Goal: Information Seeking & Learning: Learn about a topic

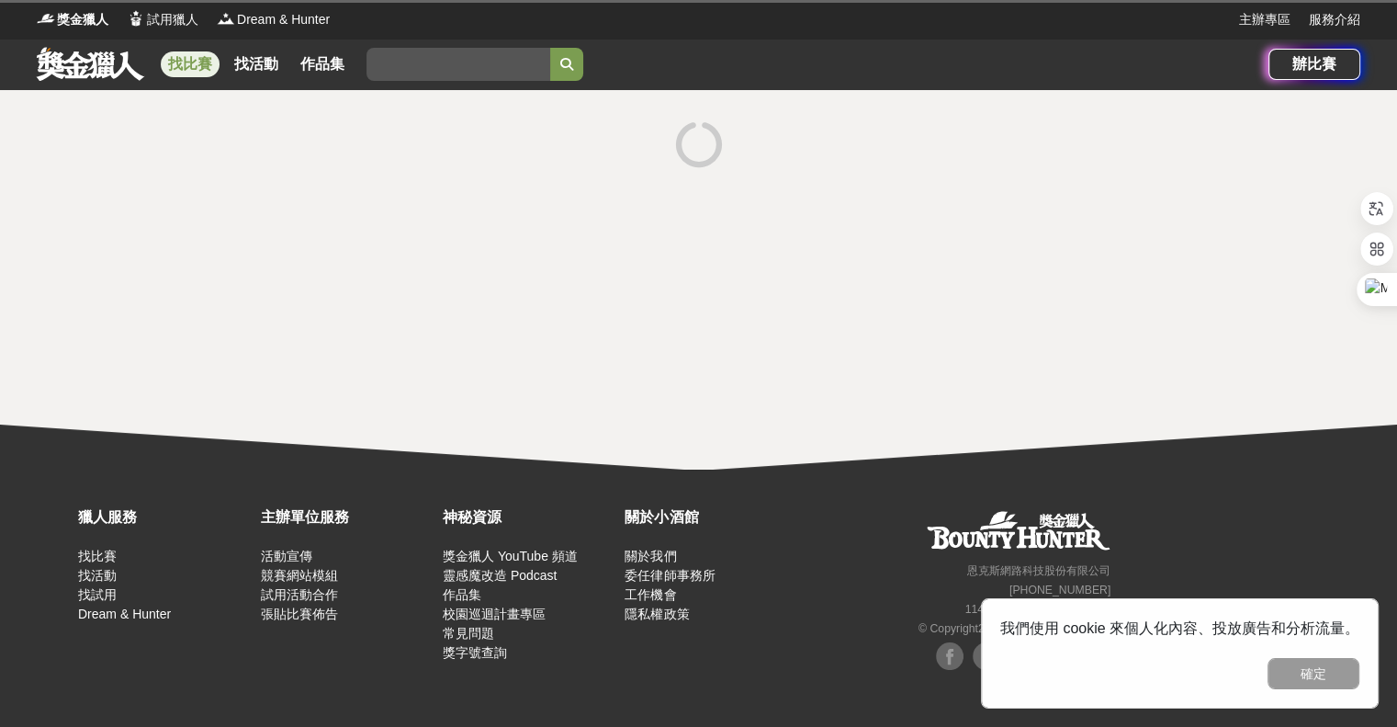
click at [187, 61] on link "找比賽" at bounding box center [190, 64] width 59 height 26
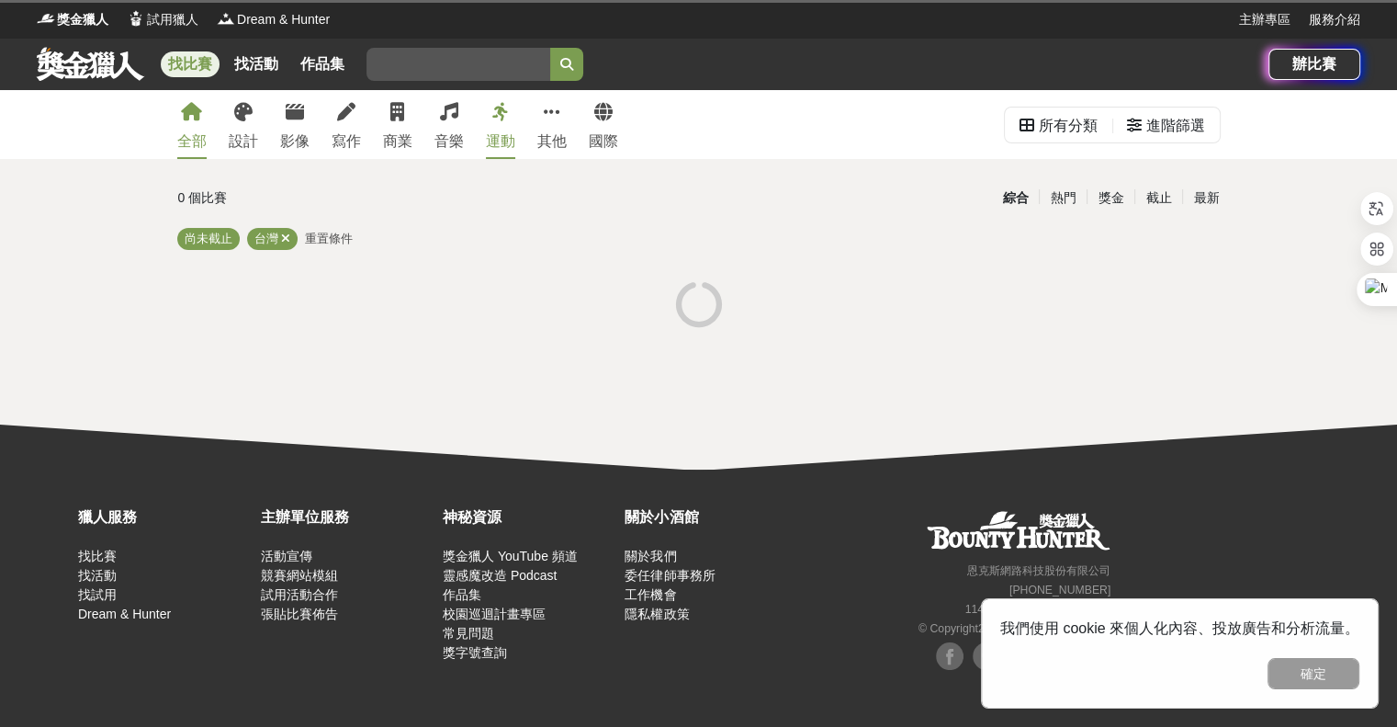
click at [175, 62] on link "找比賽" at bounding box center [190, 64] width 59 height 26
click at [293, 239] on div "台灣" at bounding box center [272, 239] width 51 height 22
click at [288, 233] on icon at bounding box center [285, 238] width 9 height 12
click at [221, 232] on span "尚未截止" at bounding box center [209, 238] width 48 height 14
click at [185, 132] on div "全部" at bounding box center [191, 141] width 29 height 22
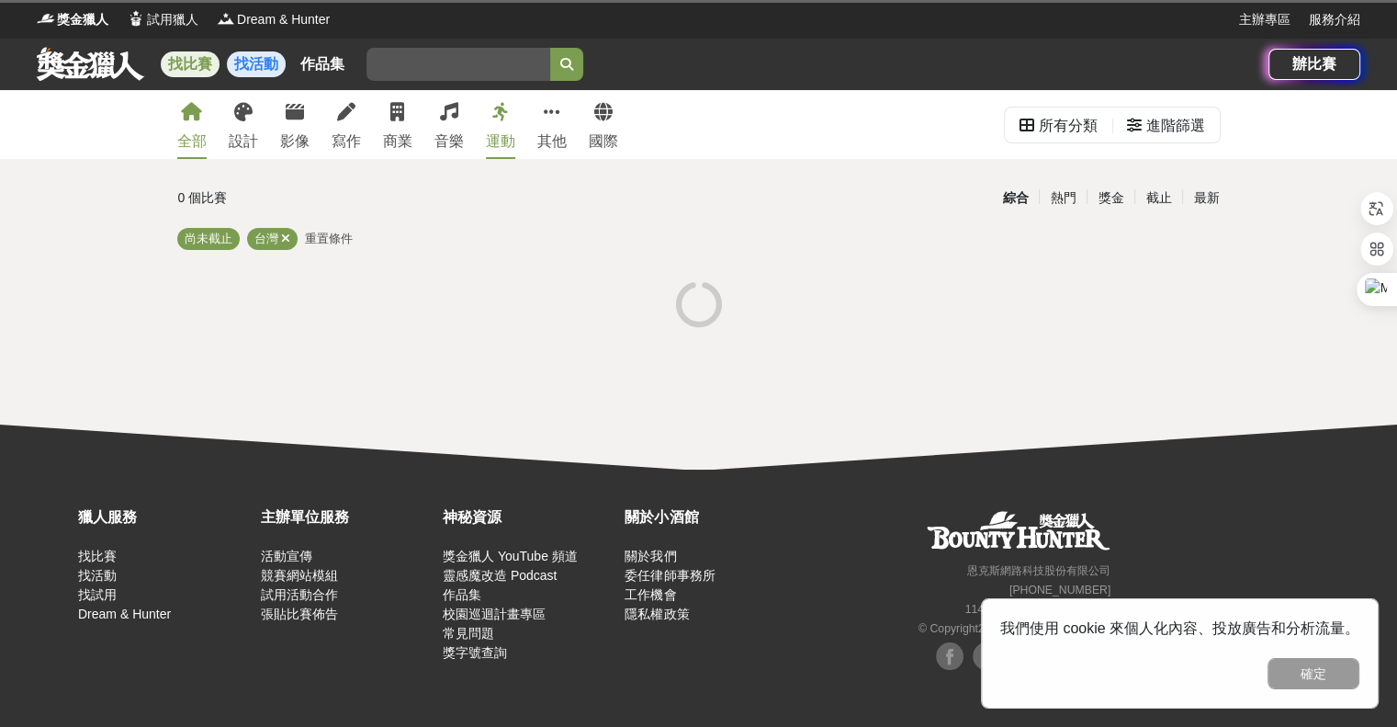
click at [243, 66] on link "找活動" at bounding box center [256, 64] width 59 height 26
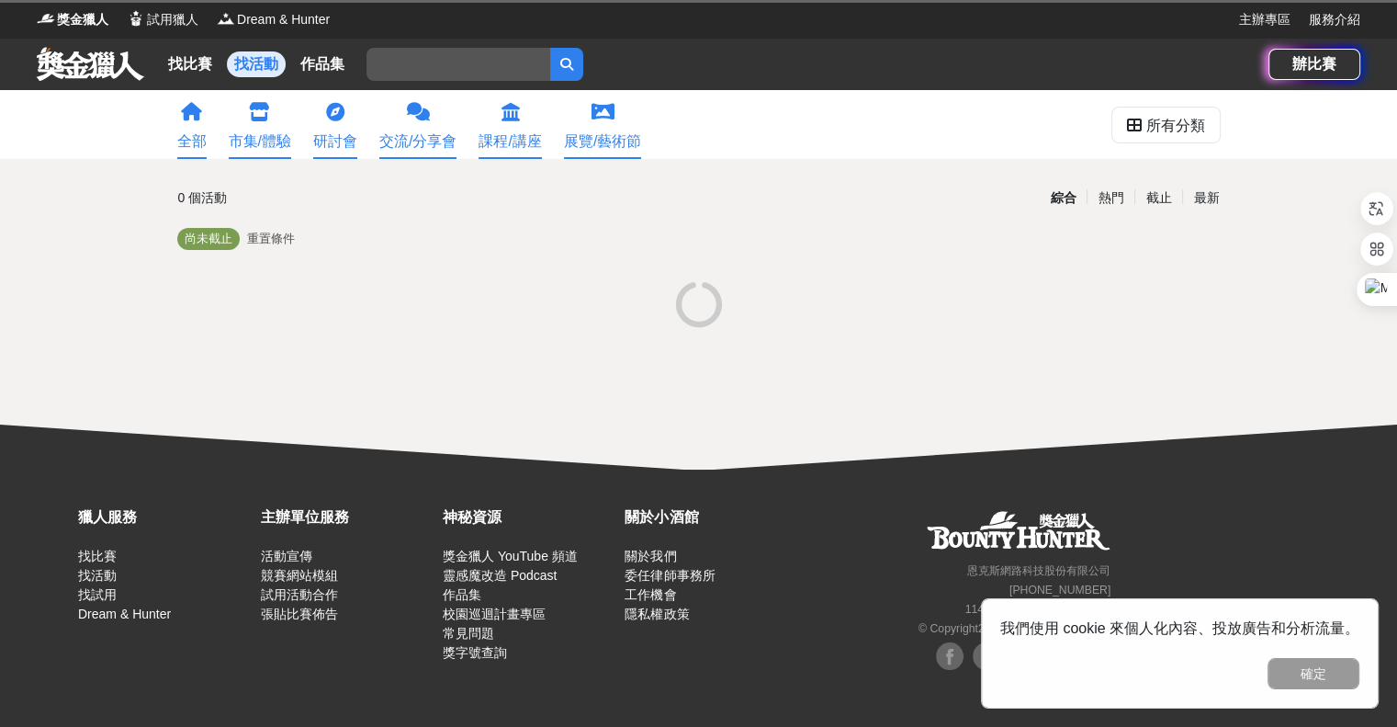
click at [188, 120] on icon at bounding box center [191, 112] width 21 height 18
click at [183, 62] on link "找比賽" at bounding box center [190, 64] width 59 height 26
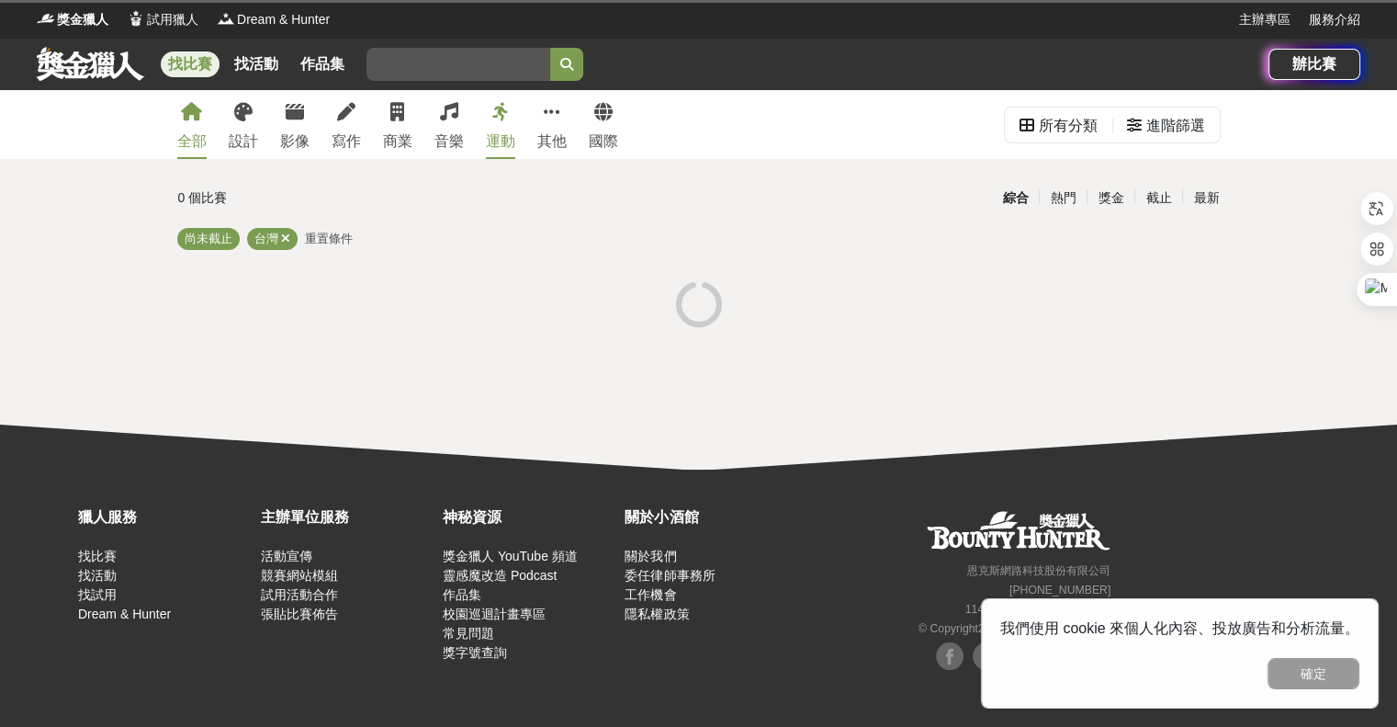
click at [58, 69] on link at bounding box center [90, 63] width 111 height 35
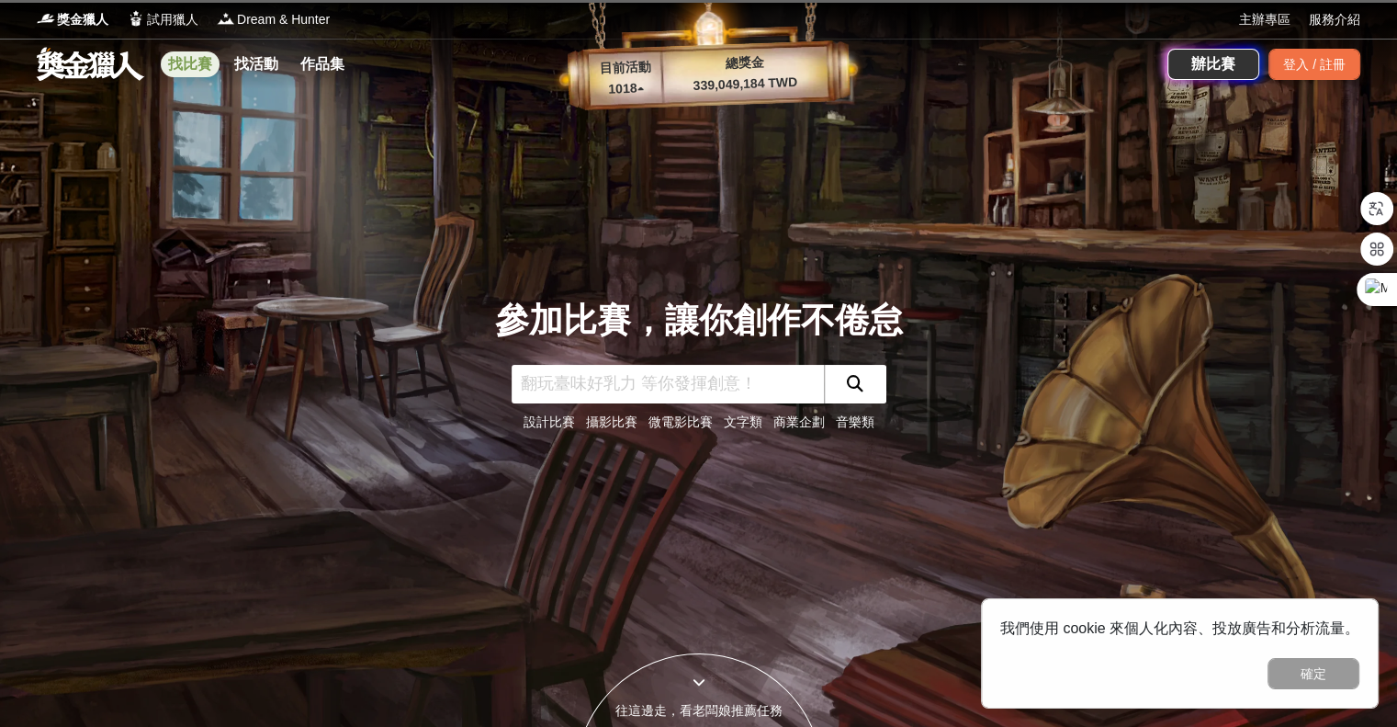
click at [181, 71] on link "找比賽" at bounding box center [190, 64] width 59 height 26
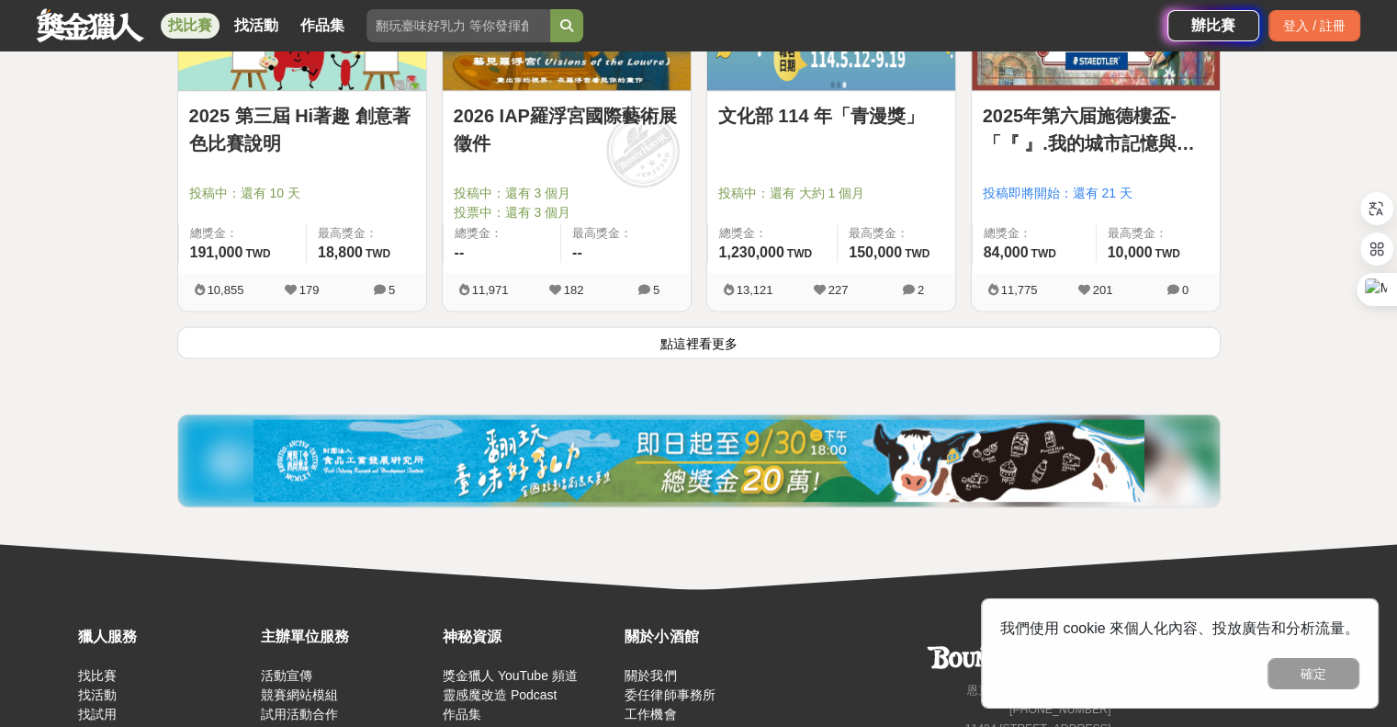
scroll to position [2436, 0]
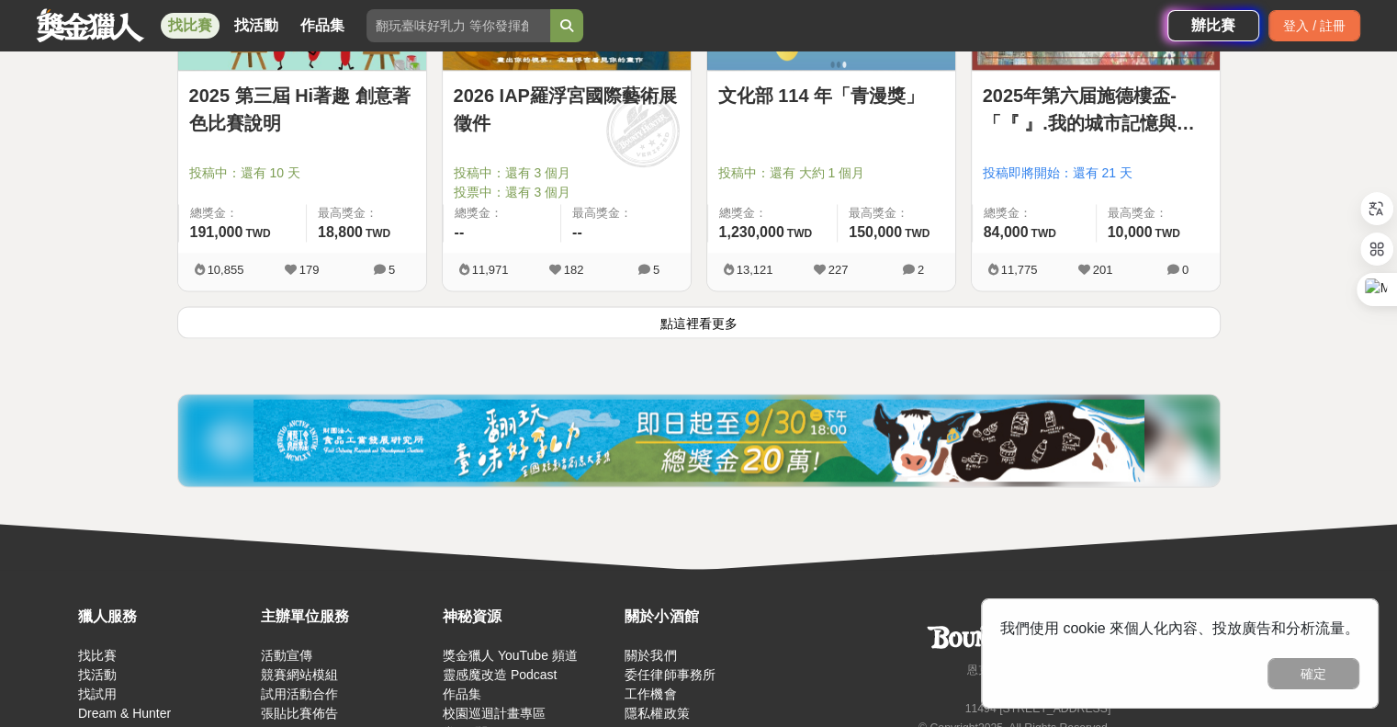
click at [721, 333] on button "點這裡看更多" at bounding box center [699, 322] width 1044 height 32
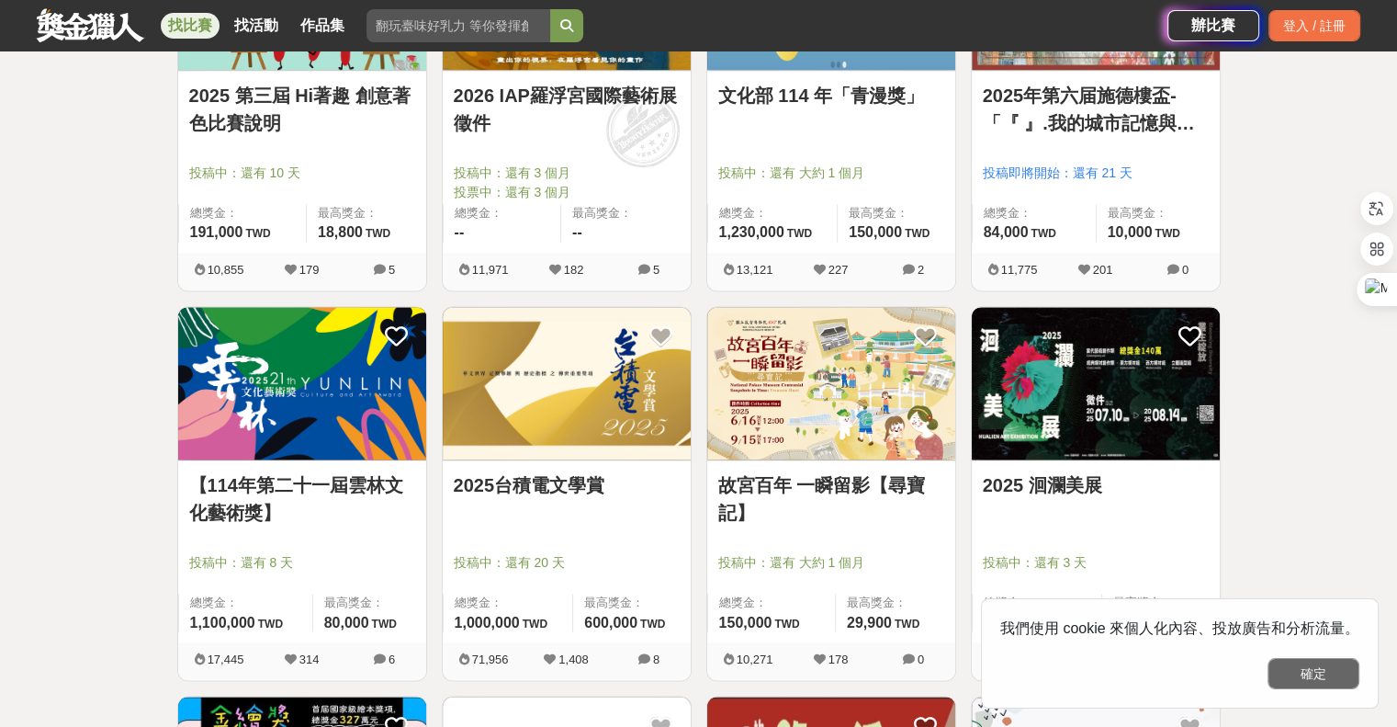
click at [1341, 682] on button "確定" at bounding box center [1314, 673] width 92 height 31
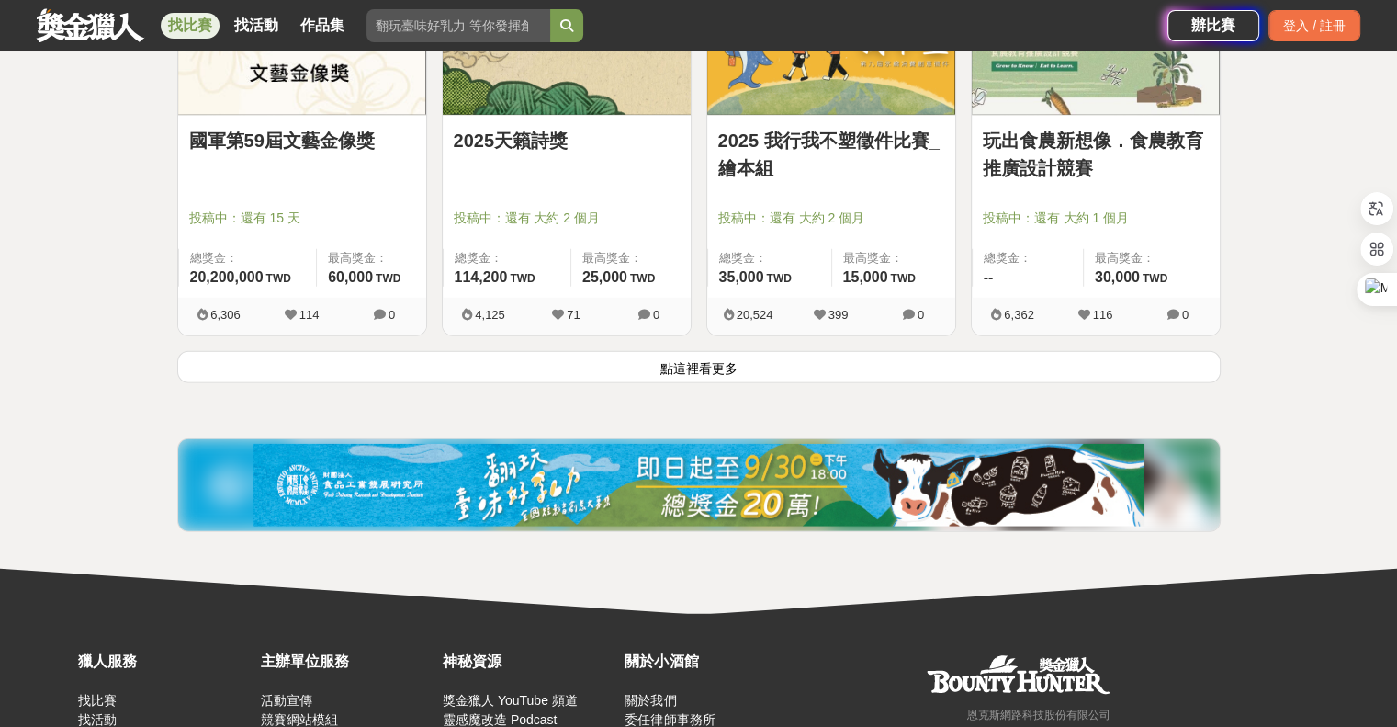
scroll to position [4733, 0]
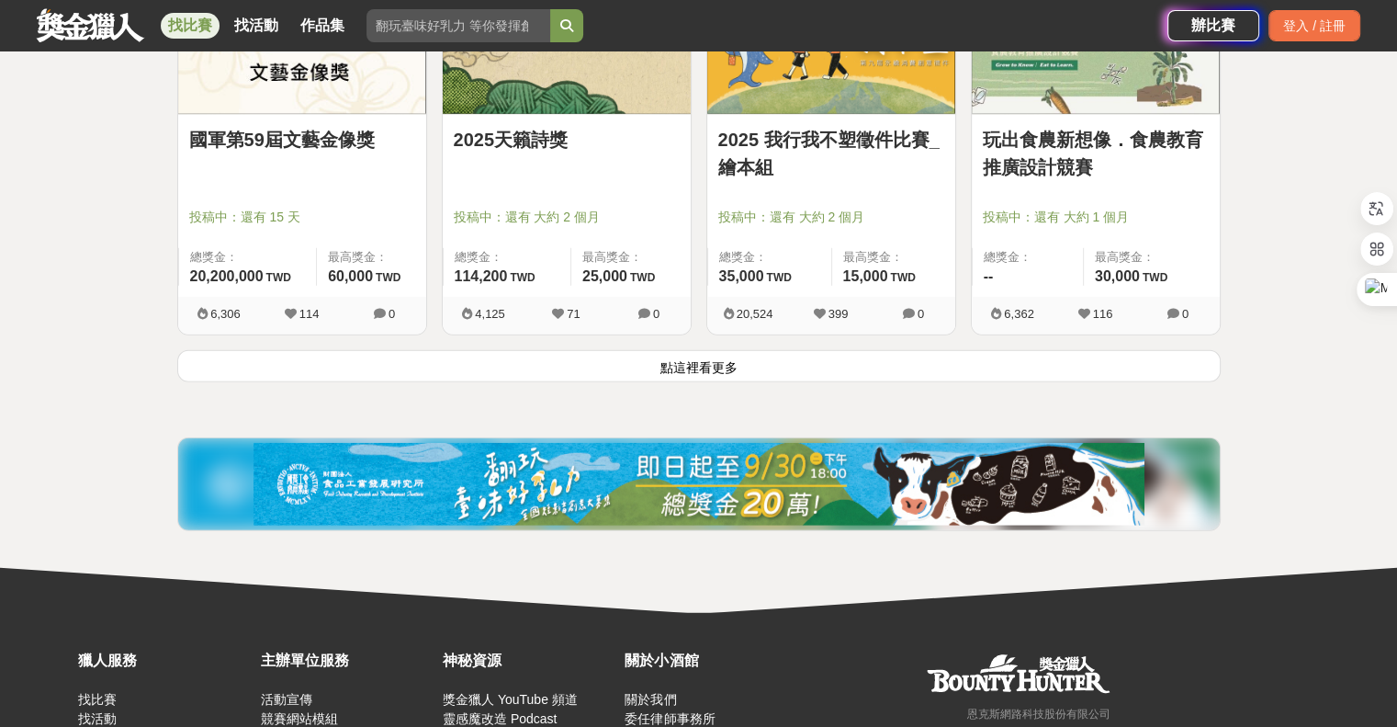
click at [794, 367] on button "點這裡看更多" at bounding box center [699, 366] width 1044 height 32
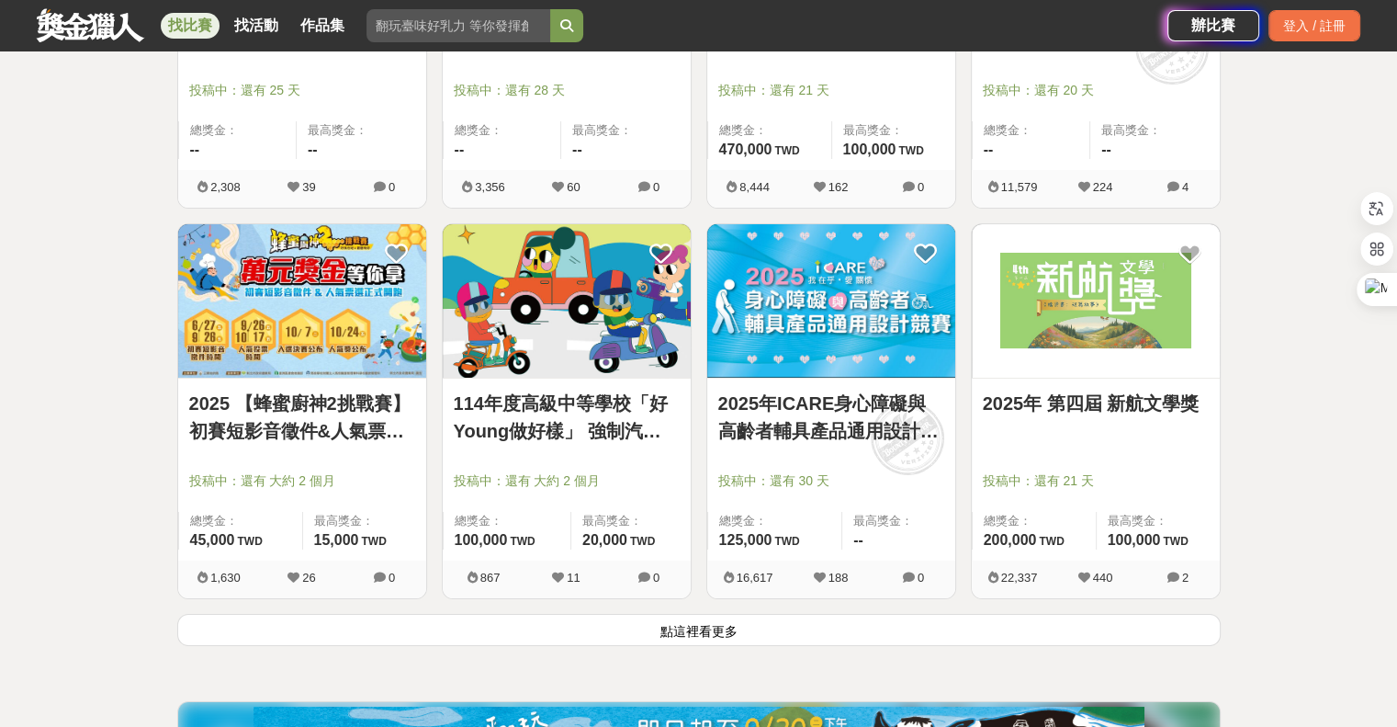
scroll to position [6846, 0]
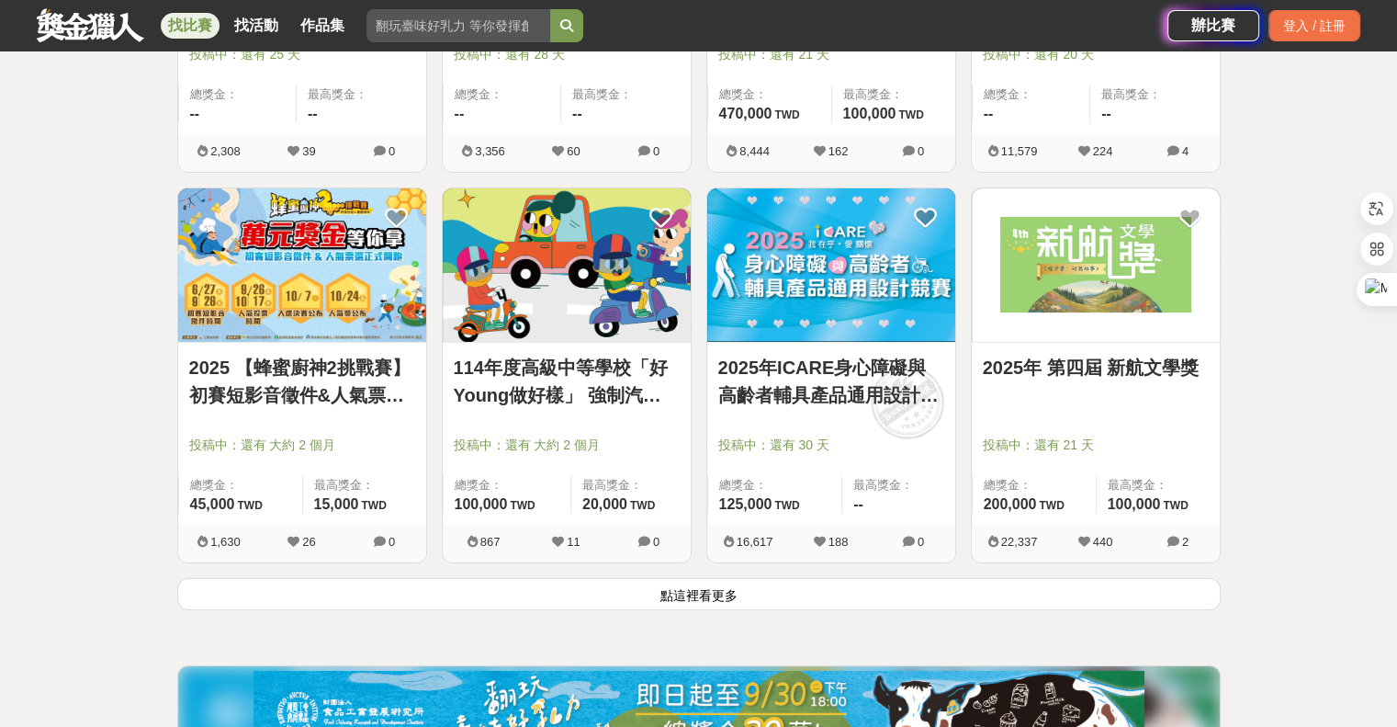
click at [760, 588] on button "點這裡看更多" at bounding box center [699, 594] width 1044 height 32
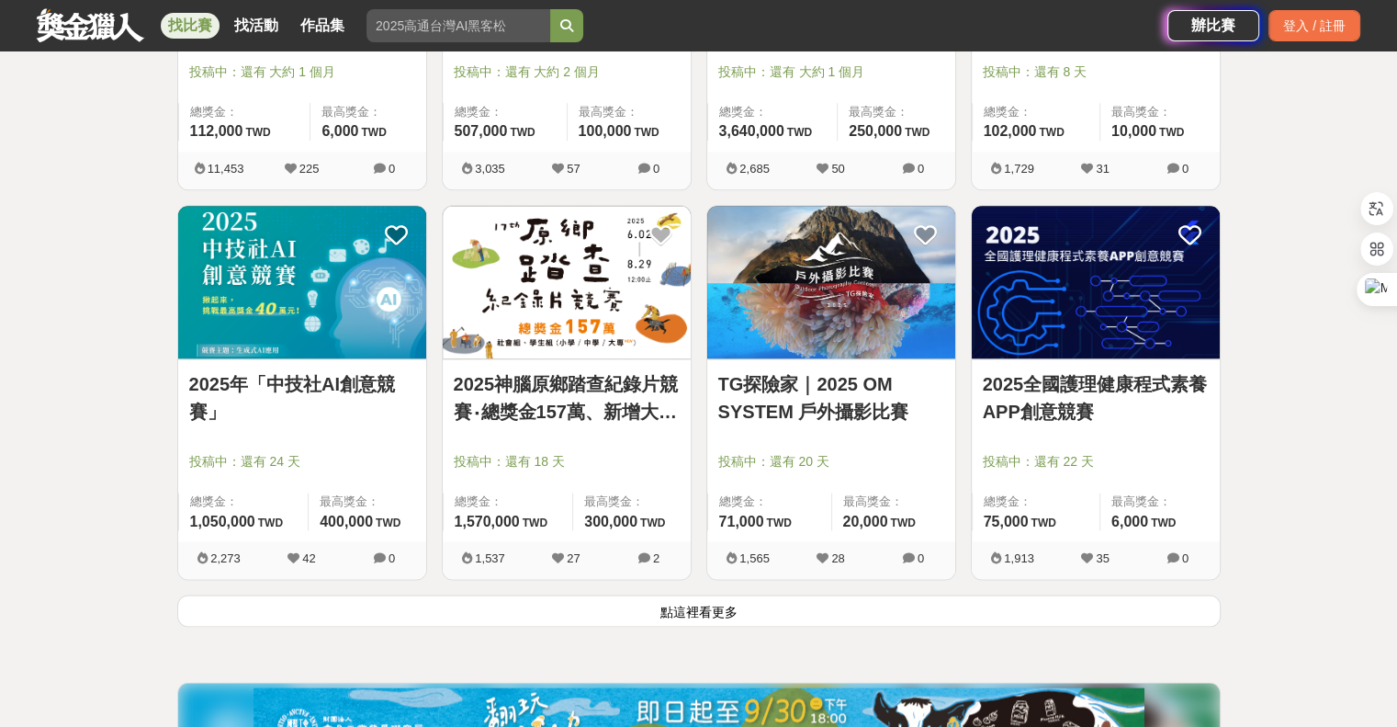
scroll to position [9177, 0]
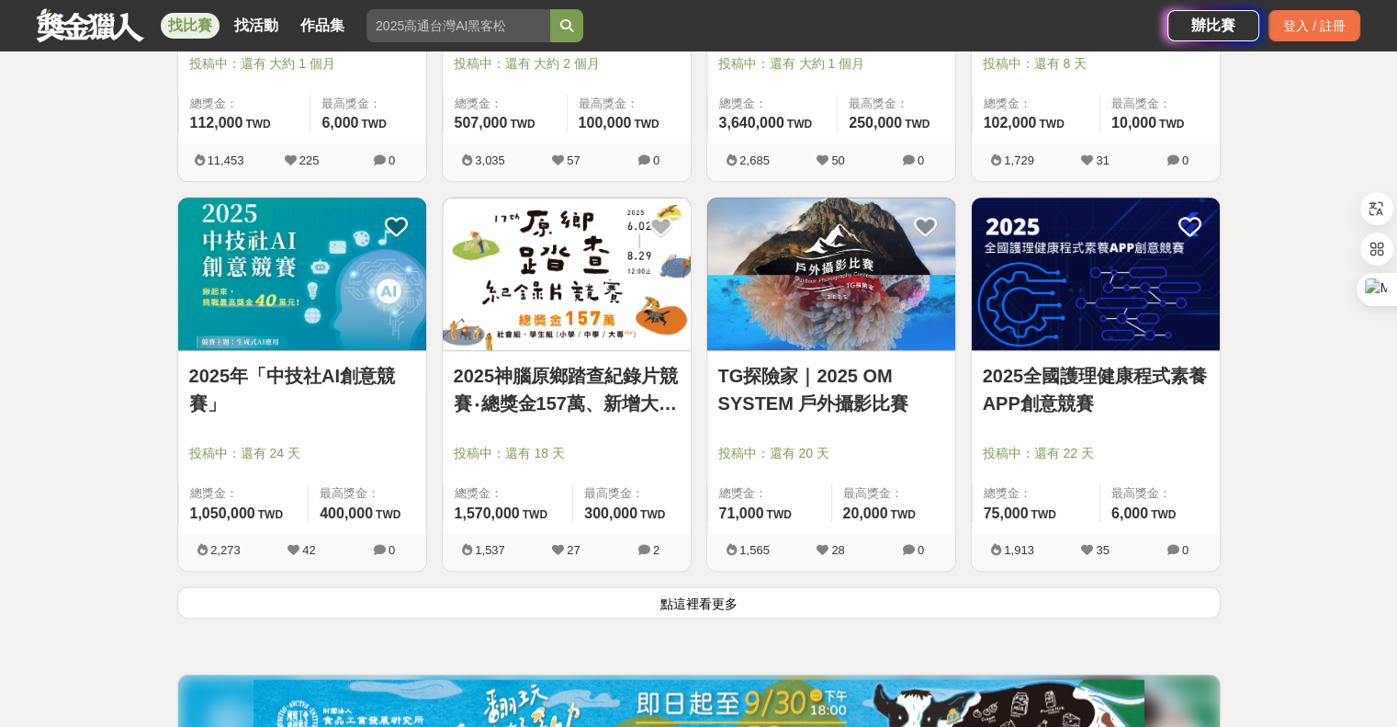
click at [735, 595] on button "點這裡看更多" at bounding box center [699, 602] width 1044 height 32
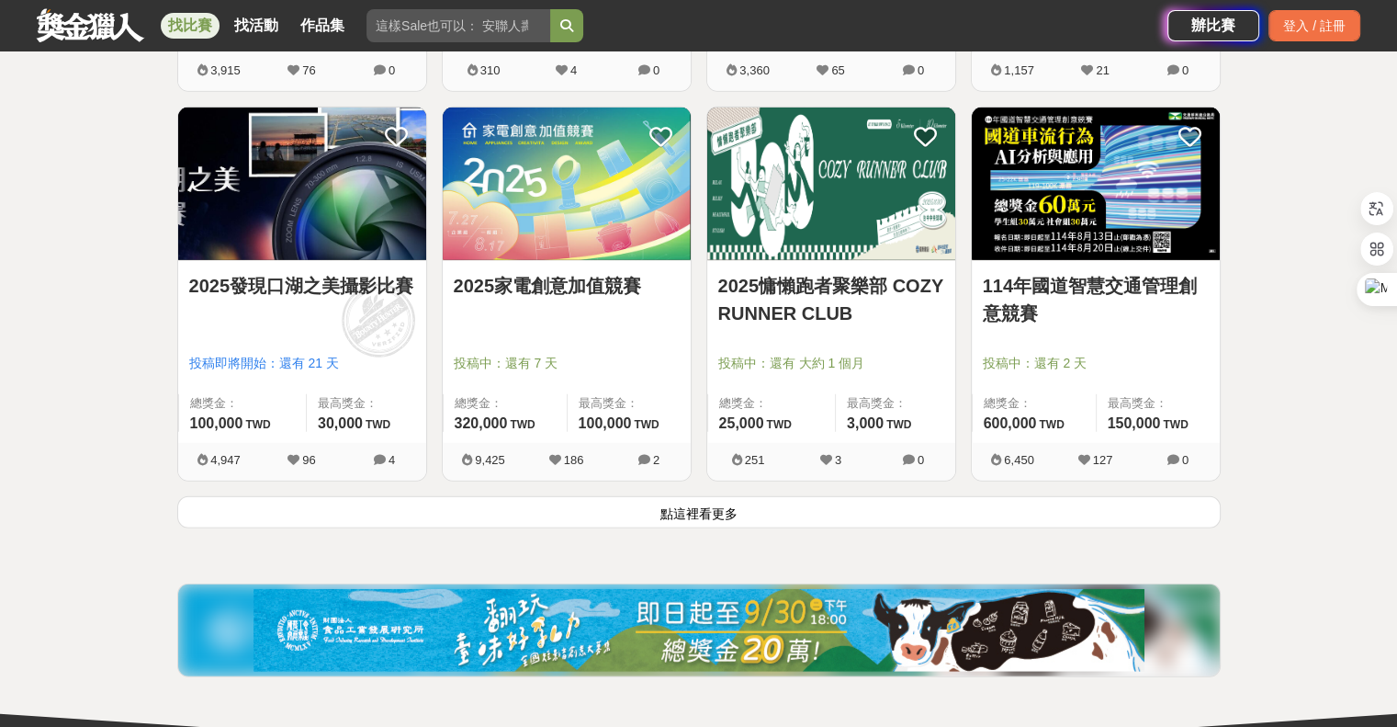
scroll to position [11657, 0]
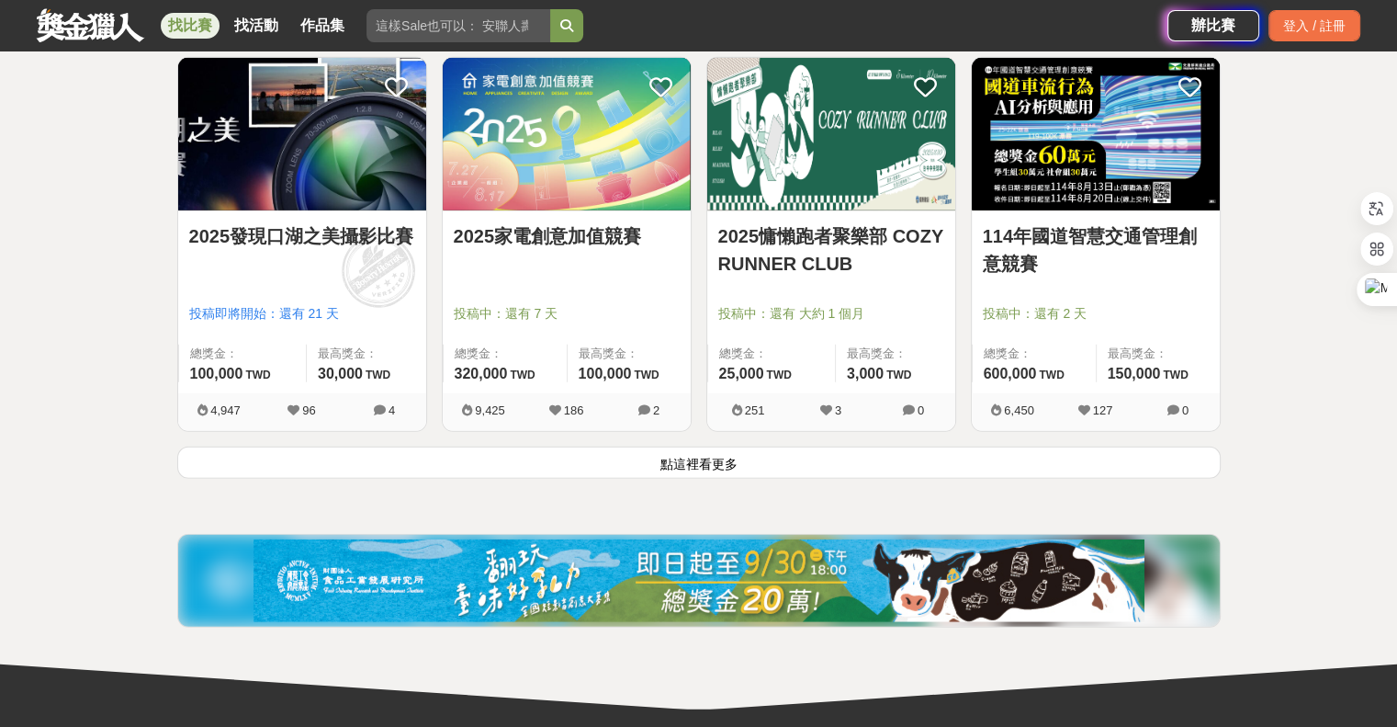
click at [744, 457] on button "點這裡看更多" at bounding box center [699, 462] width 1044 height 32
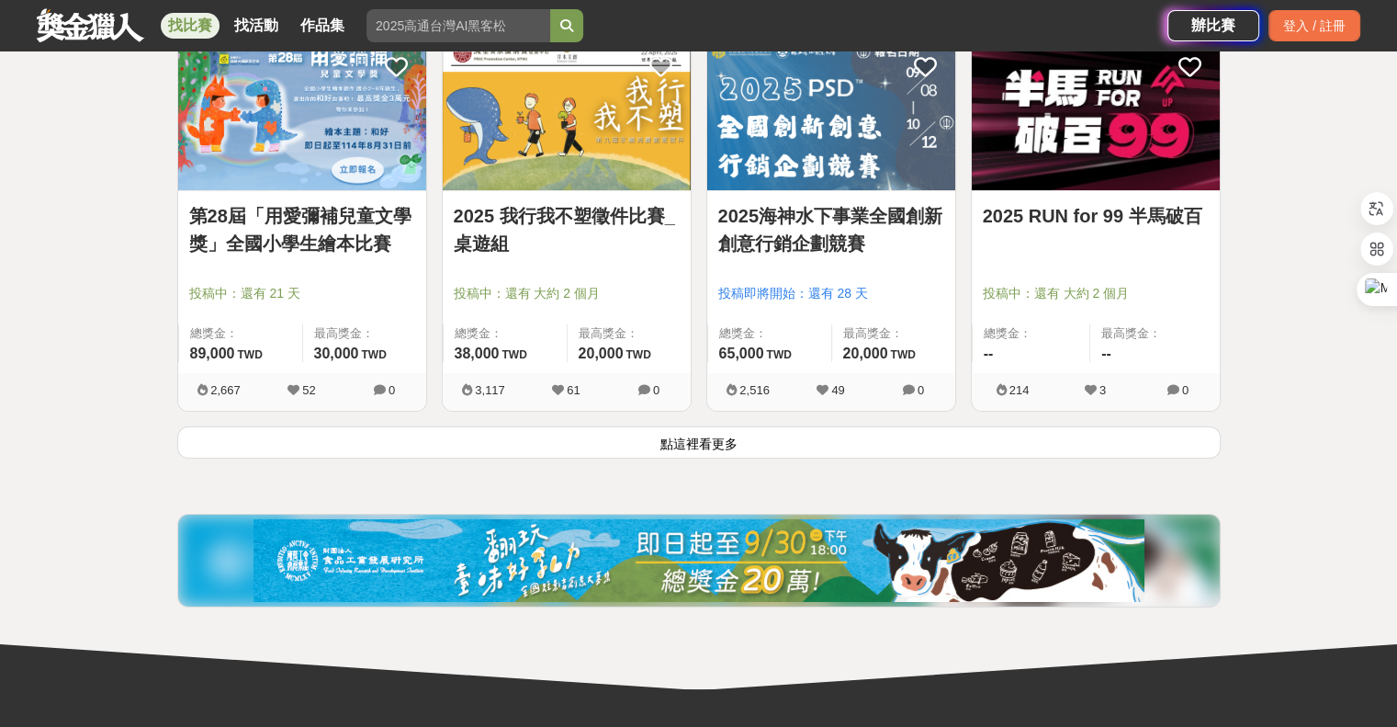
scroll to position [14046, 0]
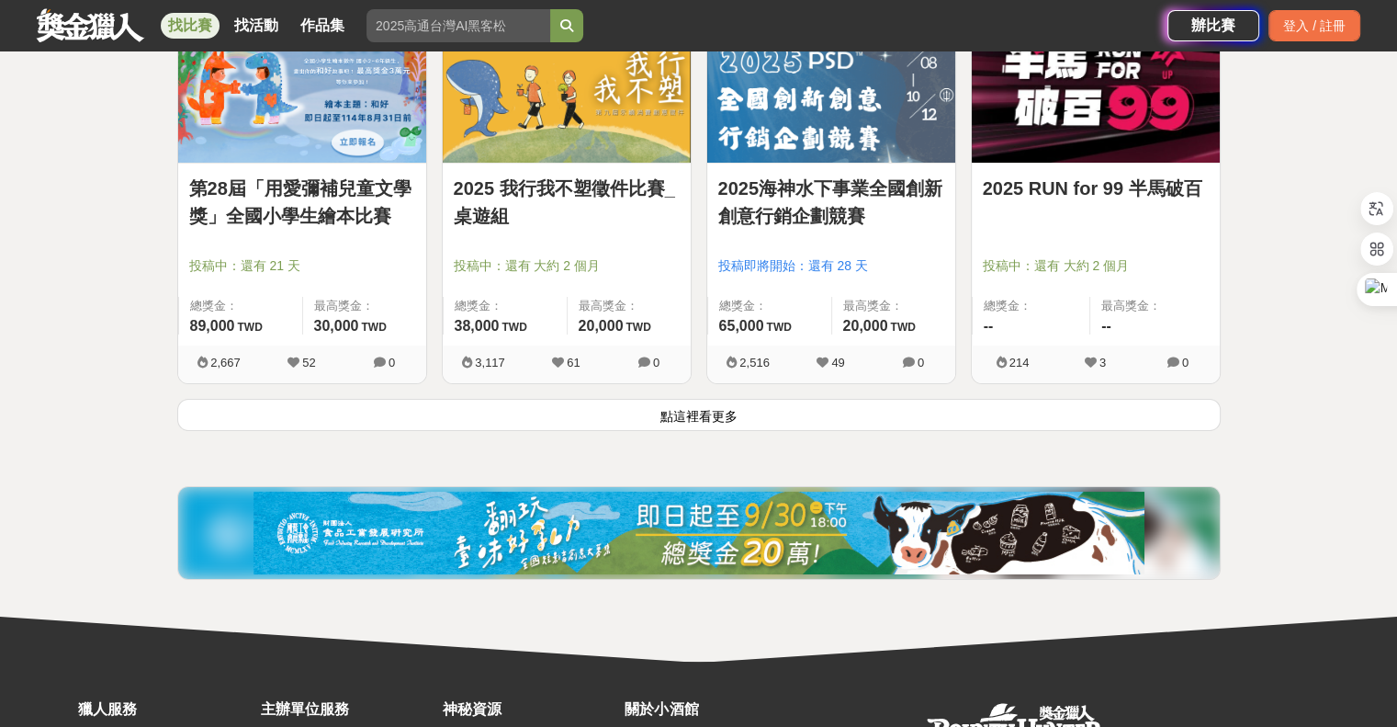
click at [750, 414] on button "點這裡看更多" at bounding box center [699, 415] width 1044 height 32
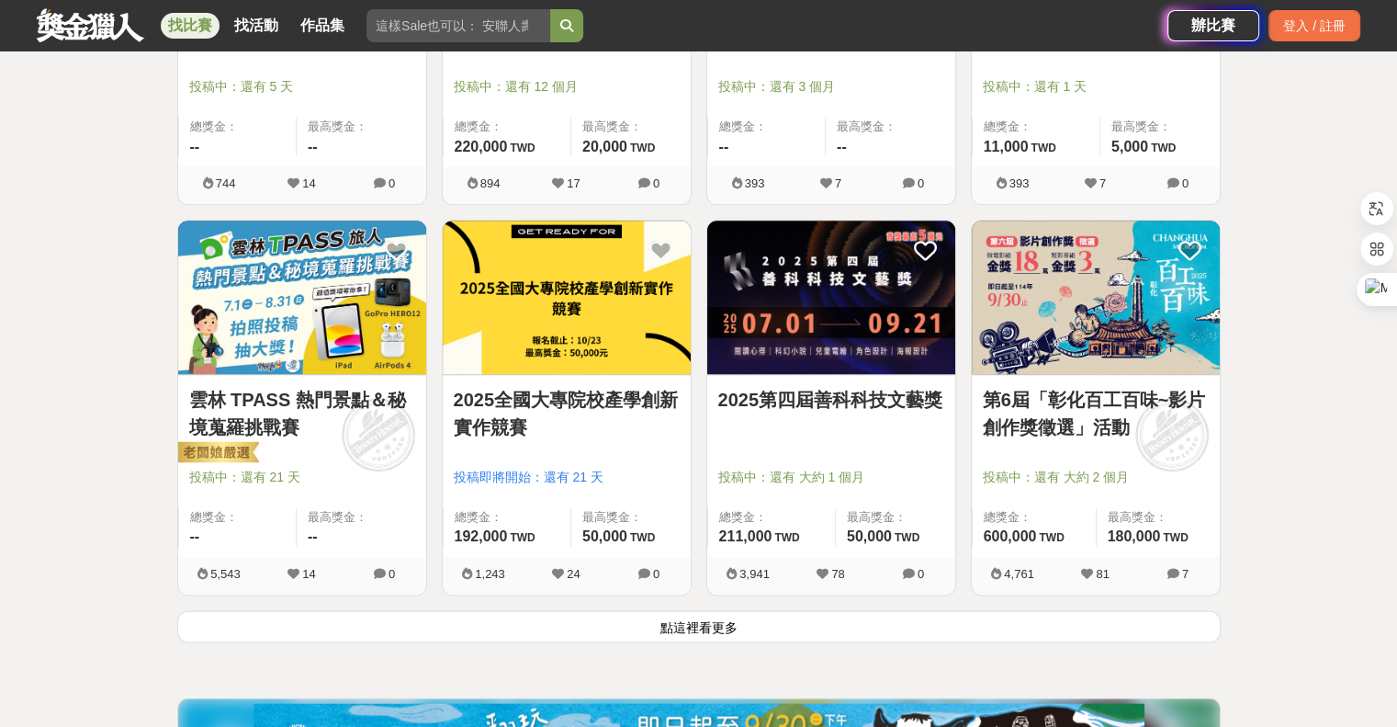
scroll to position [16286, 0]
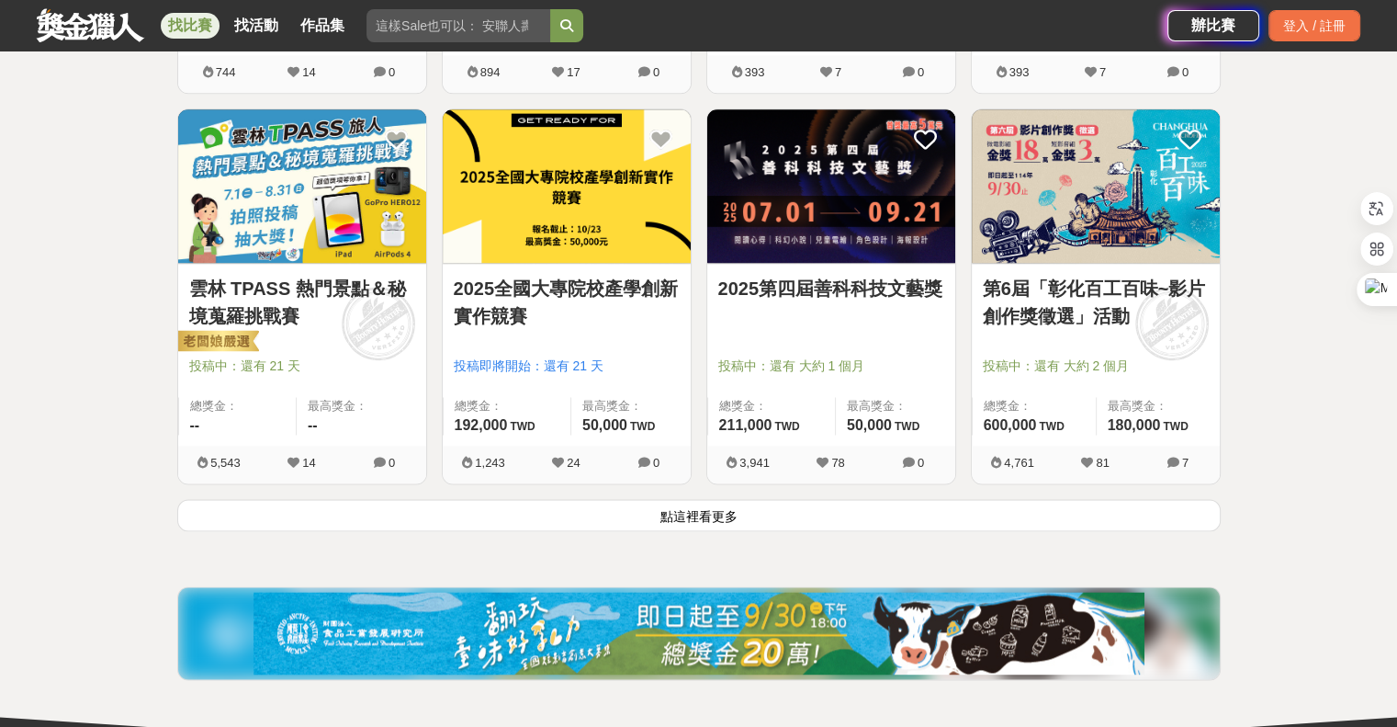
click at [729, 499] on button "點這裡看更多" at bounding box center [699, 515] width 1044 height 32
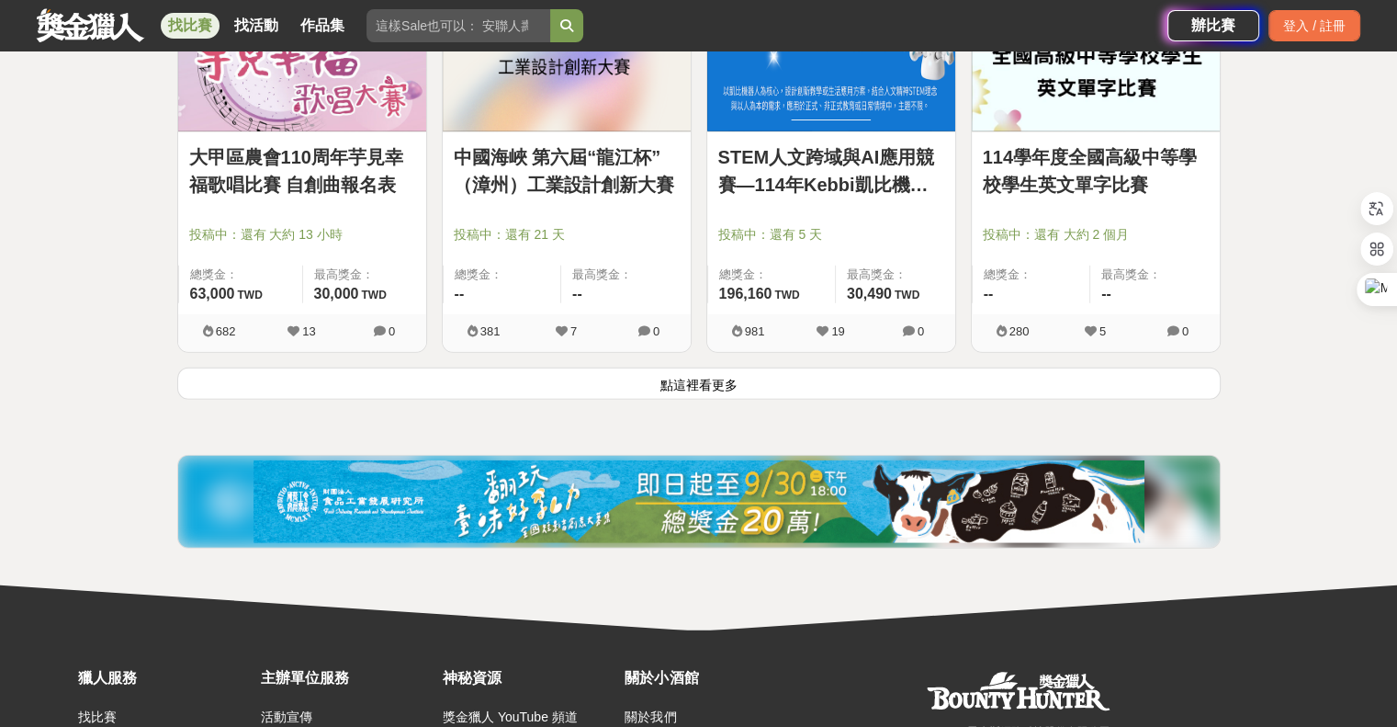
scroll to position [18907, 0]
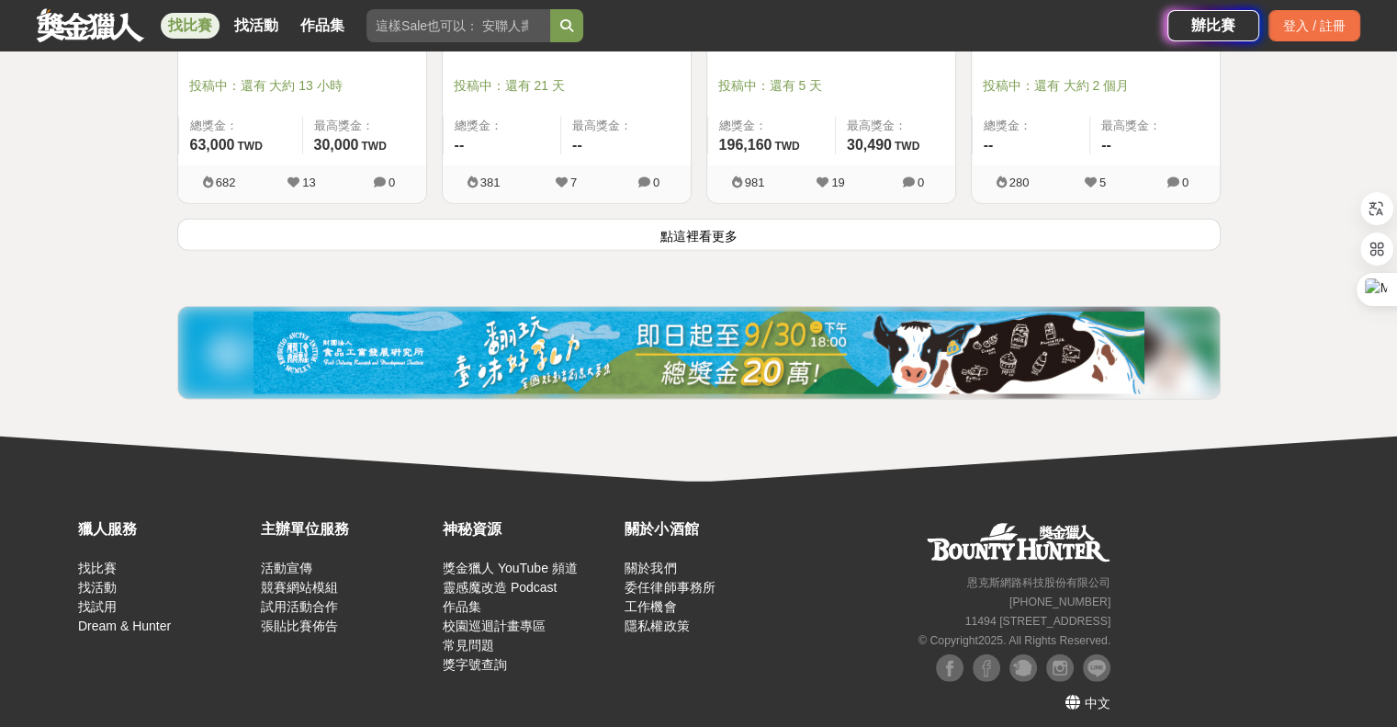
click at [789, 228] on button "點這裡看更多" at bounding box center [699, 235] width 1044 height 32
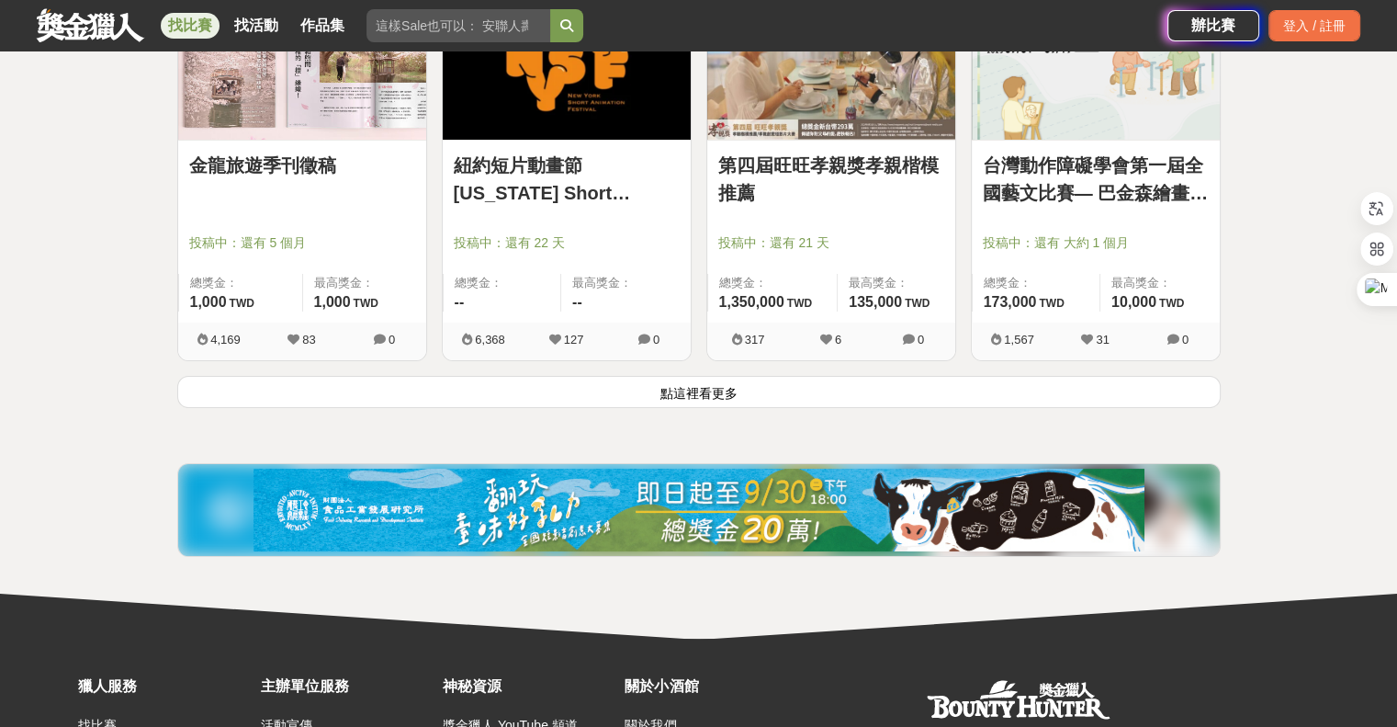
scroll to position [21112, 0]
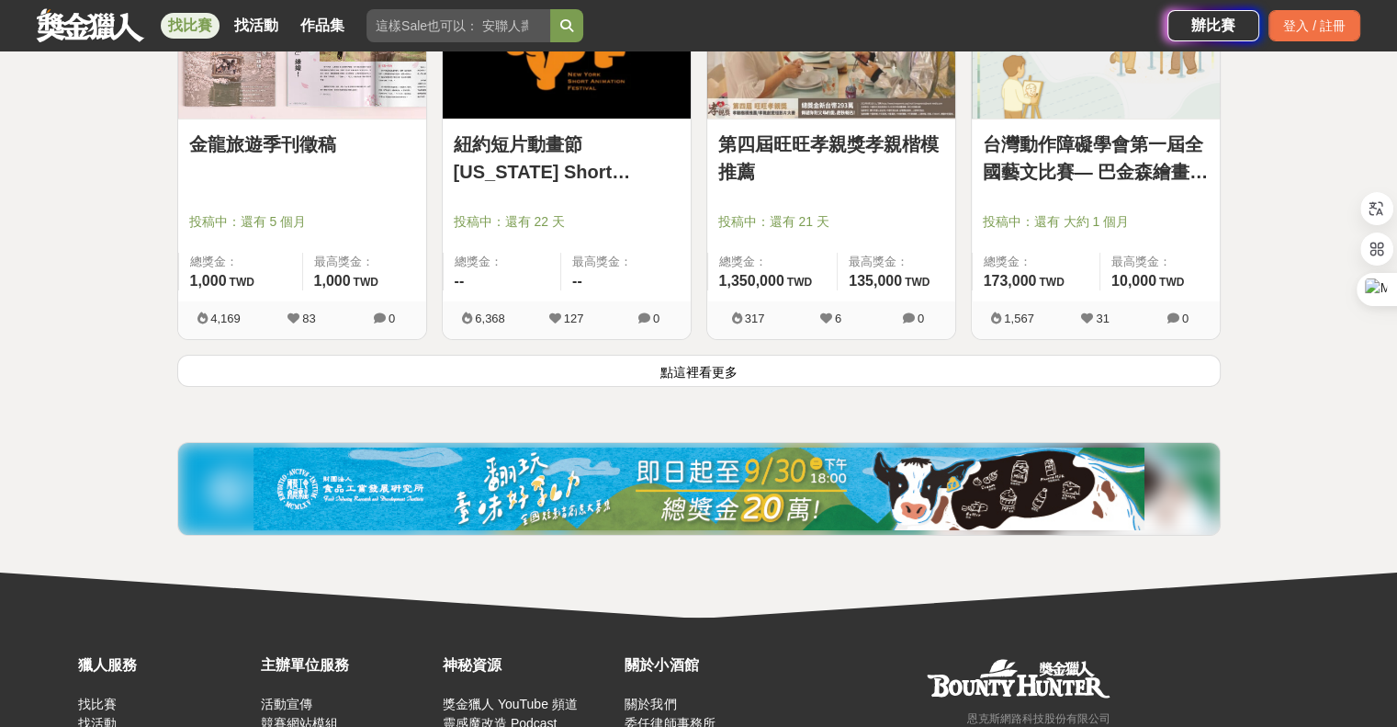
click at [779, 363] on button "點這裡看更多" at bounding box center [699, 371] width 1044 height 32
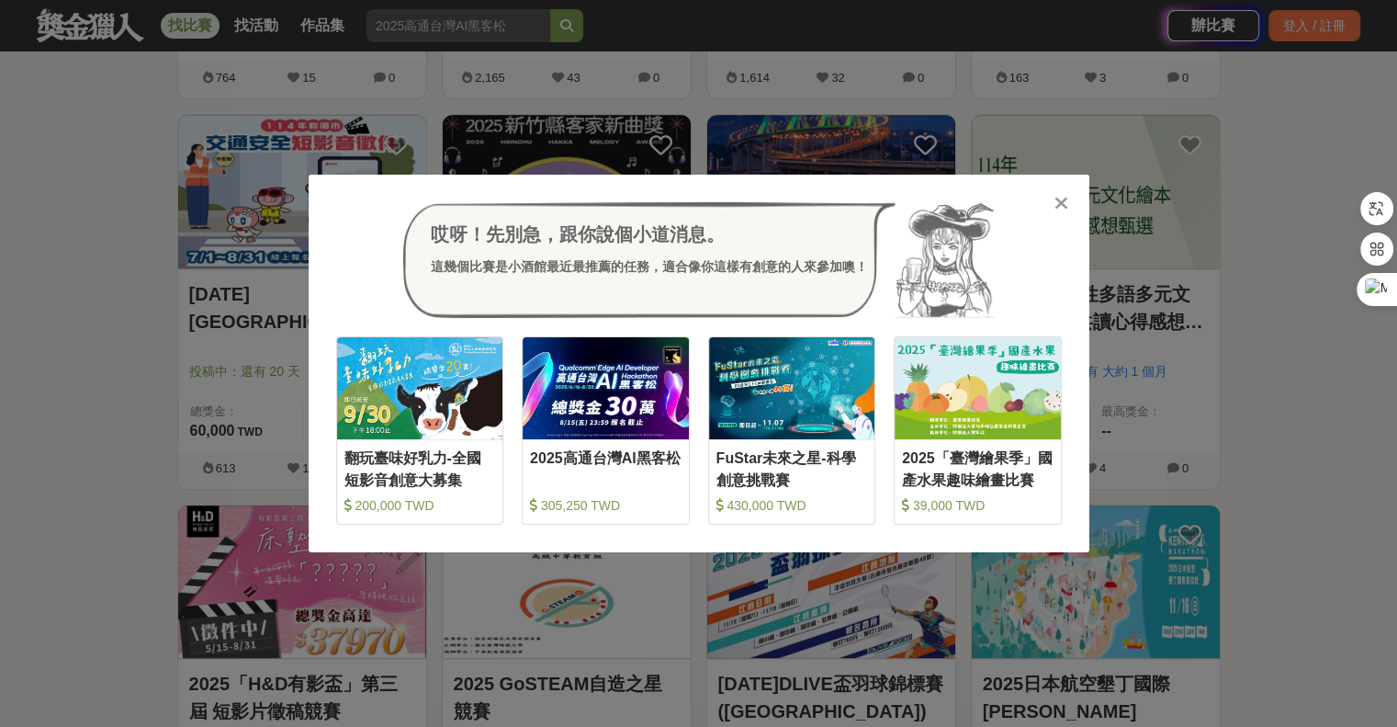
scroll to position [23224, 0]
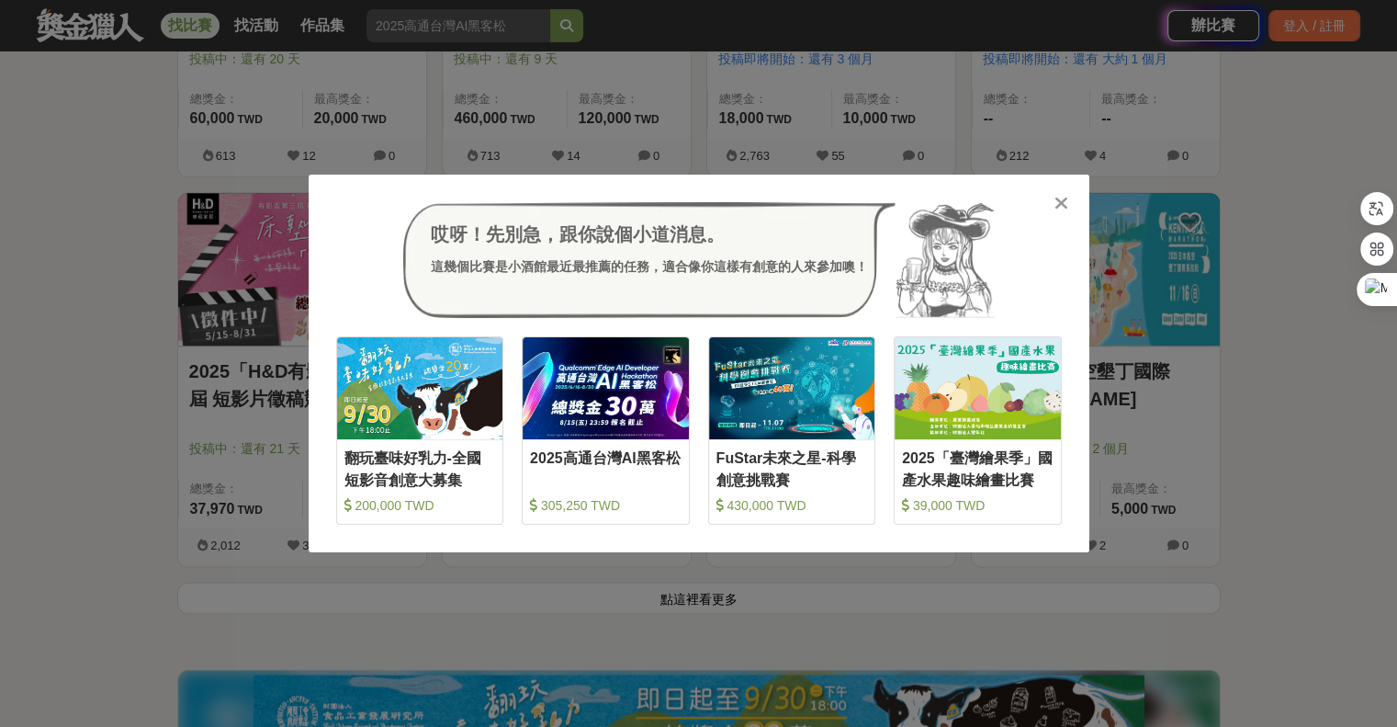
click at [1056, 201] on icon at bounding box center [1062, 203] width 14 height 18
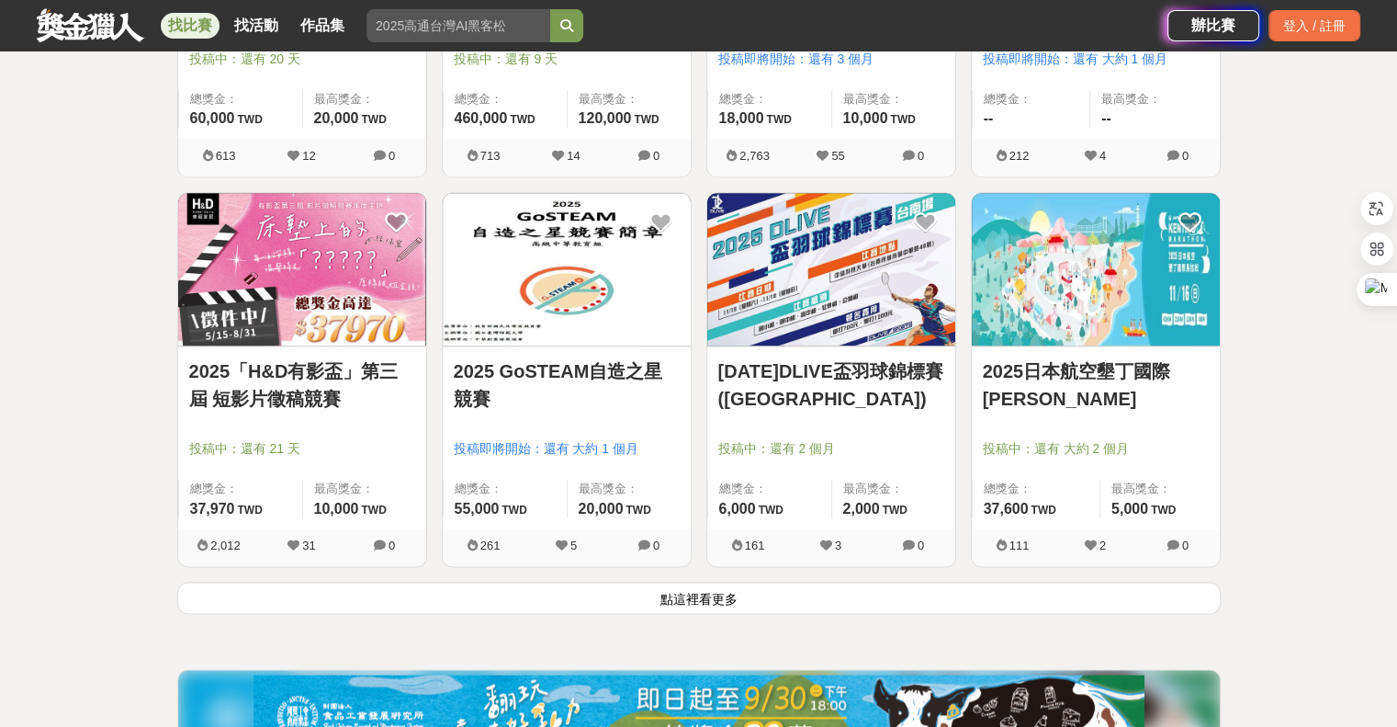
click at [705, 591] on button "點這裡看更多" at bounding box center [699, 597] width 1044 height 32
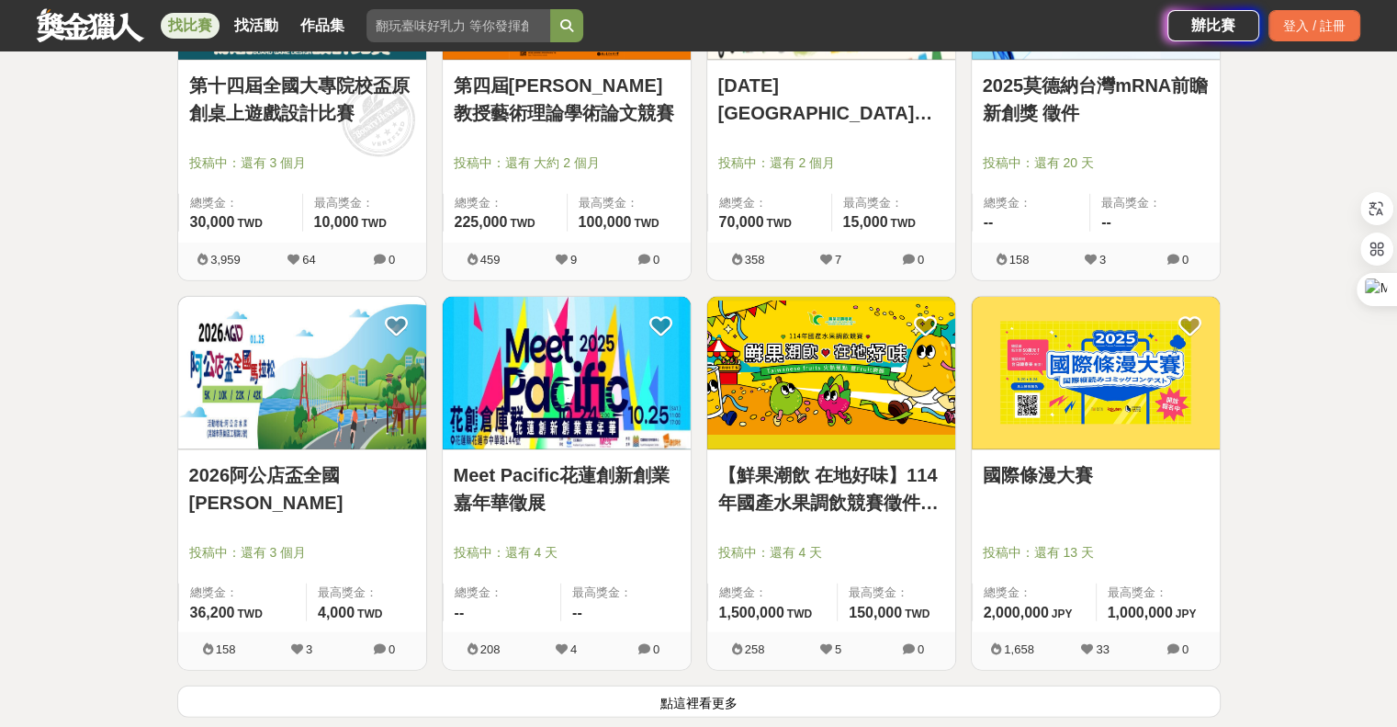
scroll to position [25924, 0]
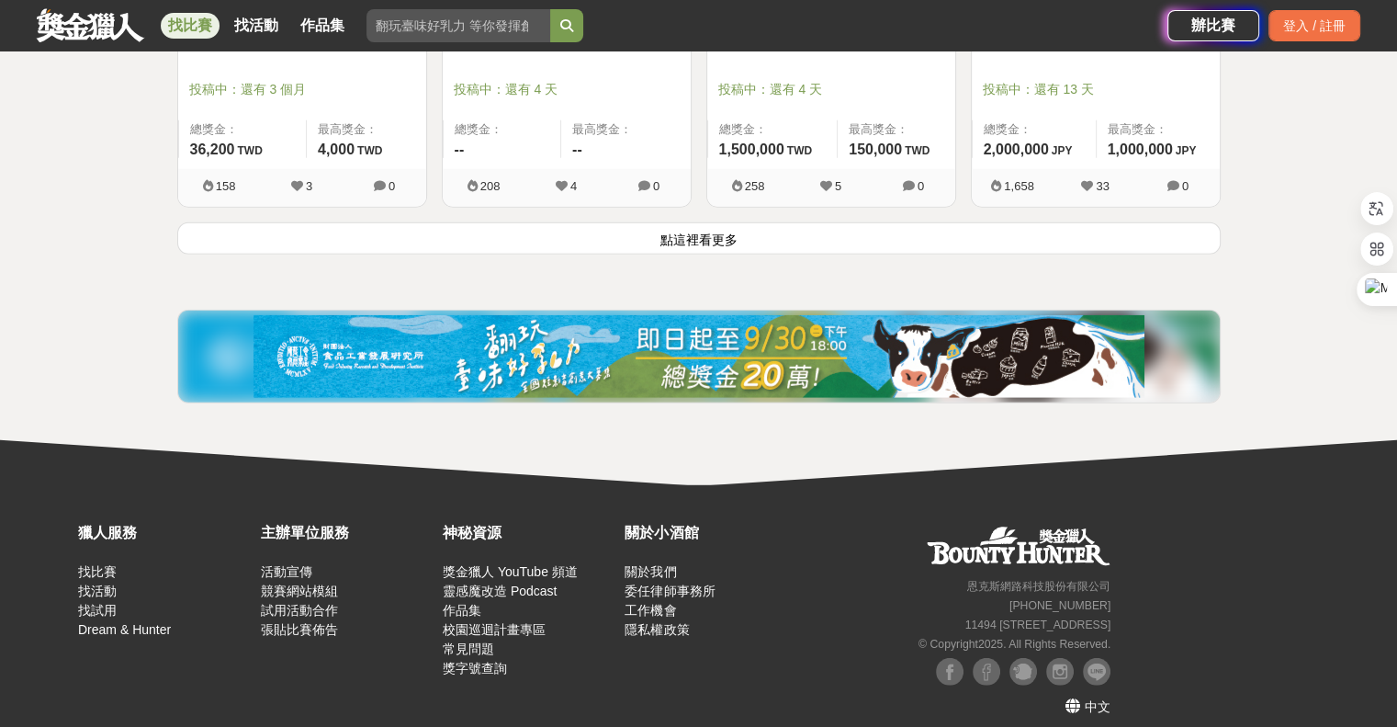
click at [763, 223] on button "點這裡看更多" at bounding box center [699, 238] width 1044 height 32
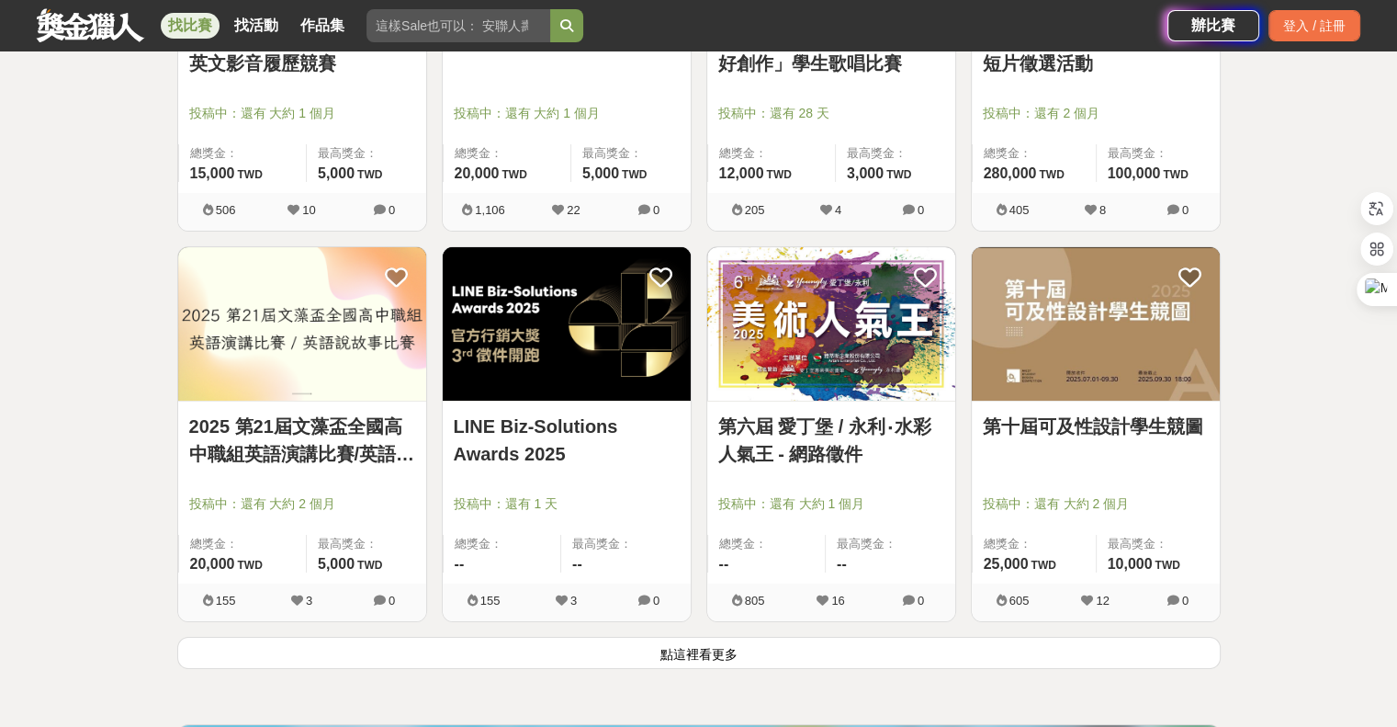
scroll to position [27853, 0]
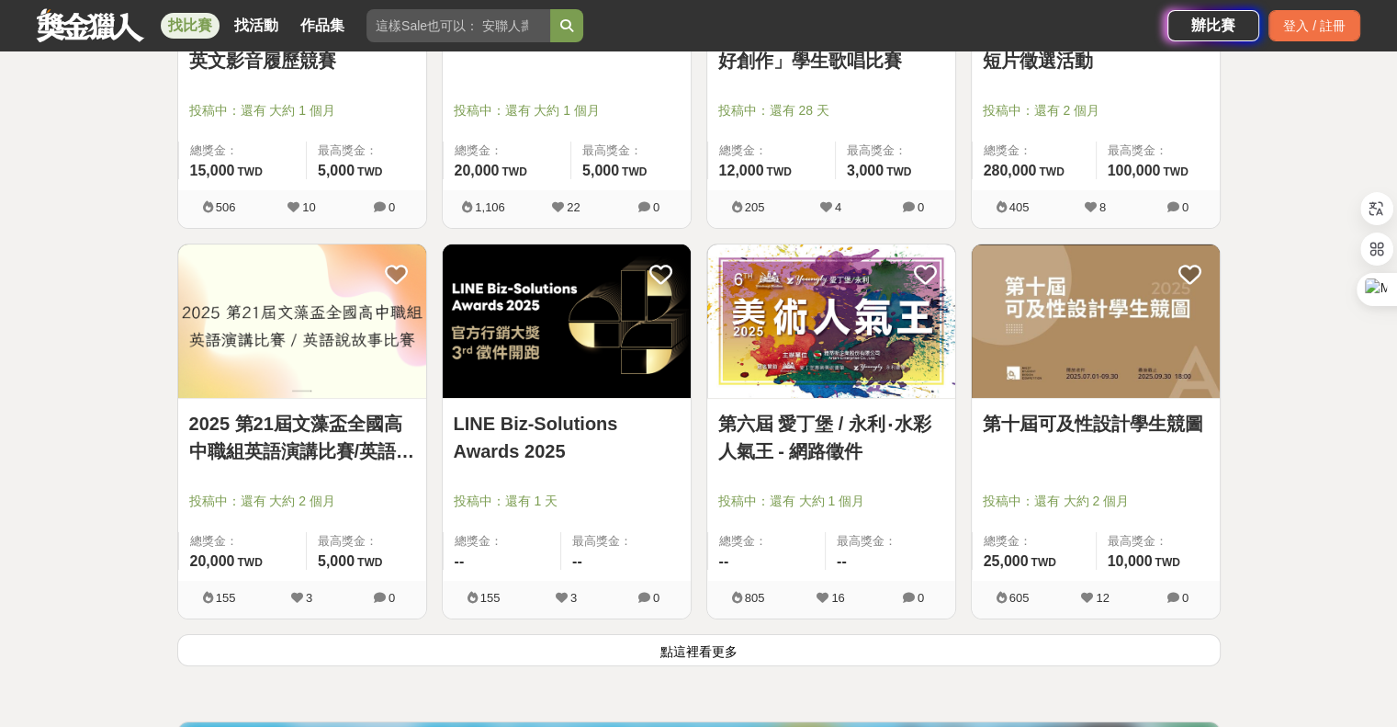
click at [714, 638] on button "點這裡看更多" at bounding box center [699, 650] width 1044 height 32
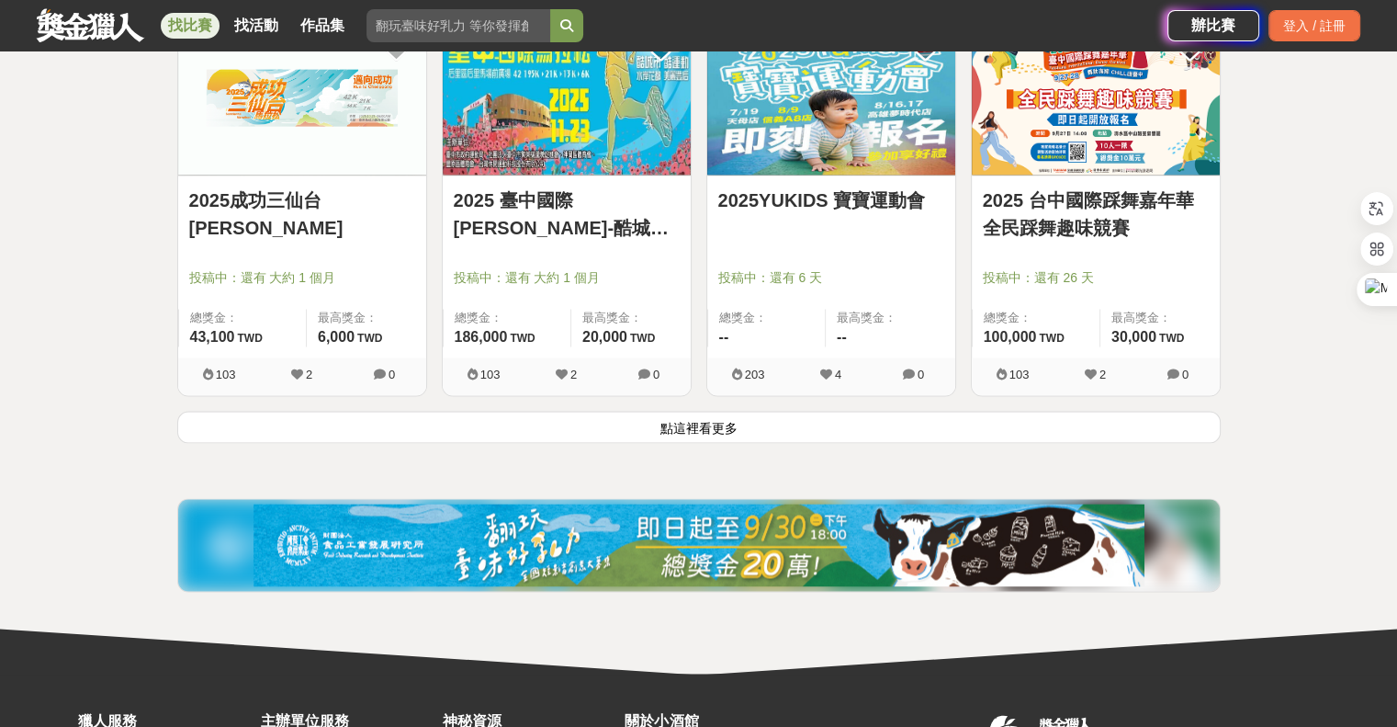
scroll to position [30426, 0]
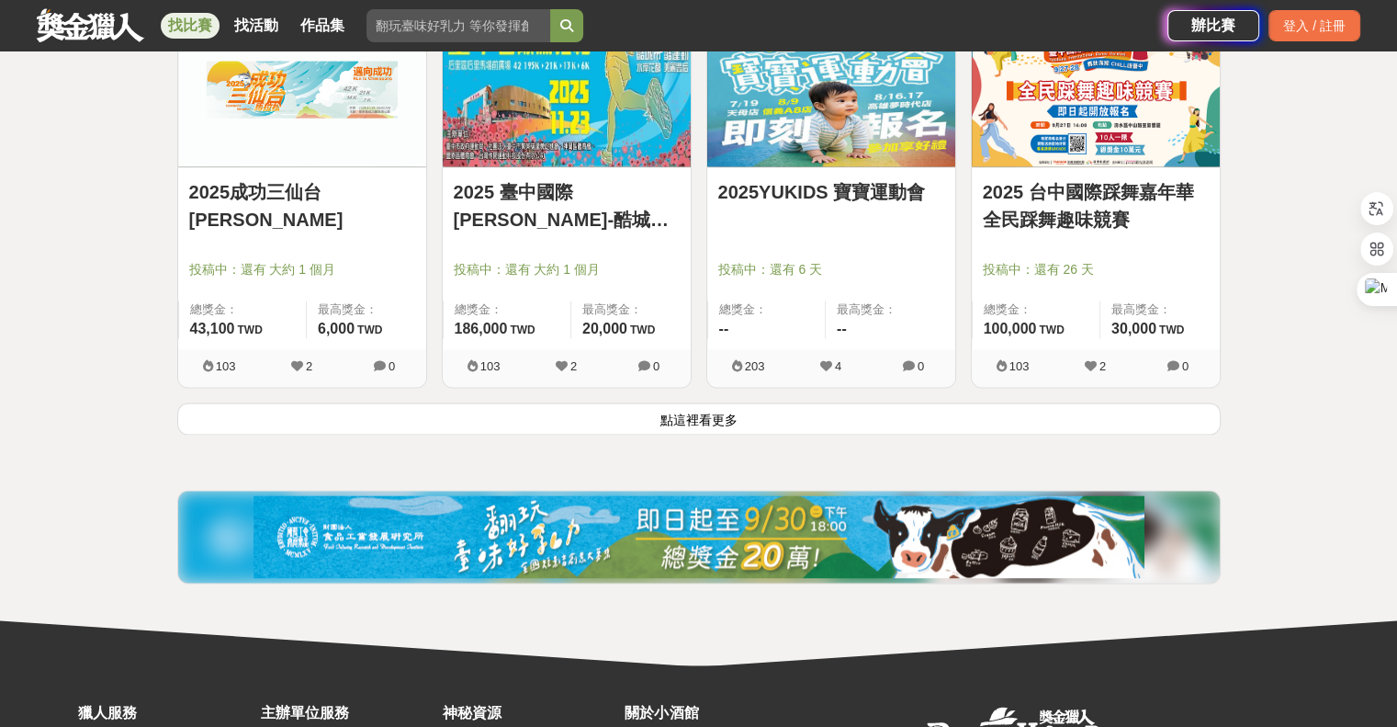
click at [717, 413] on button "點這裡看更多" at bounding box center [699, 418] width 1044 height 32
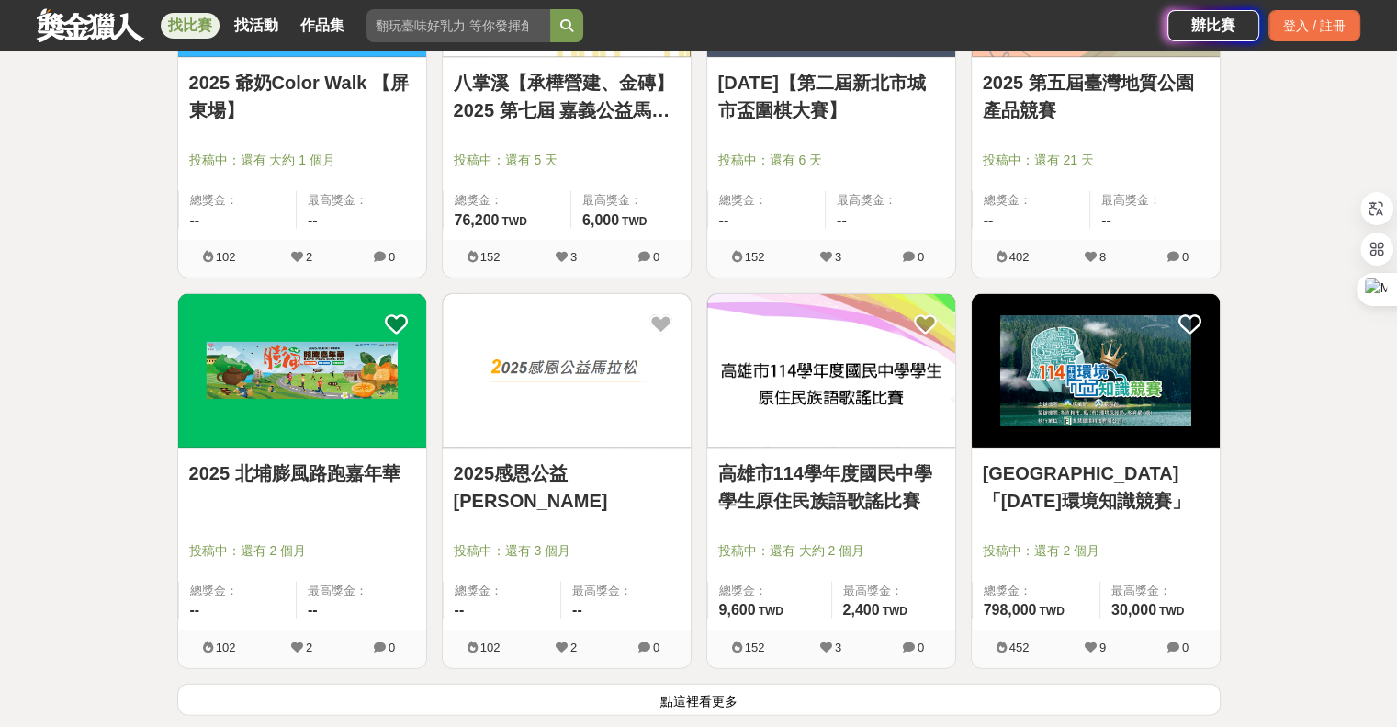
scroll to position [32538, 0]
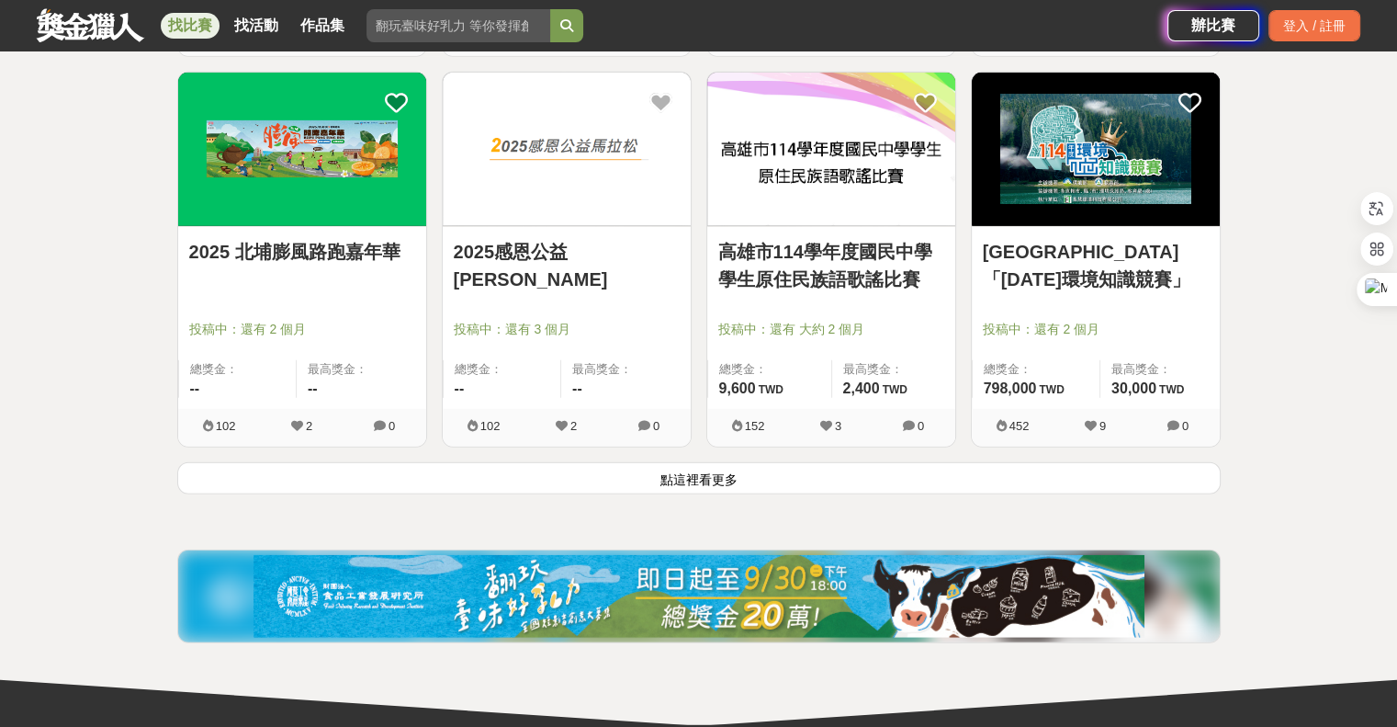
scroll to position [32722, 0]
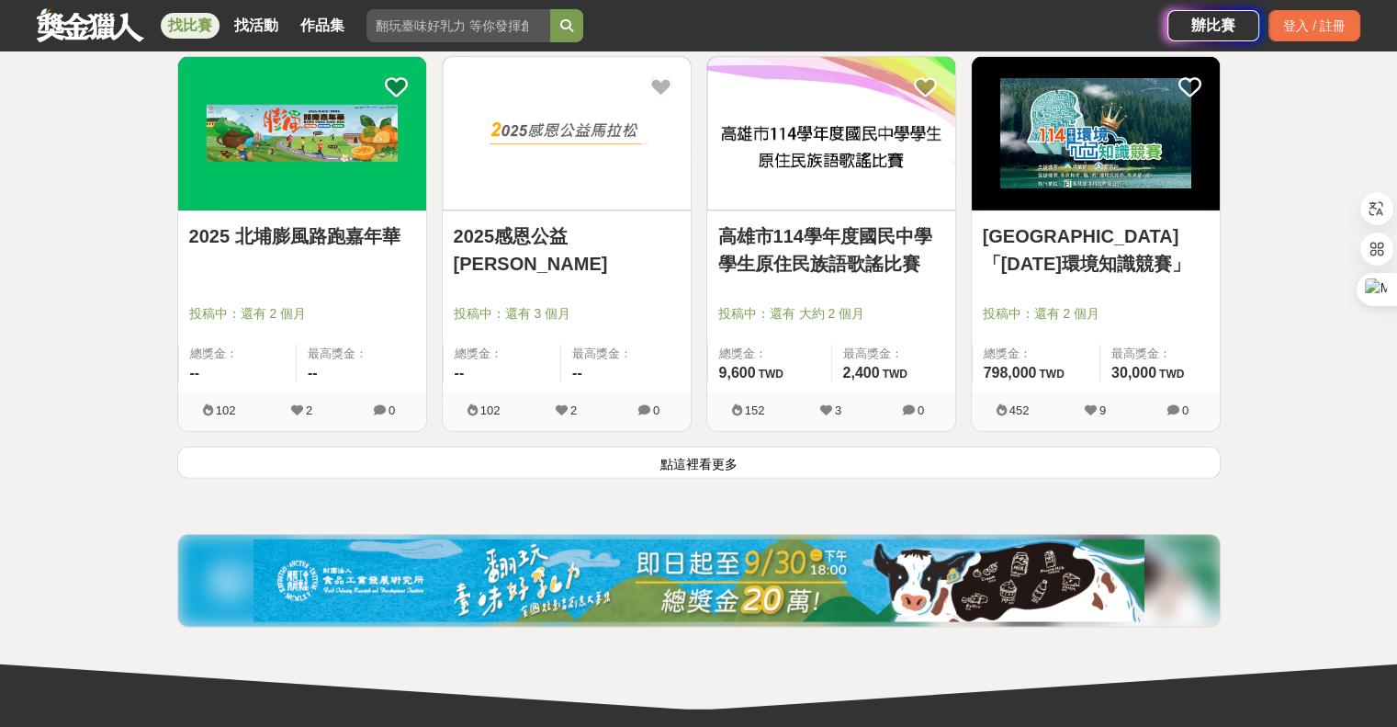
click at [739, 454] on button "點這裡看更多" at bounding box center [699, 462] width 1044 height 32
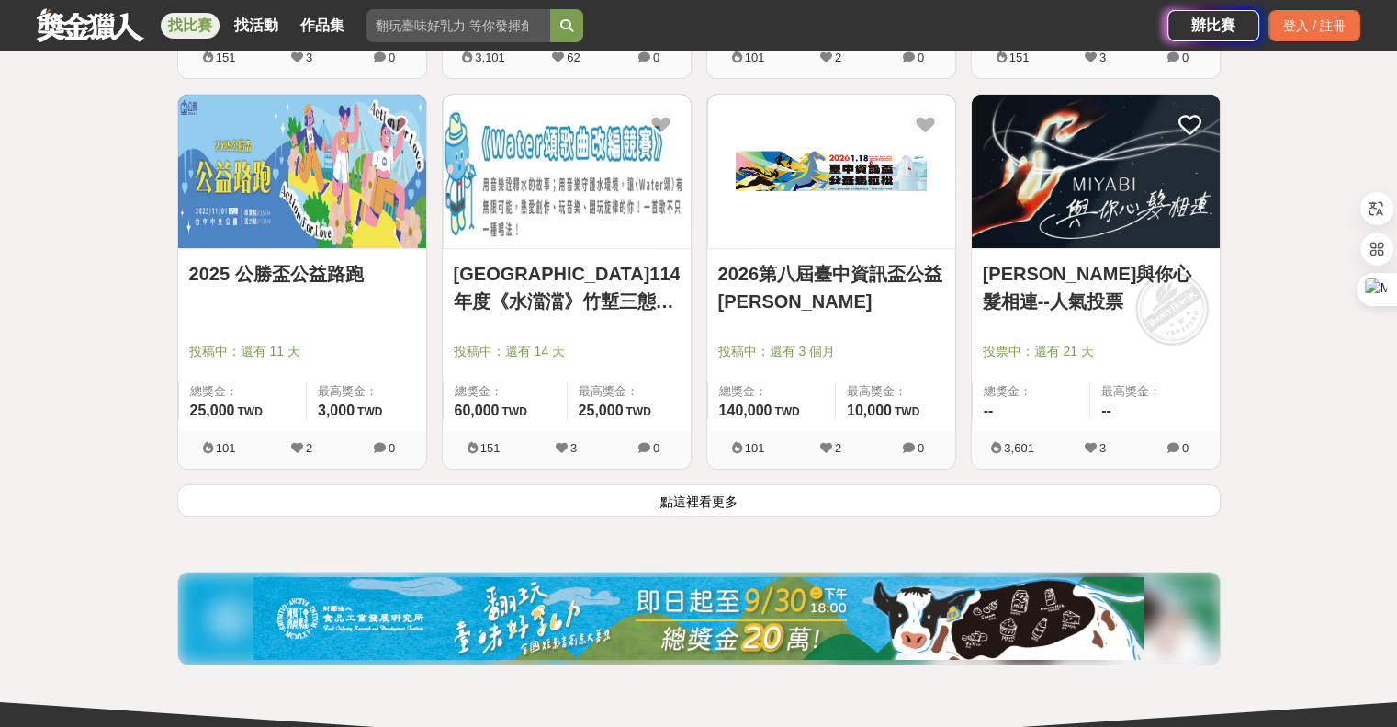
scroll to position [35110, 0]
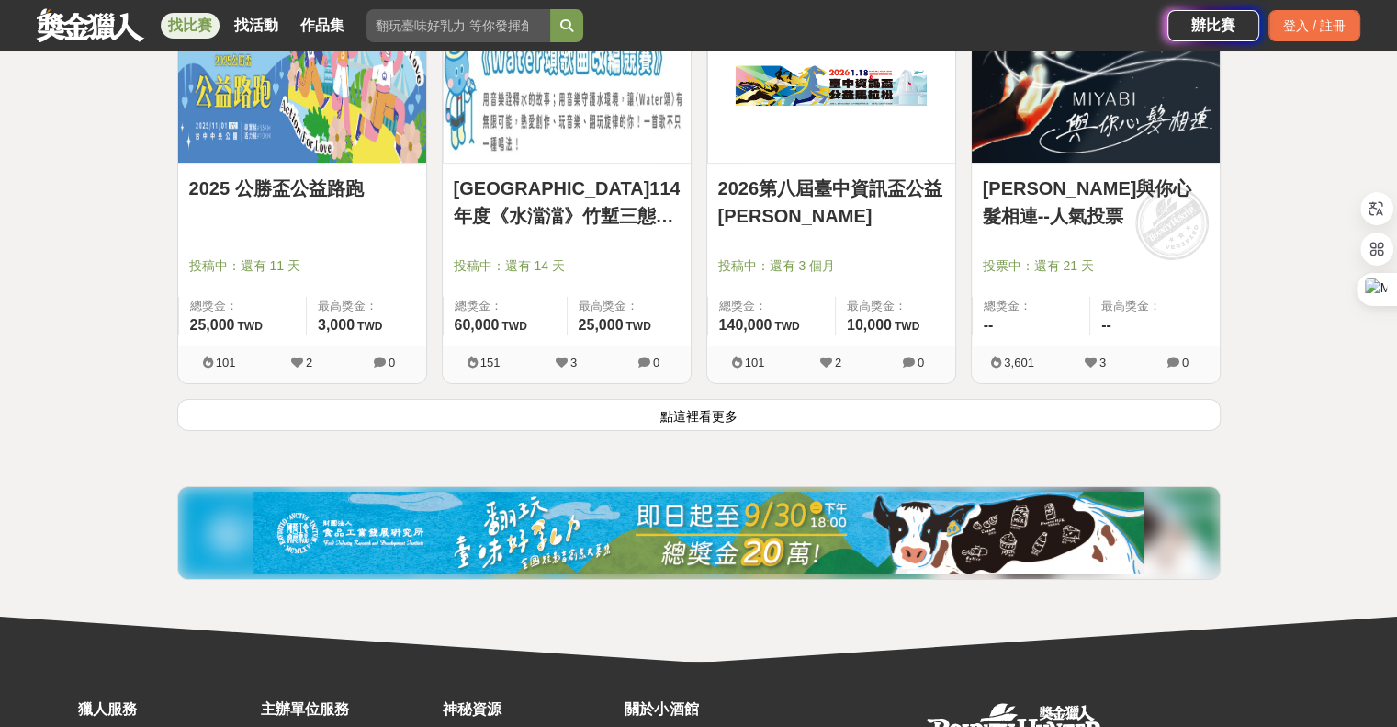
click at [771, 399] on button "點這裡看更多" at bounding box center [699, 415] width 1044 height 32
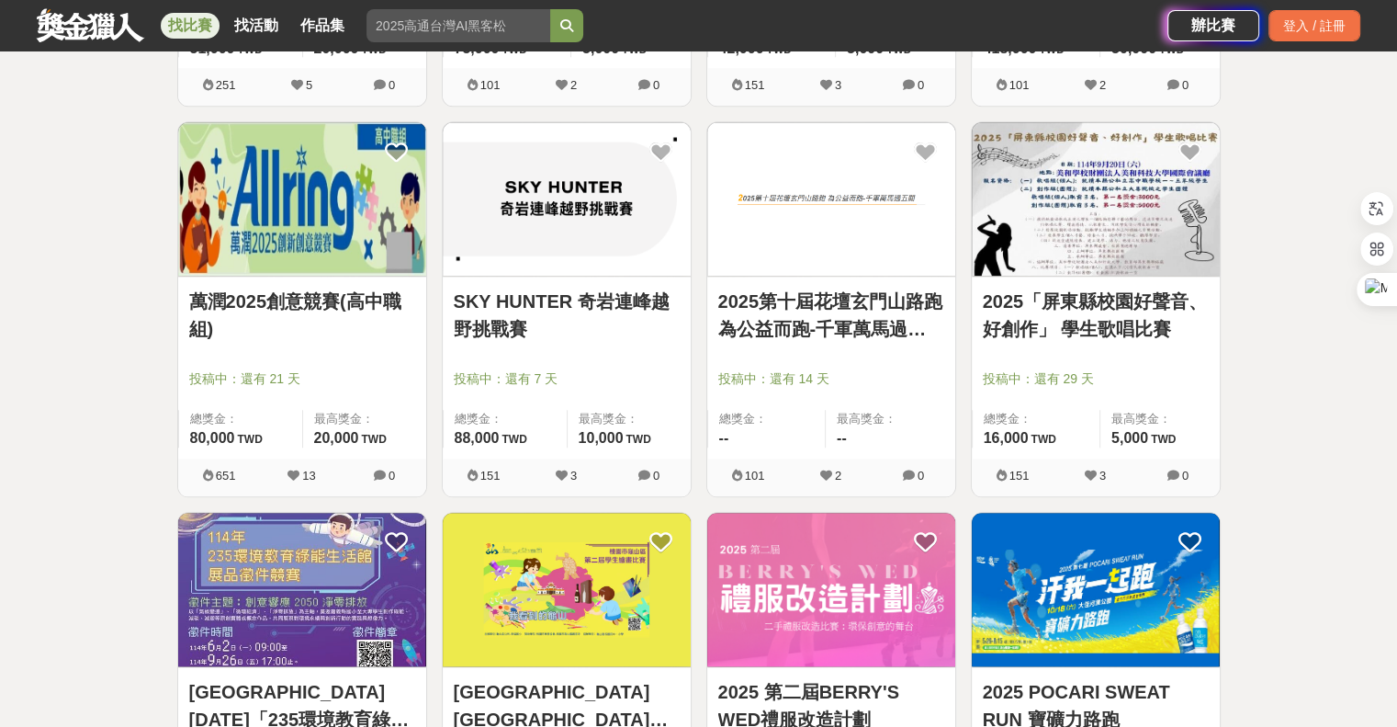
scroll to position [37223, 0]
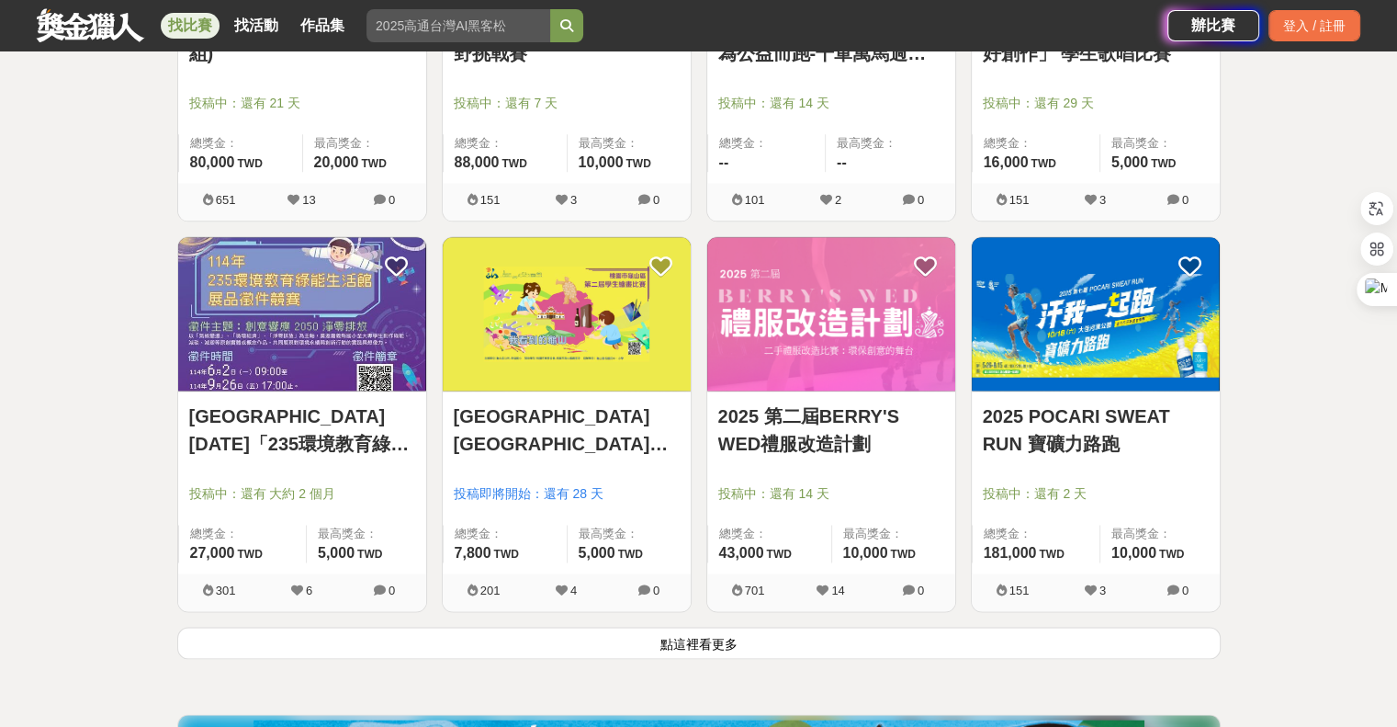
click at [769, 626] on button "點這裡看更多" at bounding box center [699, 642] width 1044 height 32
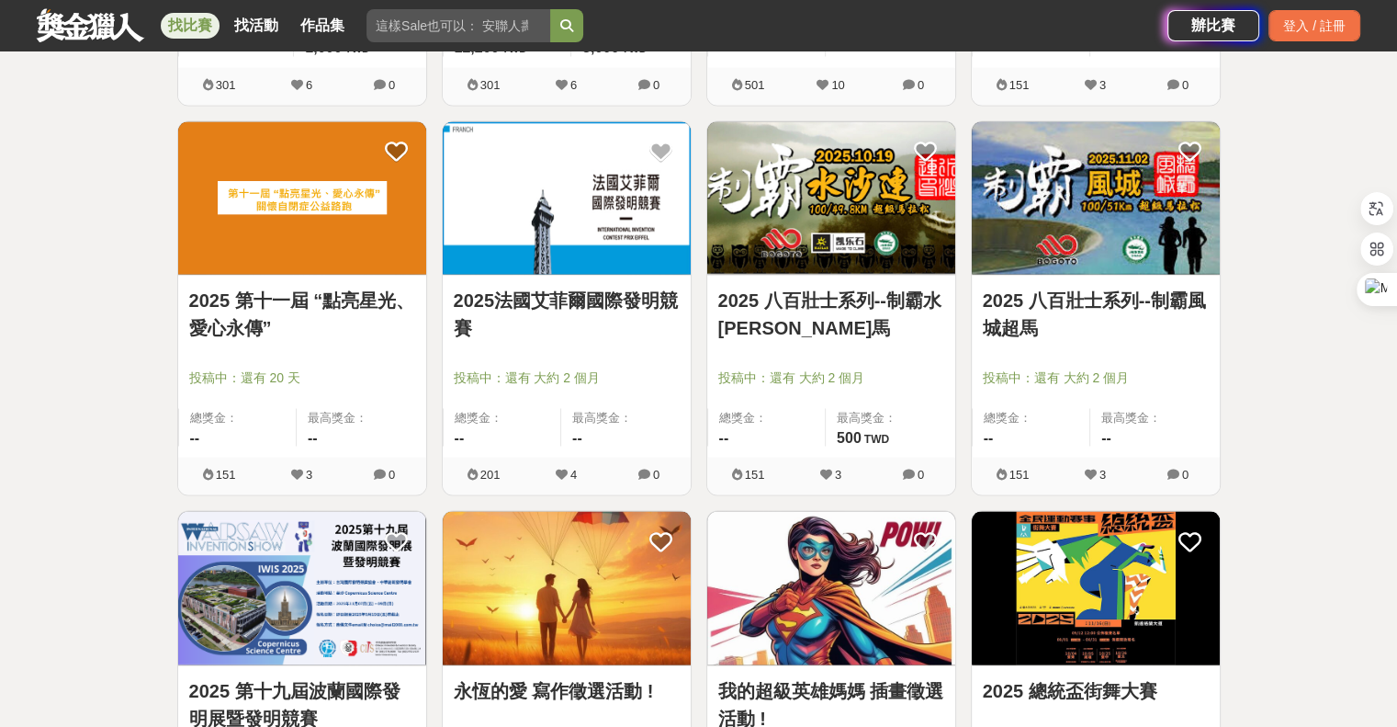
scroll to position [38509, 0]
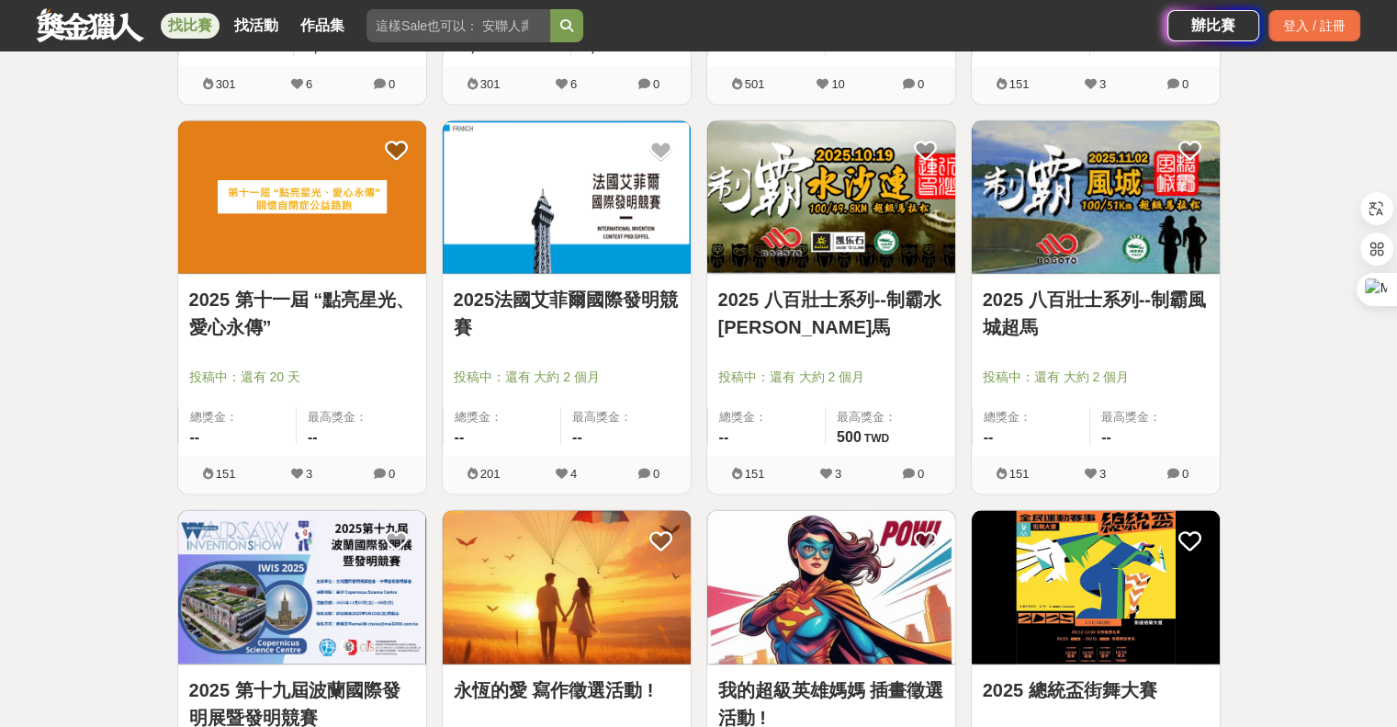
click at [700, 337] on div "2025 八百壯士系列--制霸水沙漣超馬 投稿中：還有 大約 2 個月 總獎金： -- 最高獎金： 500 TWD 151 3 0" at bounding box center [831, 315] width 265 height 390
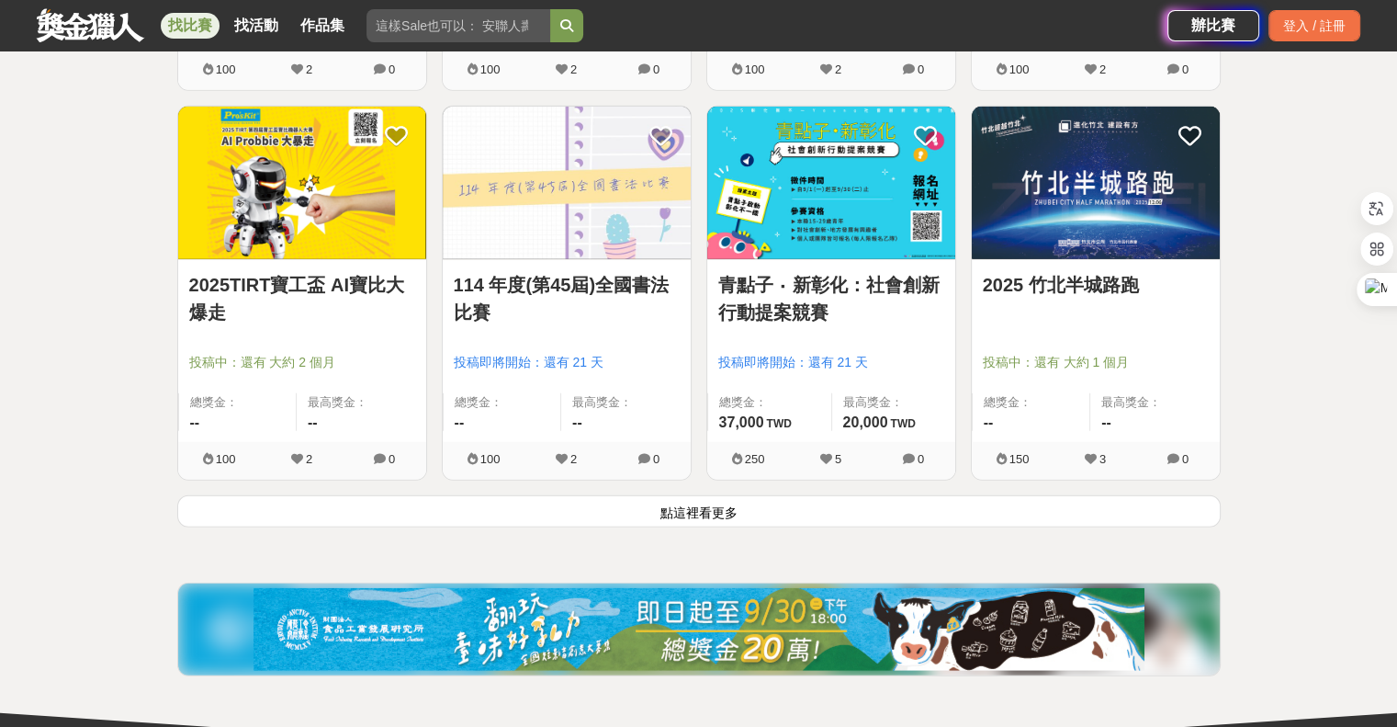
scroll to position [39704, 0]
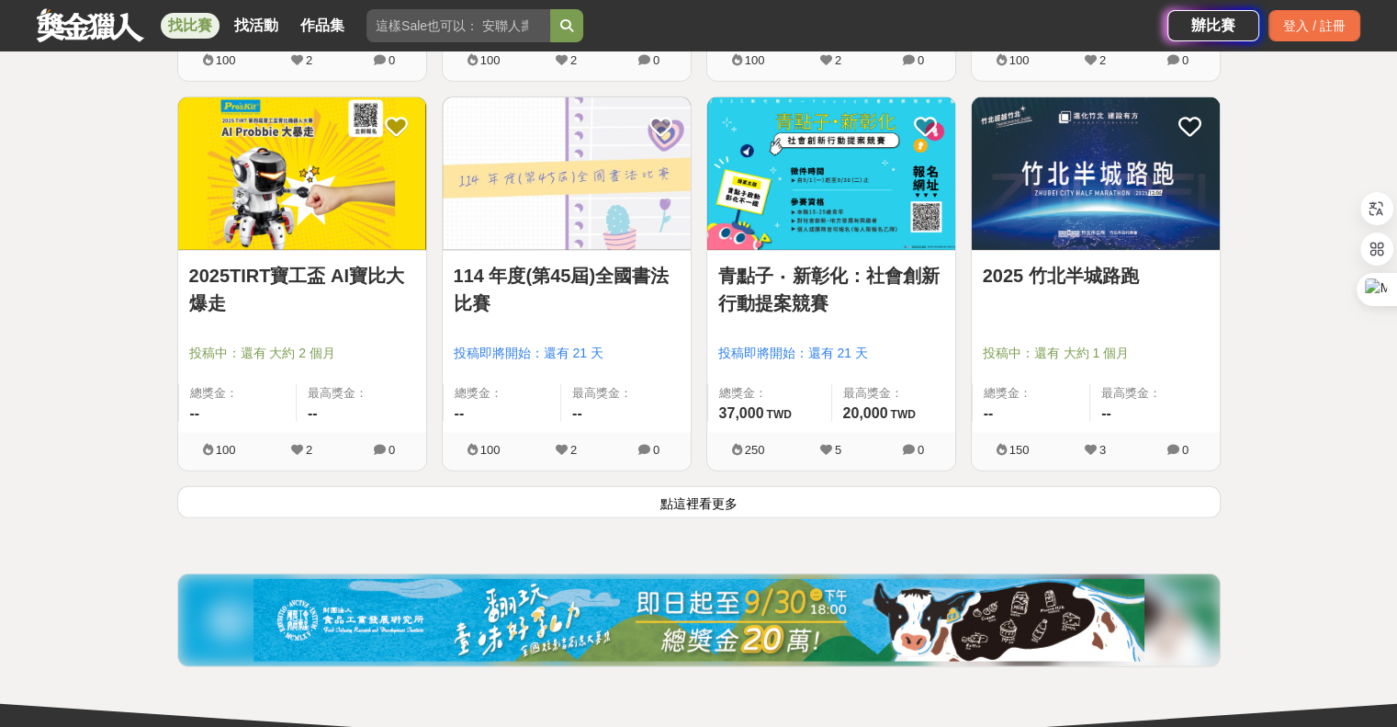
click at [742, 486] on button "點這裡看更多" at bounding box center [699, 502] width 1044 height 32
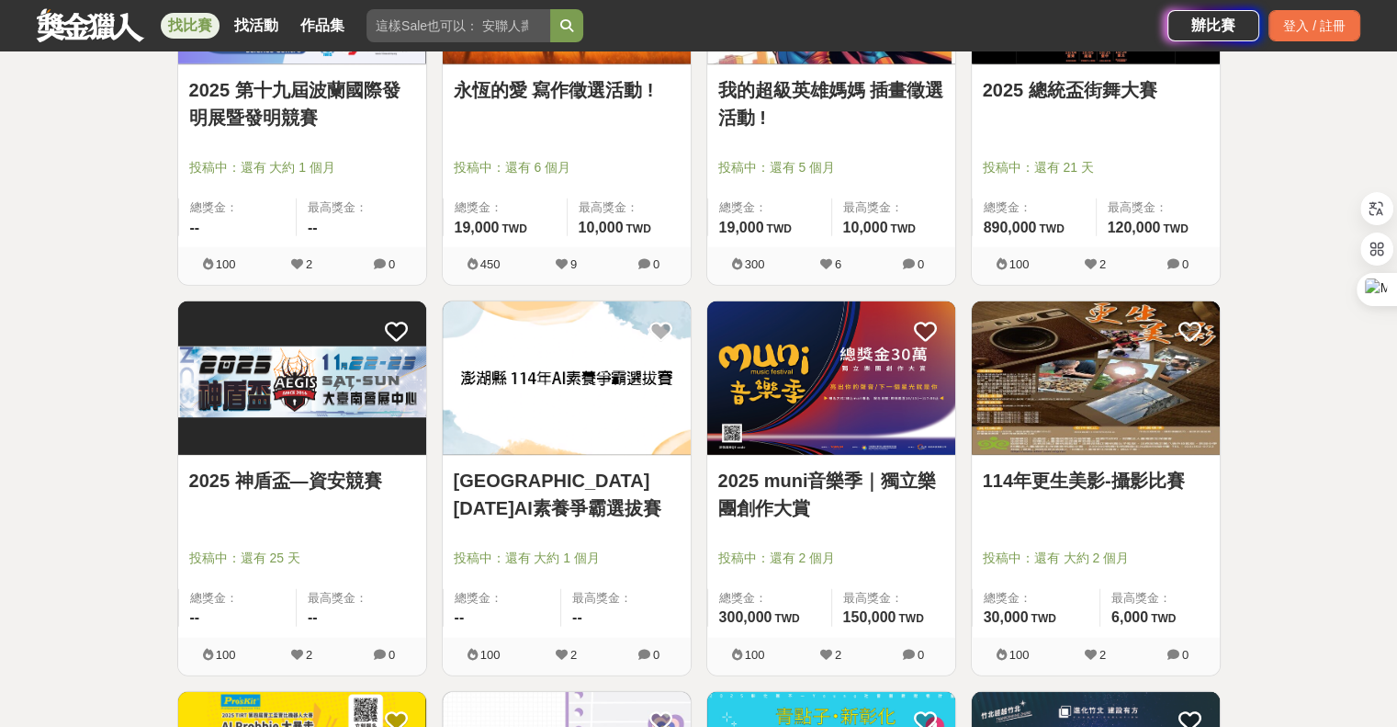
scroll to position [38969, 0]
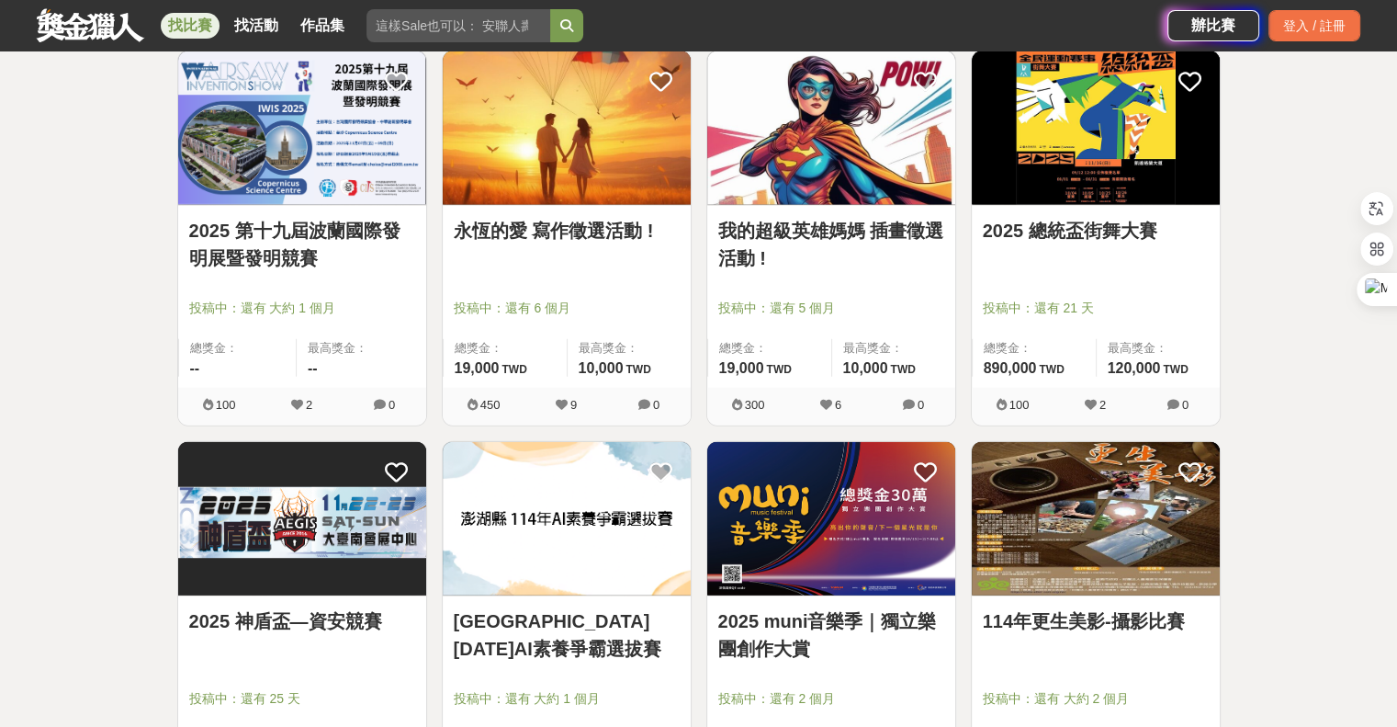
click at [699, 406] on div "我的超級英雄媽媽 插畫徵選活動 ! 投稿中：還有 5 個月 總獎金： 19,000 19,000 TWD 最高獎金： 10,000 TWD 300 6 0" at bounding box center [831, 246] width 265 height 390
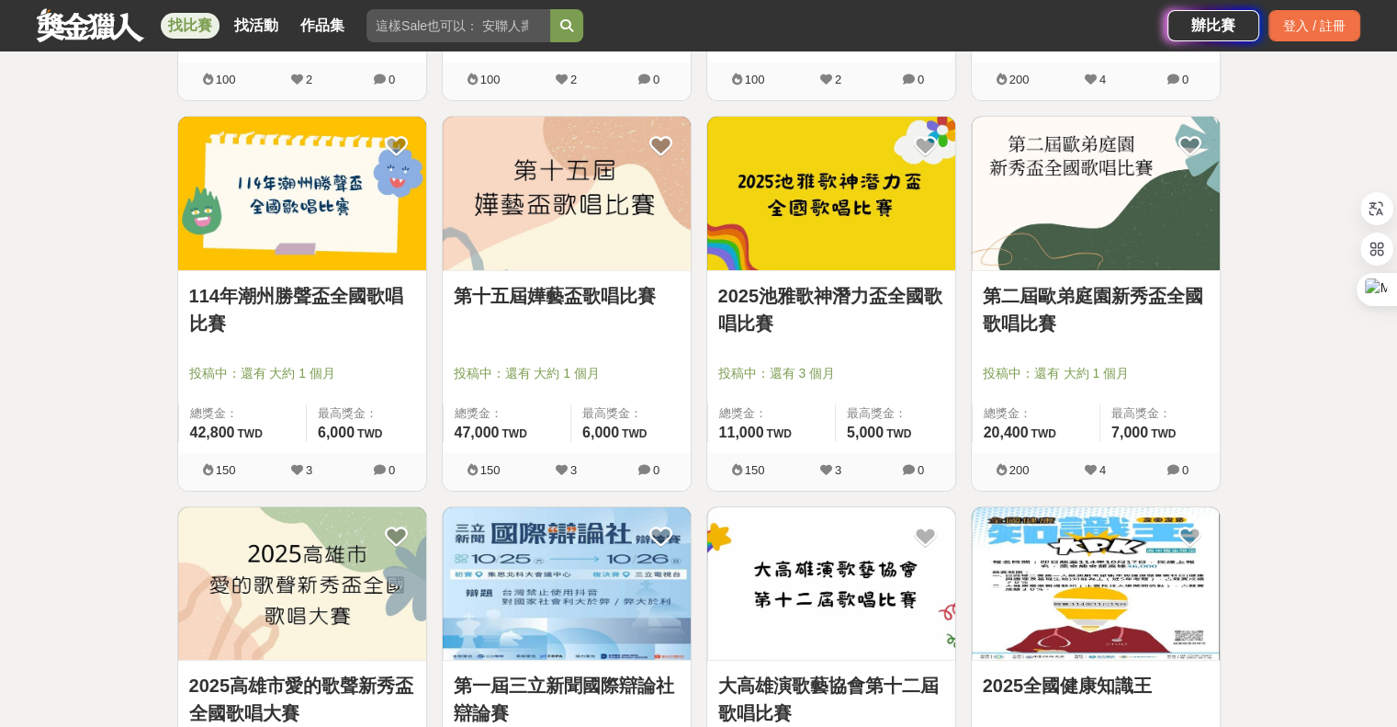
scroll to position [41725, 0]
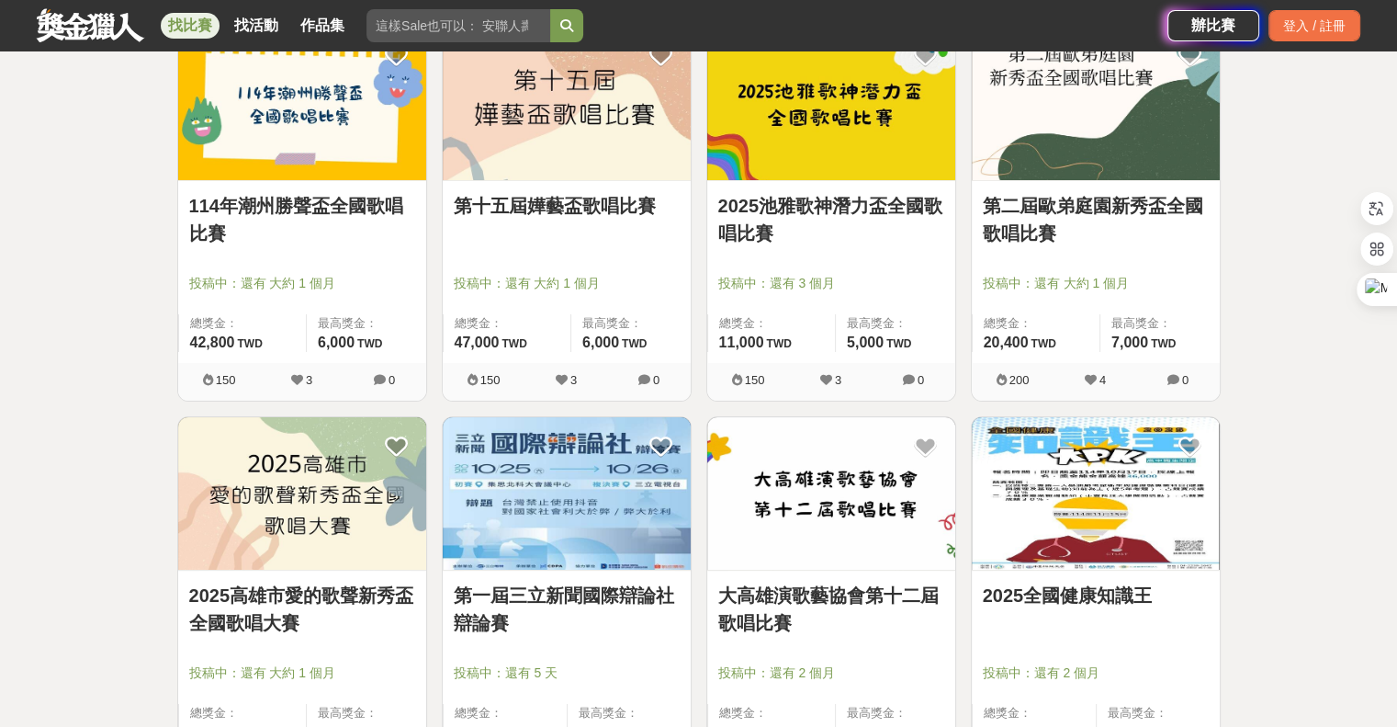
click at [700, 388] on div "2025池雅歌神潛力盃全國歌唱比賽 投稿中：還有 3 個月 總獎金： 11,000 11,000 TWD 最高獎金： 5,000 TWD 150 3 0" at bounding box center [831, 221] width 265 height 390
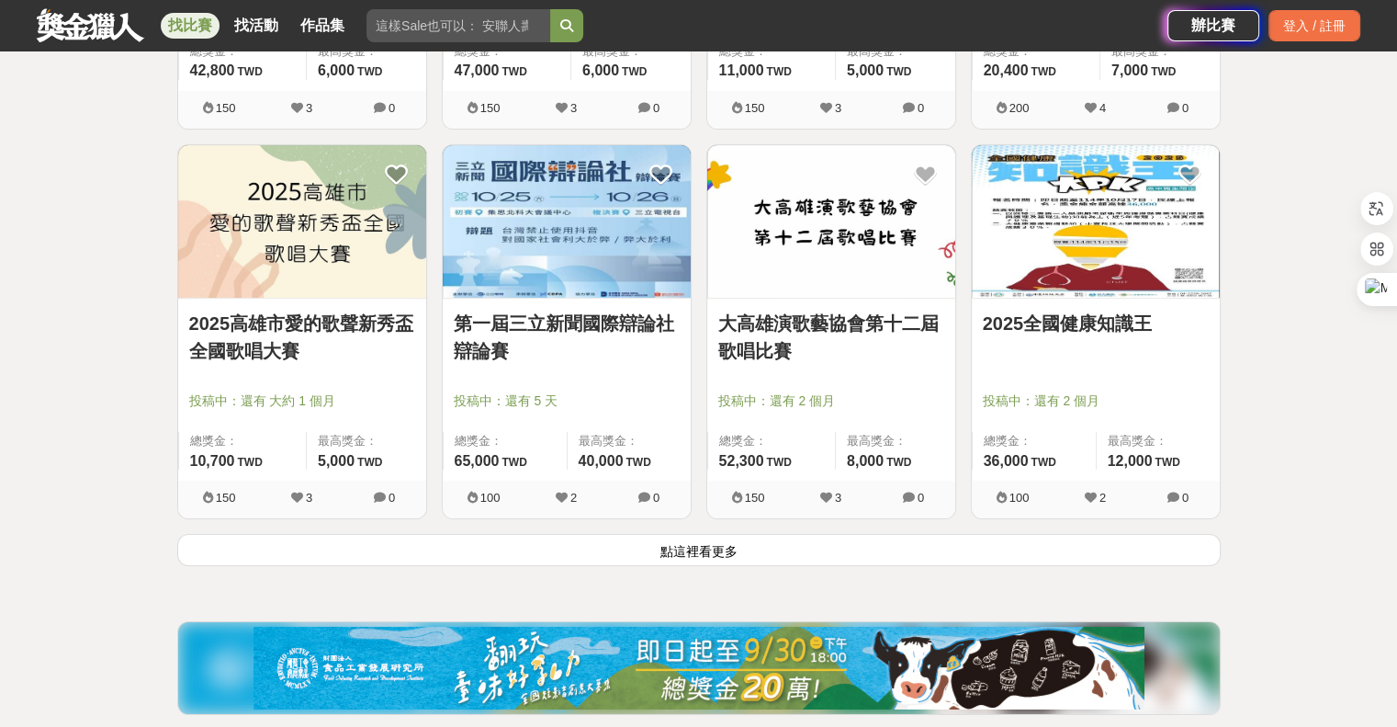
scroll to position [42000, 0]
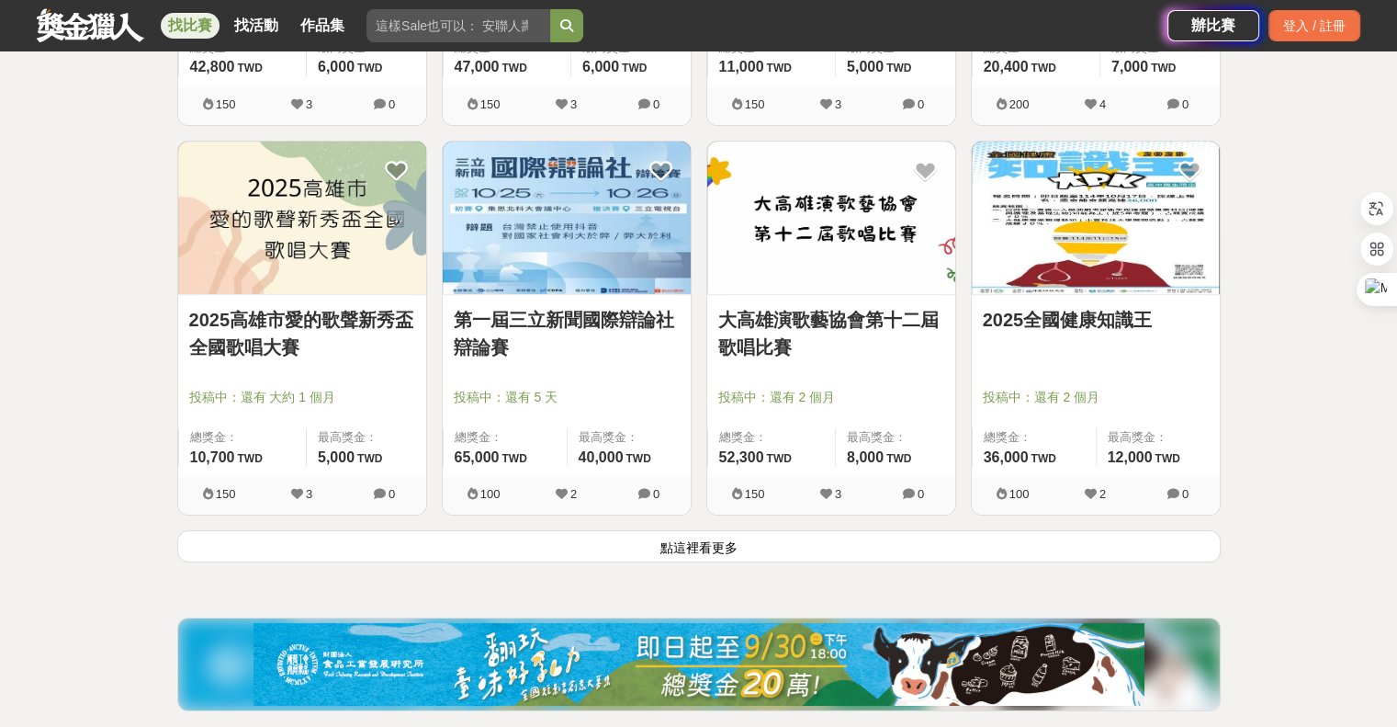
click at [705, 530] on button "點這裡看更多" at bounding box center [699, 546] width 1044 height 32
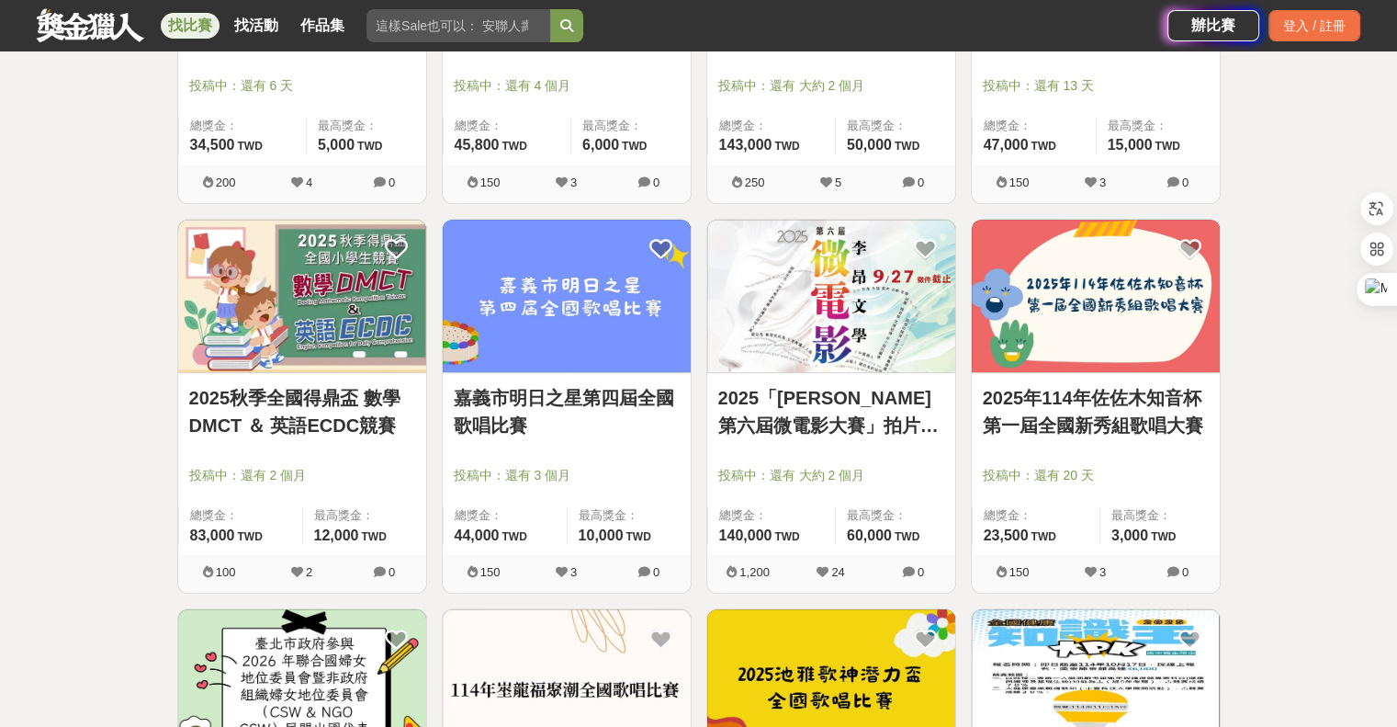
scroll to position [43437, 0]
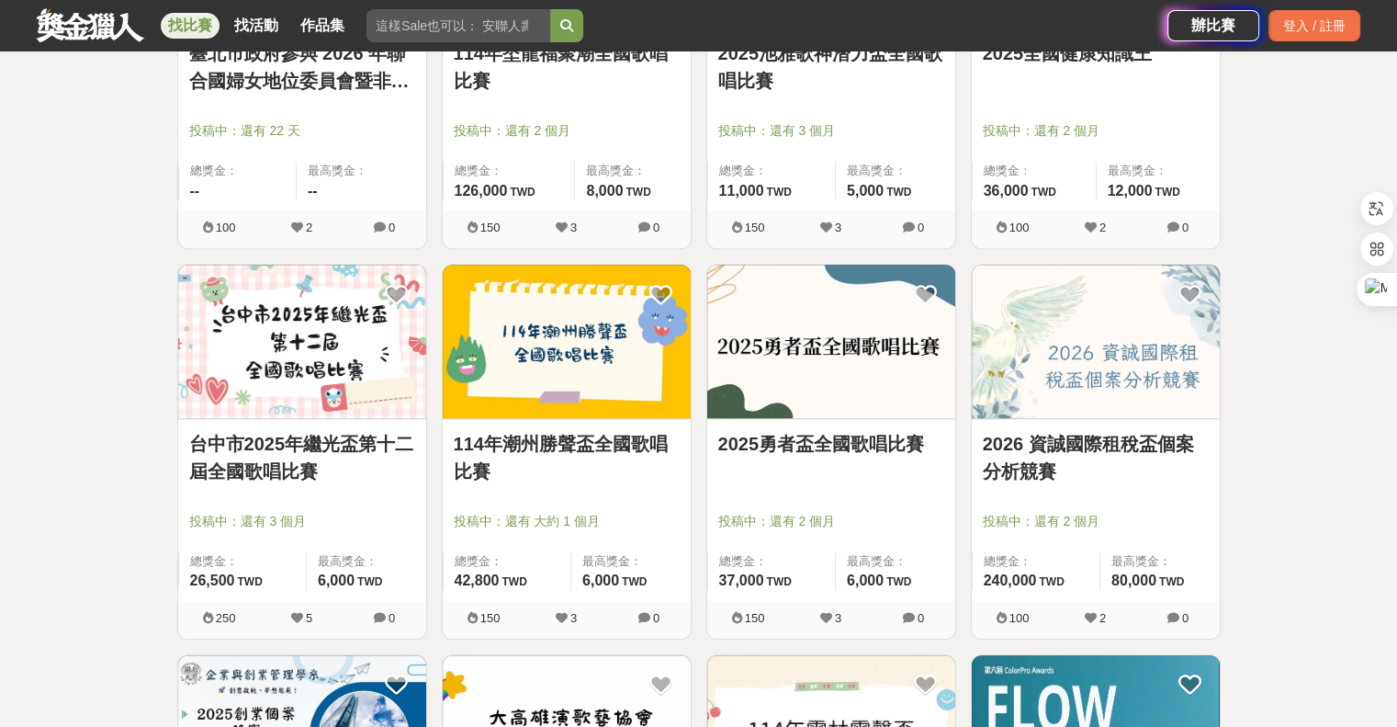
click at [699, 228] on div "2025池雅歌神潛力盃全國歌唱比賽 投稿中：還有 3 個月 總獎金： 11,000 11,000 TWD 最高獎金： 5,000 TWD 150 3 0" at bounding box center [831, 68] width 265 height 390
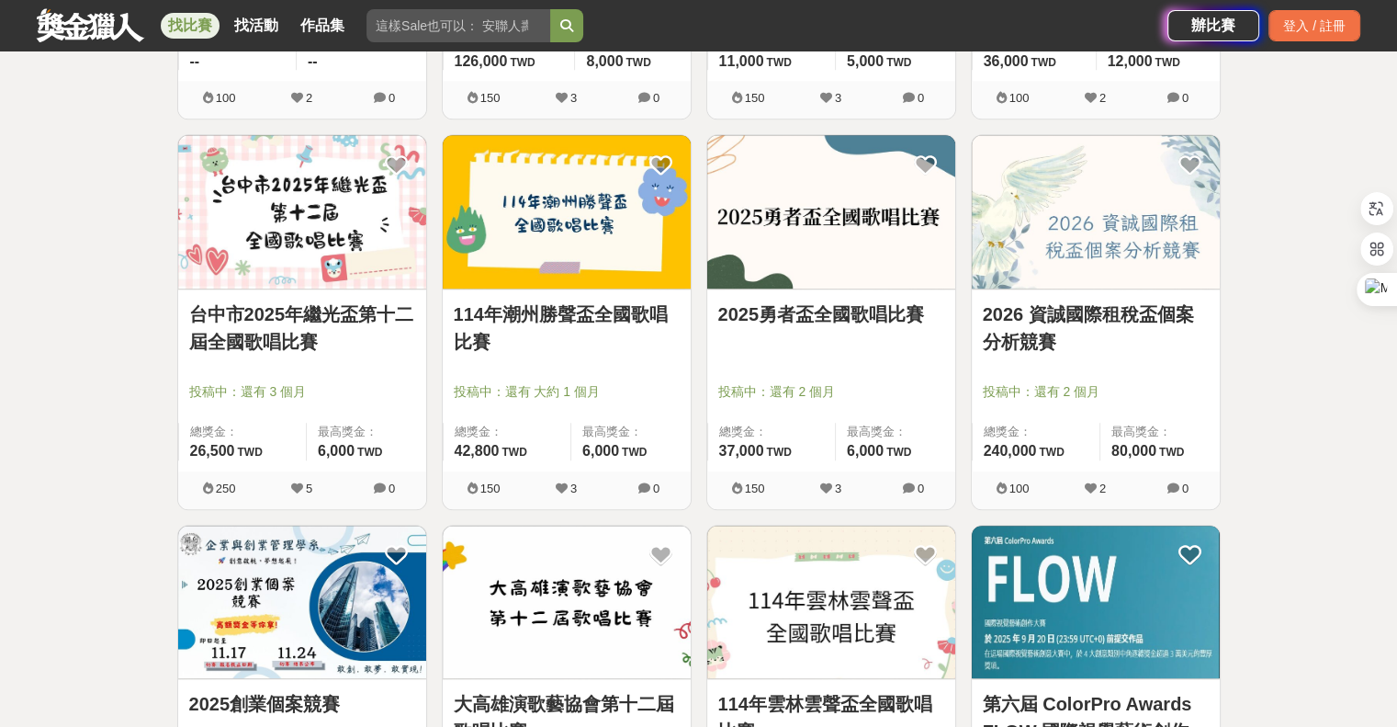
scroll to position [43621, 0]
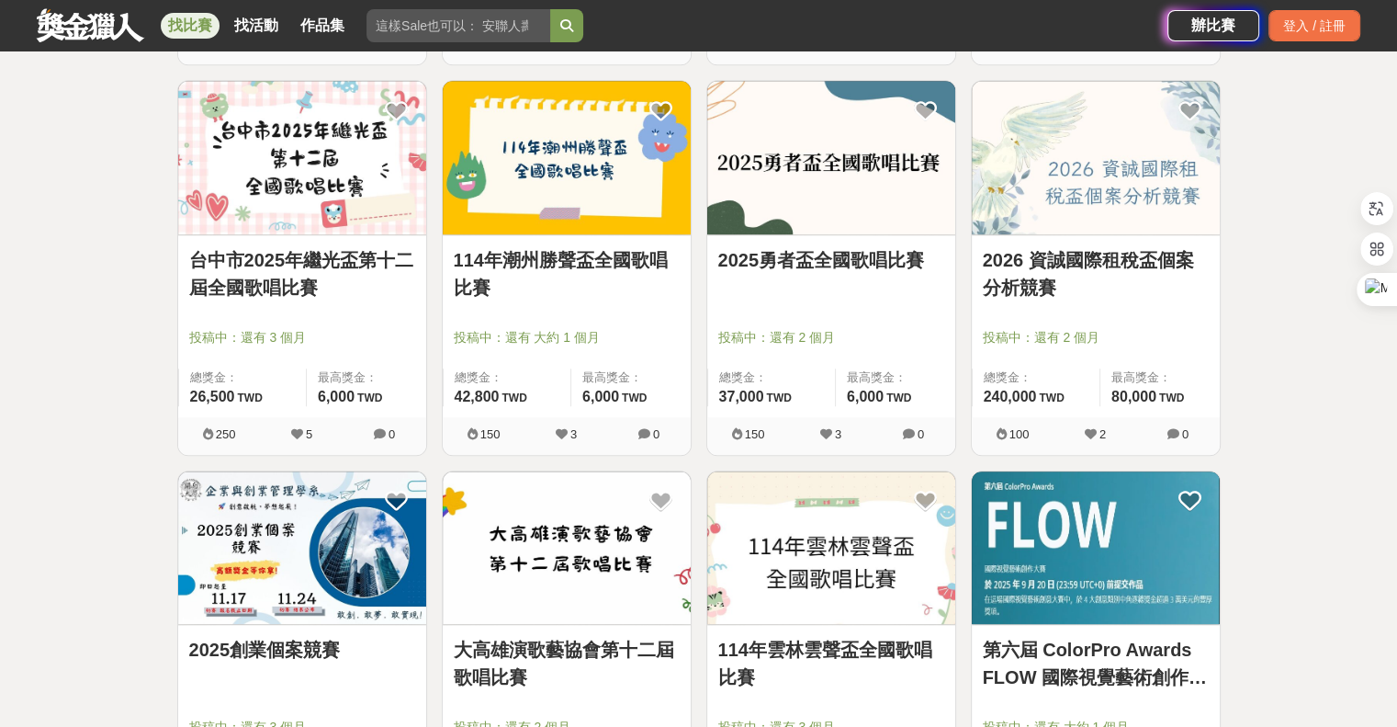
click at [704, 470] on div "114年雲林雲聲盃全國歌唱比賽 投稿中：還有 3 個月 總獎金： 45,300 45,300 TWD 最高獎金： 6,000 TWD 150 3 0" at bounding box center [831, 665] width 265 height 390
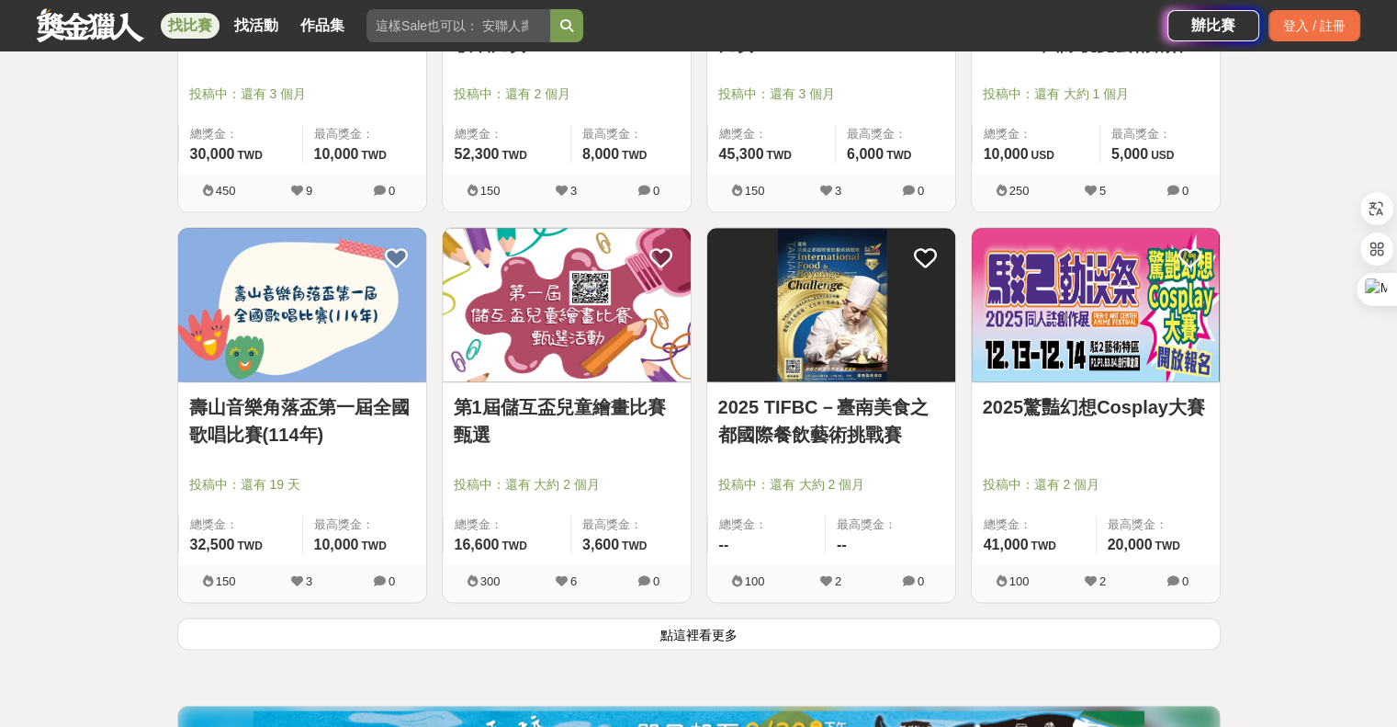
scroll to position [44264, 0]
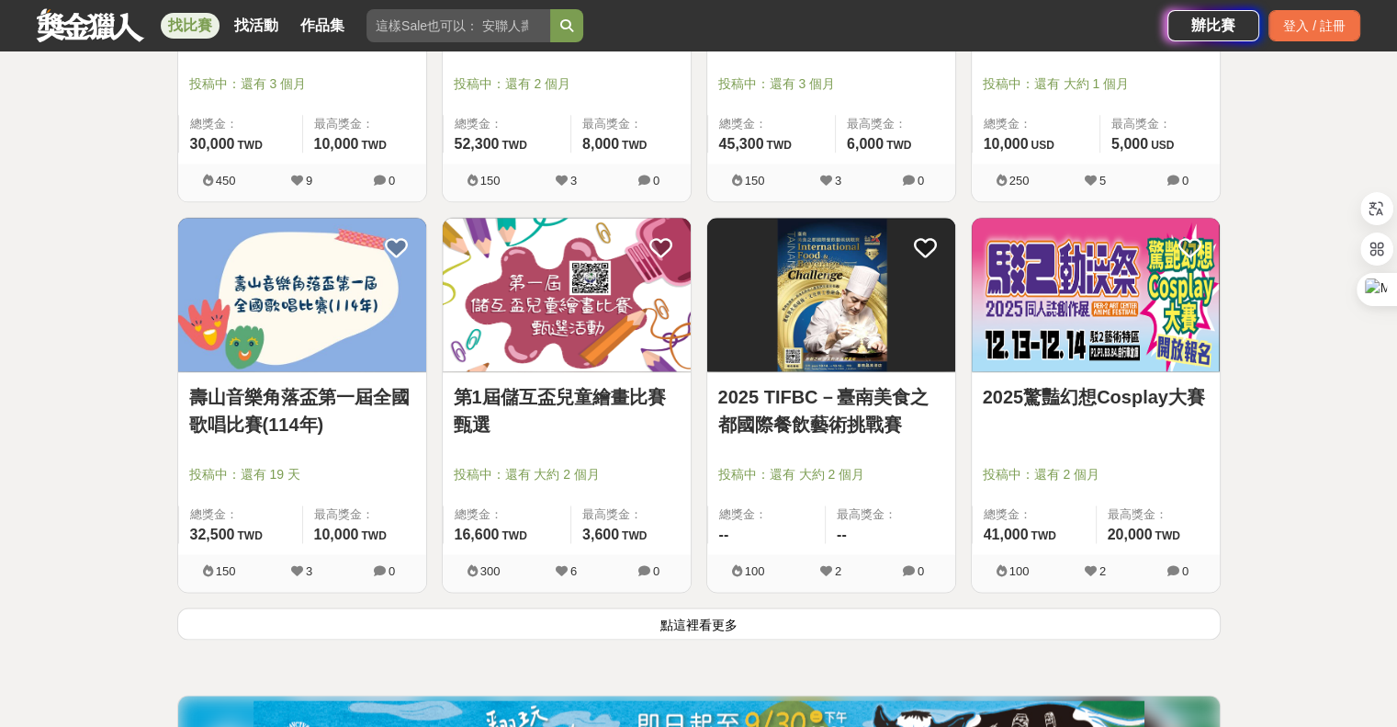
click at [705, 607] on button "點這裡看更多" at bounding box center [699, 623] width 1044 height 32
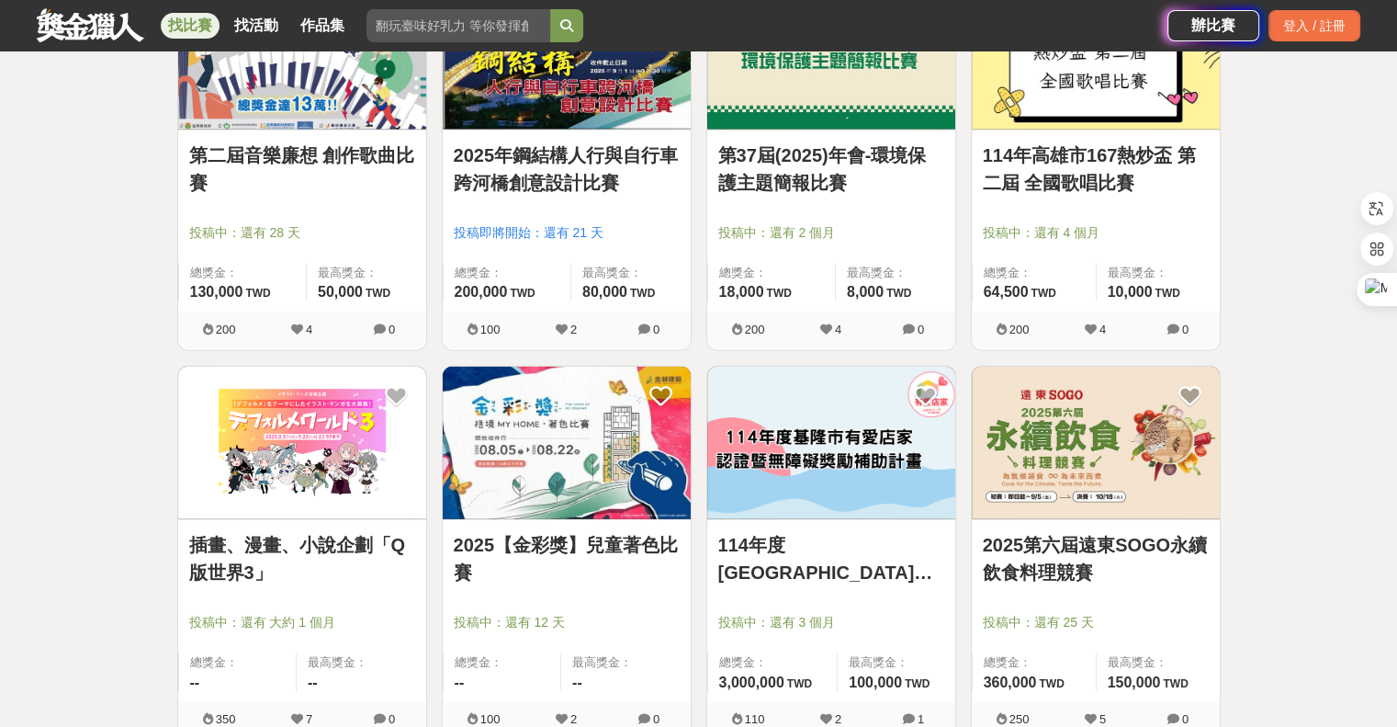
scroll to position [46101, 0]
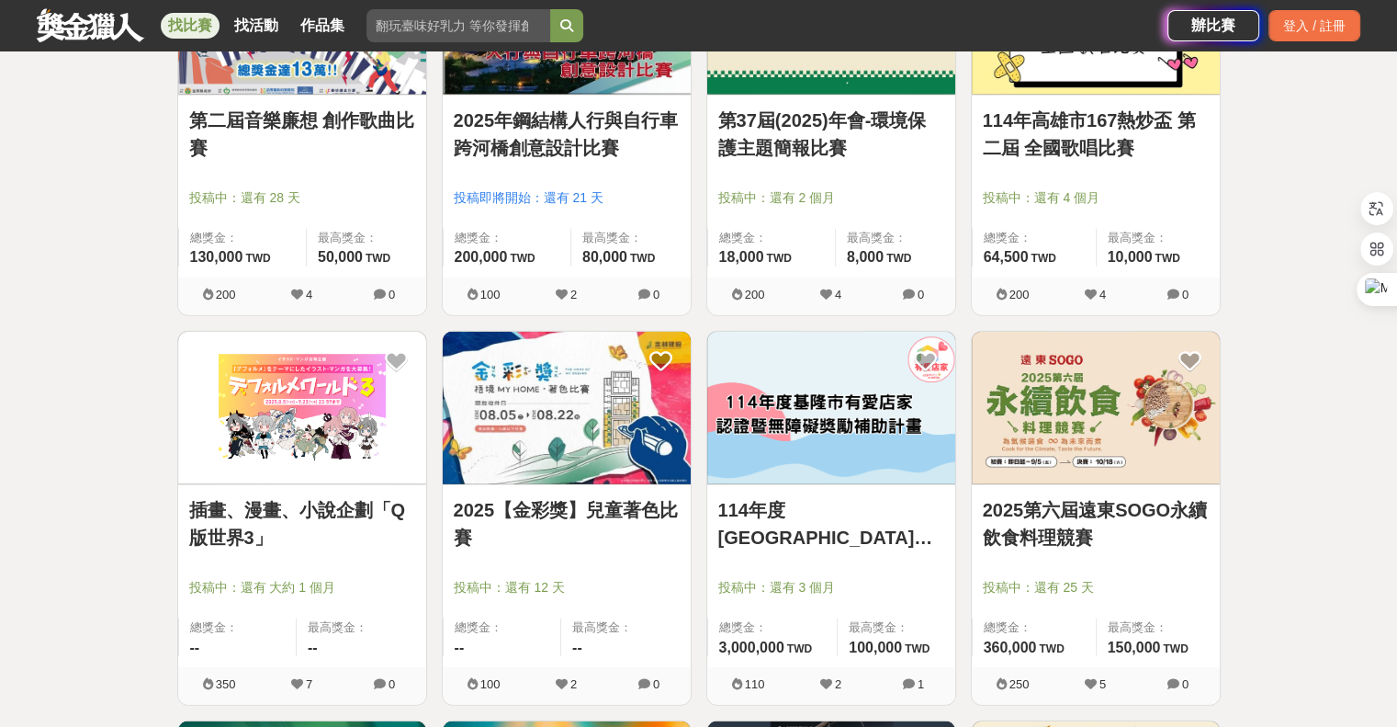
click at [690, 297] on div "2025年鋼結構人行與自行車跨河橋創意設計比賽 投稿即將開始：還有 21 天 總獎金： 200,000 200,000 TWD 最高獎金： 80,000 TW…" at bounding box center [567, 135] width 265 height 390
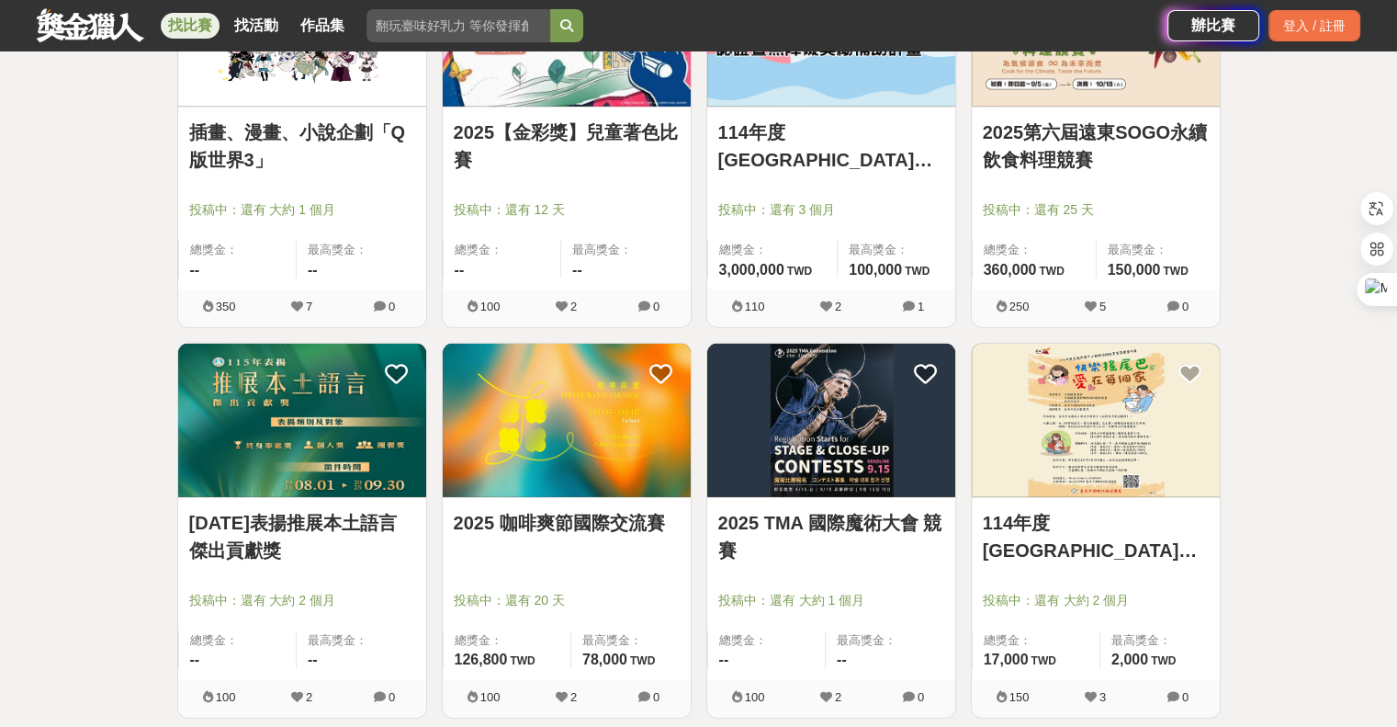
scroll to position [46560, 0]
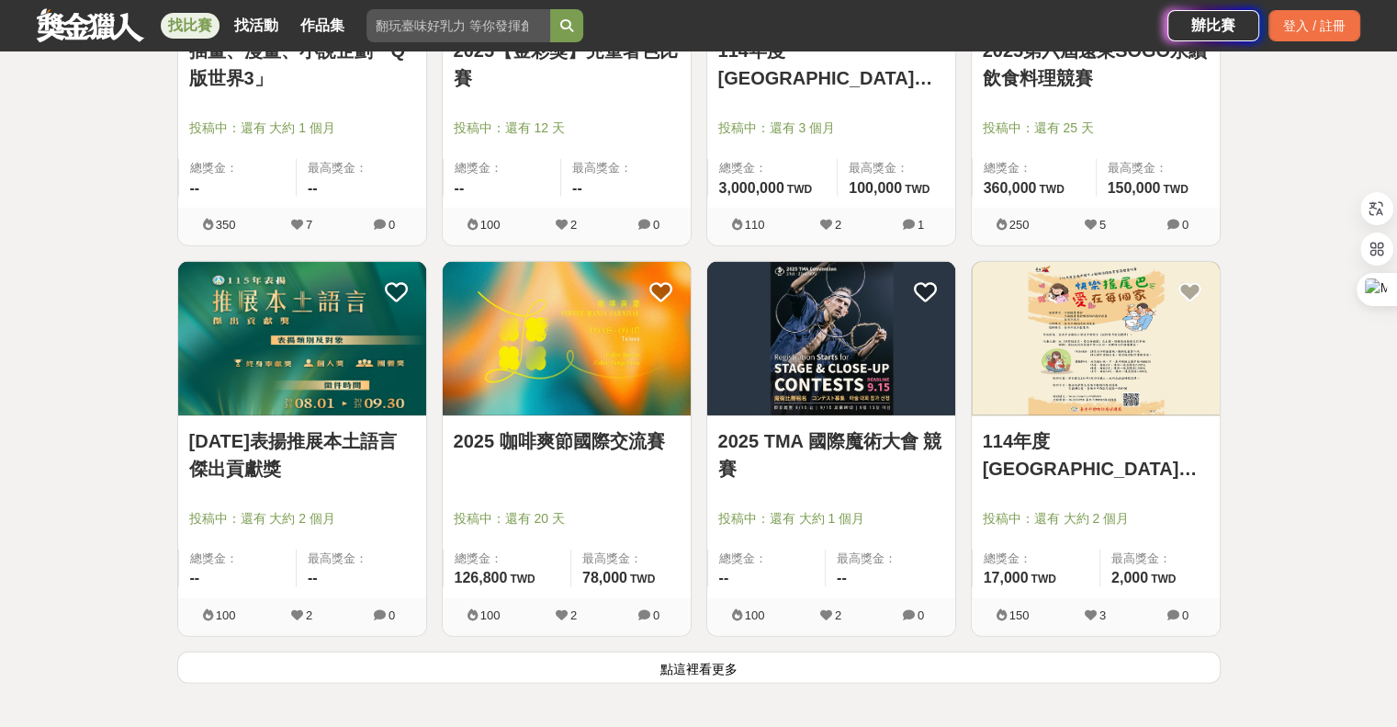
click at [725, 651] on button "點這裡看更多" at bounding box center [699, 667] width 1044 height 32
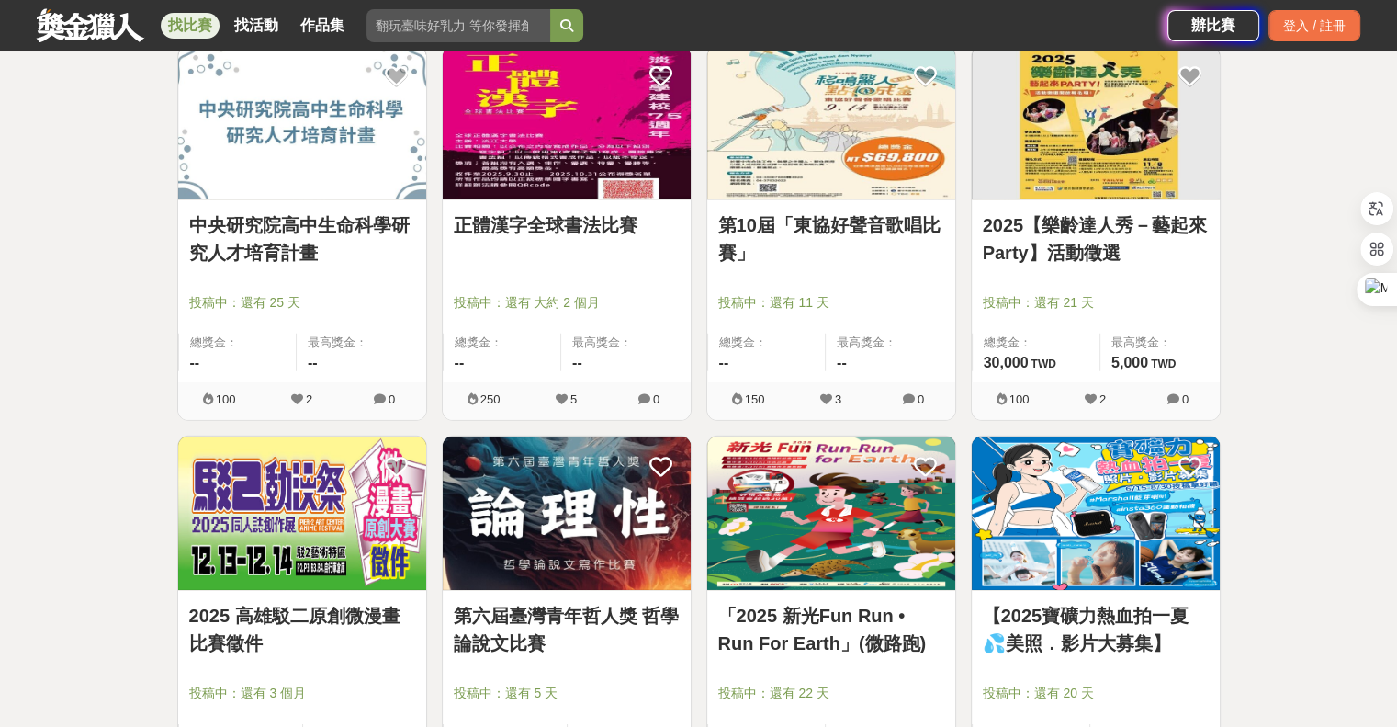
scroll to position [47571, 0]
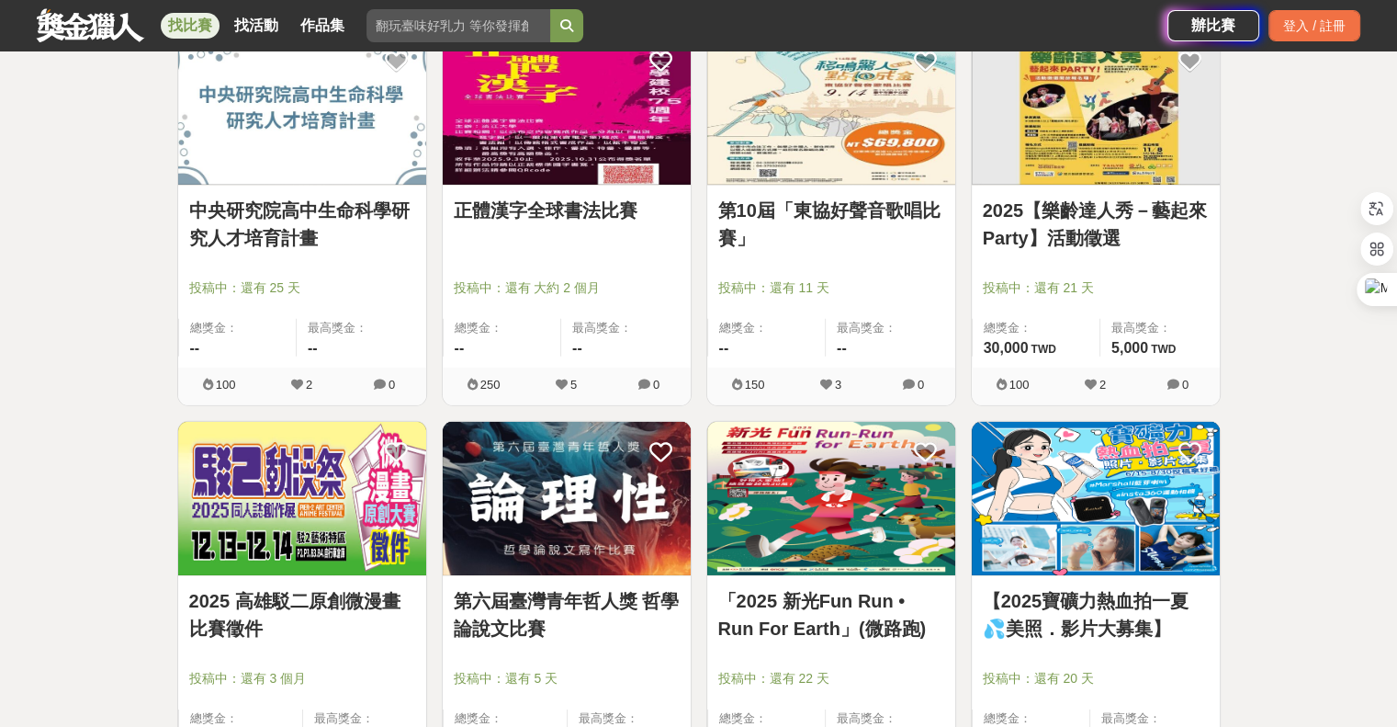
click at [711, 378] on div "第10屆「東協好聲音歌唱比賽」 投稿中：還有 11 天 總獎金： -- 最高獎金： -- 150 3 0" at bounding box center [831, 226] width 265 height 390
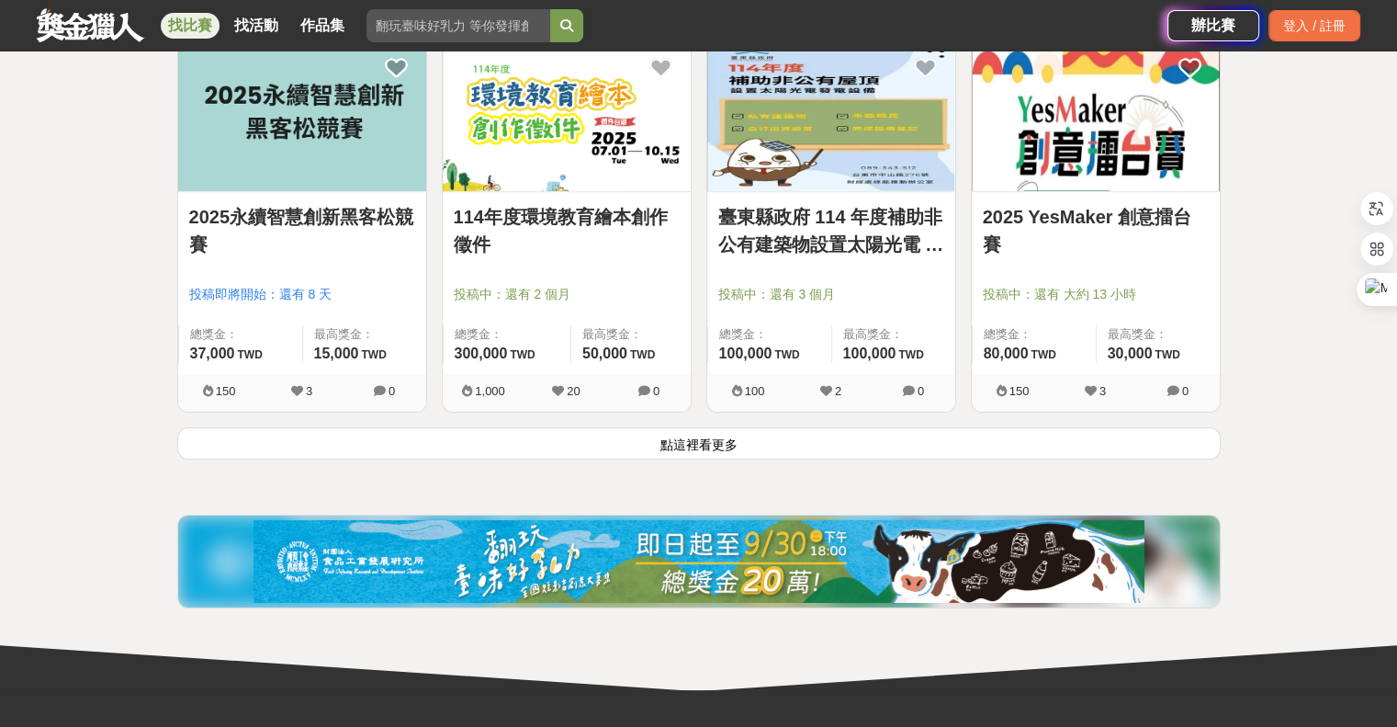
scroll to position [49224, 0]
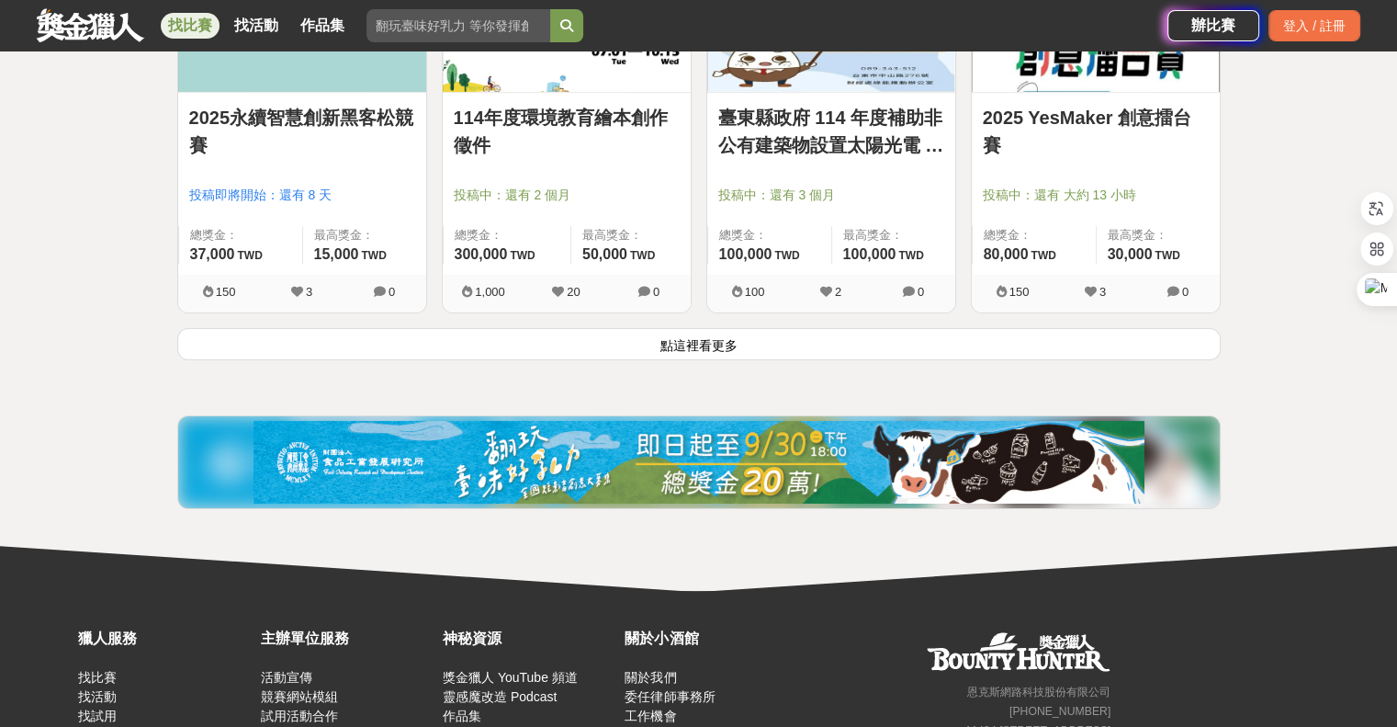
click at [719, 328] on button "點這裡看更多" at bounding box center [699, 344] width 1044 height 32
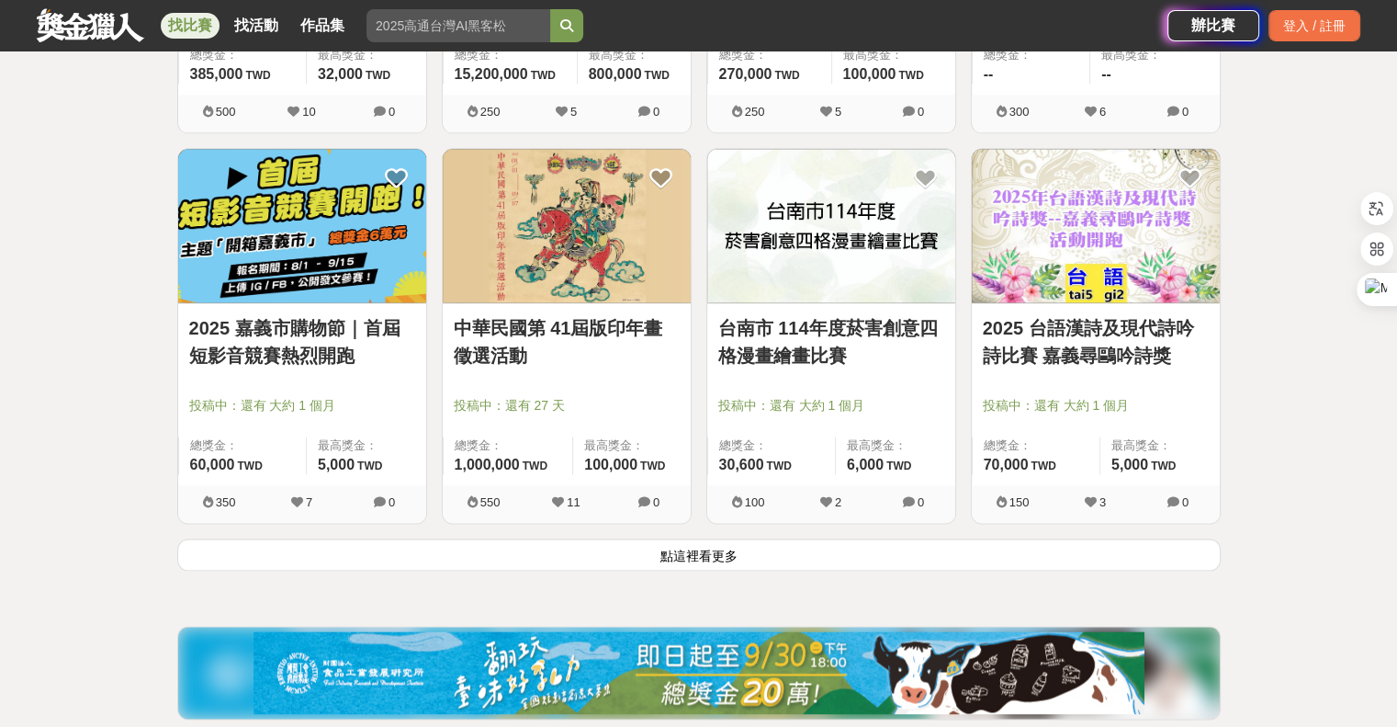
scroll to position [51429, 0]
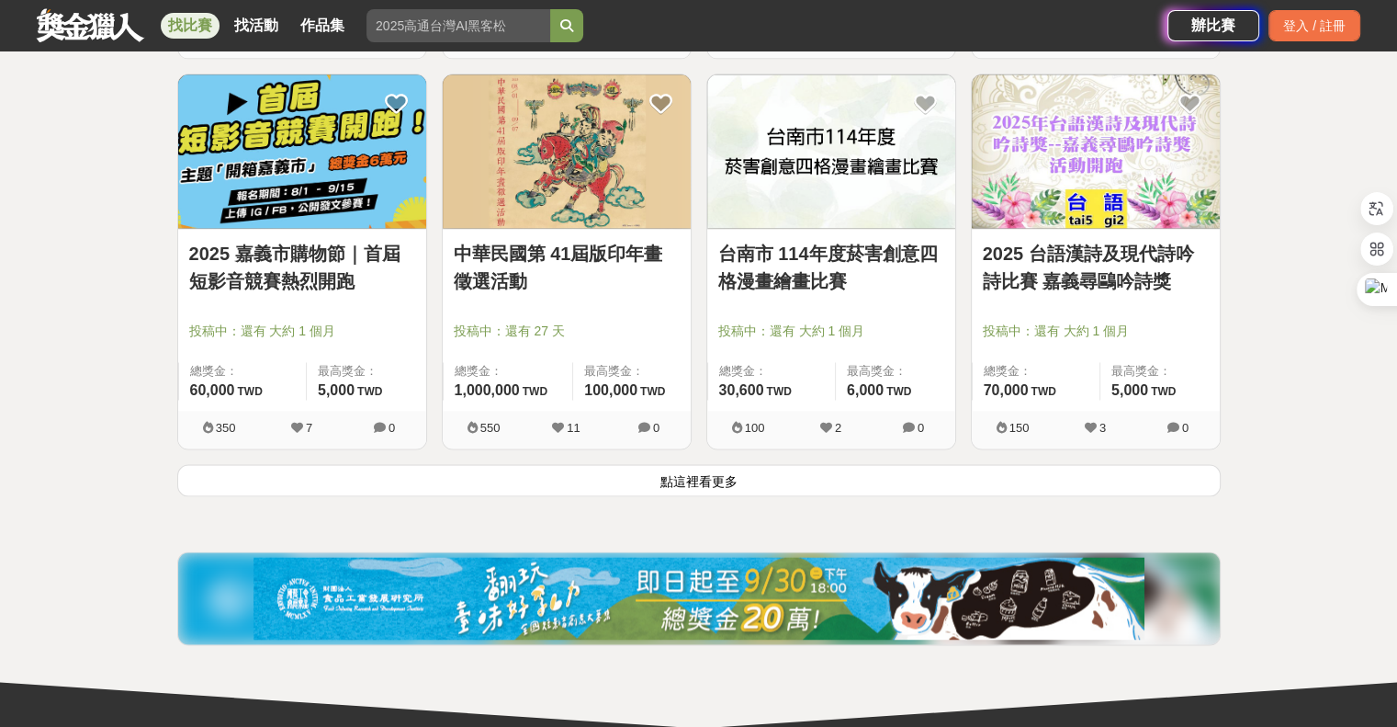
click at [734, 464] on button "點這裡看更多" at bounding box center [699, 480] width 1044 height 32
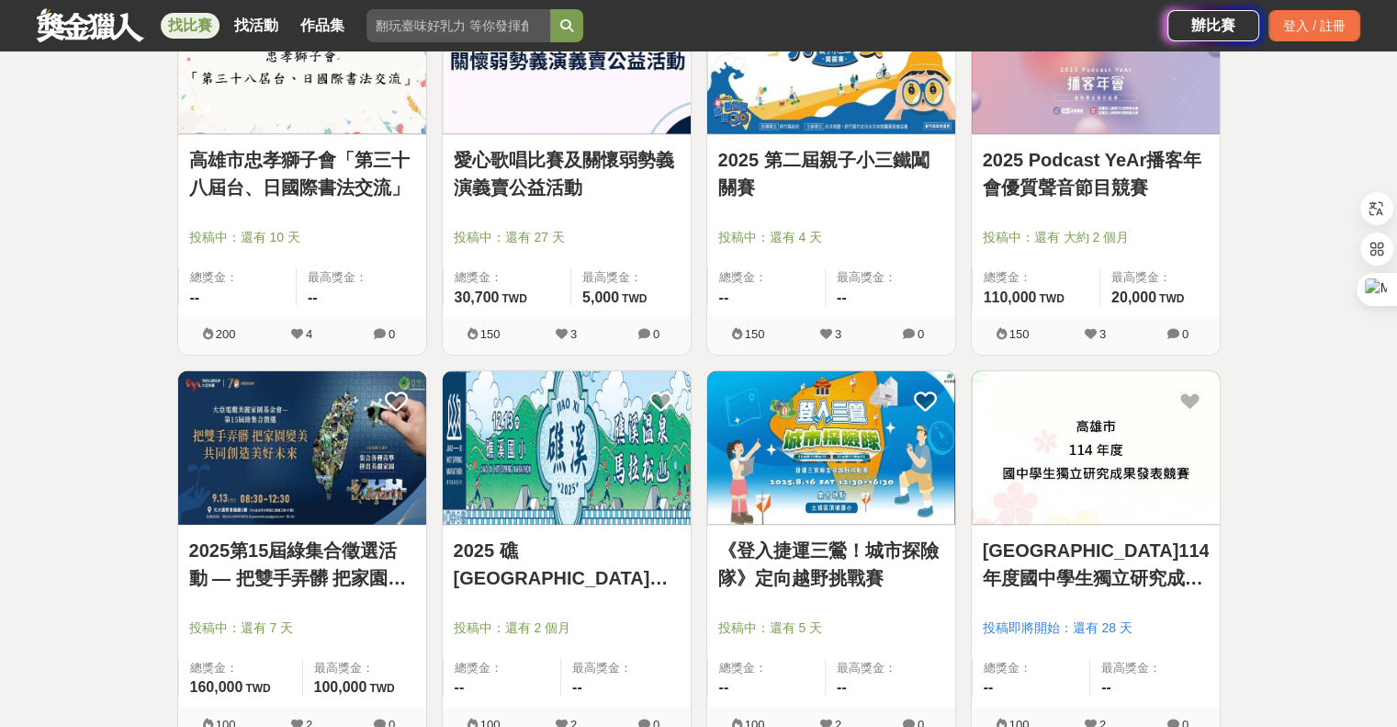
scroll to position [53633, 0]
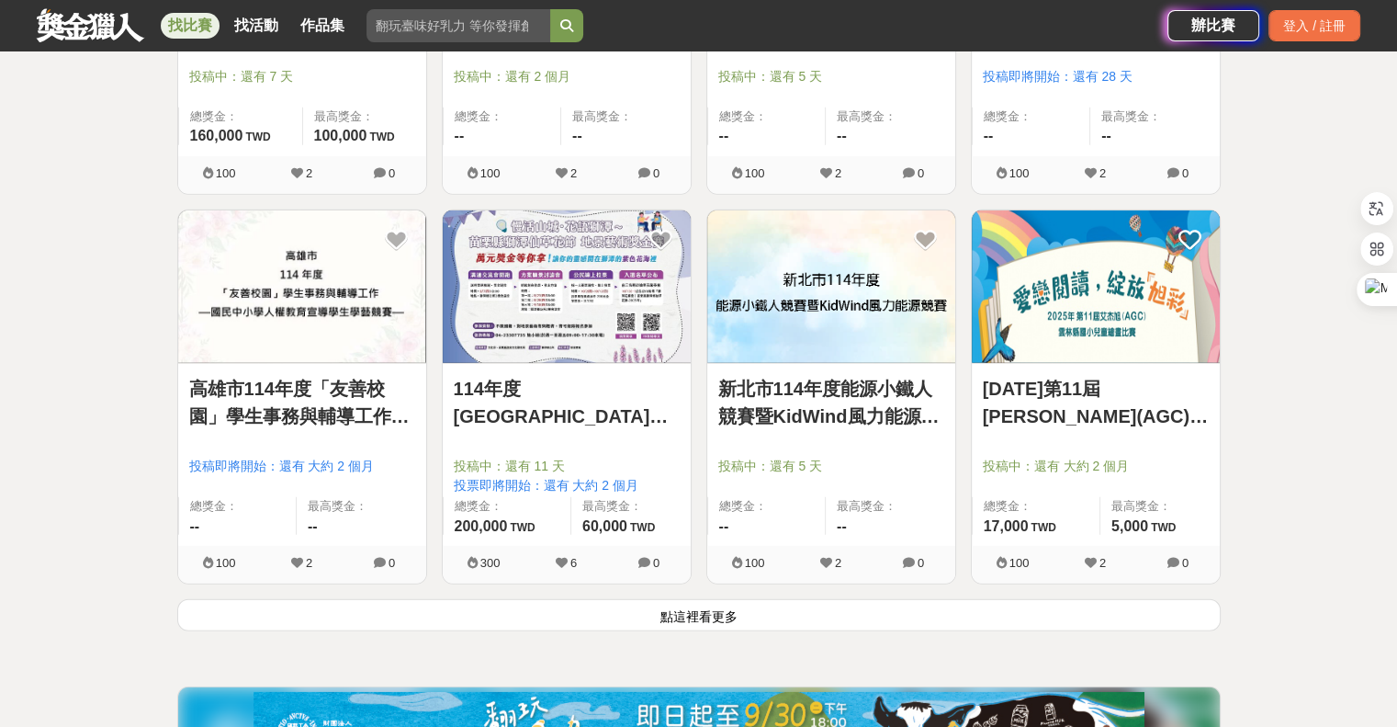
click at [731, 599] on button "點這裡看更多" at bounding box center [699, 615] width 1044 height 32
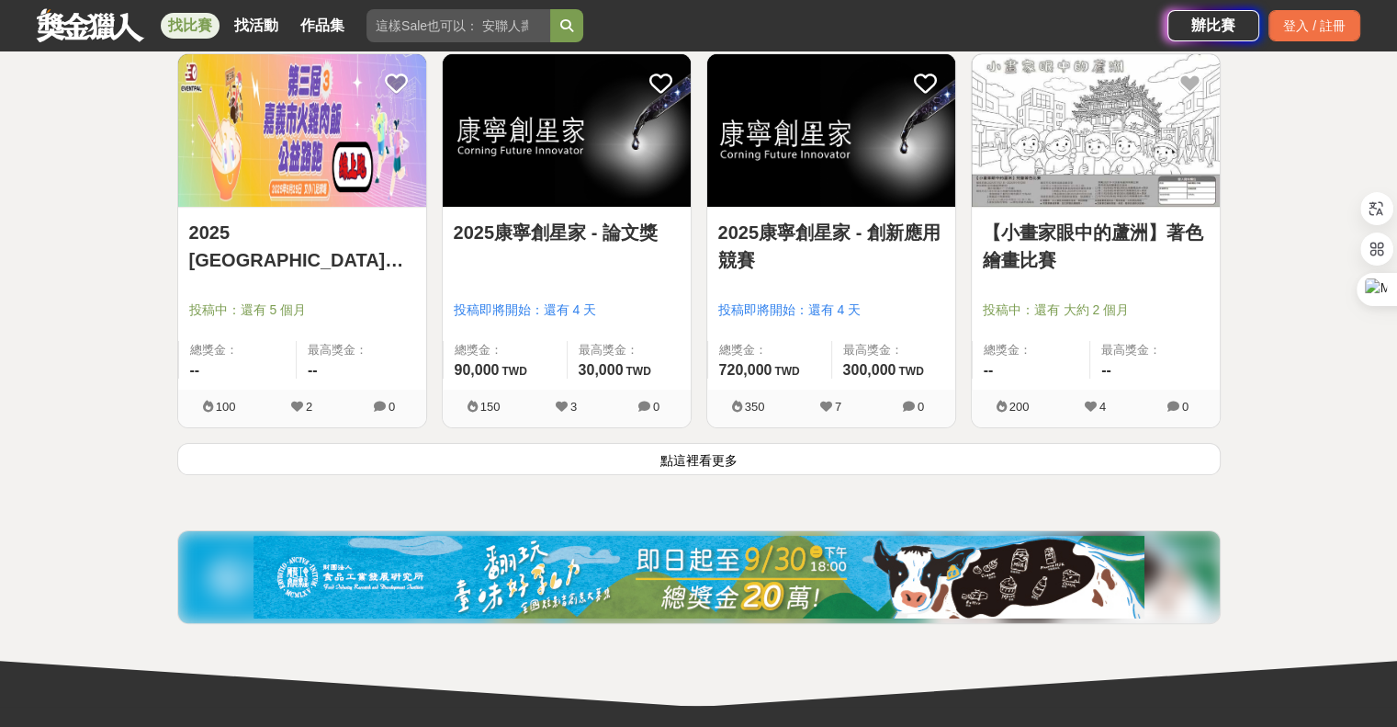
scroll to position [56143, 0]
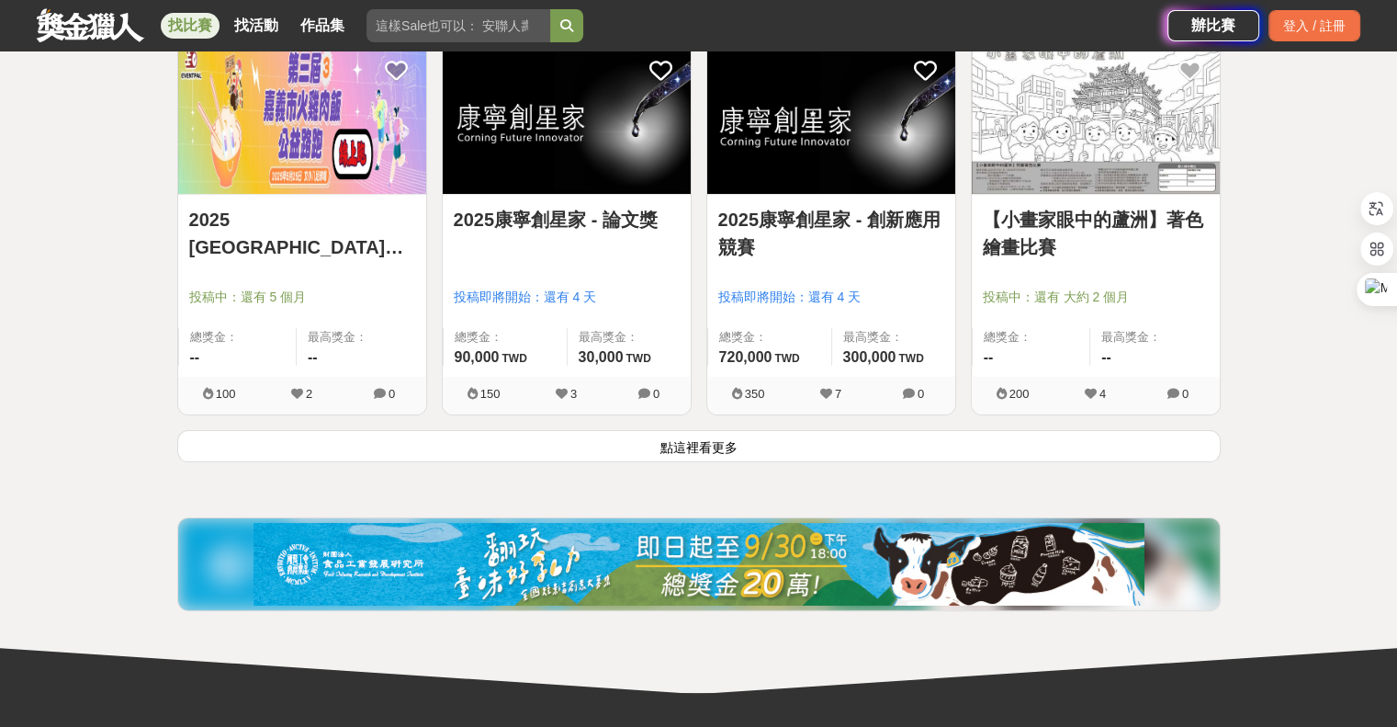
click at [845, 430] on button "點這裡看更多" at bounding box center [699, 446] width 1044 height 32
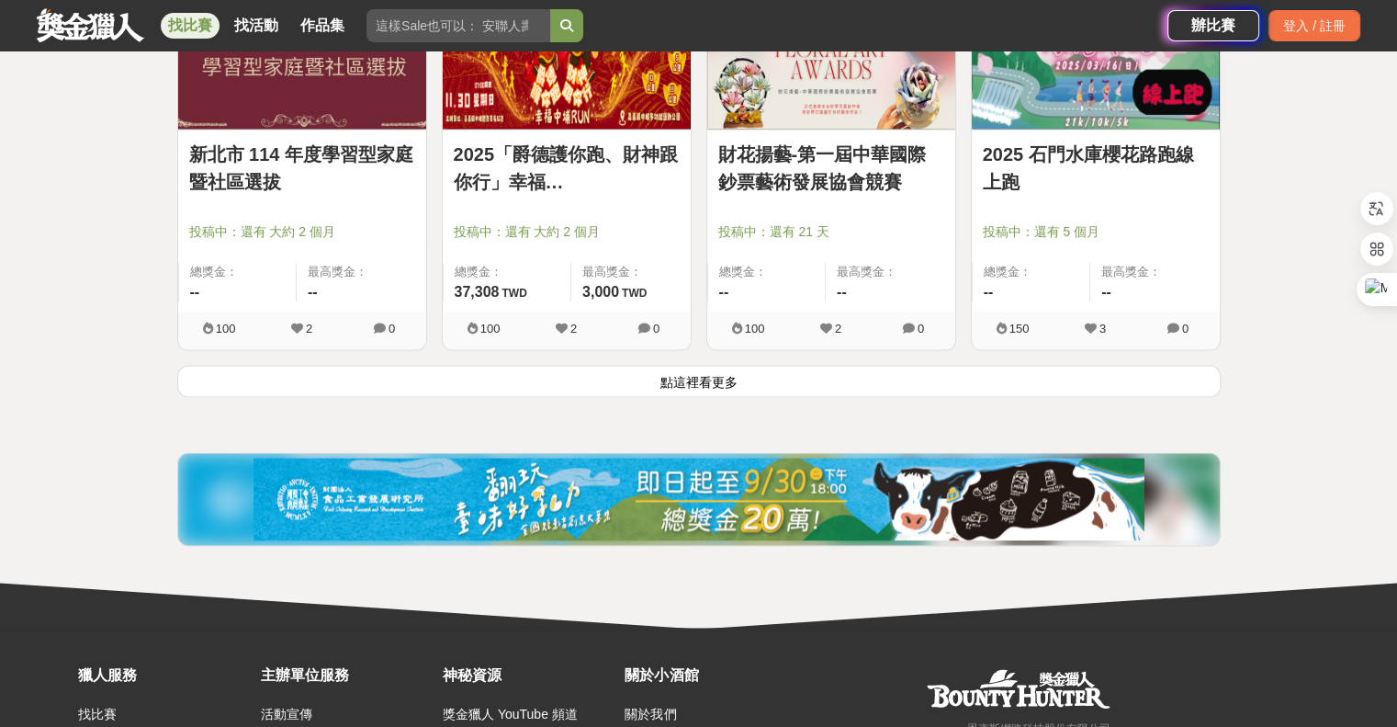
scroll to position [58671, 0]
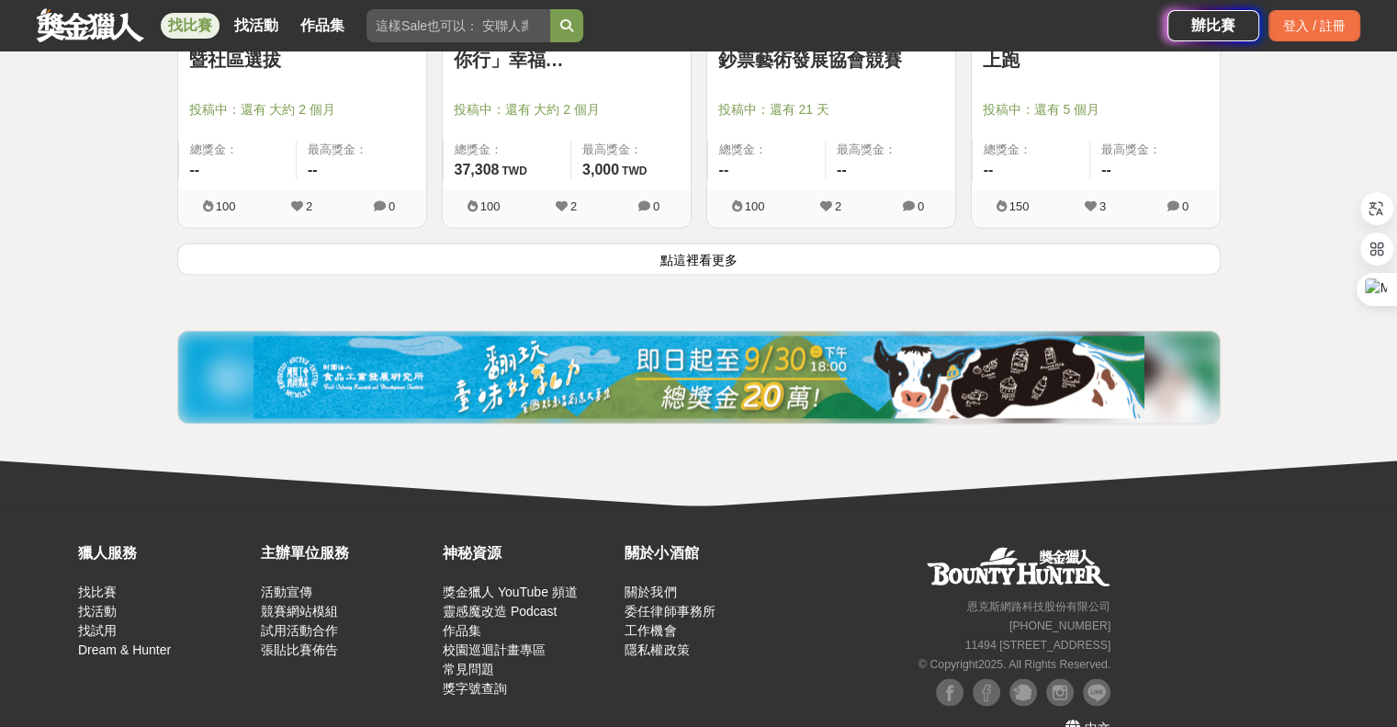
click at [715, 243] on button "點這裡看更多" at bounding box center [699, 259] width 1044 height 32
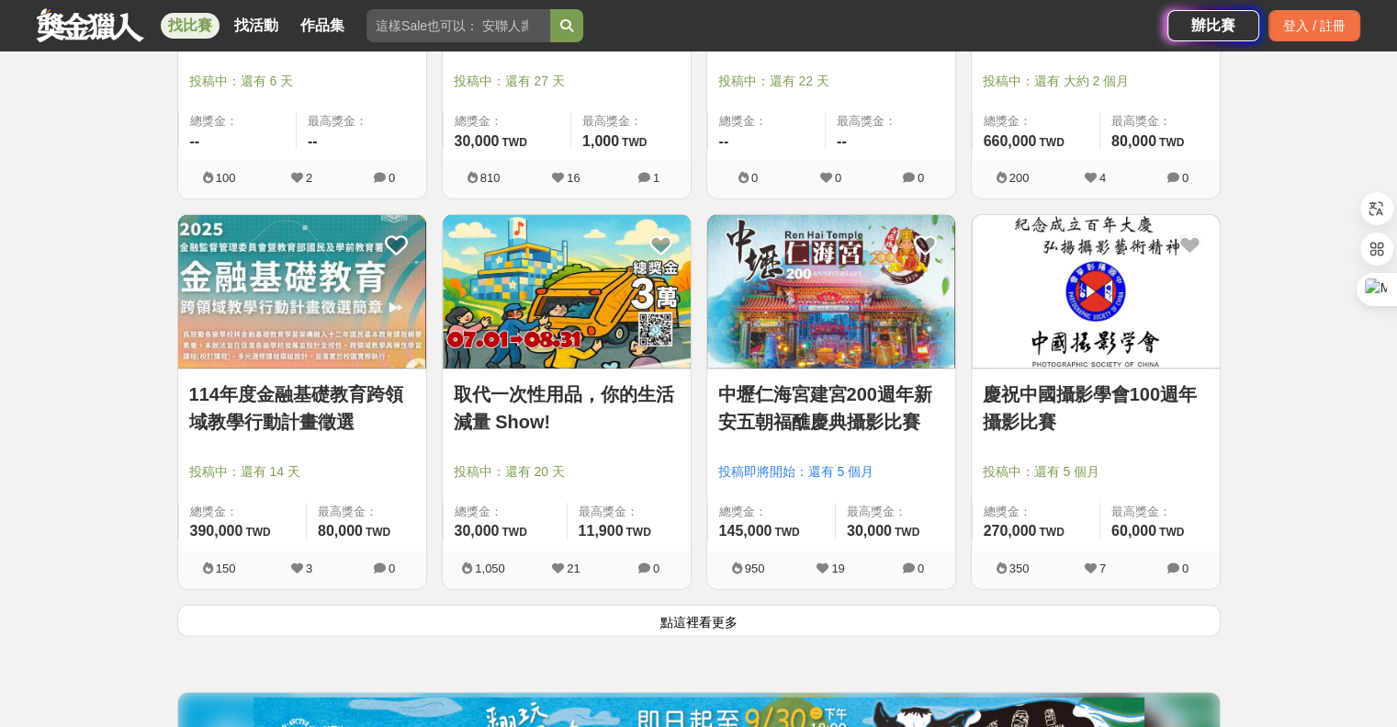
scroll to position [60784, 0]
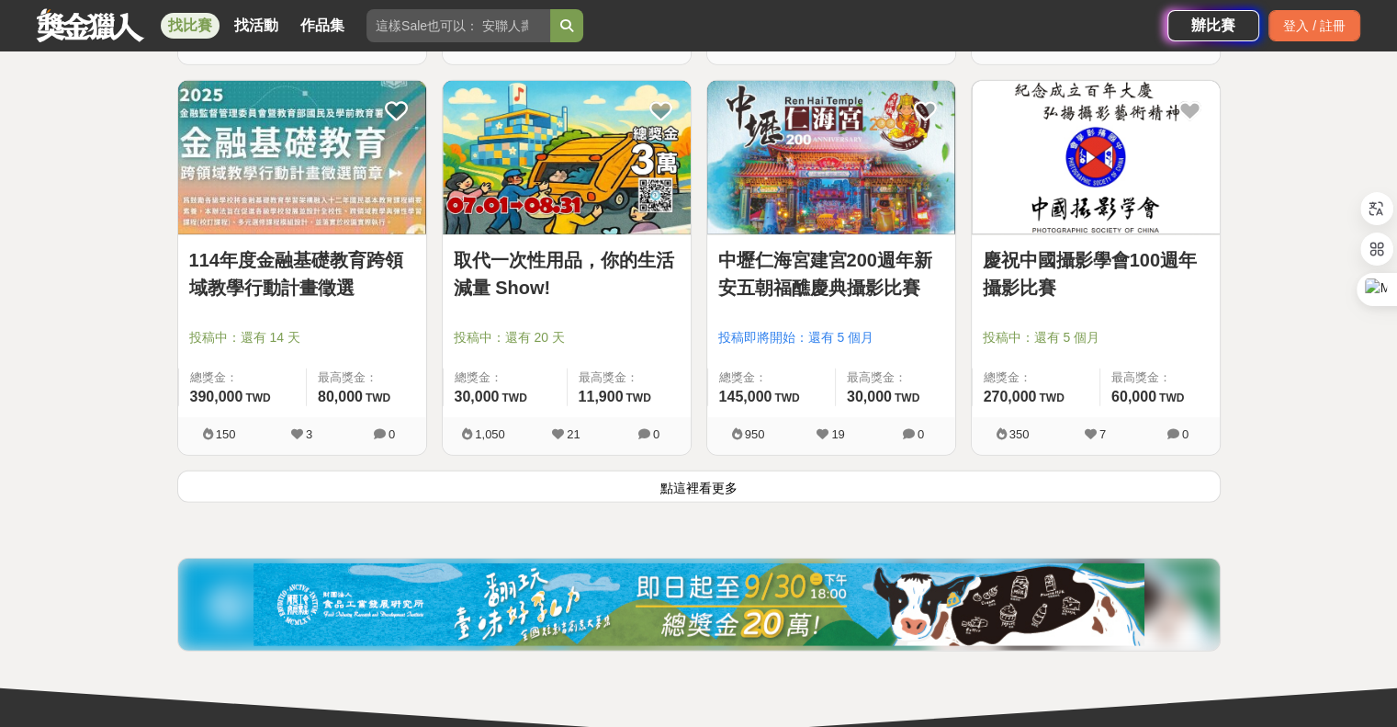
click at [749, 433] on div "中壢仁海宮建宮200週年新安五朝福醮慶典攝影比賽 投稿即將開始：還有 5 個月 總獎金： 145,000 145,000 TWD 最高獎金： 30,000 T…" at bounding box center [831, 275] width 265 height 390
click at [749, 470] on button "點這裡看更多" at bounding box center [699, 486] width 1044 height 32
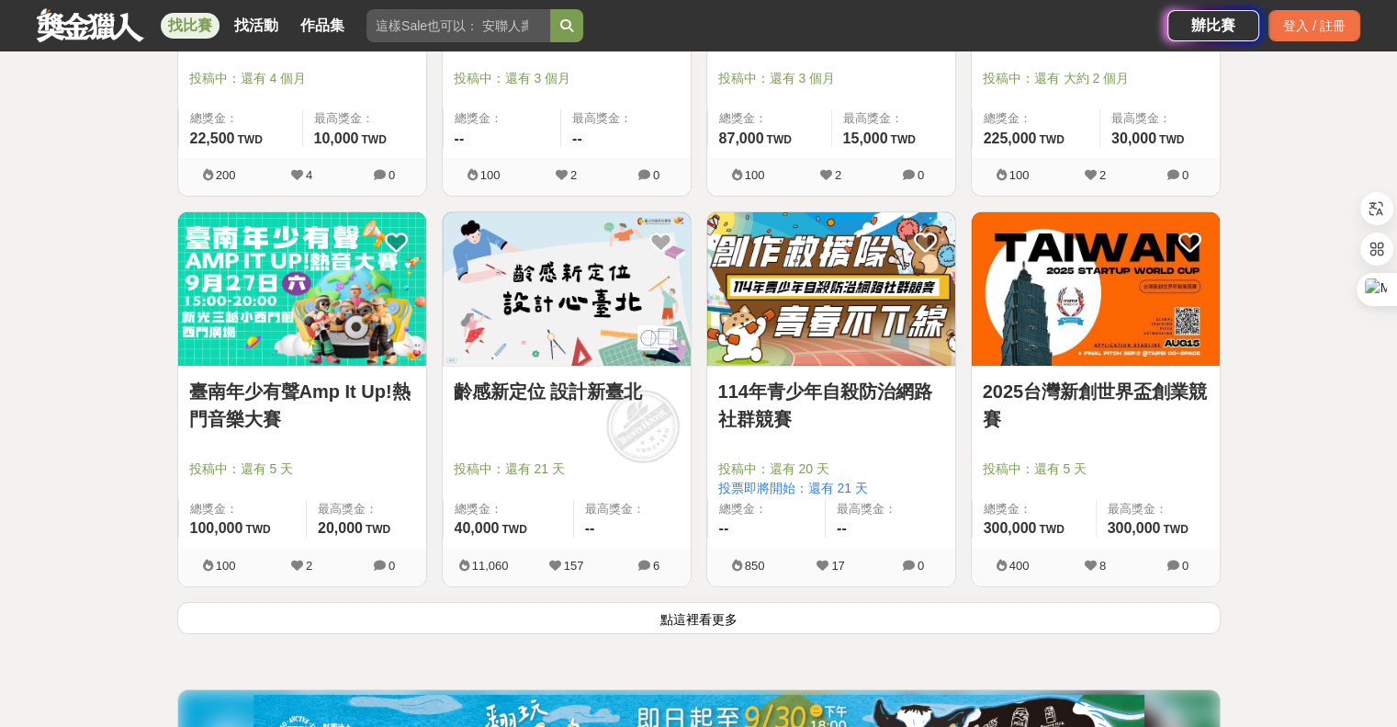
scroll to position [63081, 0]
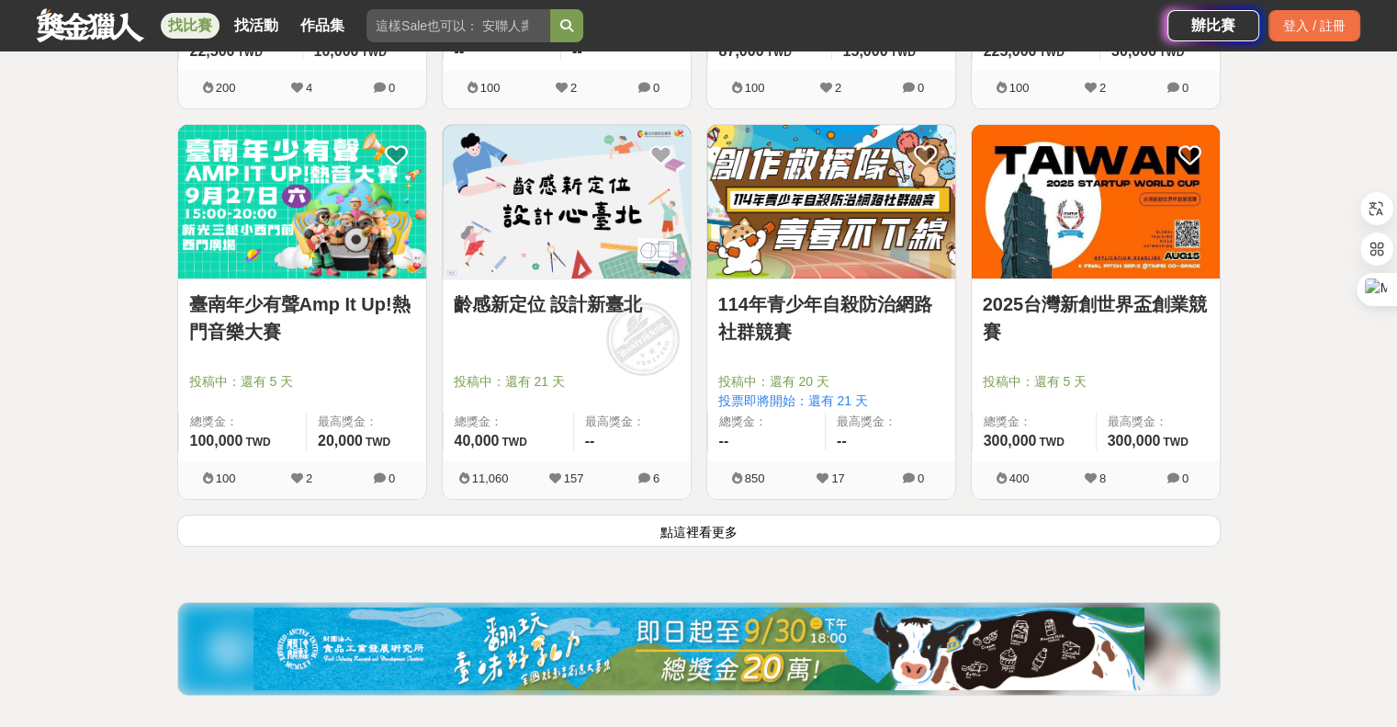
click at [739, 514] on button "點這裡看更多" at bounding box center [699, 530] width 1044 height 32
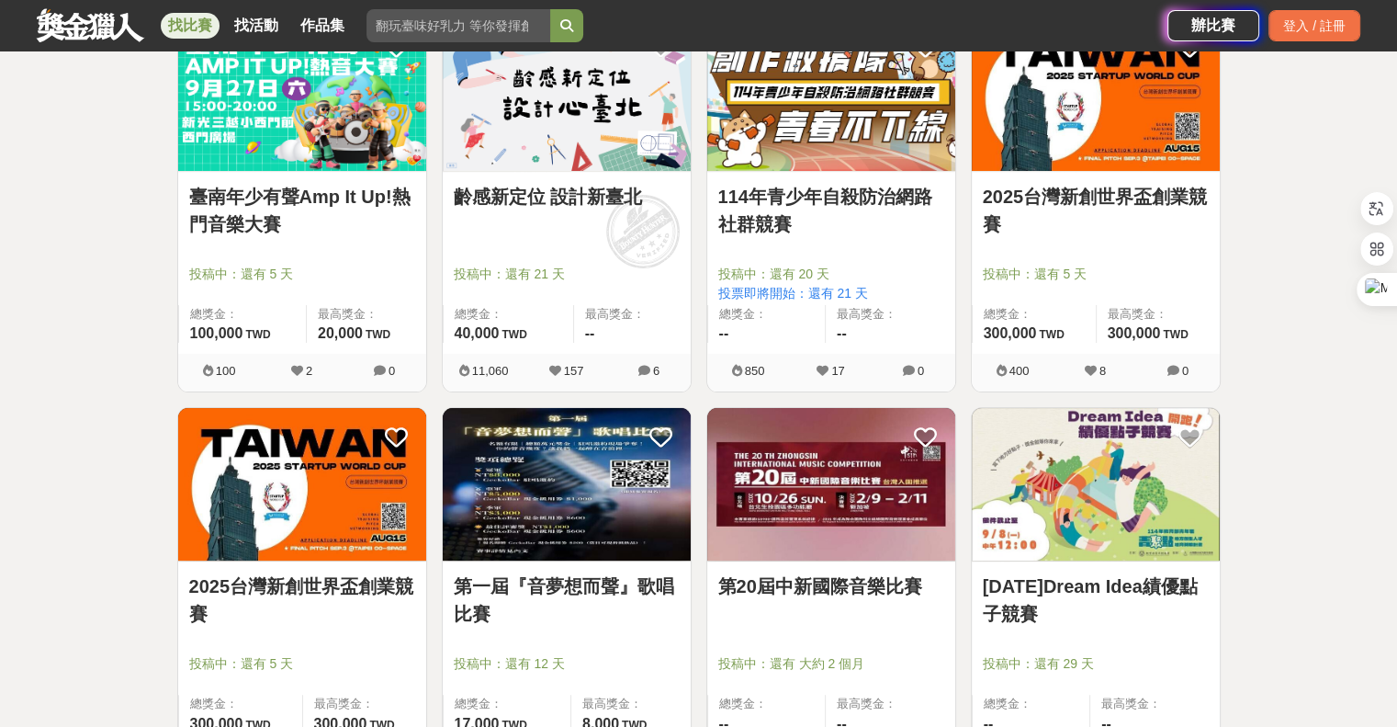
scroll to position [63187, 0]
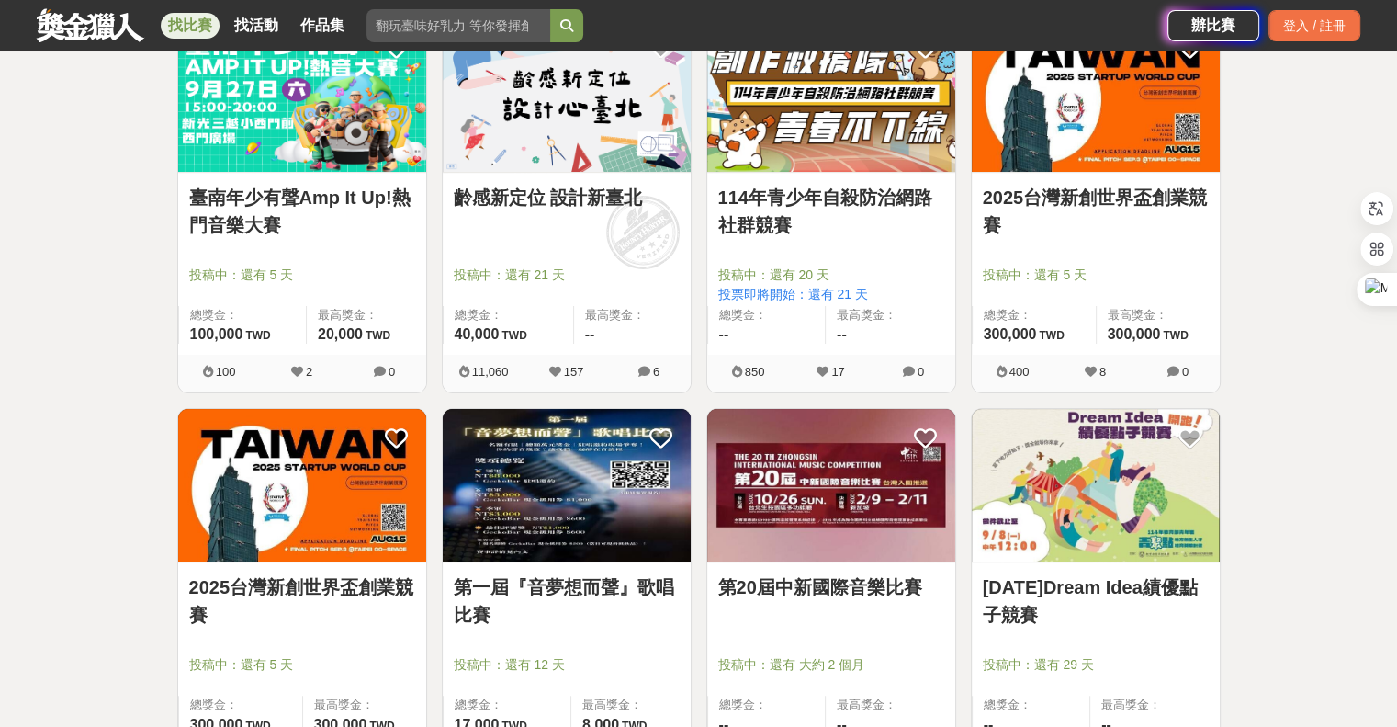
click at [1157, 190] on link "2025台灣新創世界盃創業競賽" at bounding box center [1096, 211] width 226 height 55
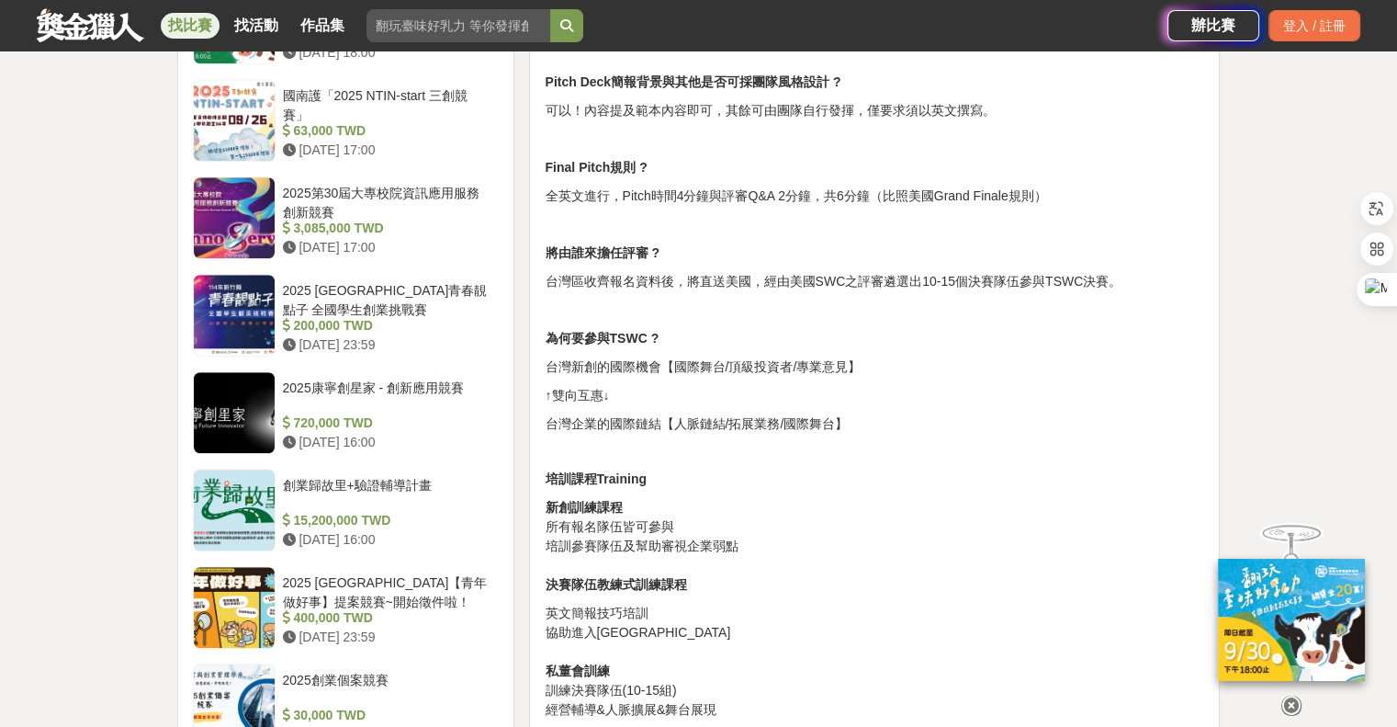
scroll to position [1654, 0]
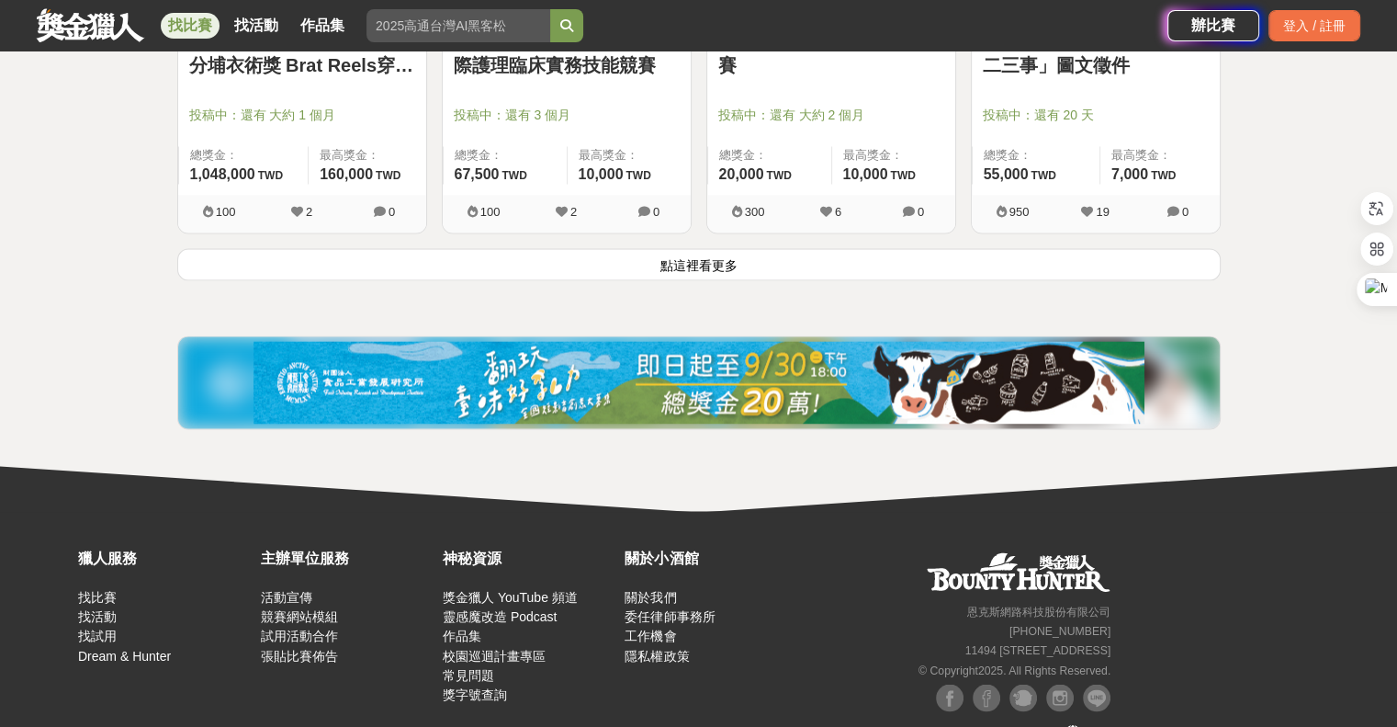
scroll to position [65689, 0]
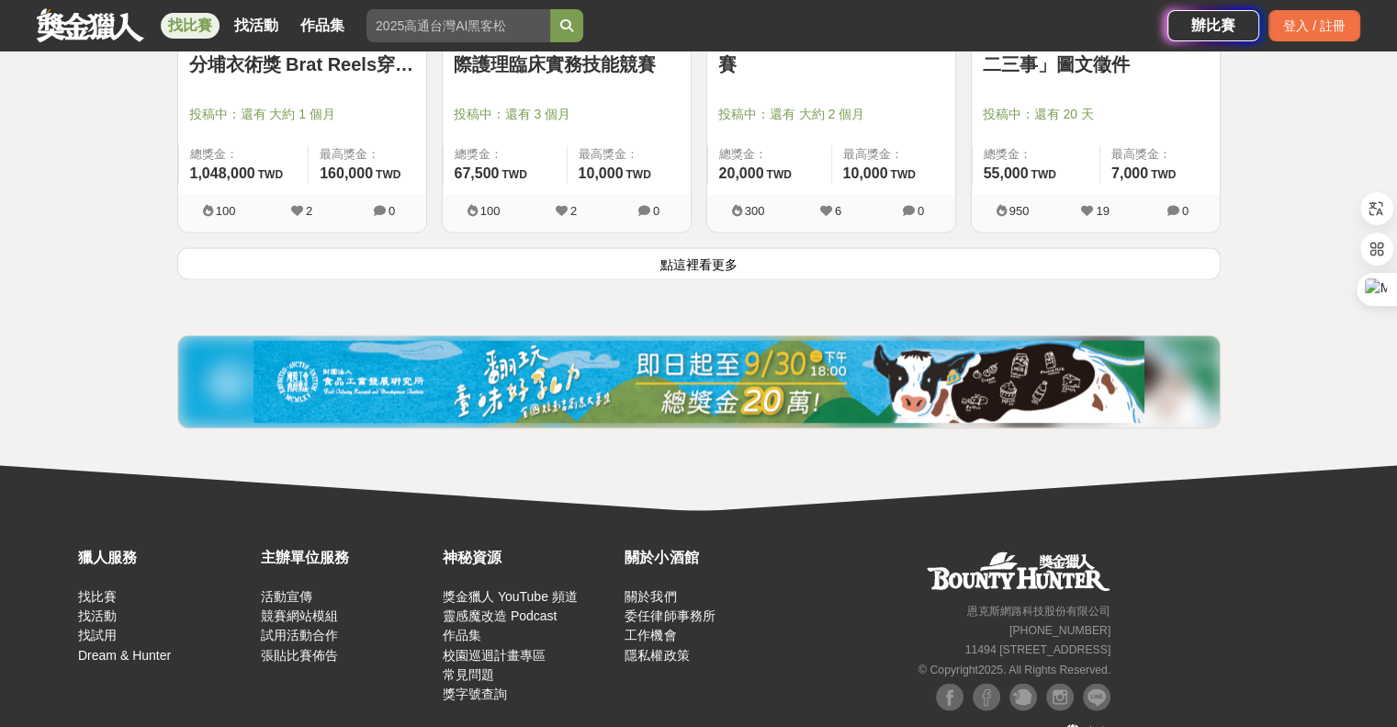
click at [777, 247] on button "點這裡看更多" at bounding box center [699, 263] width 1044 height 32
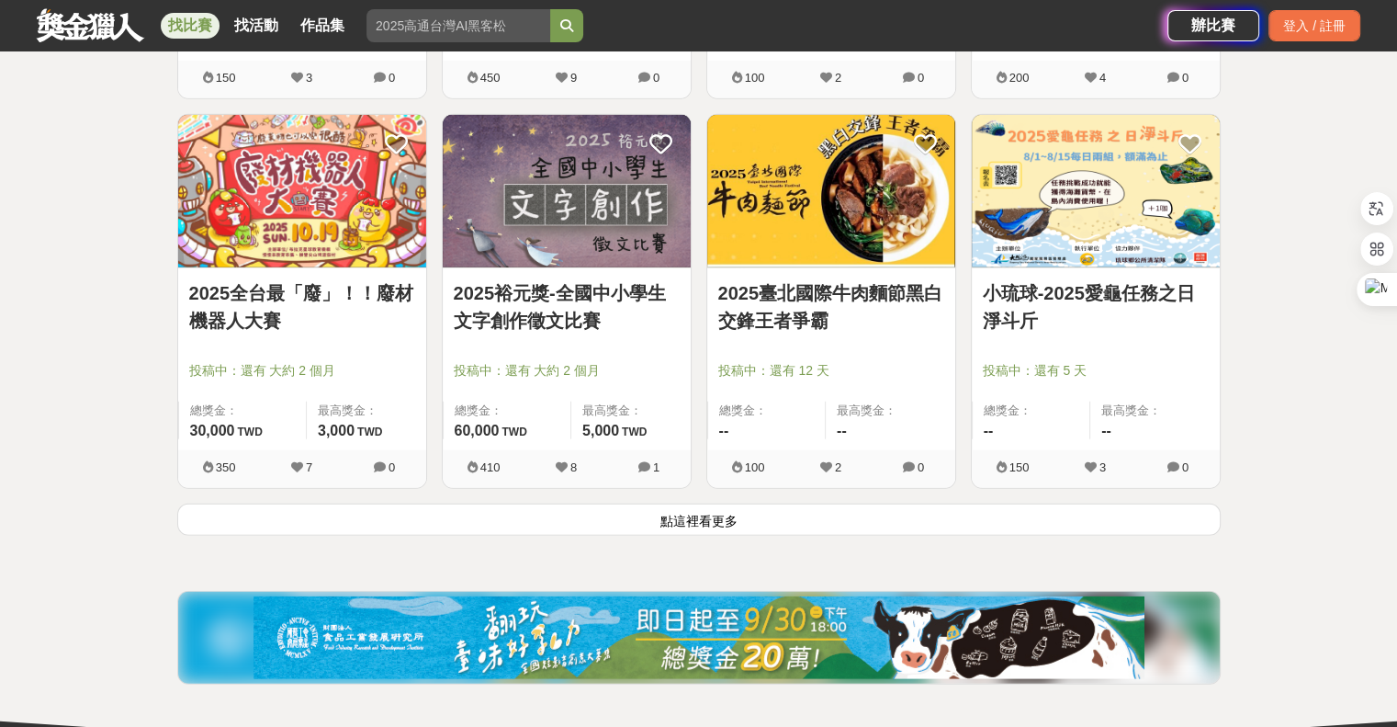
scroll to position [67801, 0]
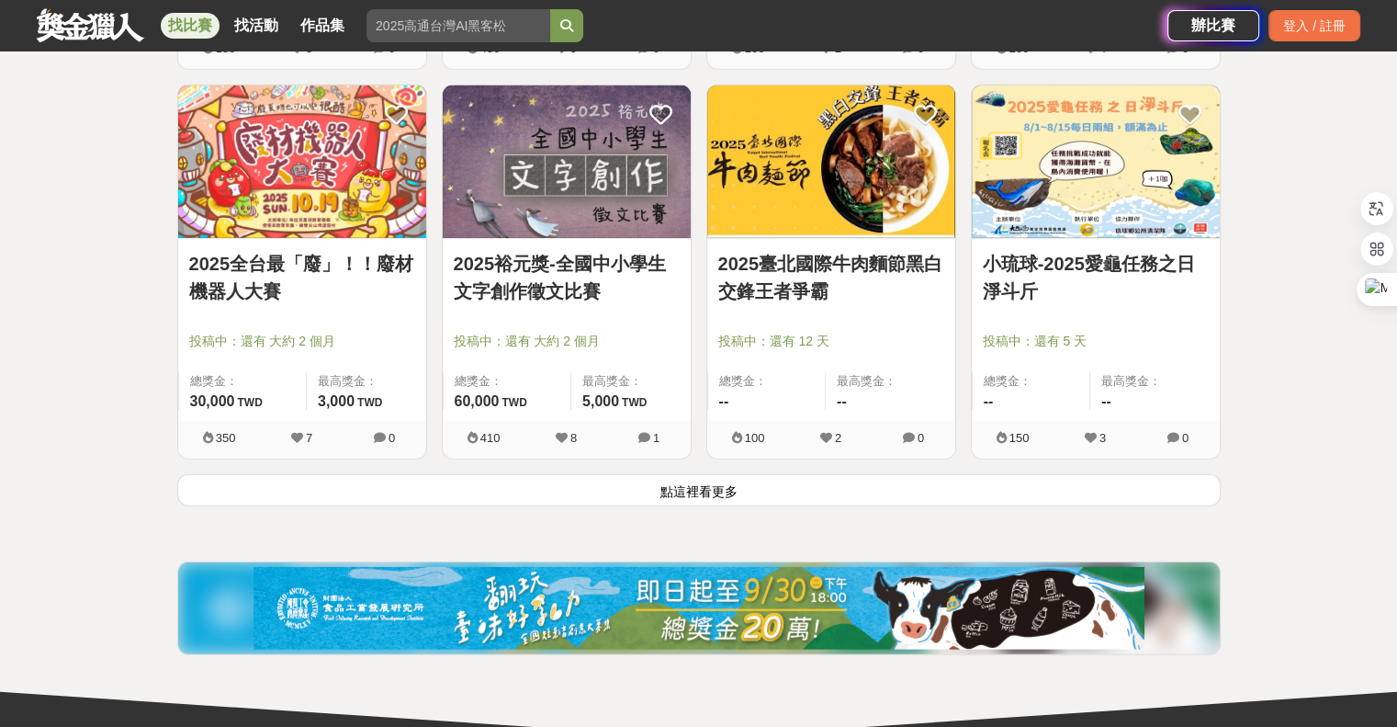
click at [1135, 474] on button "點這裡看更多" at bounding box center [699, 490] width 1044 height 32
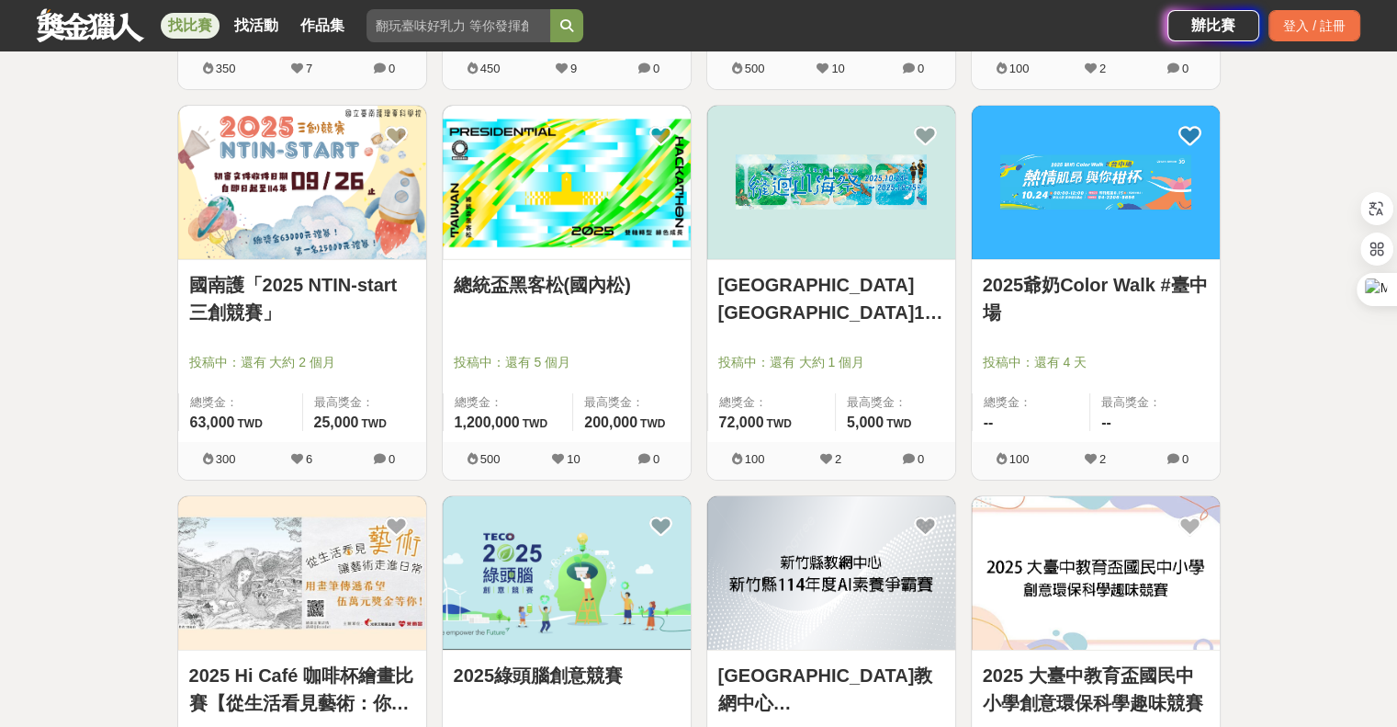
scroll to position [69351, 0]
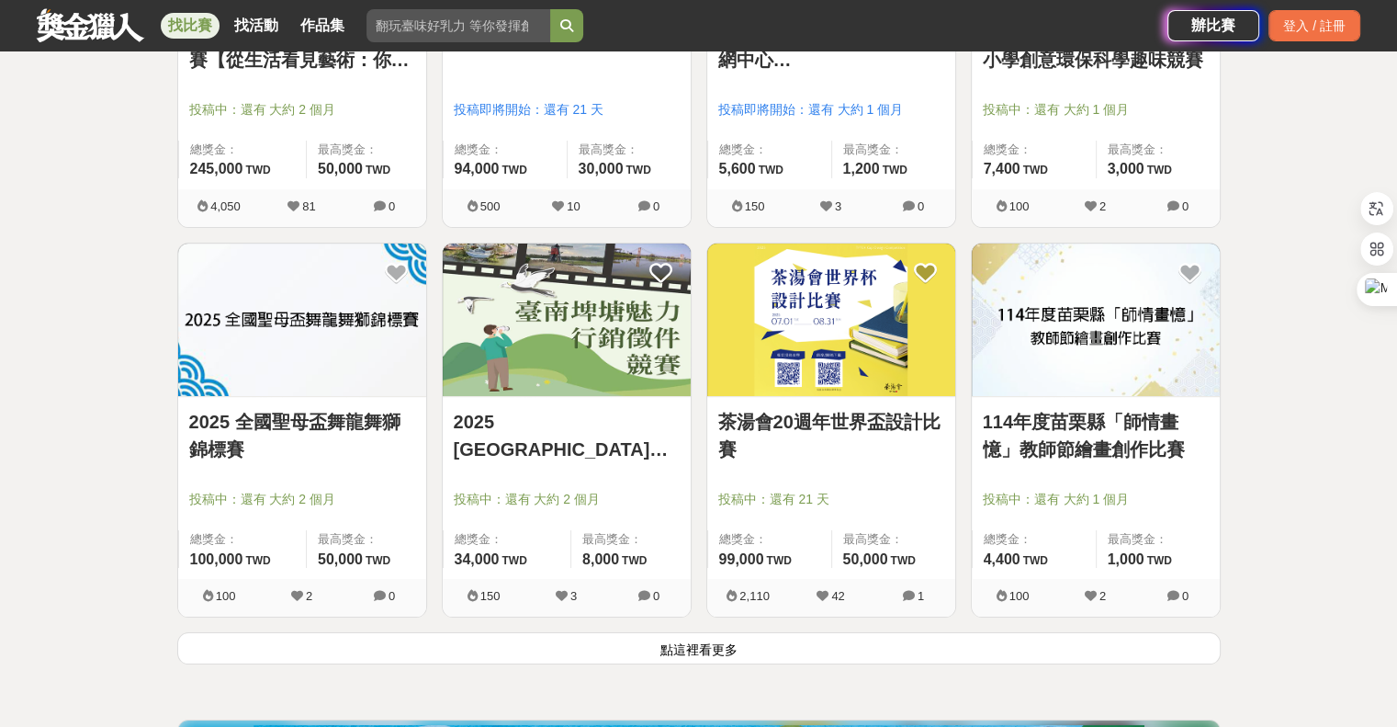
scroll to position [69994, 0]
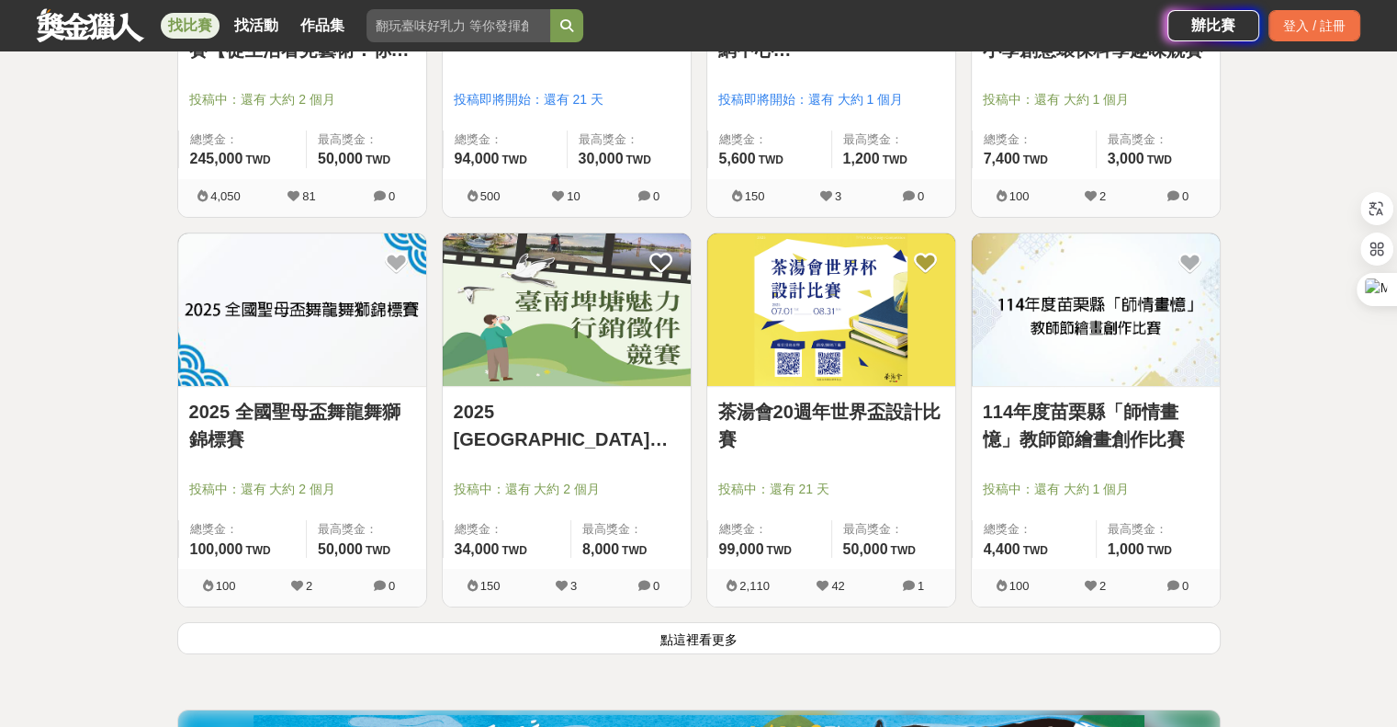
click at [734, 622] on button "點這裡看更多" at bounding box center [699, 638] width 1044 height 32
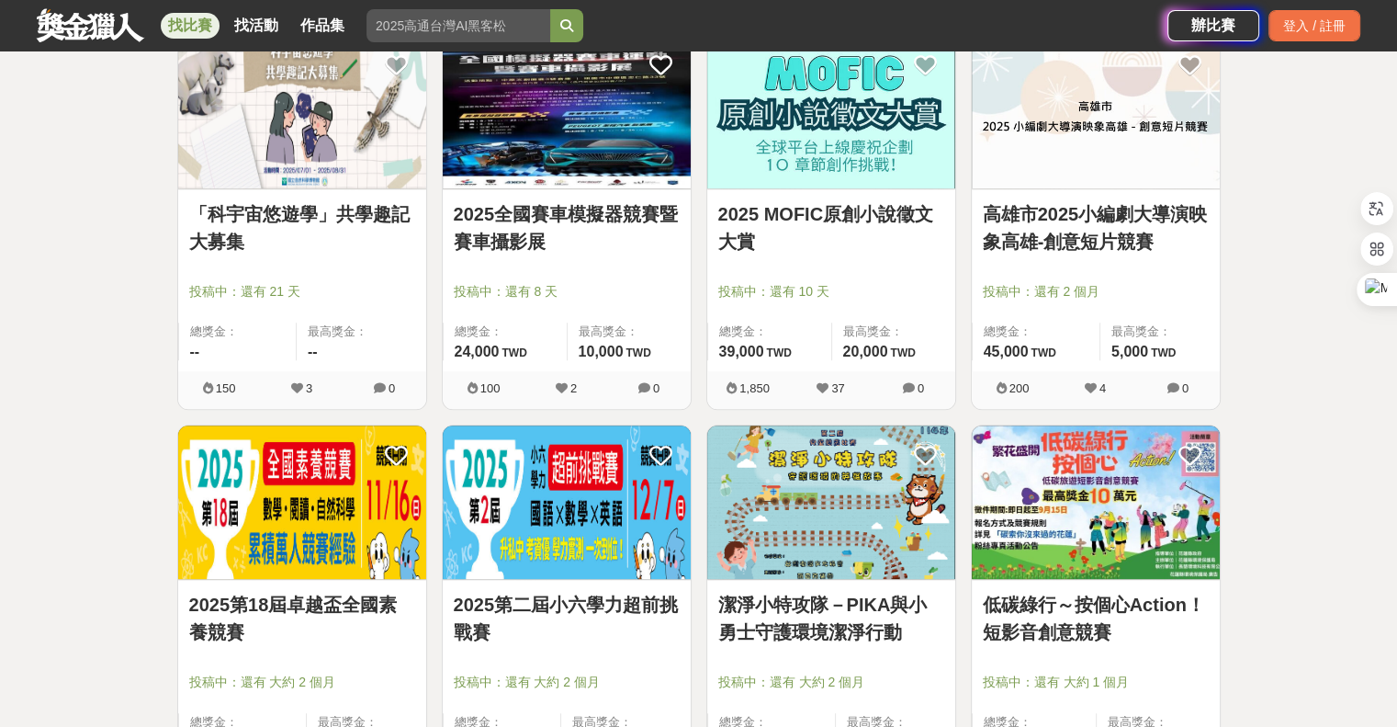
scroll to position [71556, 0]
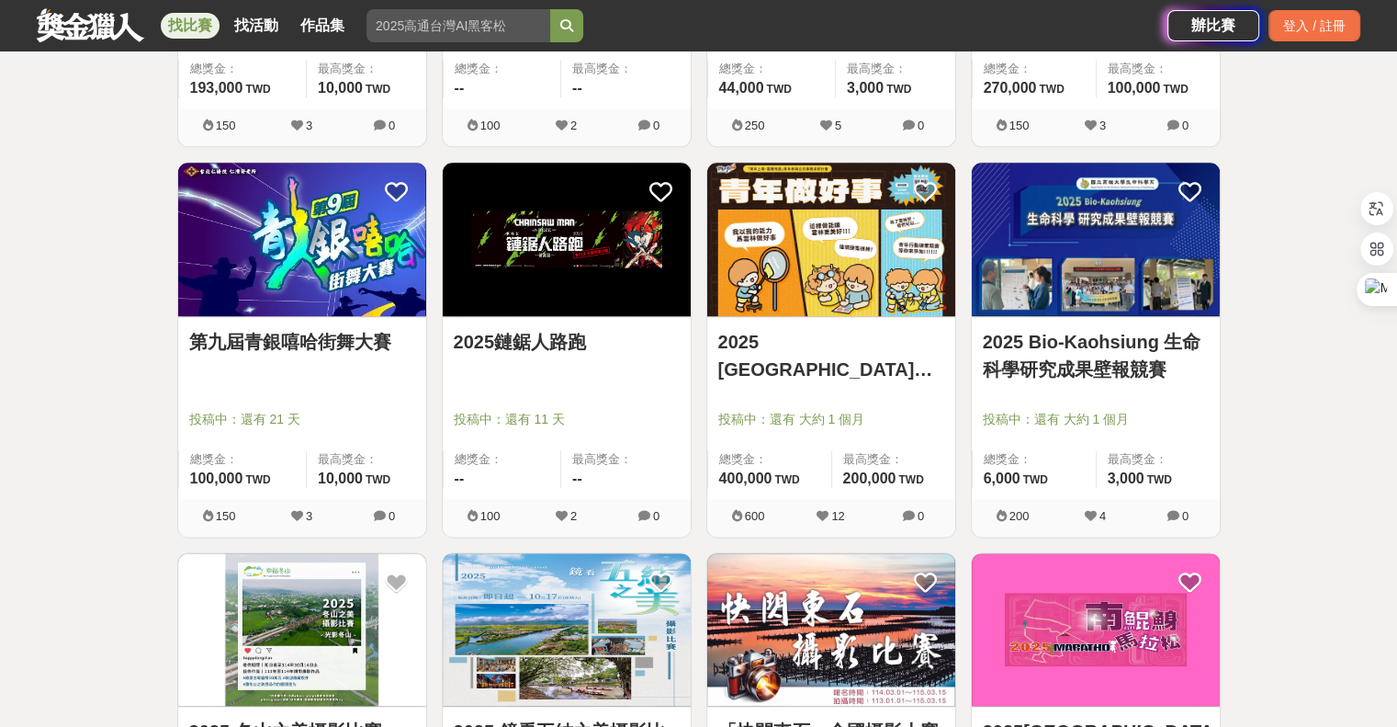
scroll to position [72474, 0]
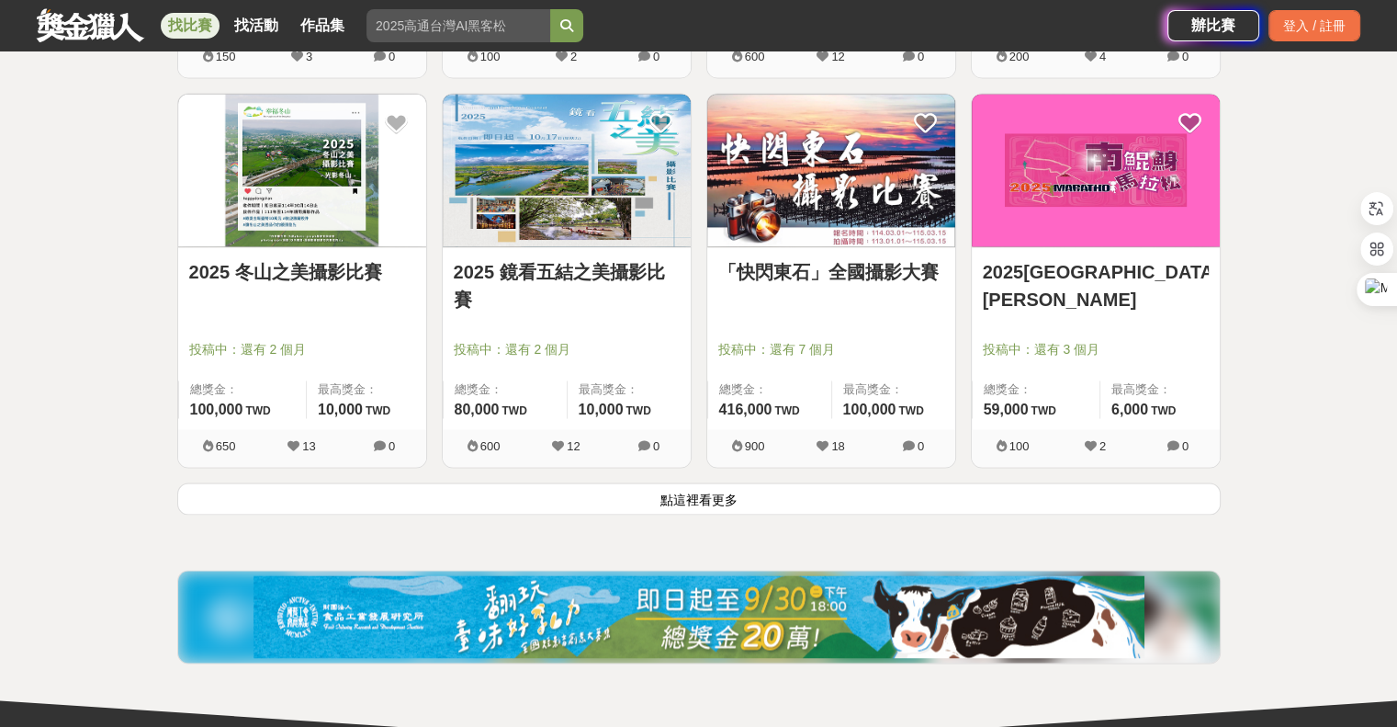
click at [775, 482] on button "點這裡看更多" at bounding box center [699, 498] width 1044 height 32
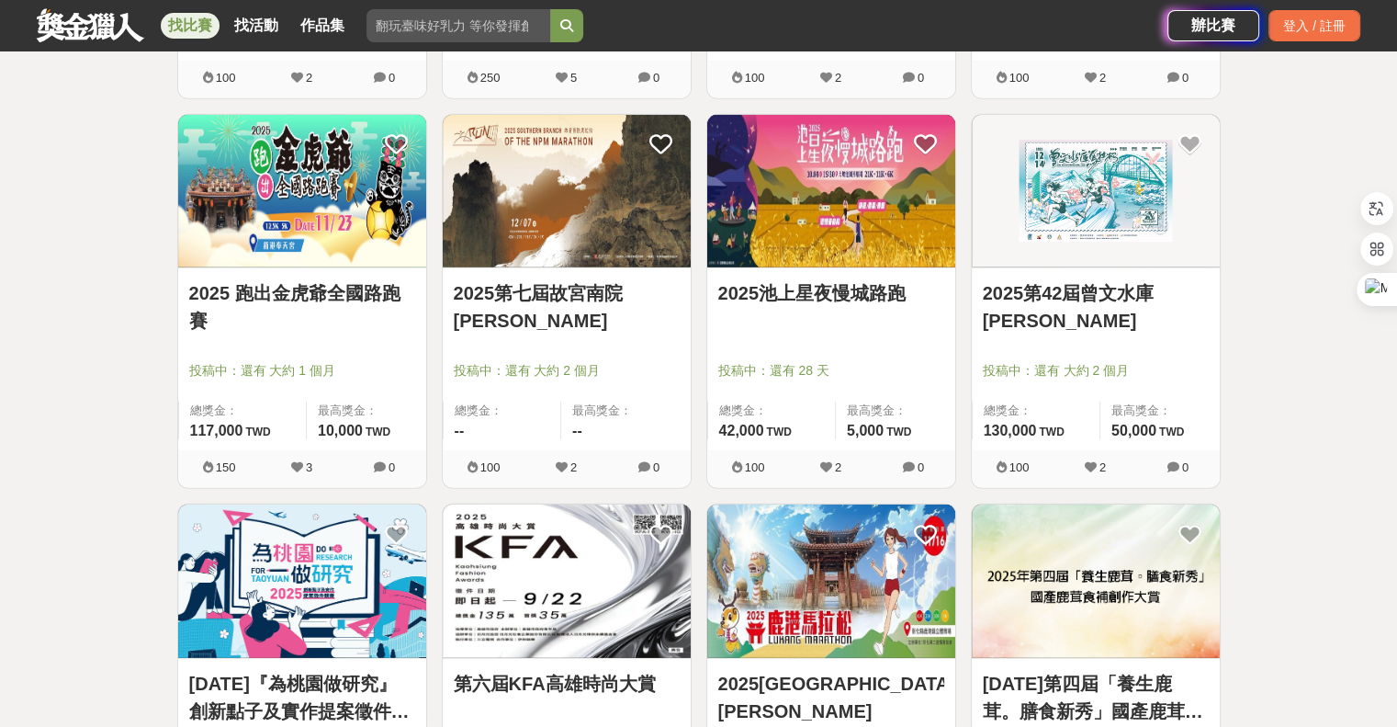
scroll to position [74771, 0]
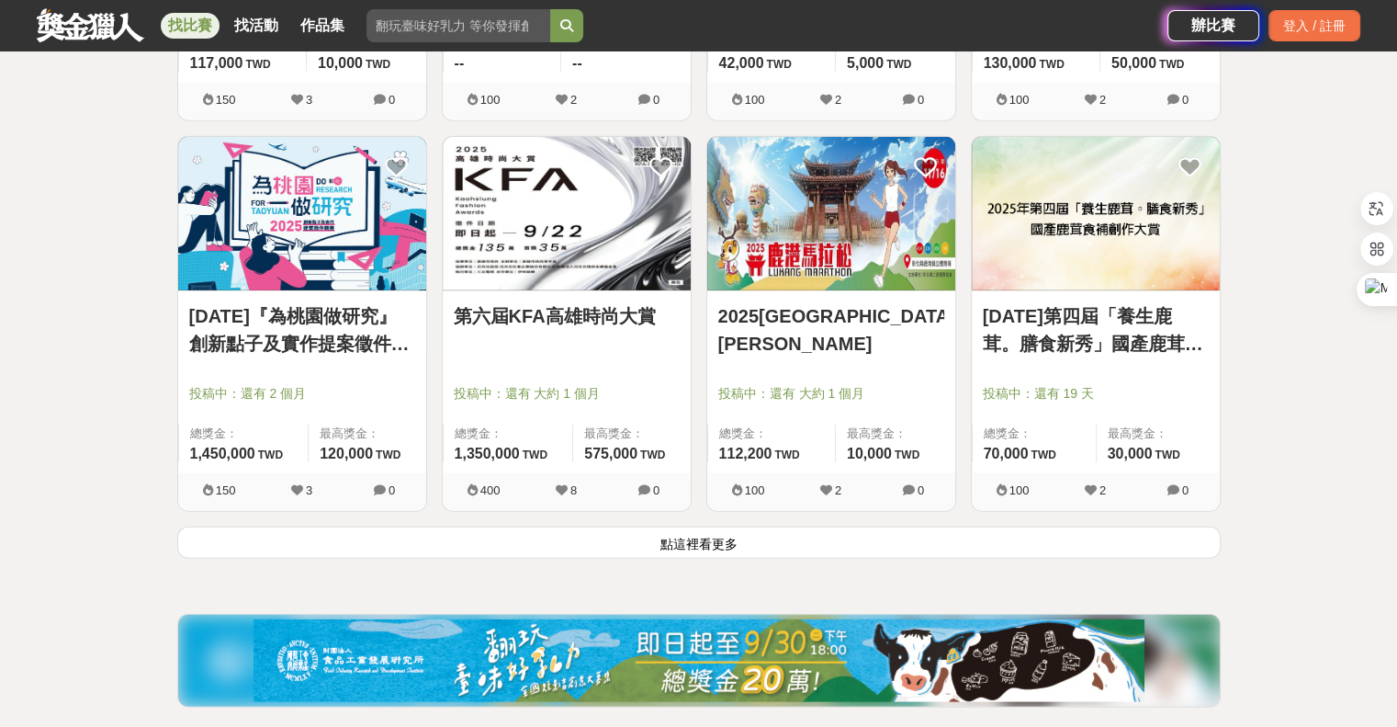
click at [711, 526] on button "點這裡看更多" at bounding box center [699, 542] width 1044 height 32
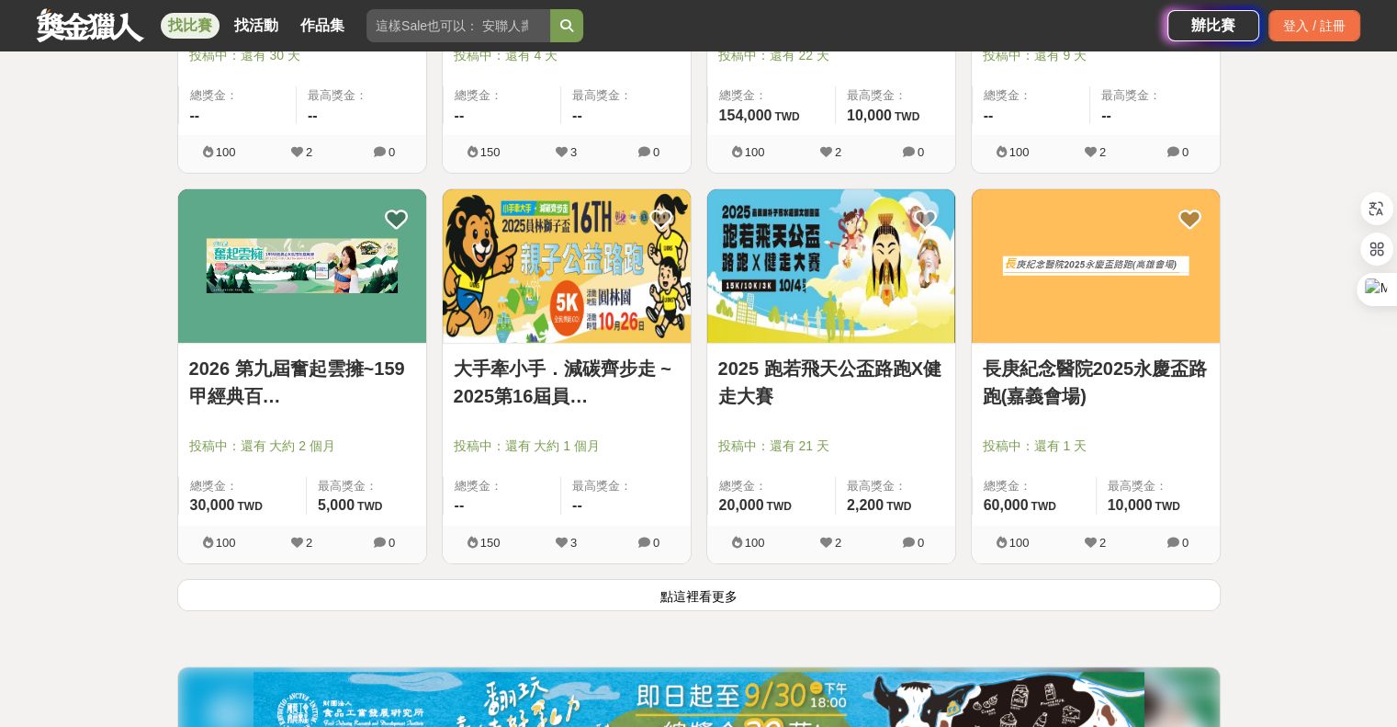
scroll to position [77159, 0]
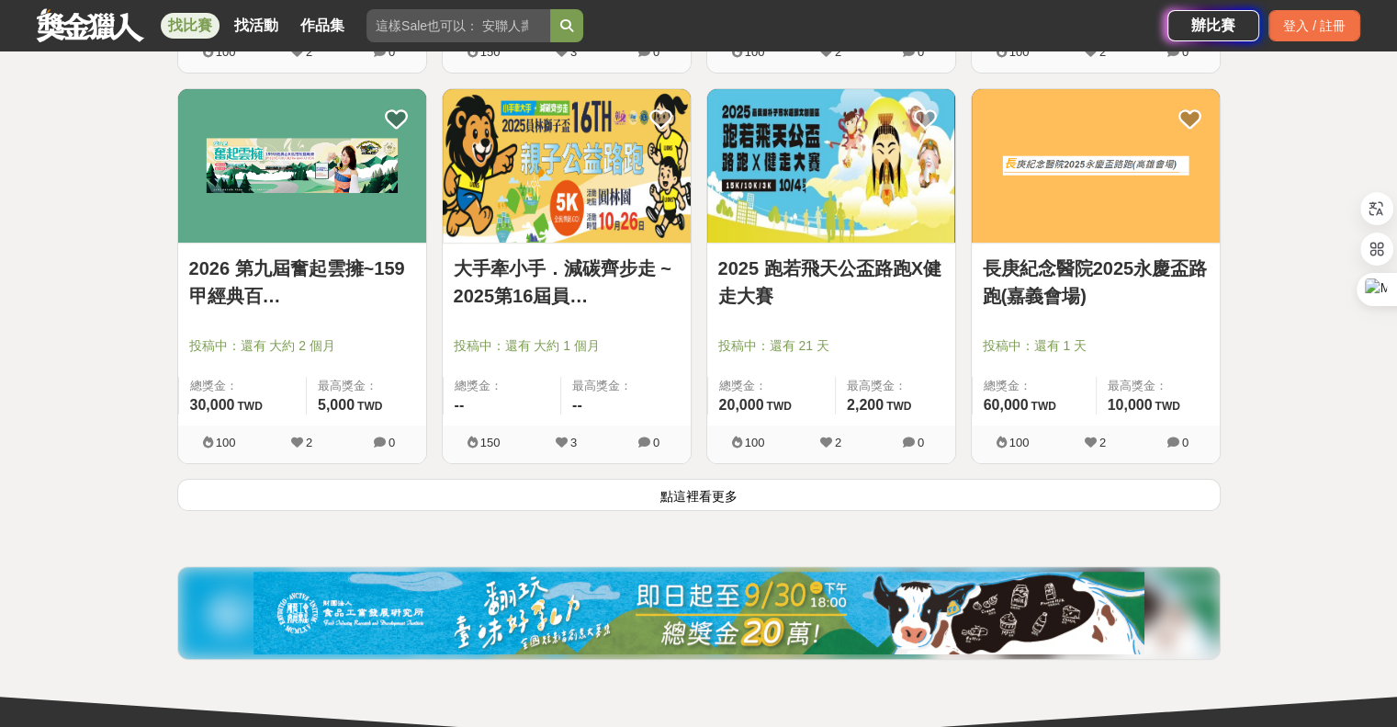
click at [849, 479] on button "點這裡看更多" at bounding box center [699, 495] width 1044 height 32
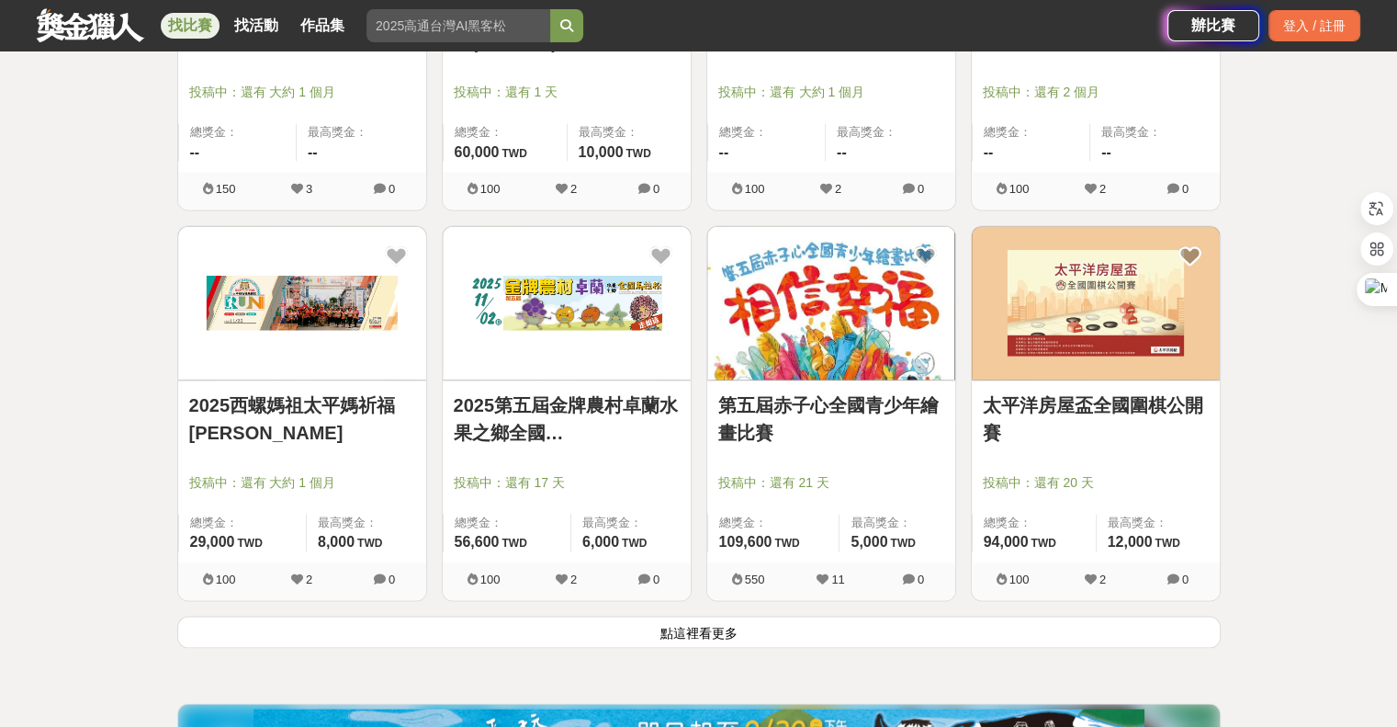
scroll to position [79364, 0]
click at [739, 615] on button "點這裡看更多" at bounding box center [699, 631] width 1044 height 32
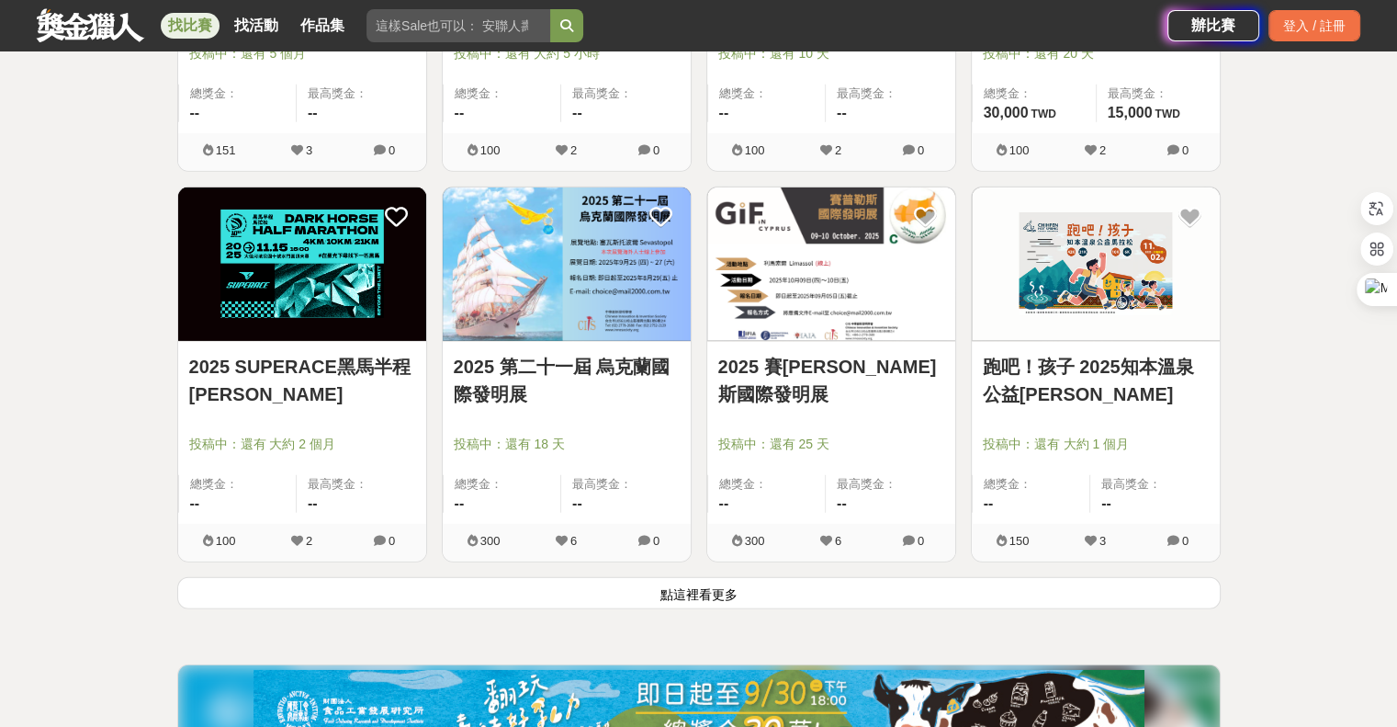
scroll to position [81752, 0]
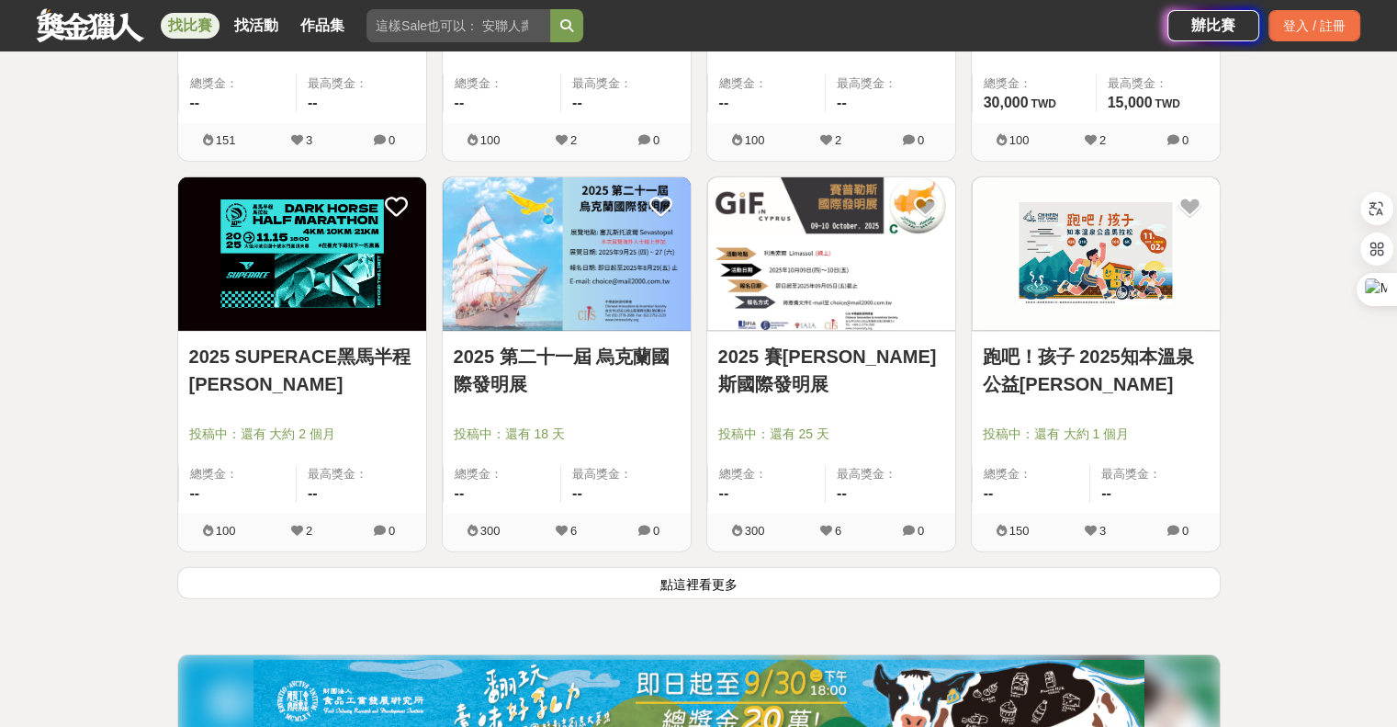
click at [756, 567] on button "點這裡看更多" at bounding box center [699, 583] width 1044 height 32
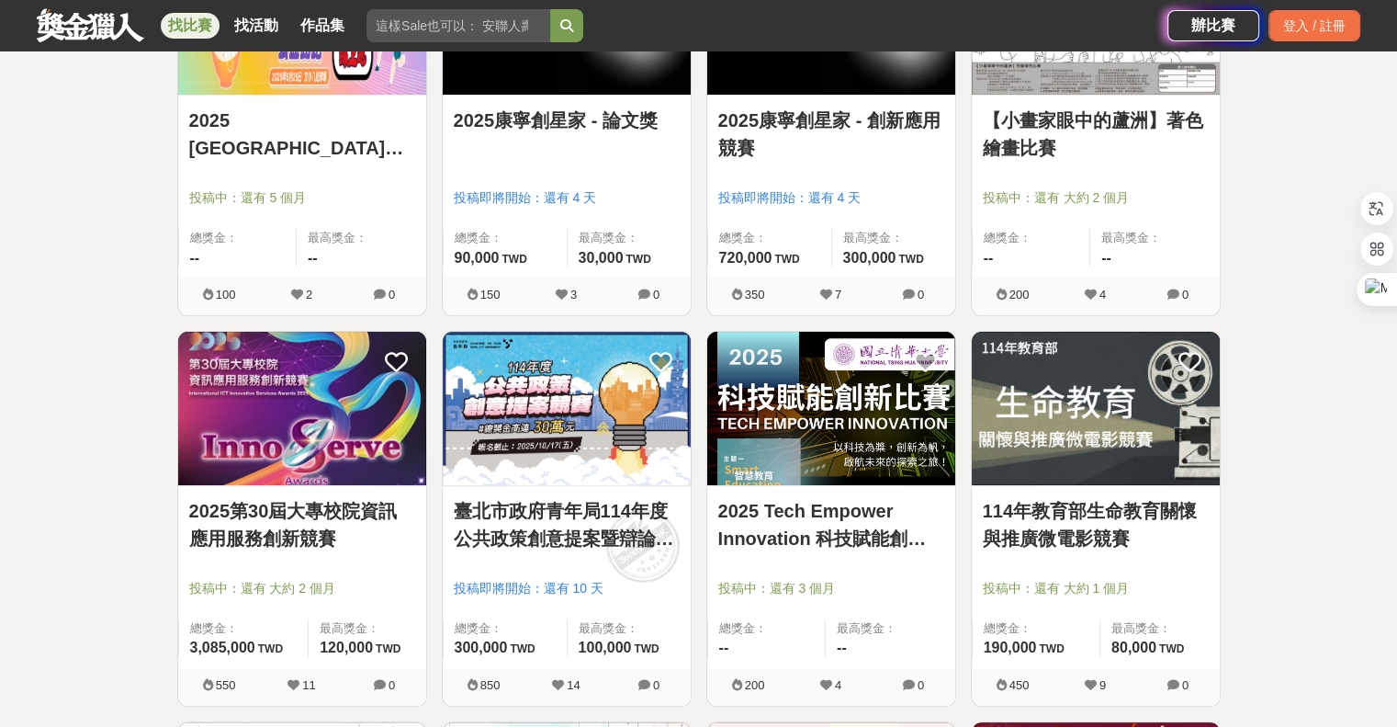
scroll to position [768, 0]
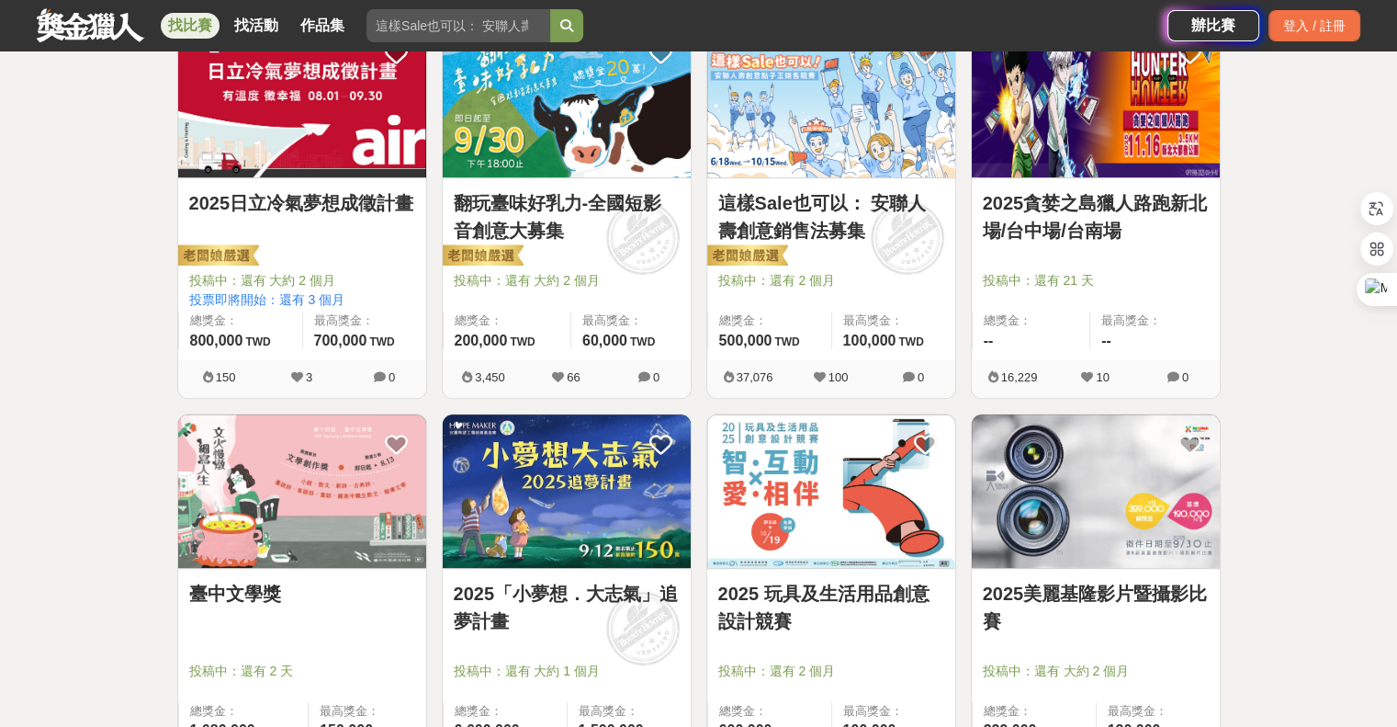
click at [503, 25] on input "search" at bounding box center [459, 25] width 184 height 33
click at [550, 9] on button "submit" at bounding box center [566, 25] width 33 height 33
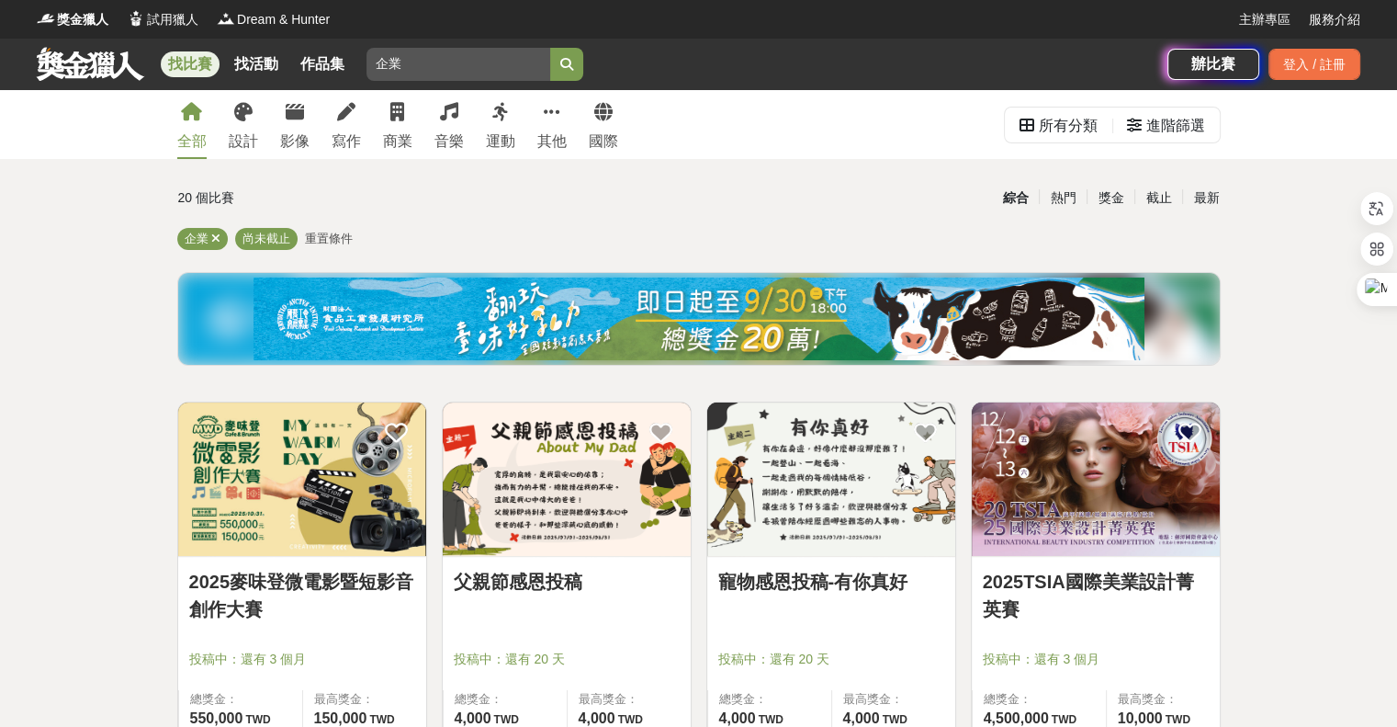
click at [423, 64] on input "企業" at bounding box center [459, 64] width 184 height 33
type input "創新"
click at [550, 48] on button "submit" at bounding box center [566, 64] width 33 height 33
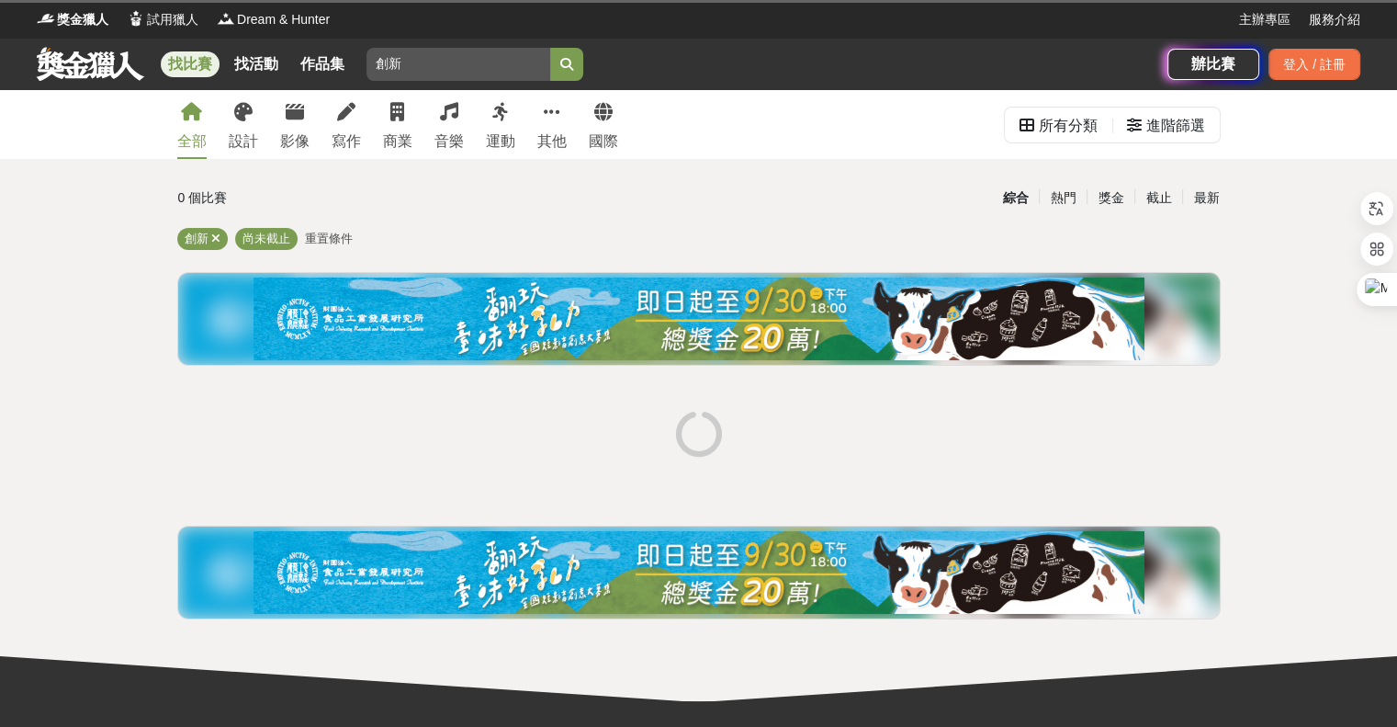
click at [539, 64] on input "創新" at bounding box center [459, 64] width 184 height 33
click at [570, 62] on icon "submit" at bounding box center [566, 64] width 13 height 13
click at [864, 190] on div "綜合 熱門 獎金 截止 最新" at bounding box center [877, 198] width 705 height 32
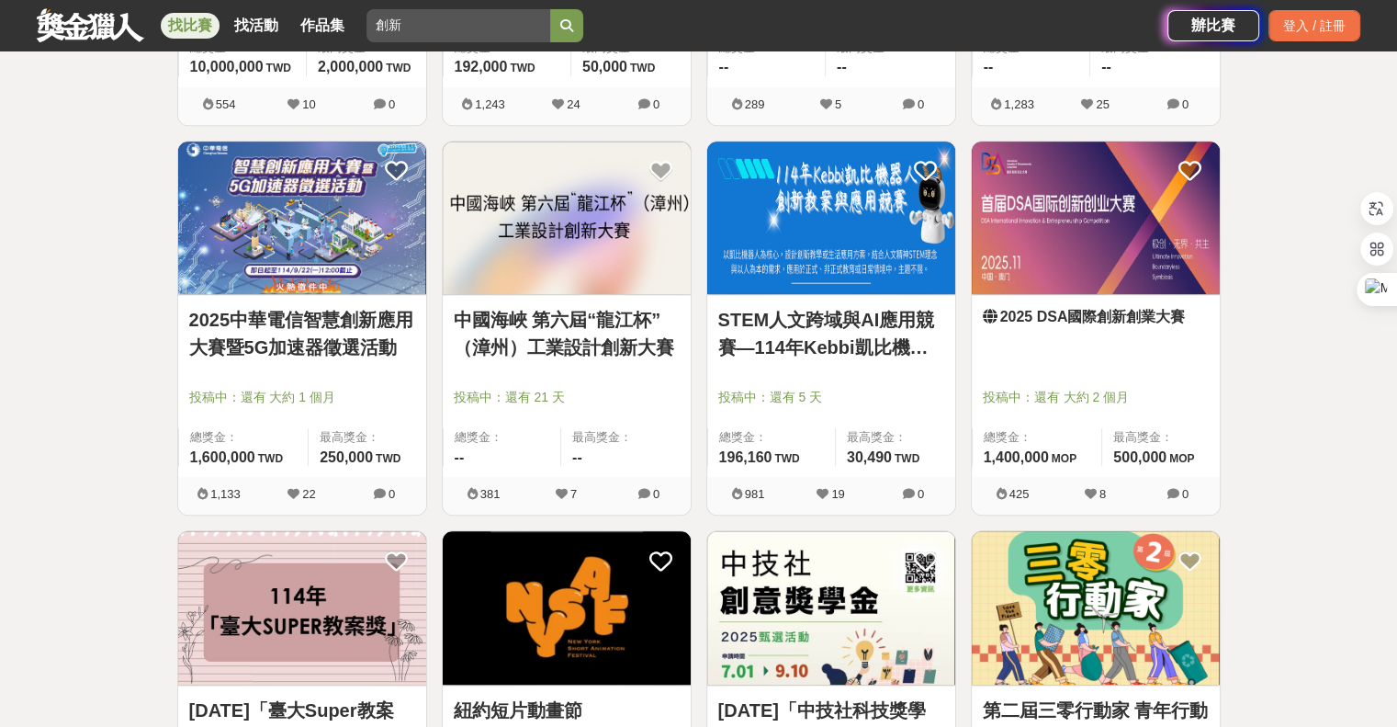
scroll to position [2113, 0]
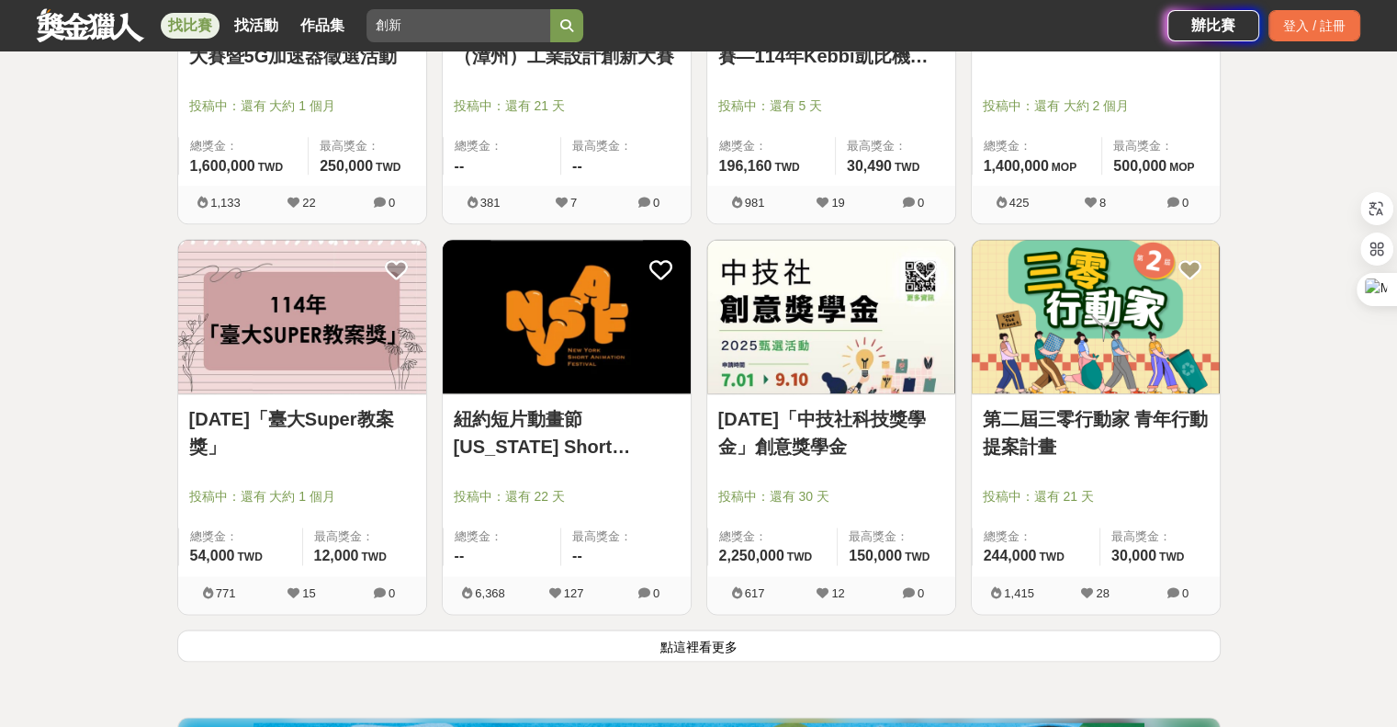
click at [720, 645] on button "點這裡看更多" at bounding box center [699, 645] width 1044 height 32
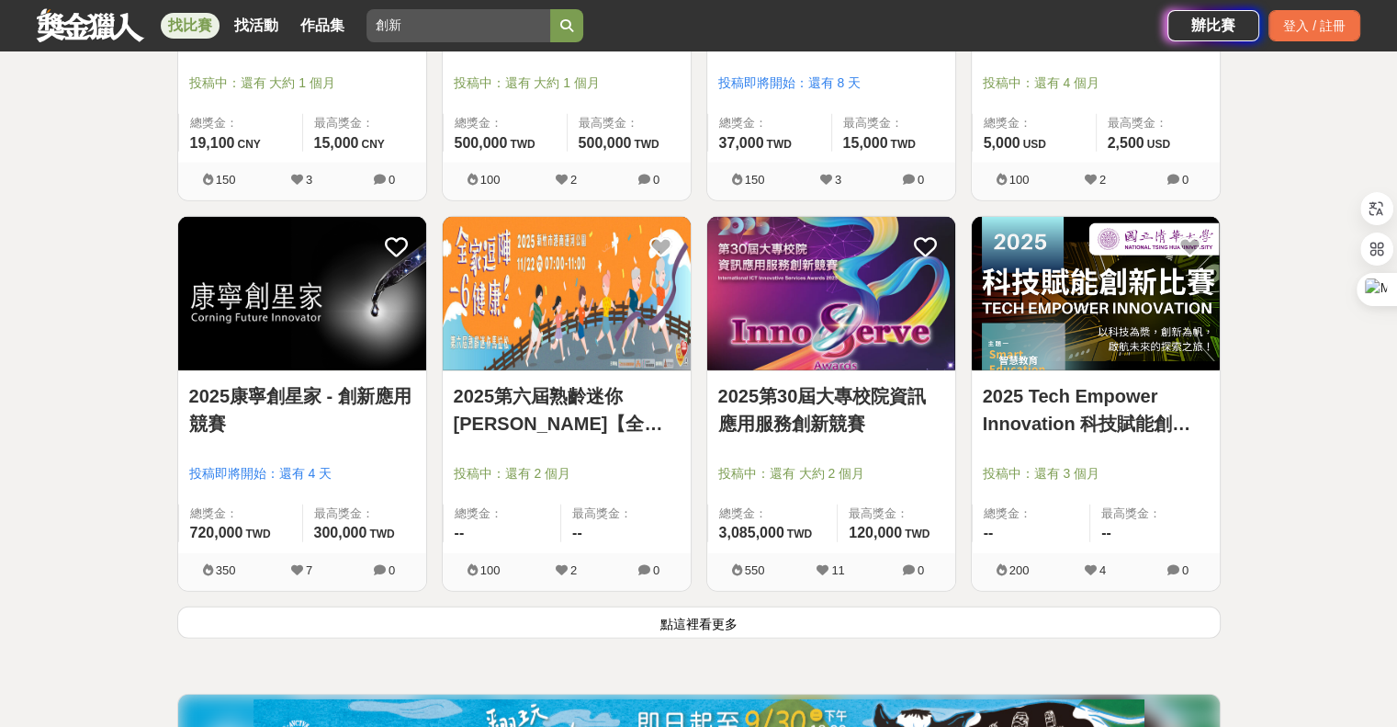
scroll to position [4499, 0]
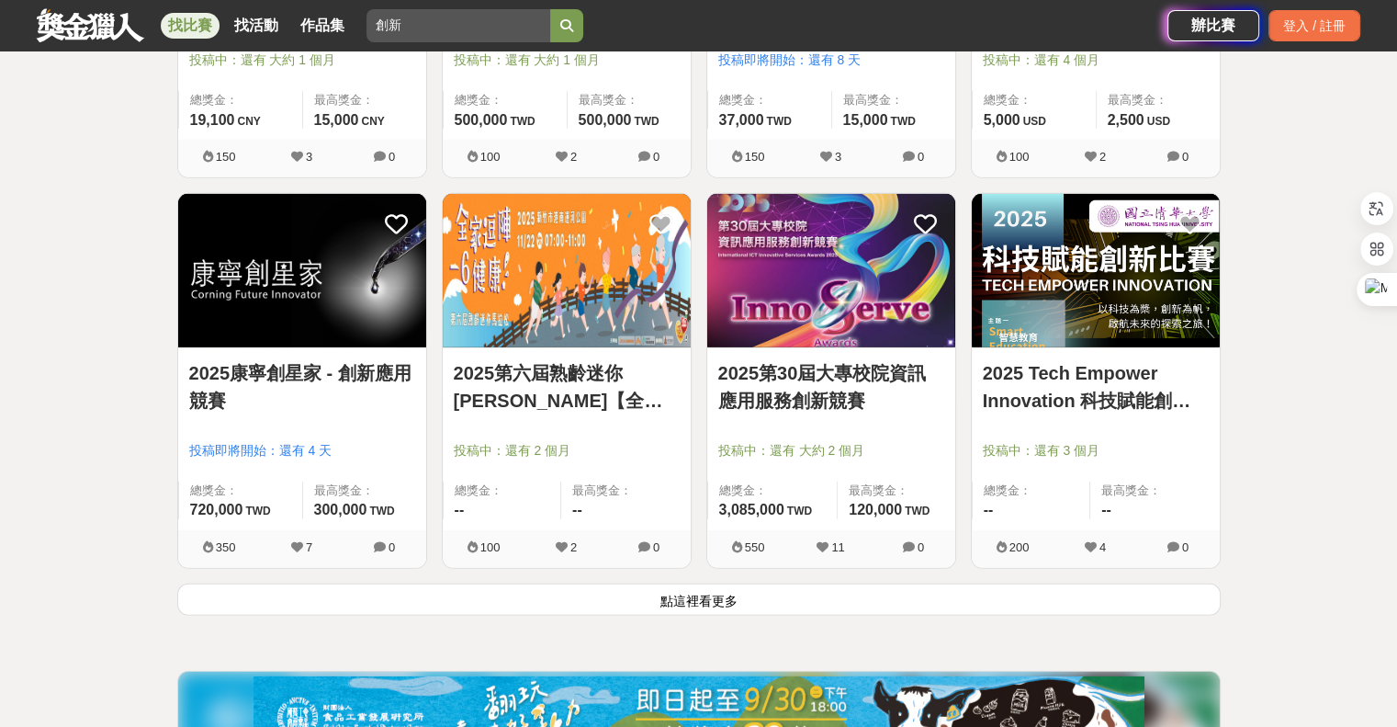
click at [698, 604] on button "點這裡看更多" at bounding box center [699, 599] width 1044 height 32
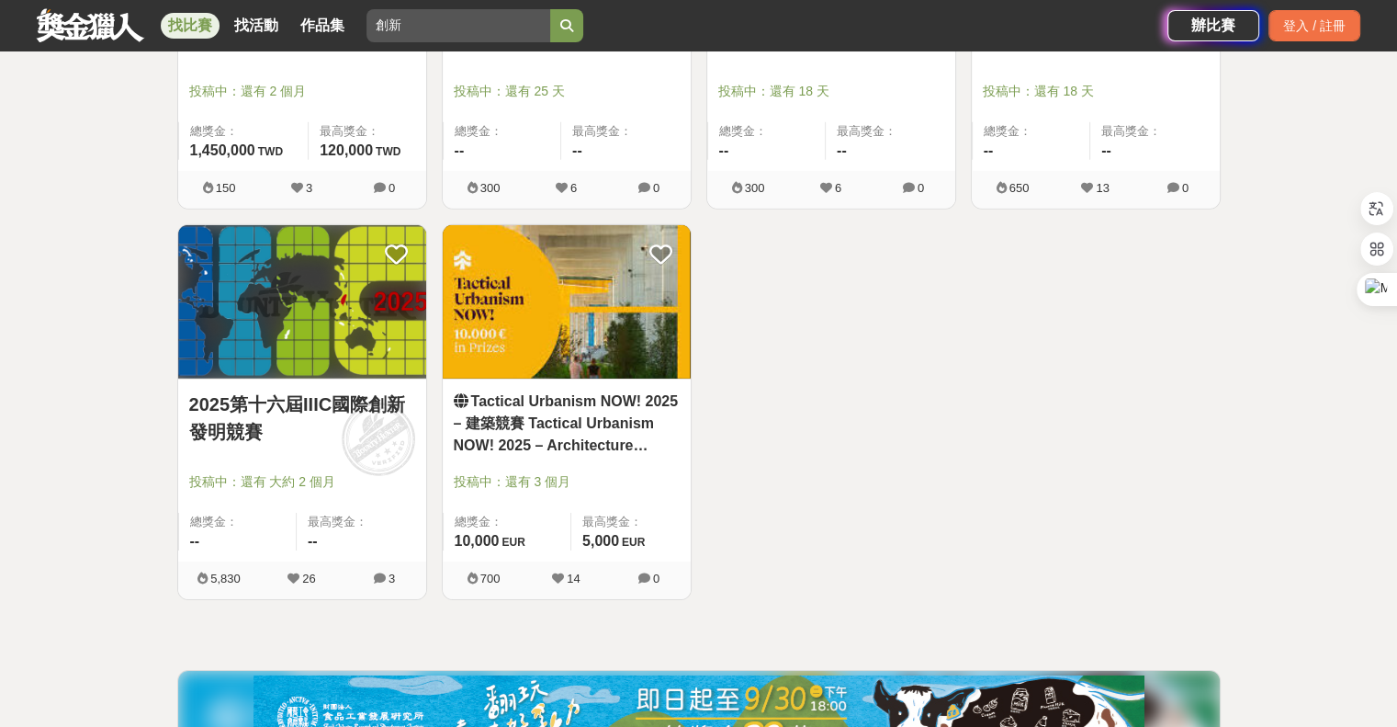
scroll to position [5694, 0]
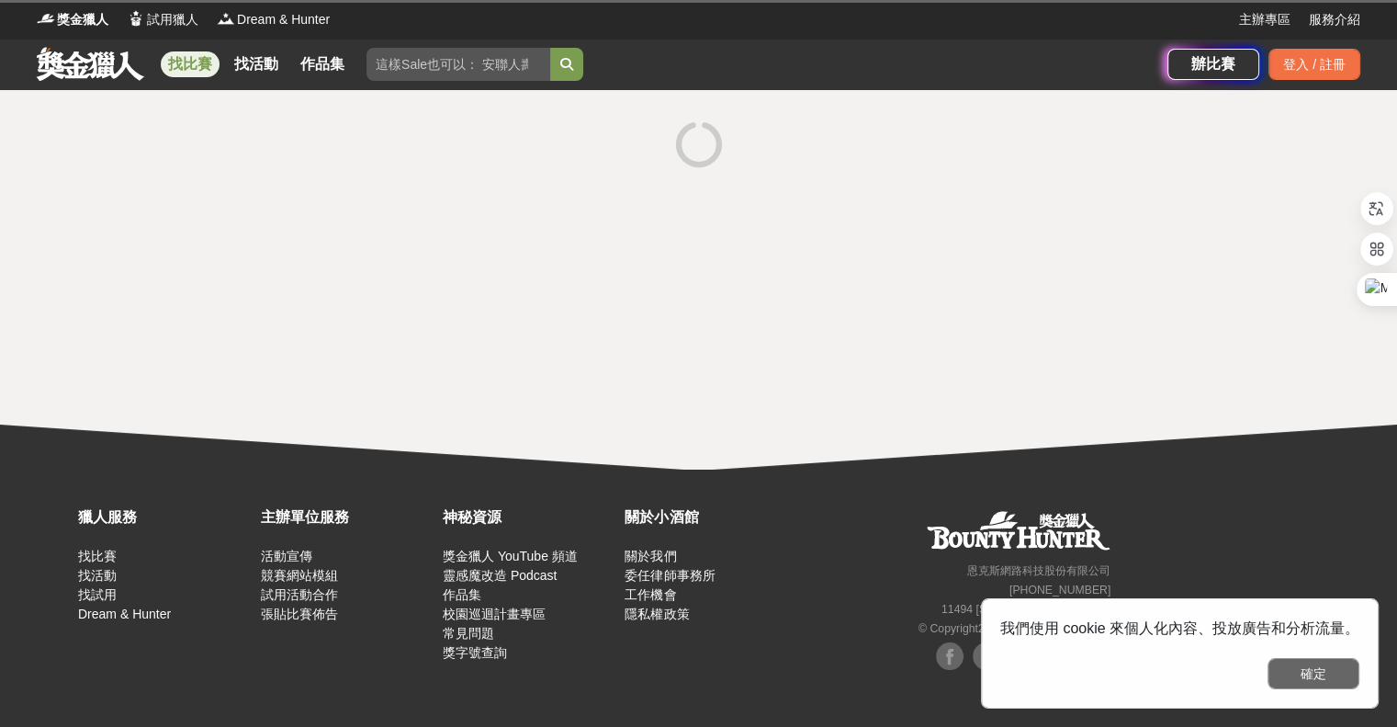
click at [1326, 676] on button "確定" at bounding box center [1314, 673] width 92 height 31
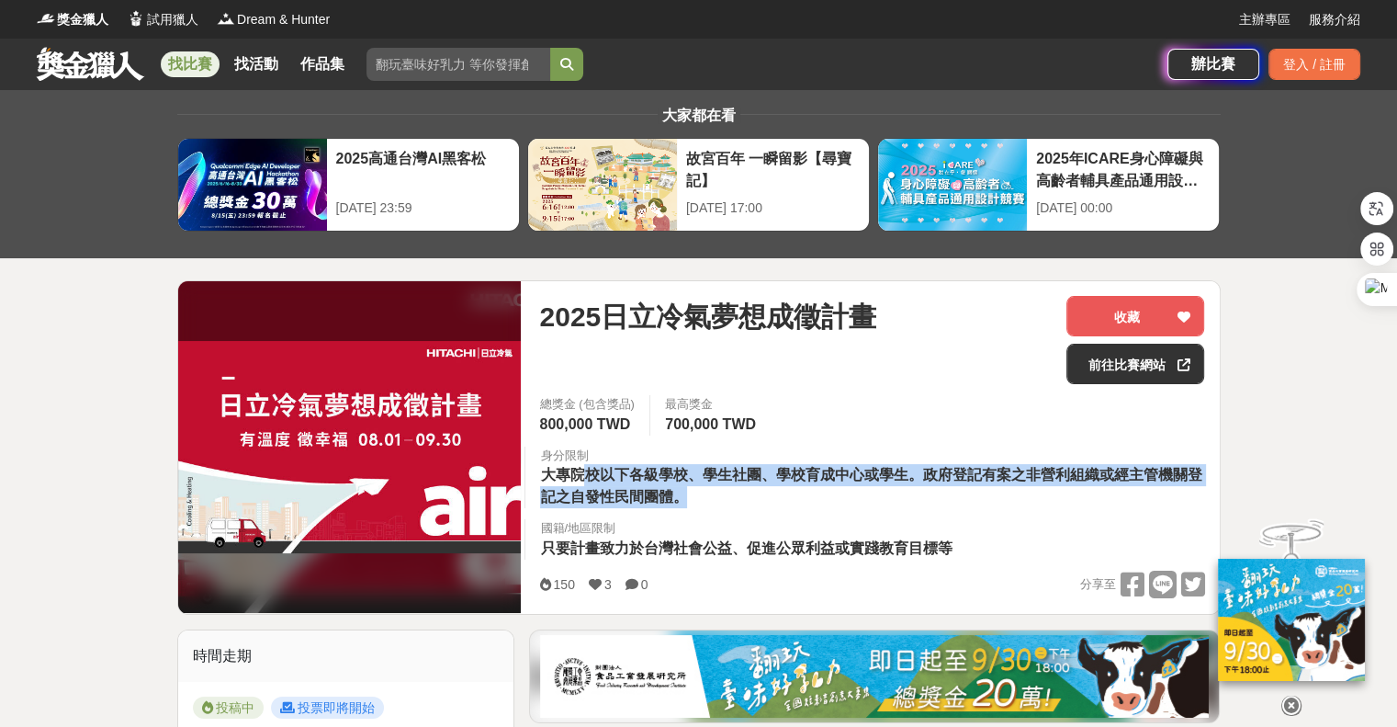
drag, startPoint x: 618, startPoint y: 480, endPoint x: 971, endPoint y: 499, distance: 353.2
click at [971, 499] on div "身分限制 大專院校以下各級學校、學生社團、學校育成中心或學生。政府登記有案之非營利組織或經主管機關登記之自發性民間團體。" at bounding box center [872, 477] width 694 height 62
click at [970, 499] on div "身分限制 大專院校以下各級學校、學生社團、學校育成中心或學生。政府登記有案之非營利組織或經主管機關登記之自發性民間團體。" at bounding box center [872, 477] width 694 height 62
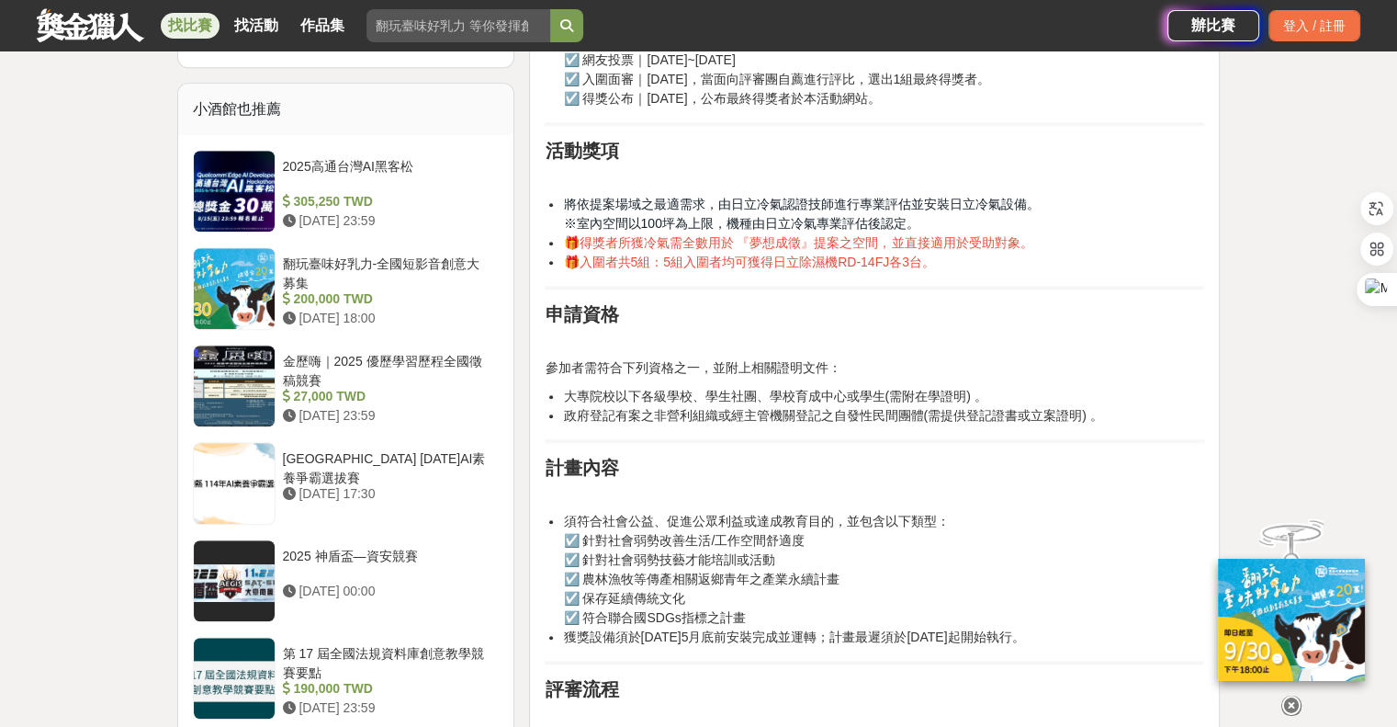
scroll to position [1562, 0]
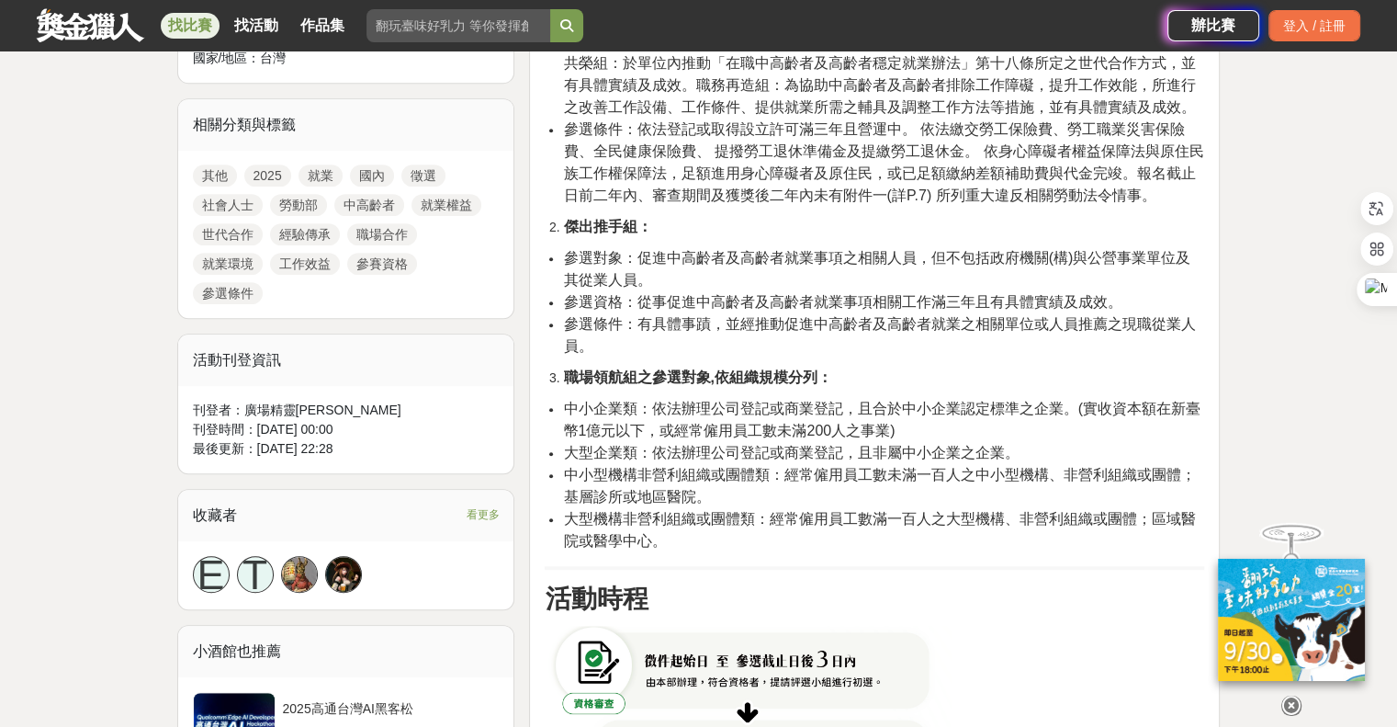
scroll to position [827, 0]
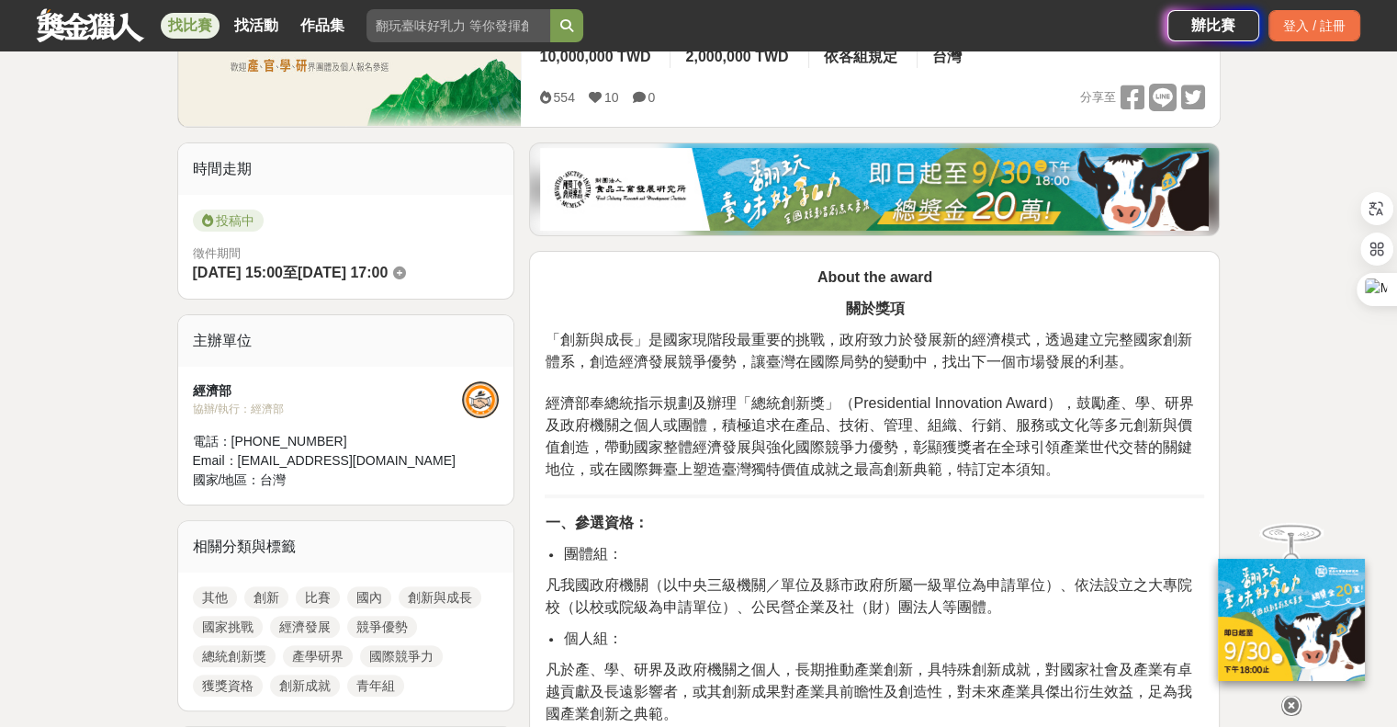
scroll to position [551, 0]
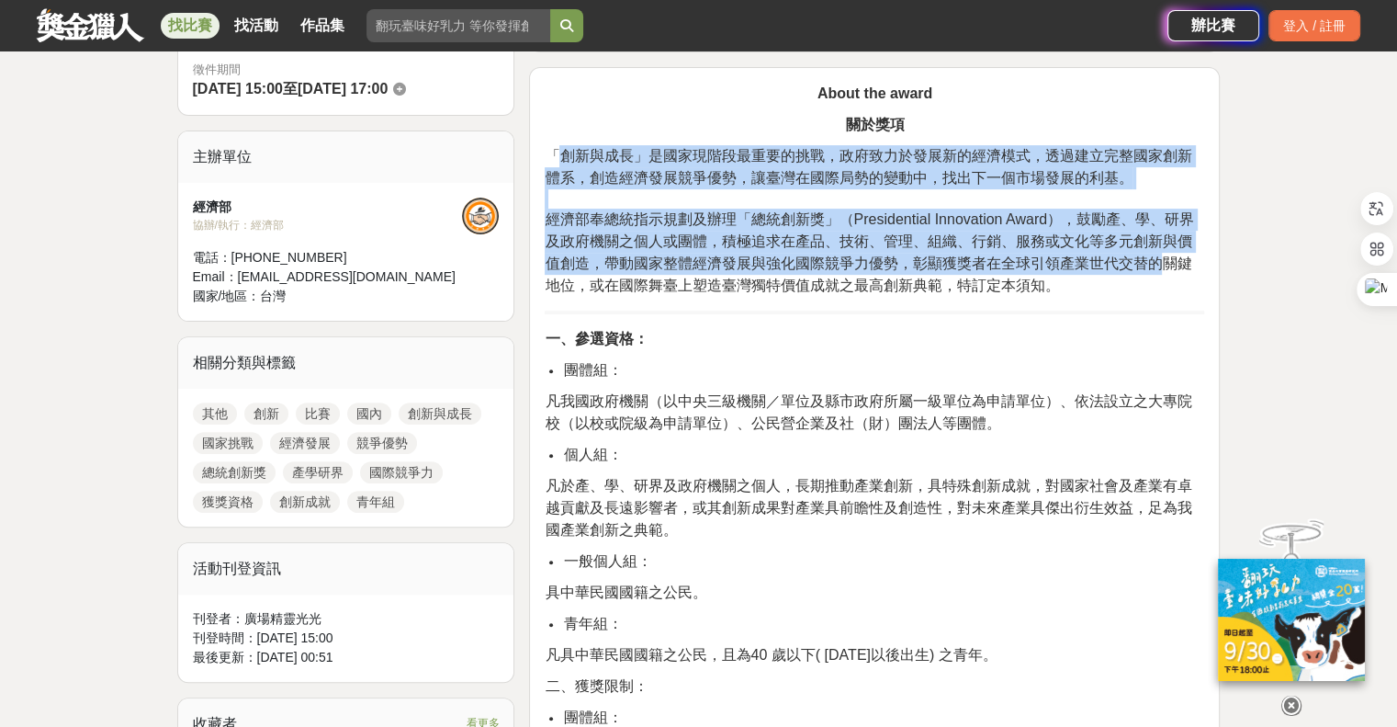
drag, startPoint x: 560, startPoint y: 157, endPoint x: 1146, endPoint y: 265, distance: 594.9
click at [1146, 265] on p "「創新與成長」是國家現階段最重要的挑戰，政府致力於發展新的經濟模式，透過建立完整國家創新體系，創造經濟發展競爭優勢，讓臺灣在國際局勢的變動中，找出下一個市場發…" at bounding box center [875, 221] width 660 height 152
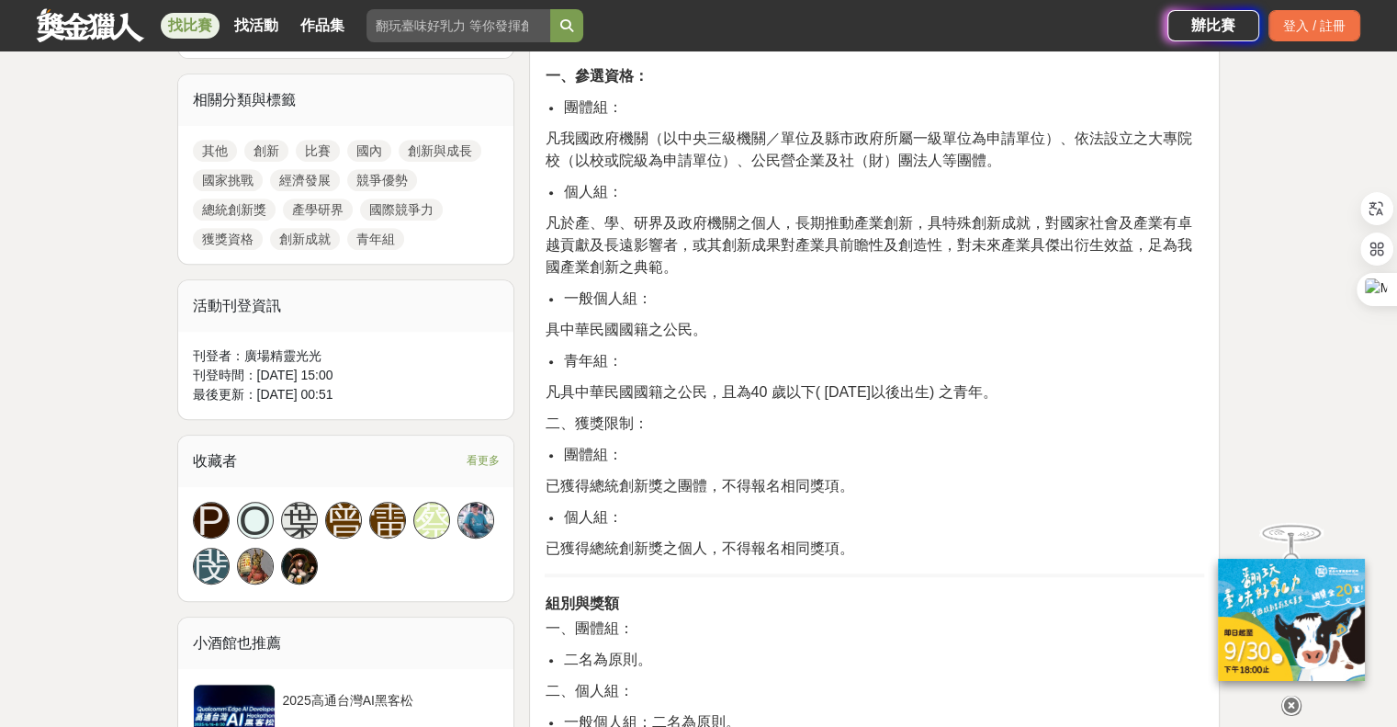
scroll to position [919, 0]
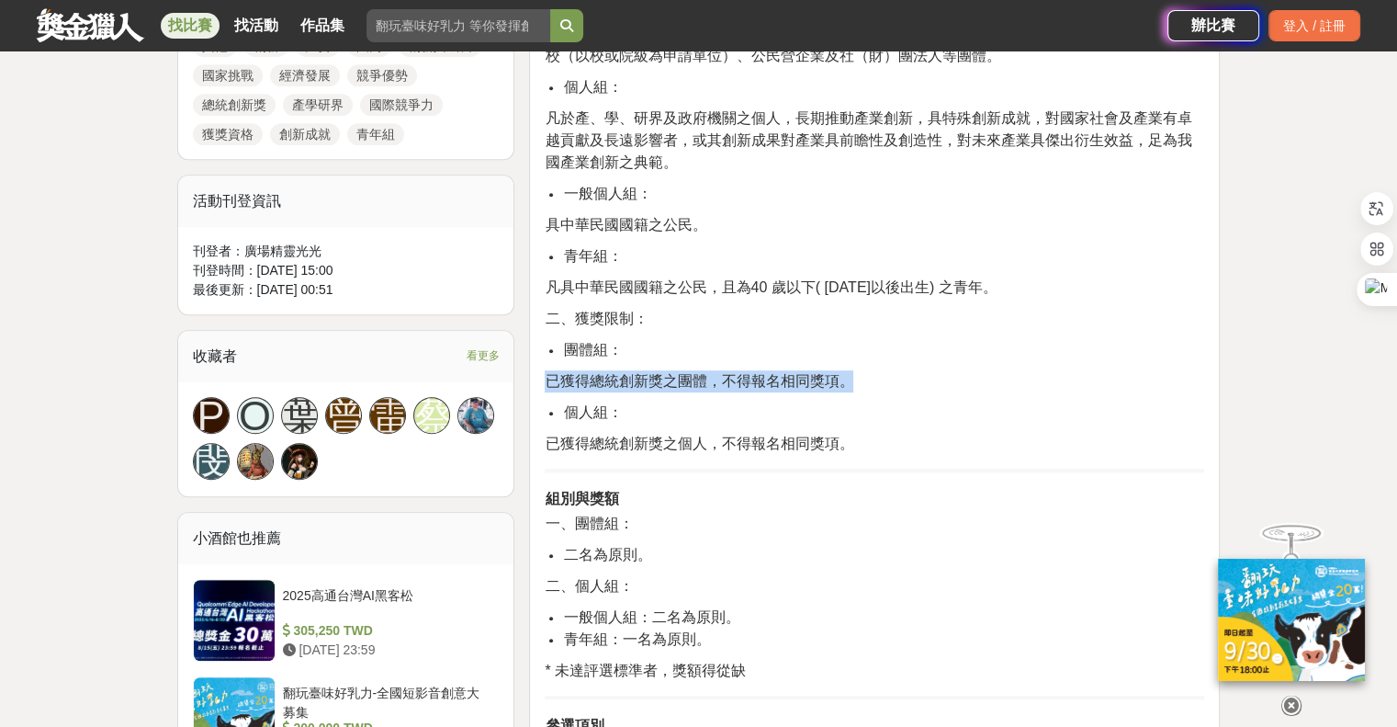
drag, startPoint x: 554, startPoint y: 384, endPoint x: 864, endPoint y: 376, distance: 309.7
click at [864, 376] on p "已獲得總統創新獎之團體，不得報名相同獎項。" at bounding box center [875, 381] width 660 height 22
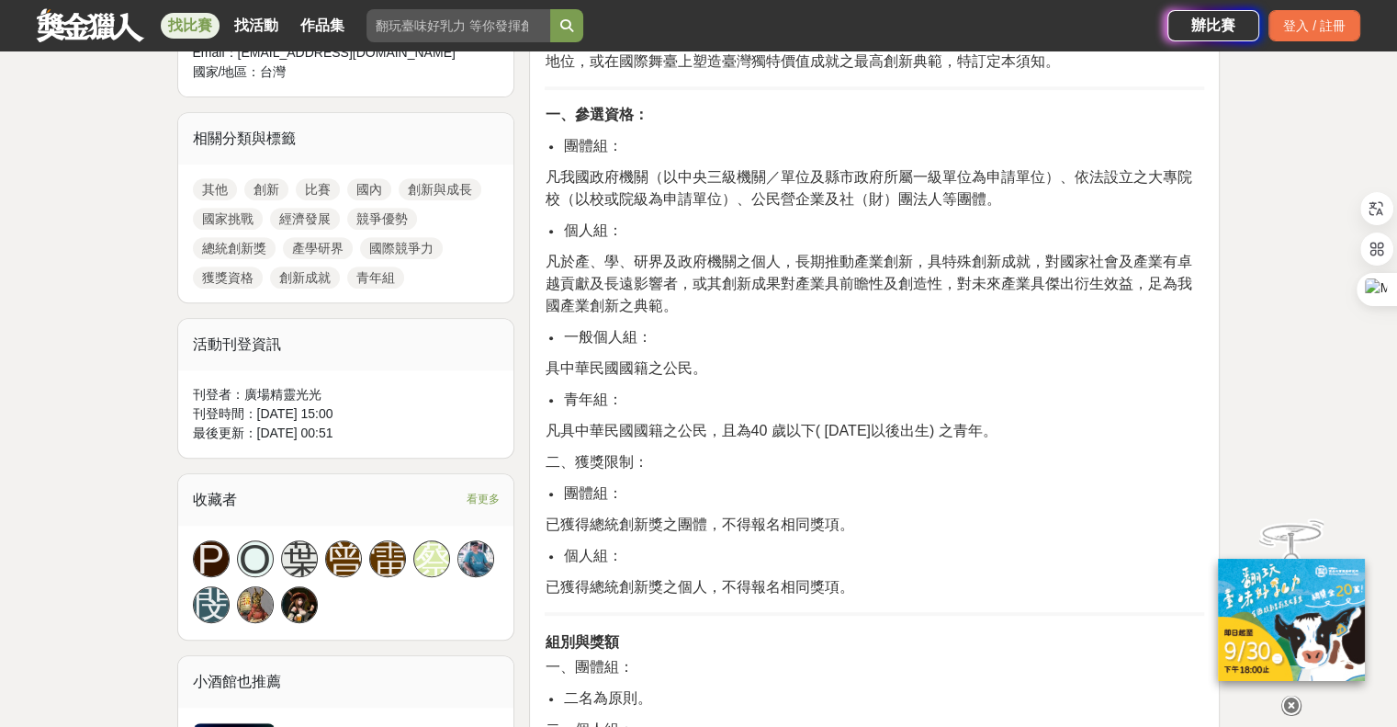
scroll to position [735, 0]
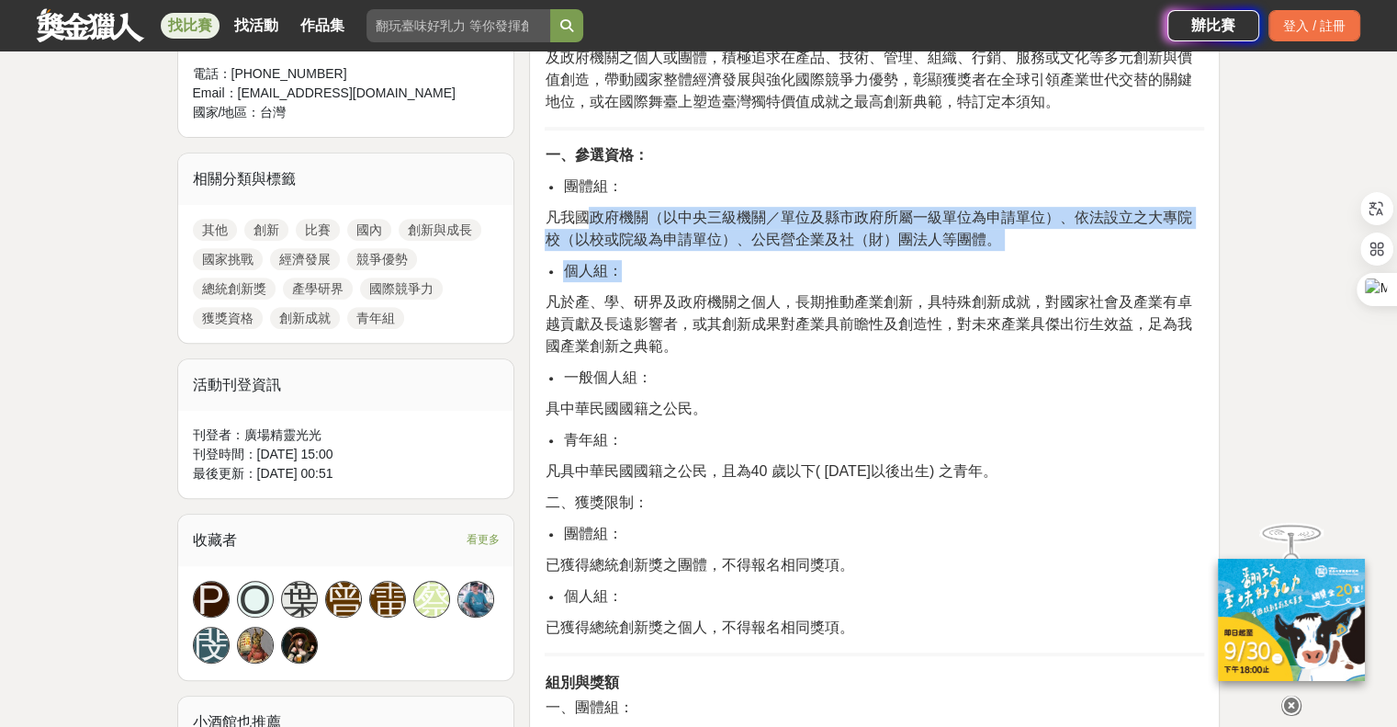
drag, startPoint x: 587, startPoint y: 213, endPoint x: 814, endPoint y: 260, distance: 231.7
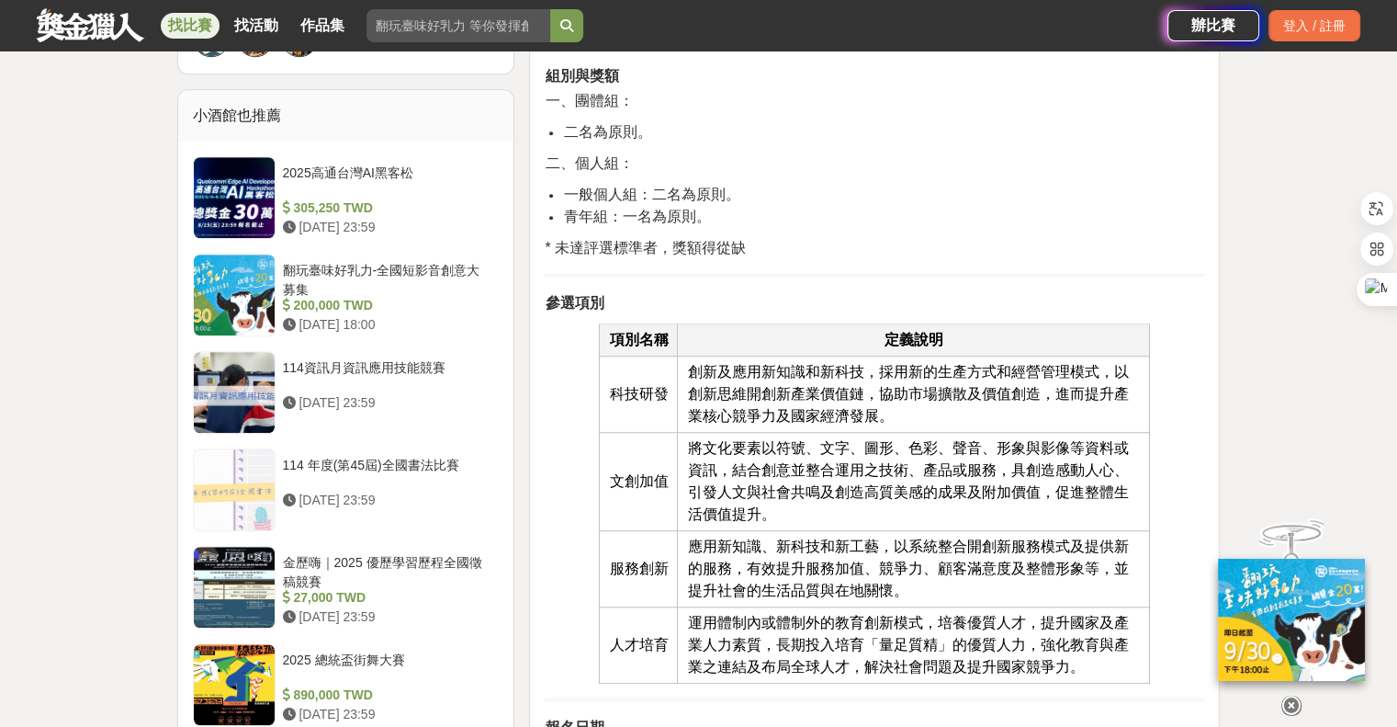
scroll to position [1378, 0]
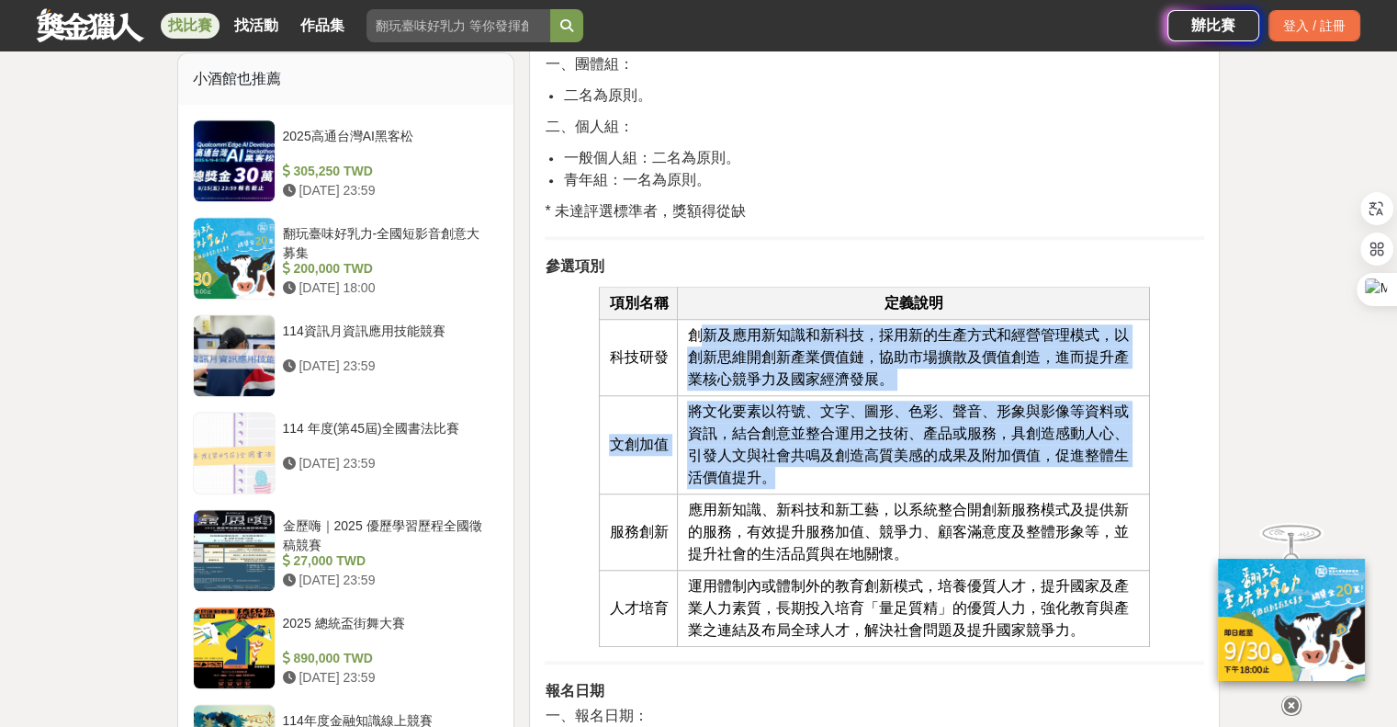
drag, startPoint x: 791, startPoint y: 363, endPoint x: 959, endPoint y: 470, distance: 199.5
click at [956, 470] on tbody "科技研發 創新及應用新知識和新科技，採用新的生產方式和經營管理模式，以創新思維開創新產業價值鏈，協助市場擴散及價值創造，進而提升產業核心競爭力及國家經濟發展。…" at bounding box center [875, 483] width 550 height 327
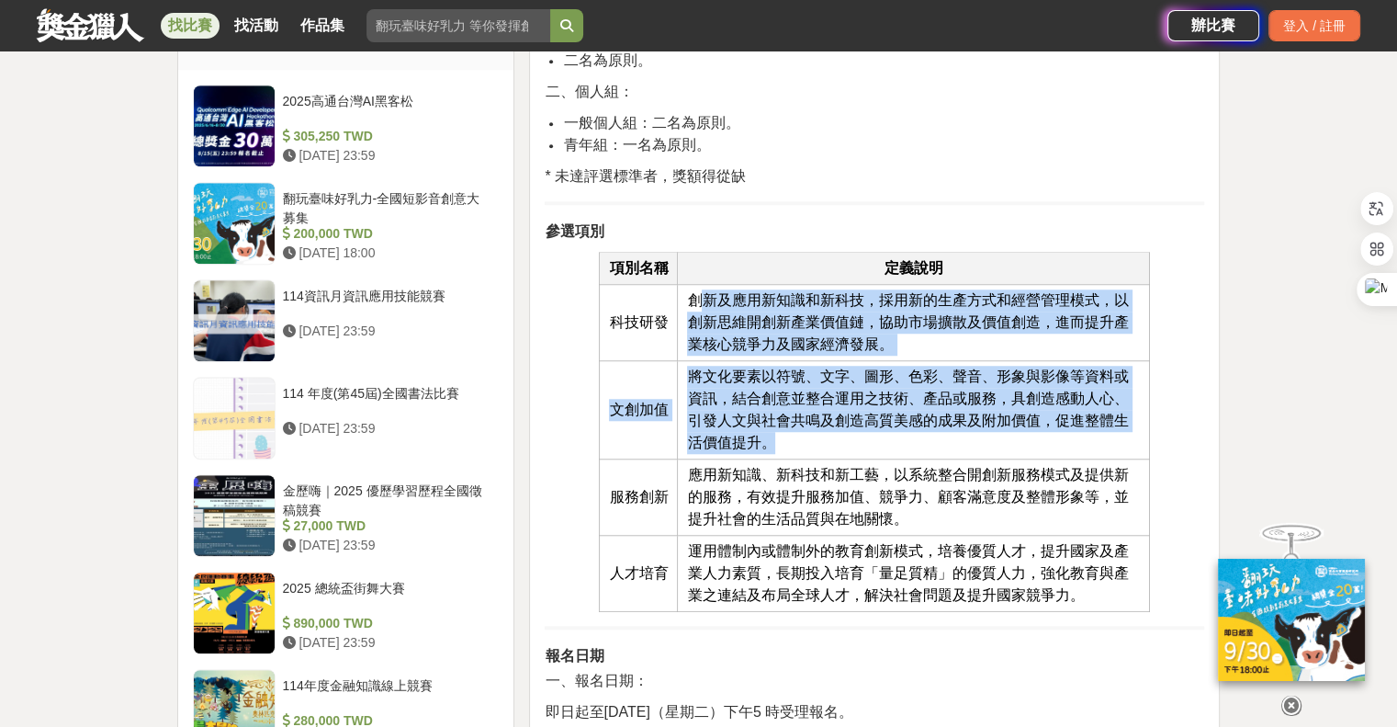
scroll to position [1562, 0]
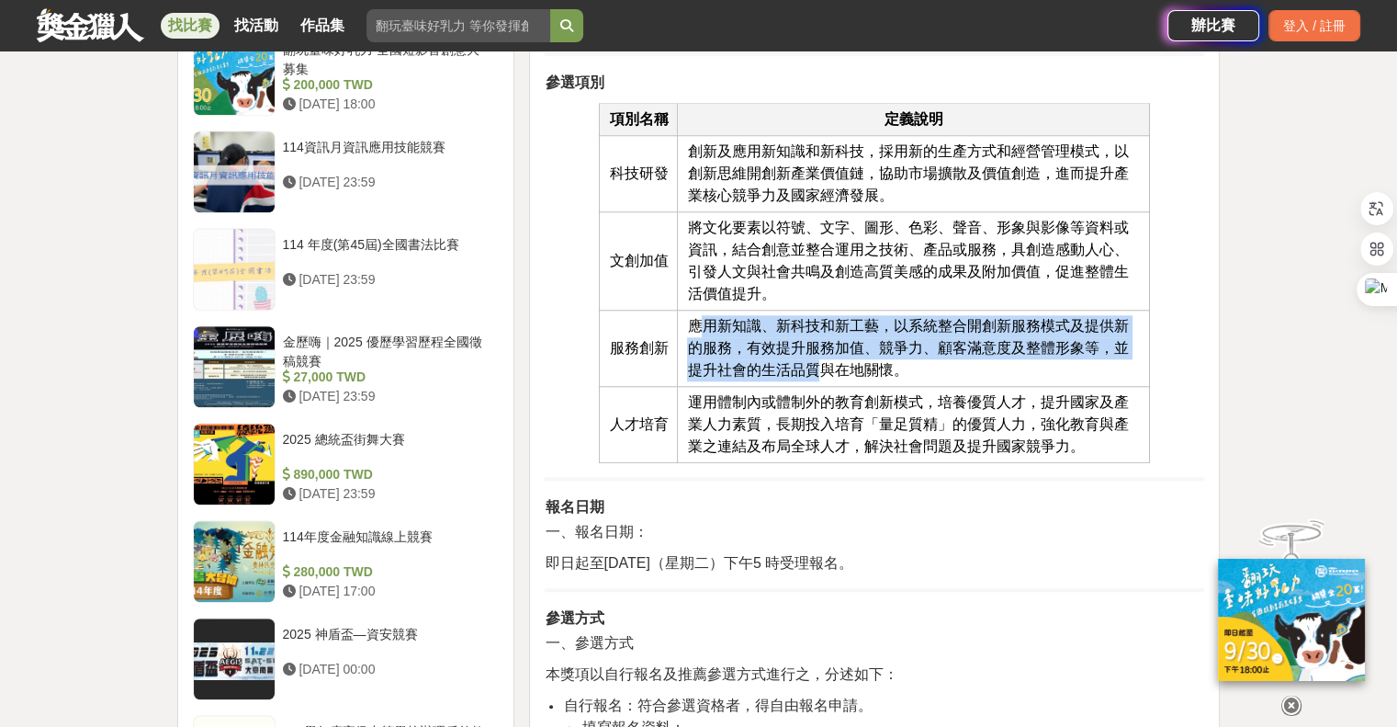
drag, startPoint x: 787, startPoint y: 354, endPoint x: 816, endPoint y: 359, distance: 29.0
click at [813, 359] on span "應用新知識、新科技和新工藝，以系統整合開創新服務模式及提供新的服務，有效提升服務加值、競爭力、顧客滿意度及整體形象等，並提升社會的生活品質與在地關懷。" at bounding box center [907, 348] width 441 height 60
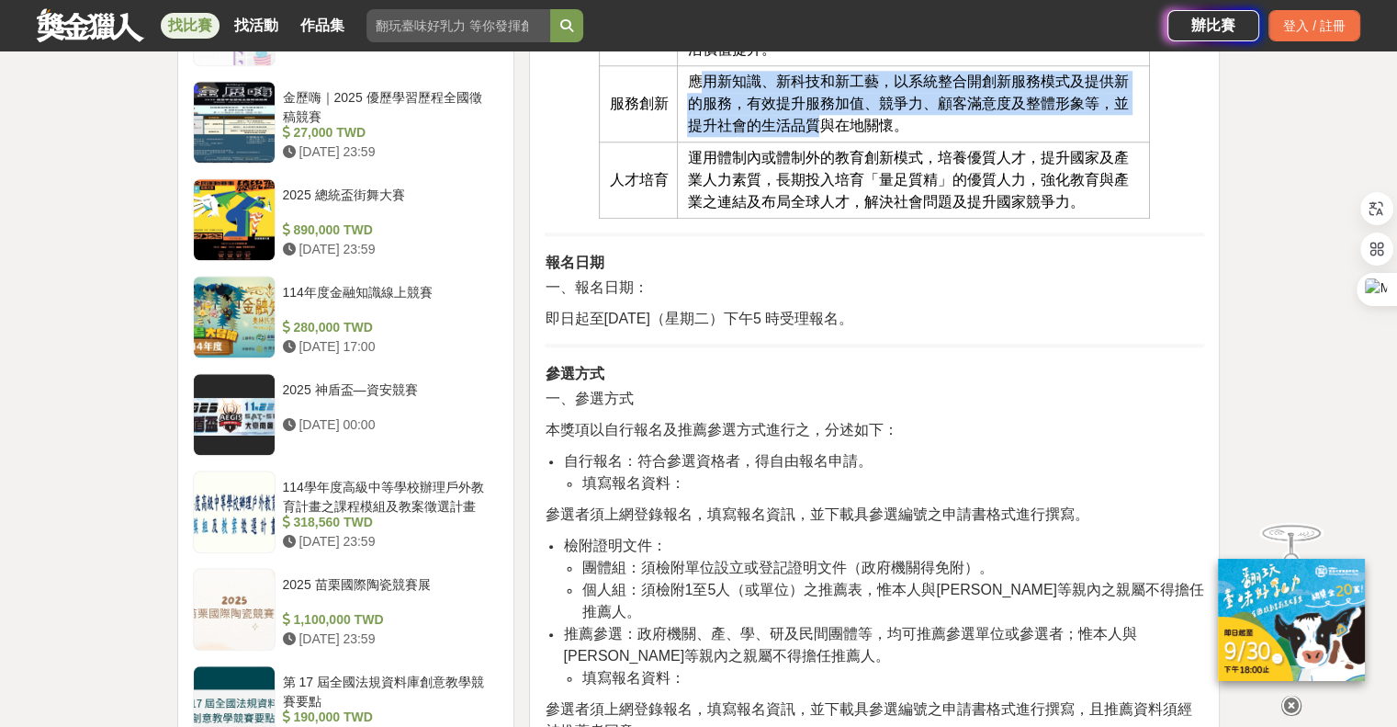
scroll to position [1837, 0]
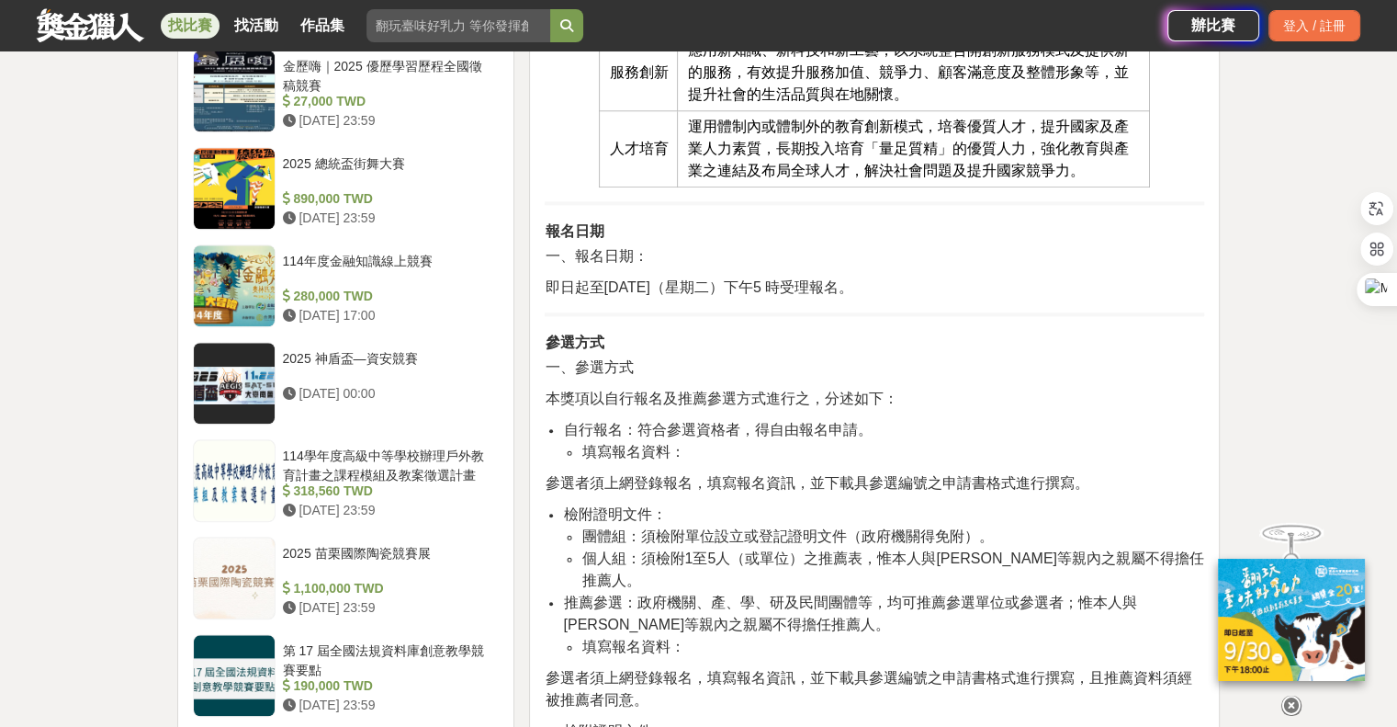
drag, startPoint x: 612, startPoint y: 290, endPoint x: 955, endPoint y: 308, distance: 344.0
click at [1027, 340] on h2 "參選方式" at bounding box center [875, 341] width 660 height 22
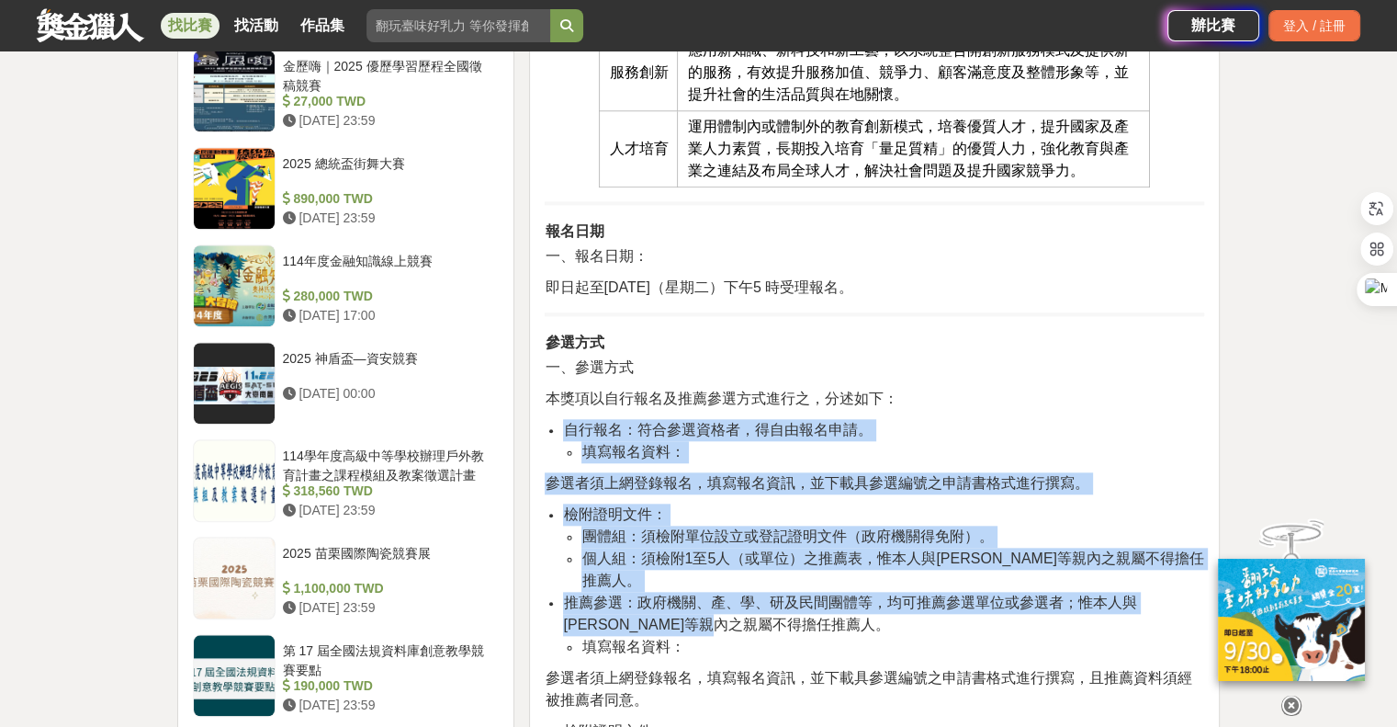
drag, startPoint x: 549, startPoint y: 423, endPoint x: 959, endPoint y: 602, distance: 446.8
click at [774, 594] on span "推薦參選：政府機關、產、學、研及民間團體等，均可推薦參選單位或參選者；惟本人與三等親內之親屬不得擔任推薦人。" at bounding box center [849, 613] width 573 height 38
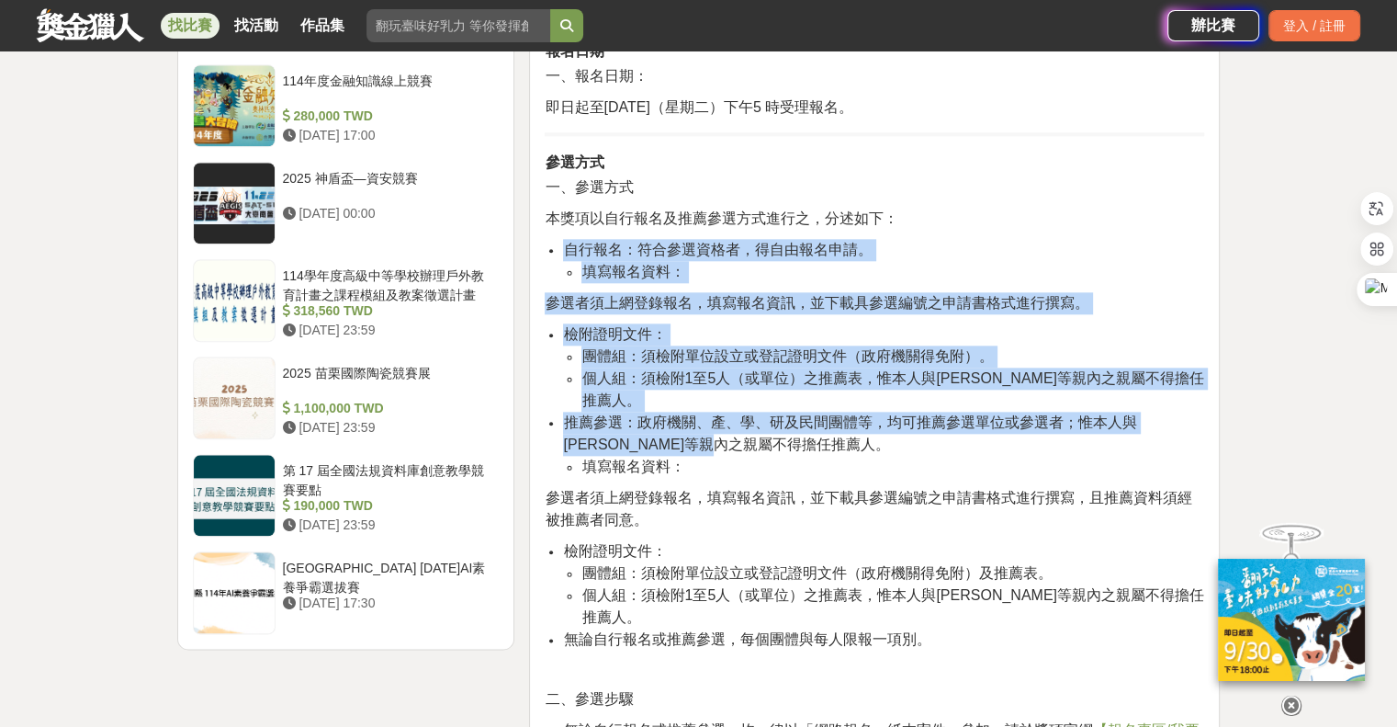
scroll to position [2021, 0]
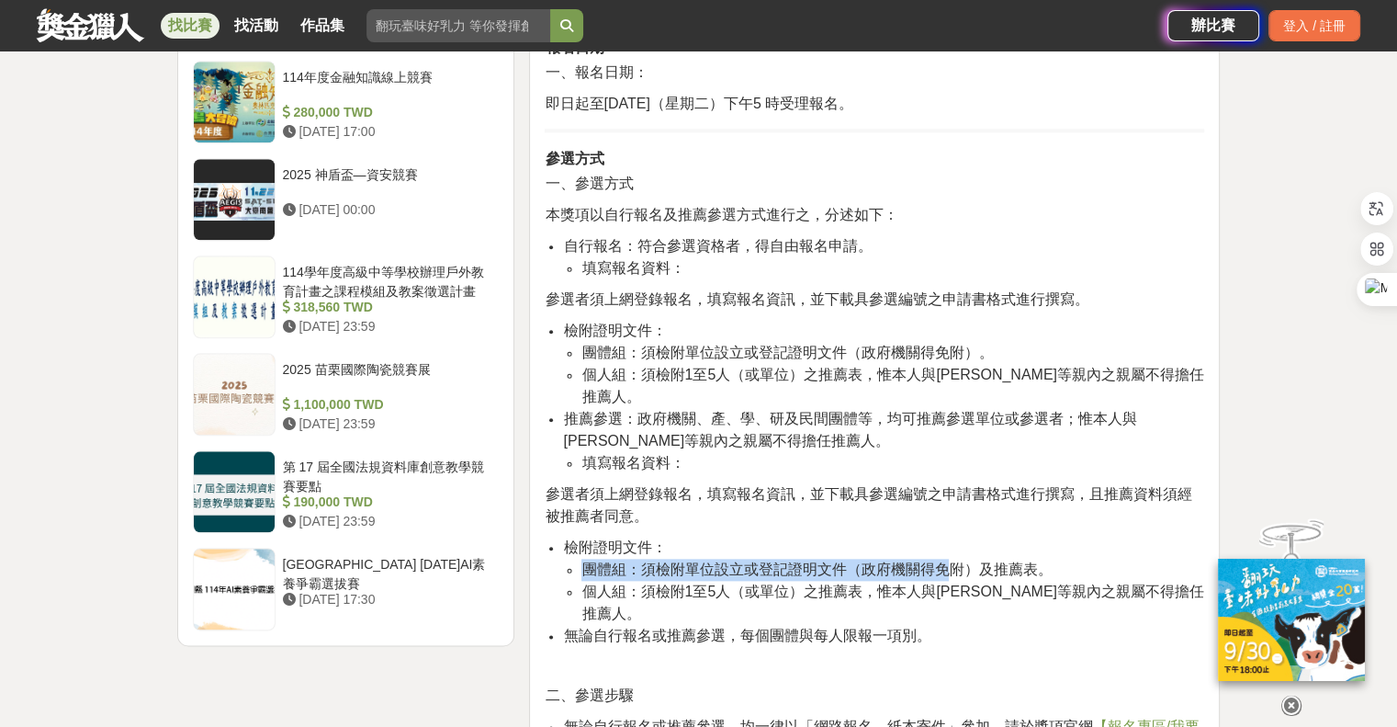
drag, startPoint x: 577, startPoint y: 550, endPoint x: 948, endPoint y: 557, distance: 371.2
click at [946, 559] on ul "團體組：須檢附單位設立或登記證明文件（政府機關得免附）及推薦表。 個人組：須檢附1至5人（或單位）之推薦表，惟本人與三等親內之親屬不得擔任推薦人。" at bounding box center [883, 592] width 641 height 66
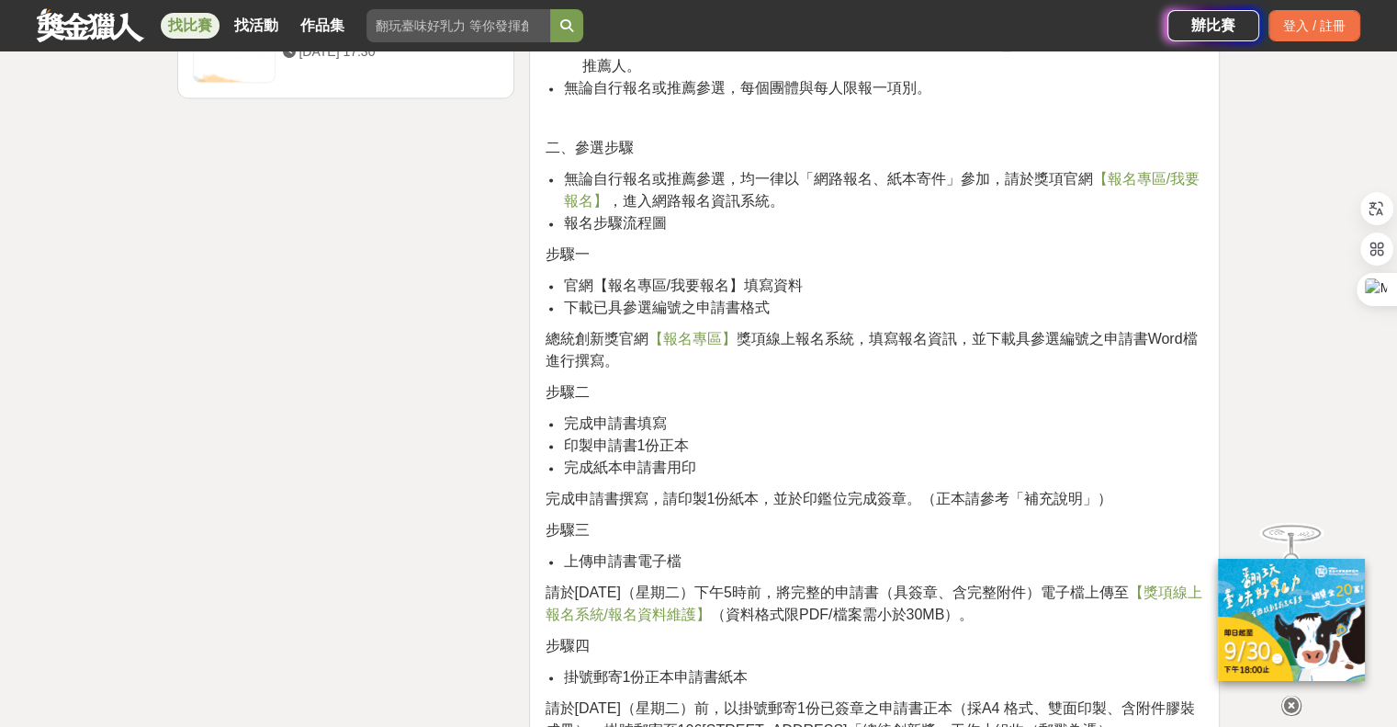
scroll to position [2572, 0]
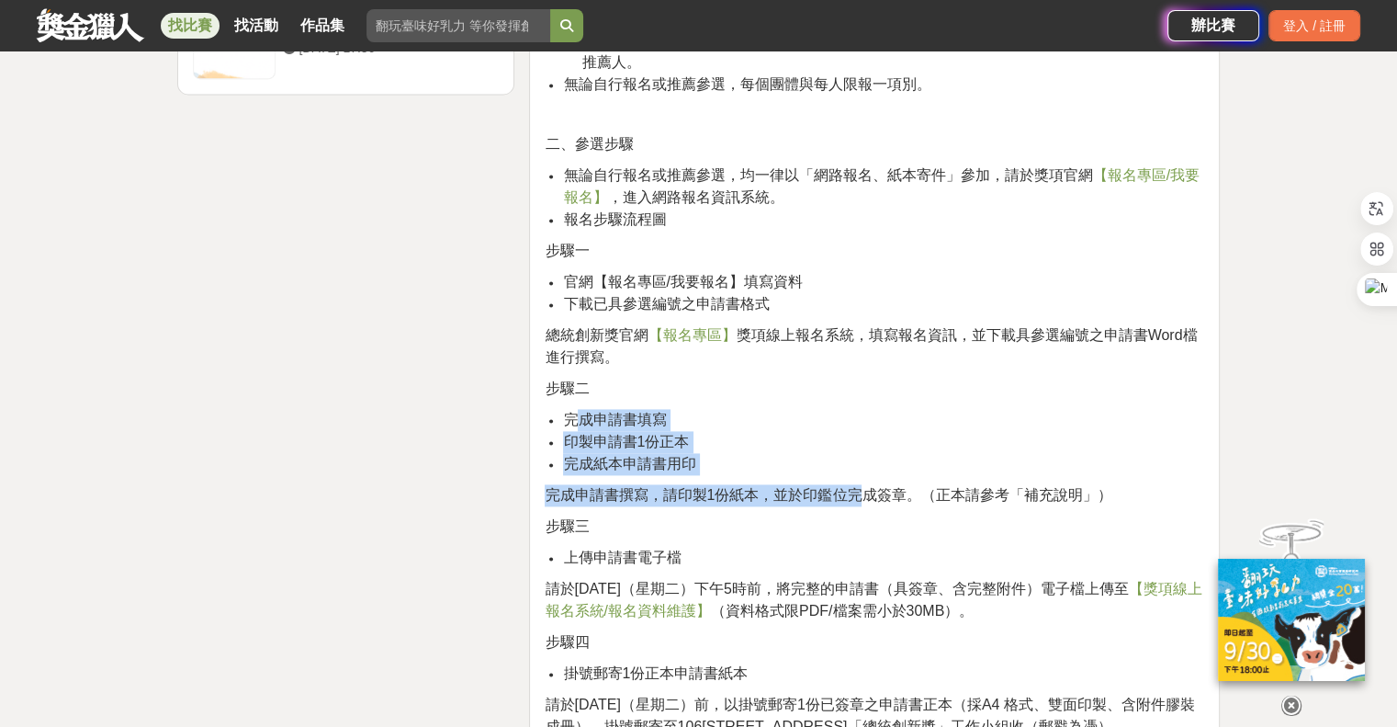
drag, startPoint x: 593, startPoint y: 382, endPoint x: 871, endPoint y: 459, distance: 288.0
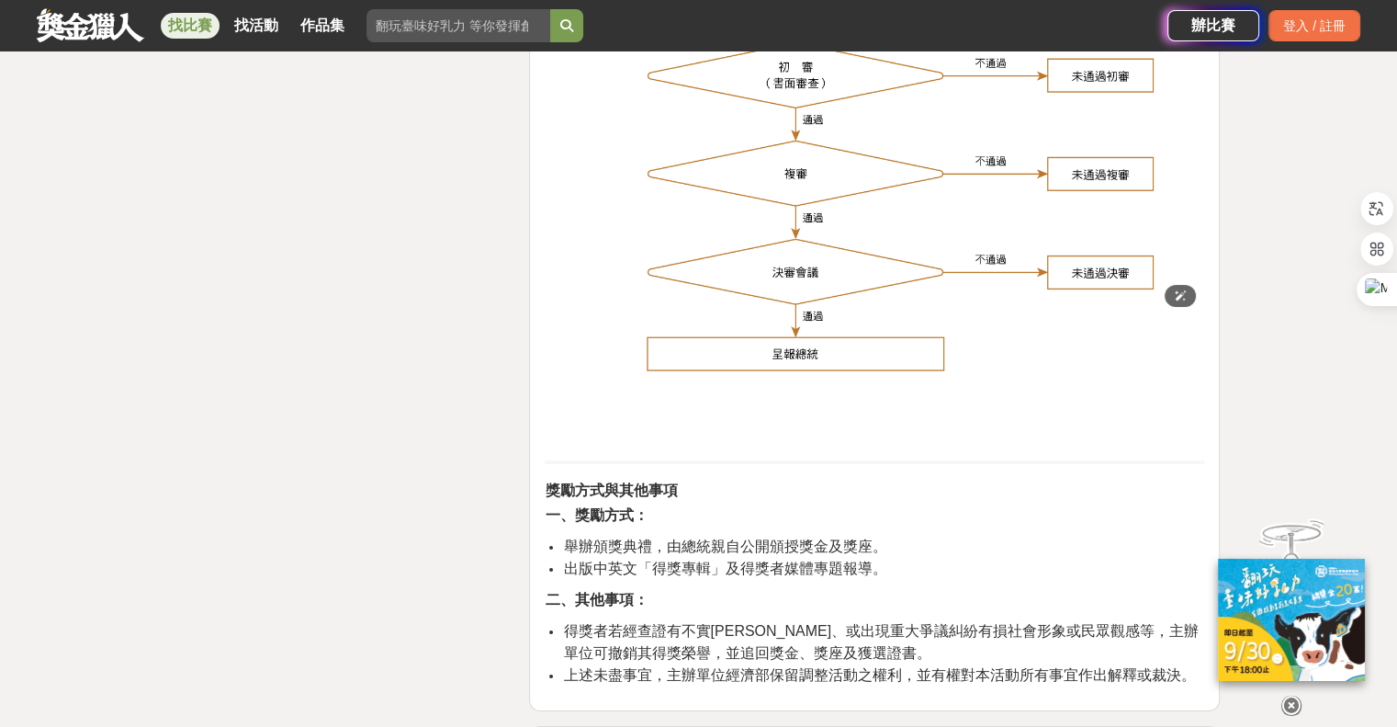
scroll to position [7165, 0]
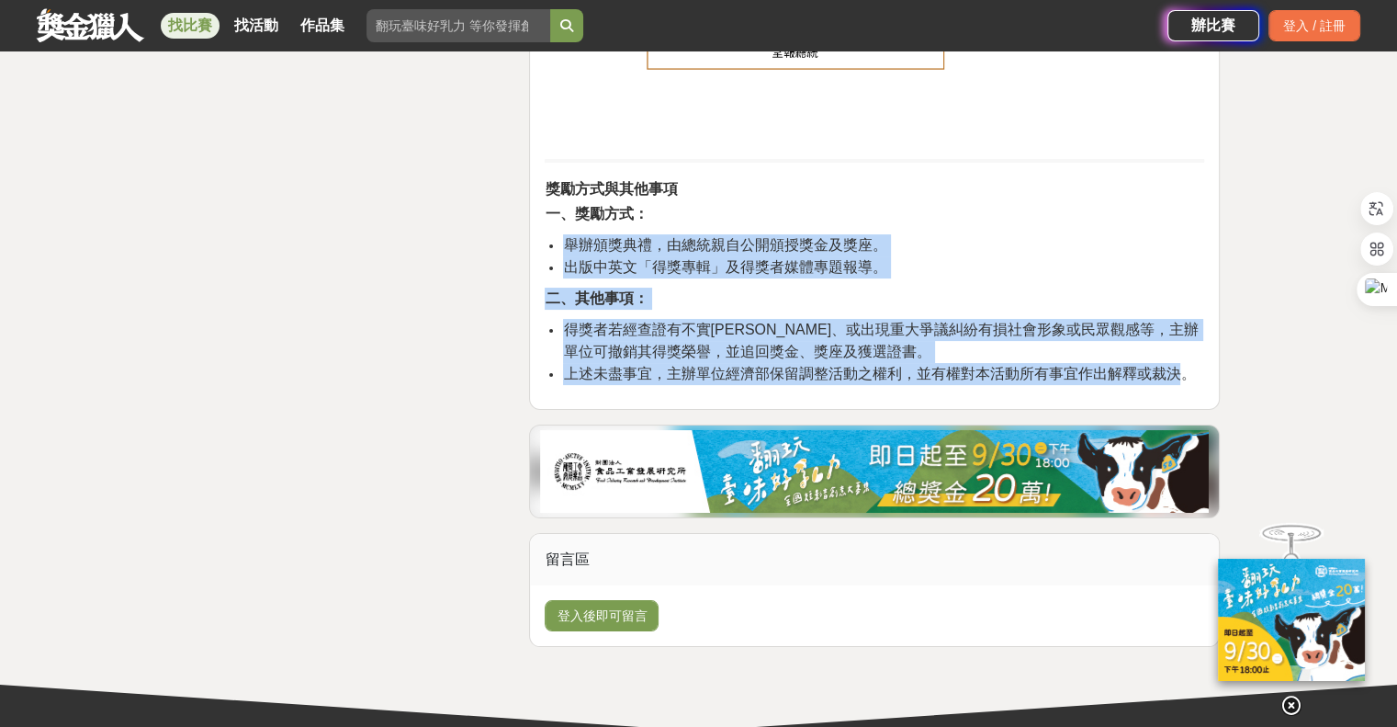
drag, startPoint x: 639, startPoint y: 217, endPoint x: 1181, endPoint y: 350, distance: 558.1
click at [1181, 363] on li "上述未盡事宜，主辦單位經濟部保留調整活動之權利，並有權對本活動所有事宜作出解釋或裁決。" at bounding box center [883, 374] width 641 height 22
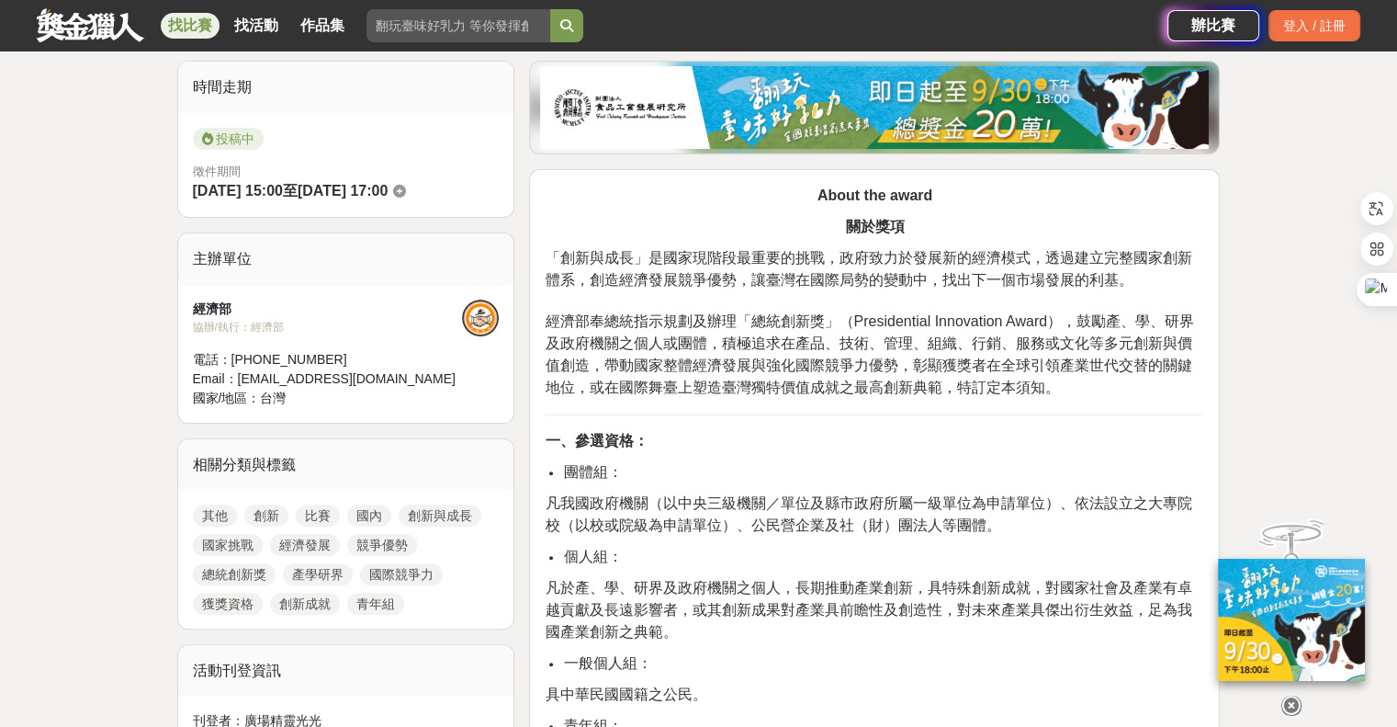
scroll to position [458, 0]
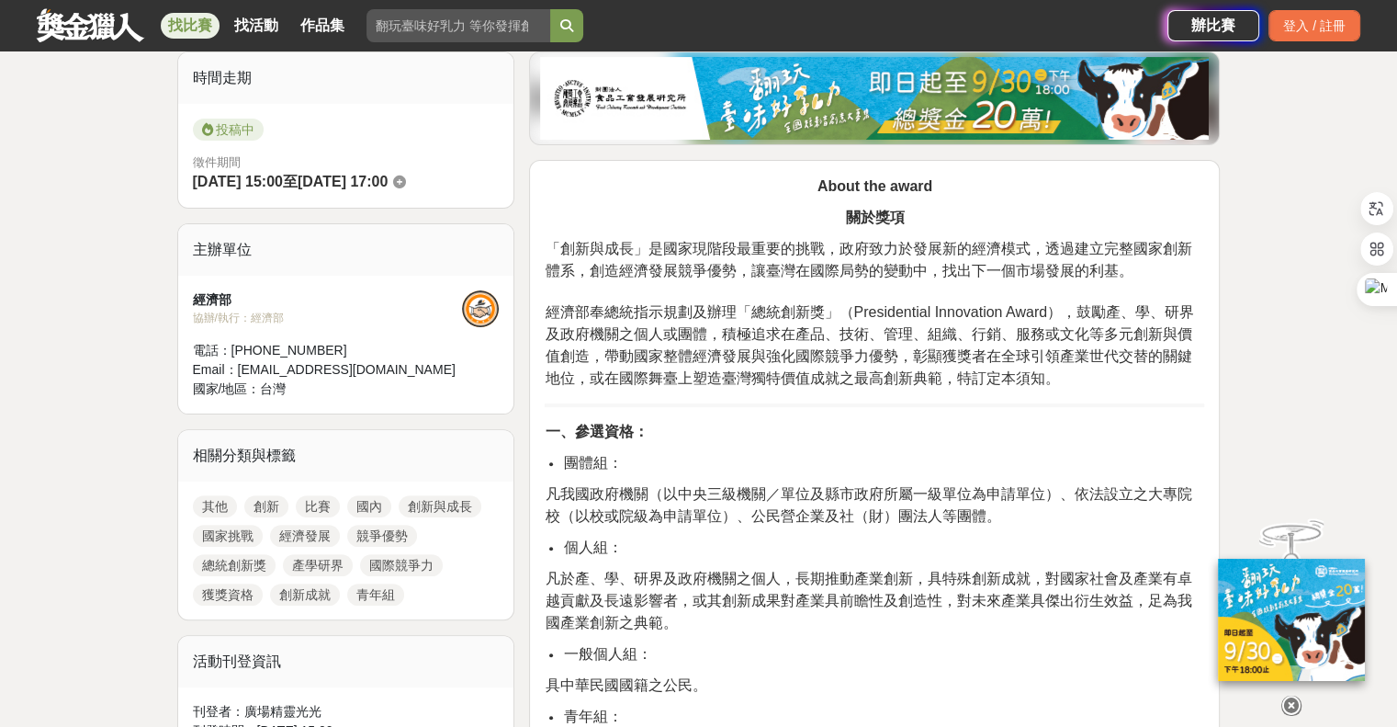
click at [326, 402] on div "經濟部 協辦/執行： 經濟部 電話： (02)2325-6800 Email： rocpia-info@umail.hinet.net 國家/地區： 台灣" at bounding box center [346, 345] width 336 height 138
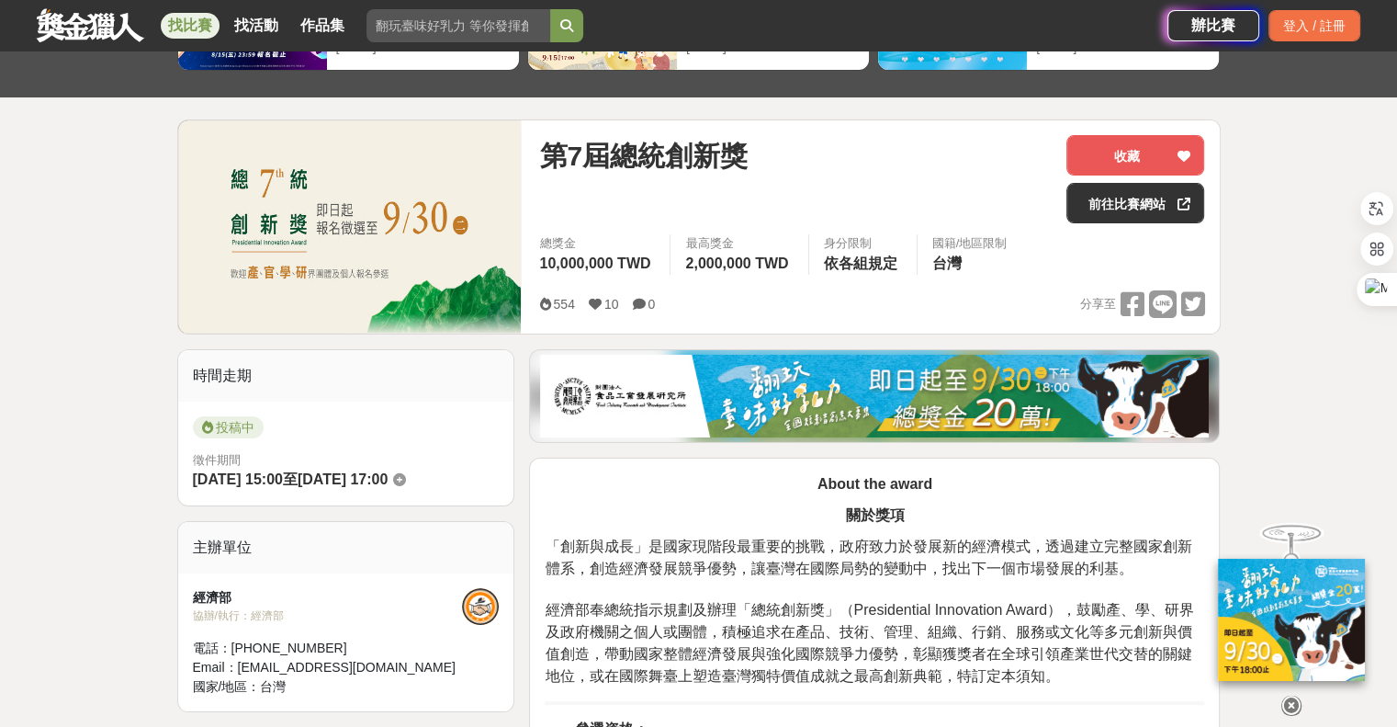
scroll to position [91, 0]
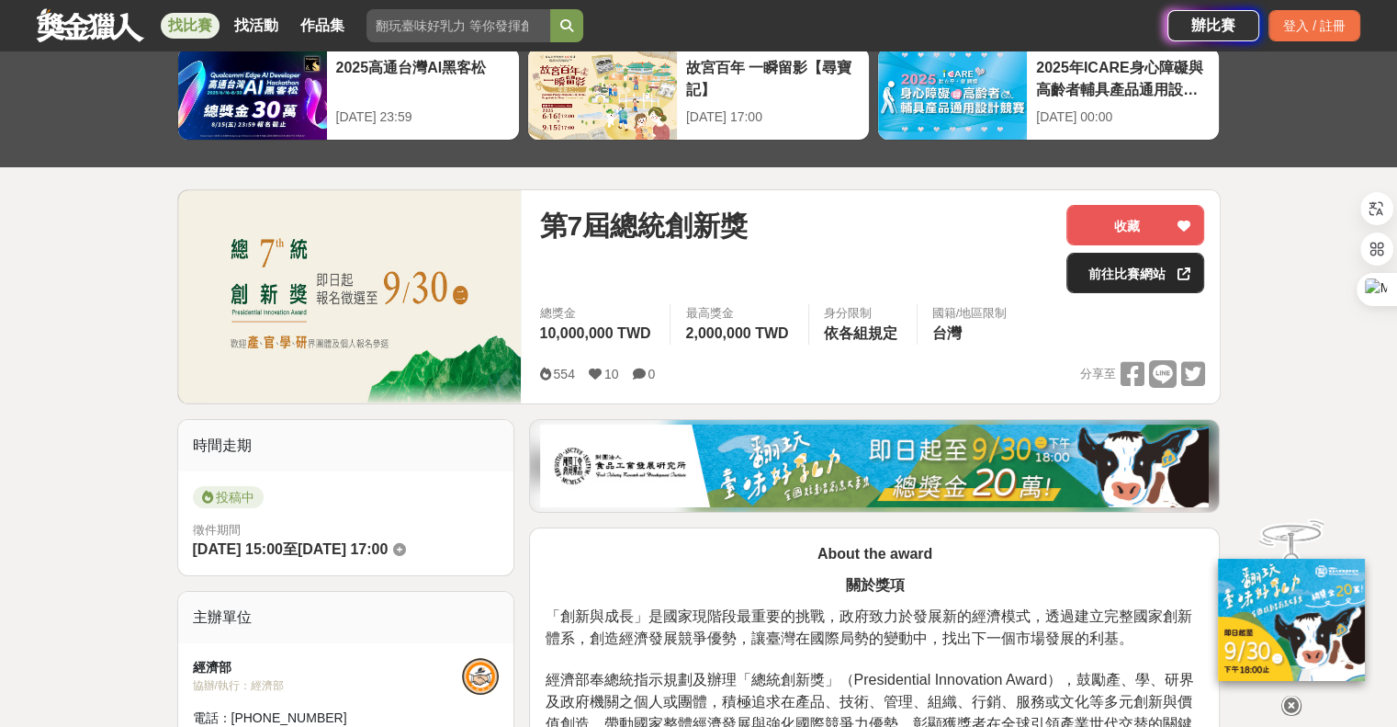
click at [1138, 278] on link "前往比賽網站" at bounding box center [1136, 273] width 138 height 40
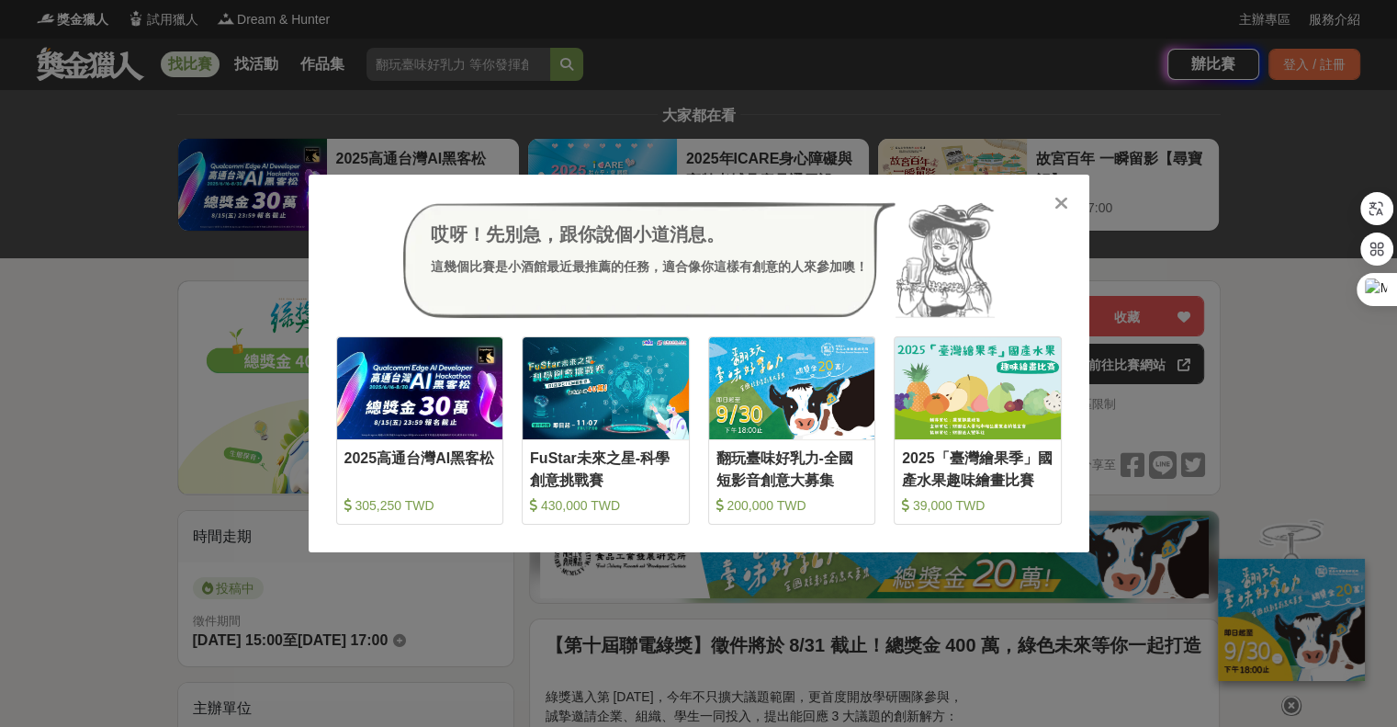
click at [1062, 201] on icon at bounding box center [1062, 203] width 14 height 18
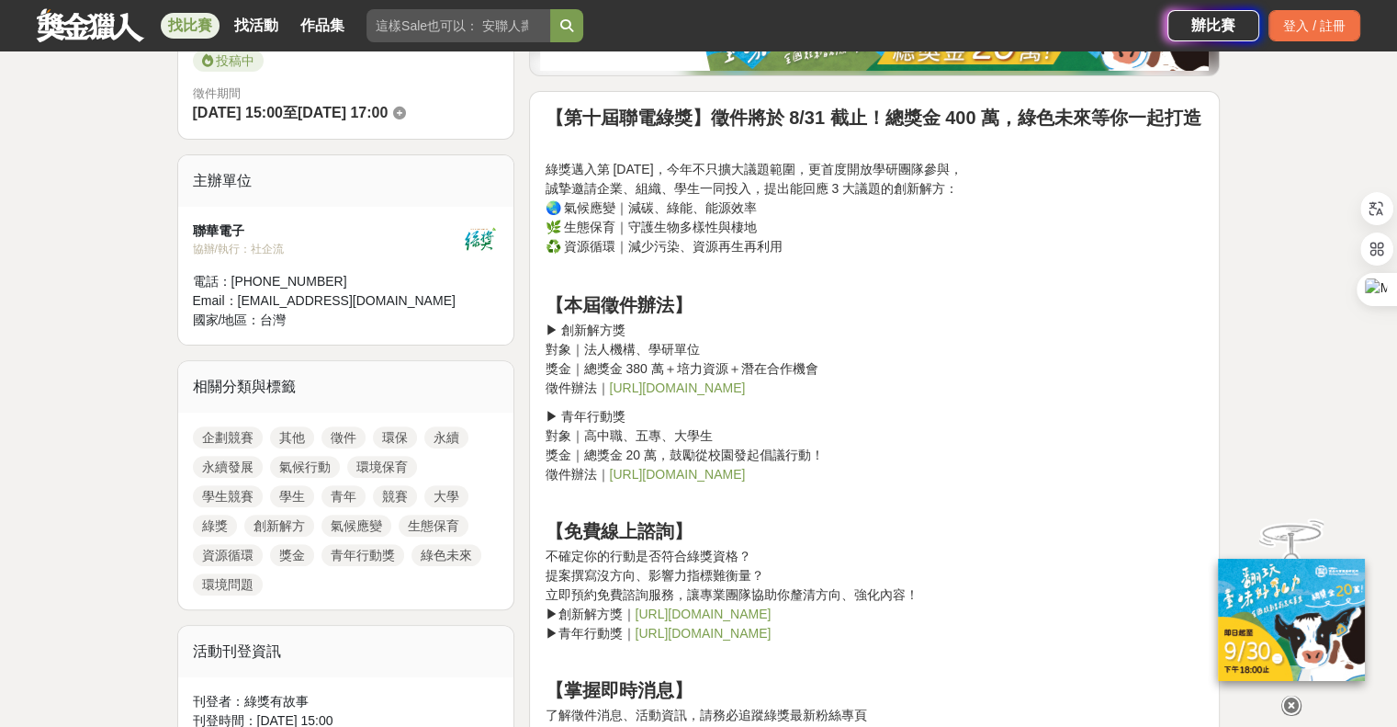
scroll to position [551, 0]
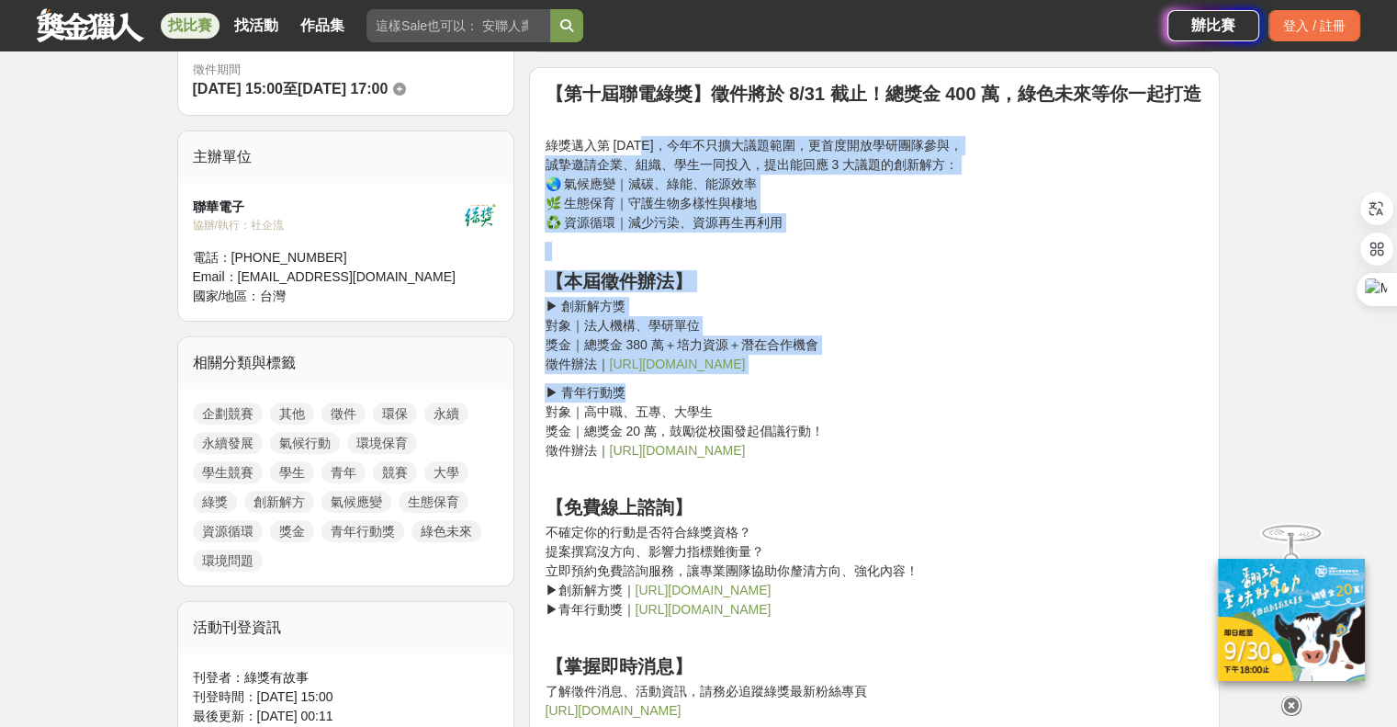
drag, startPoint x: 644, startPoint y: 147, endPoint x: 1043, endPoint y: 378, distance: 460.6
click at [1043, 378] on div "【第十屆聯電綠獎】徵件將於 8/31 截止！總獎金 400 萬，綠色未來等你一起打造 綠獎邁入第 10 年，今年不只擴大議題範圍，更首度開放學研團隊參與， 誠…" at bounding box center [875, 449] width 660 height 733
click at [1046, 377] on div "【第十屆聯電綠獎】徵件將於 8/31 截止！總獎金 400 萬，綠色未來等你一起打造 綠獎邁入第 10 年，今年不只擴大議題範圍，更首度開放學研團隊參與， 誠…" at bounding box center [875, 449] width 660 height 733
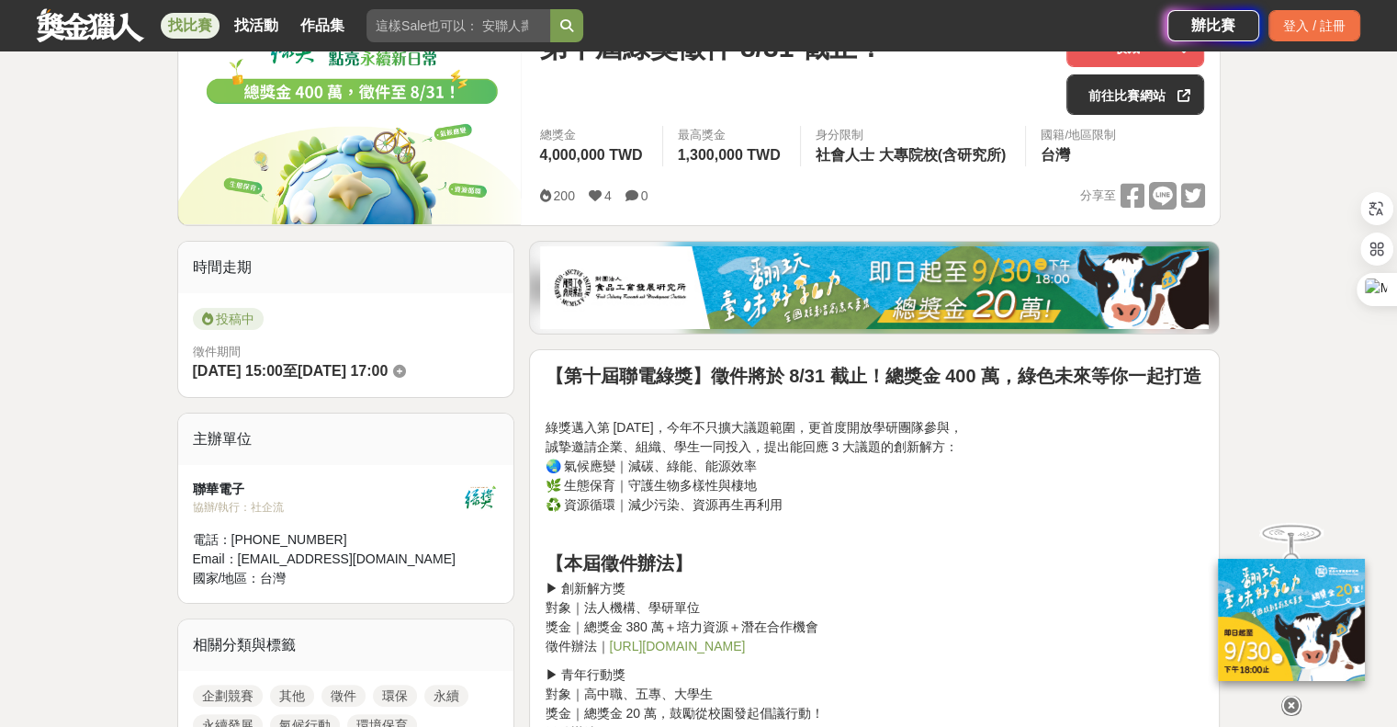
scroll to position [276, 0]
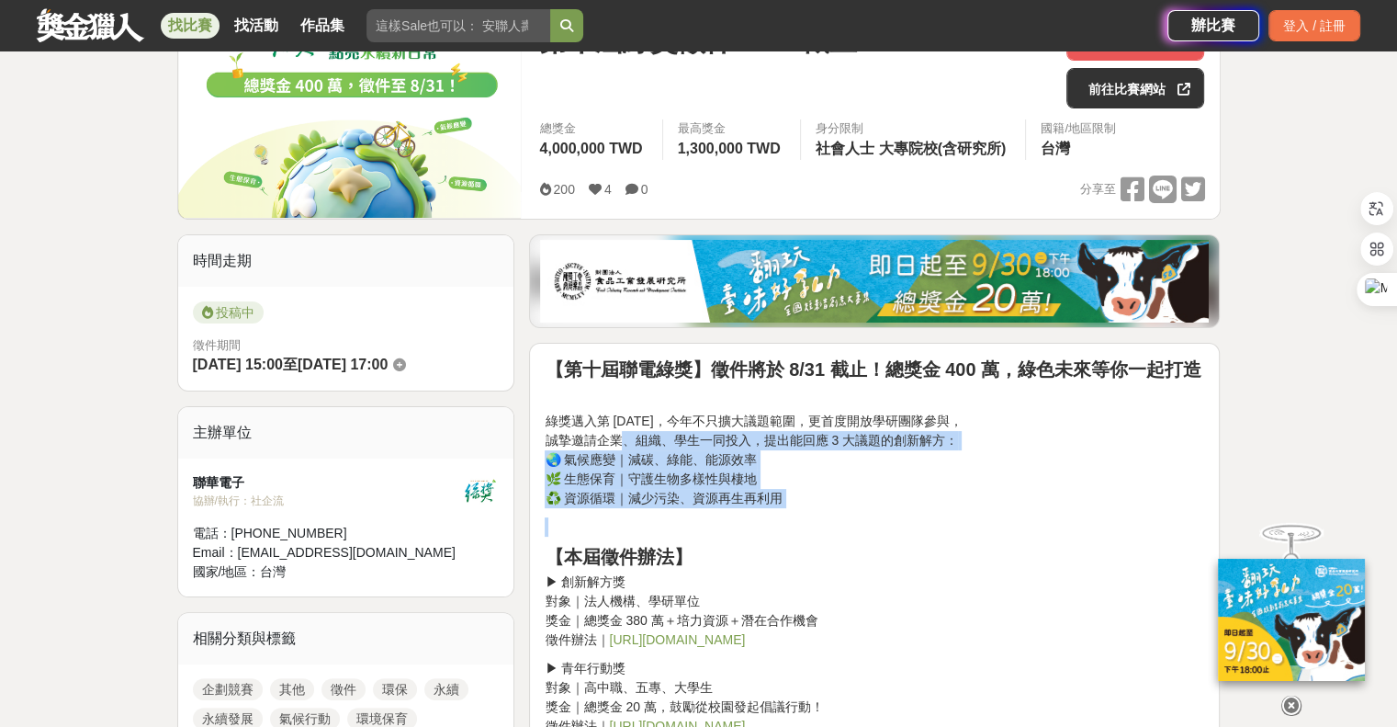
drag, startPoint x: 621, startPoint y: 431, endPoint x: 883, endPoint y: 514, distance: 274.5
click at [883, 514] on div "【第十屆聯電綠獎】徵件將於 8/31 截止！總獎金 400 萬，綠色未來等你一起打造 綠獎邁入第 10 年，今年不只擴大議題範圍，更首度開放學研團隊參與， 誠…" at bounding box center [875, 724] width 660 height 733
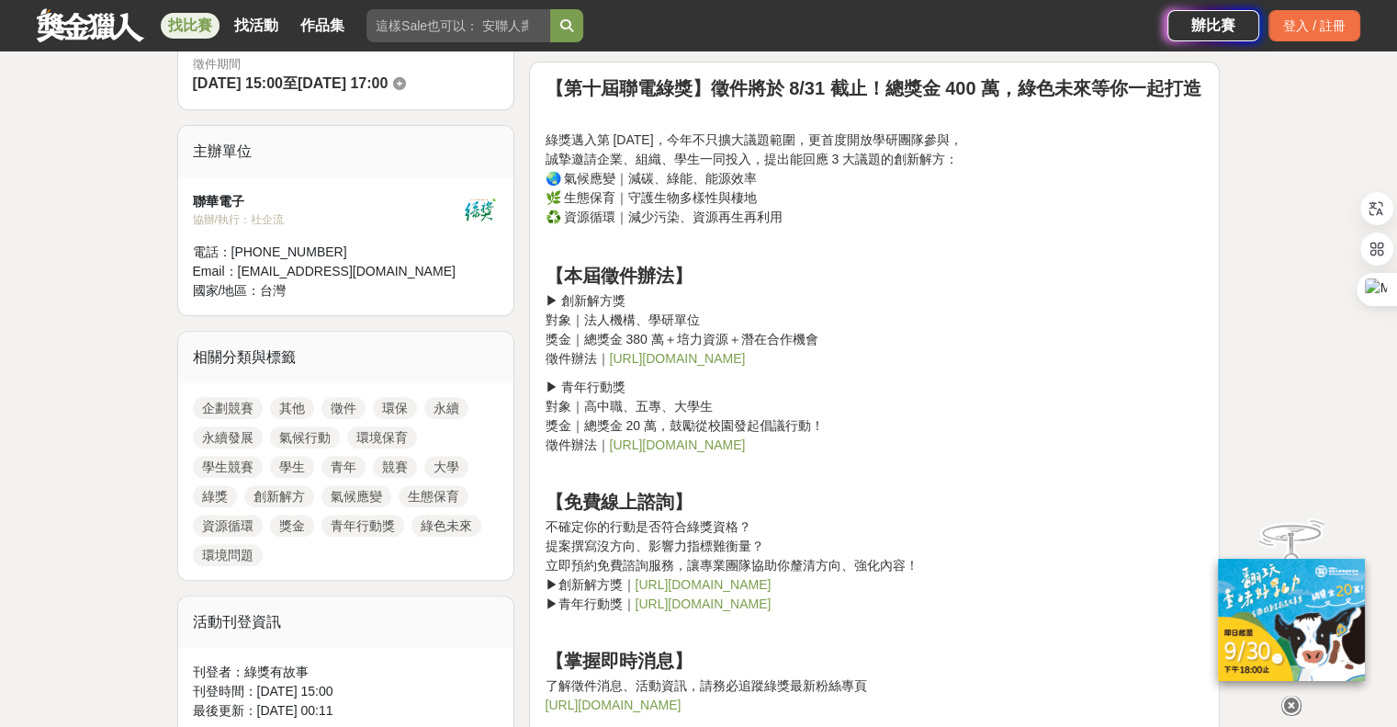
scroll to position [643, 0]
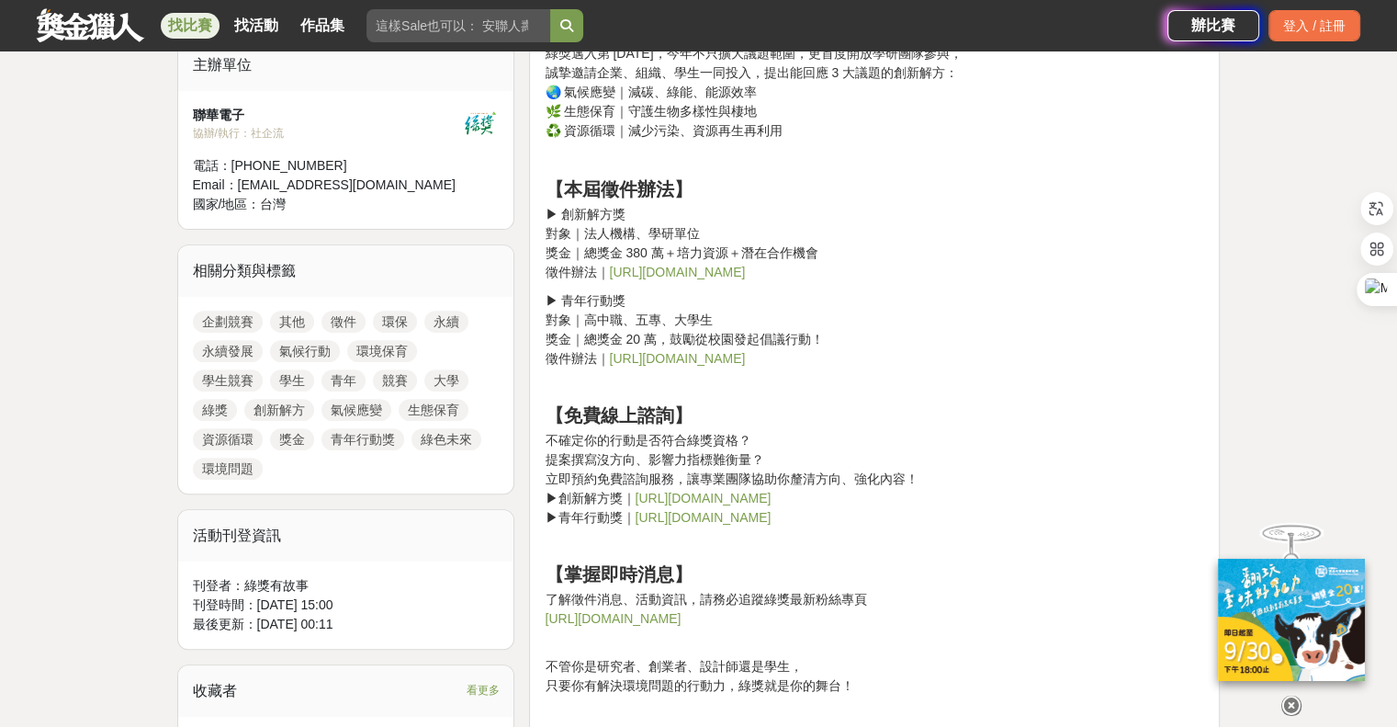
click at [688, 500] on link "https://pse.is/7re3e2" at bounding box center [703, 498] width 136 height 15
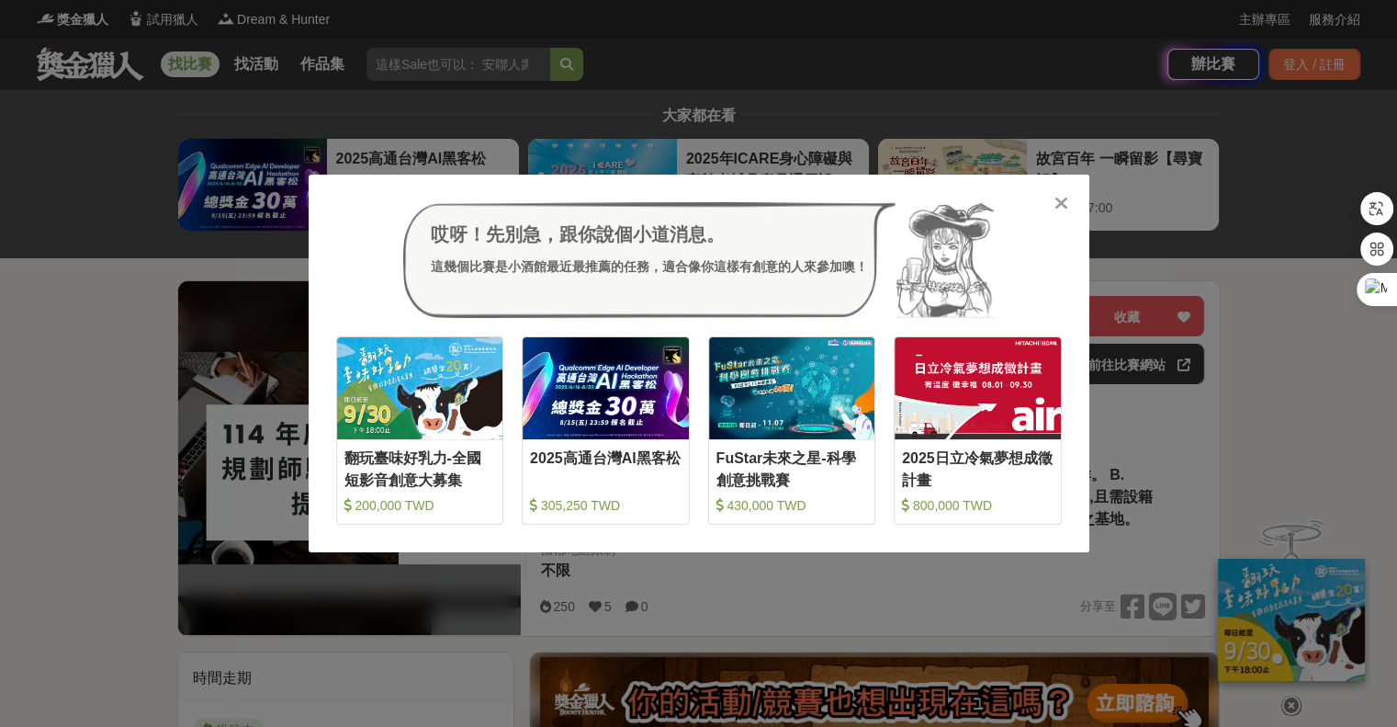
click at [1062, 198] on icon at bounding box center [1062, 203] width 14 height 18
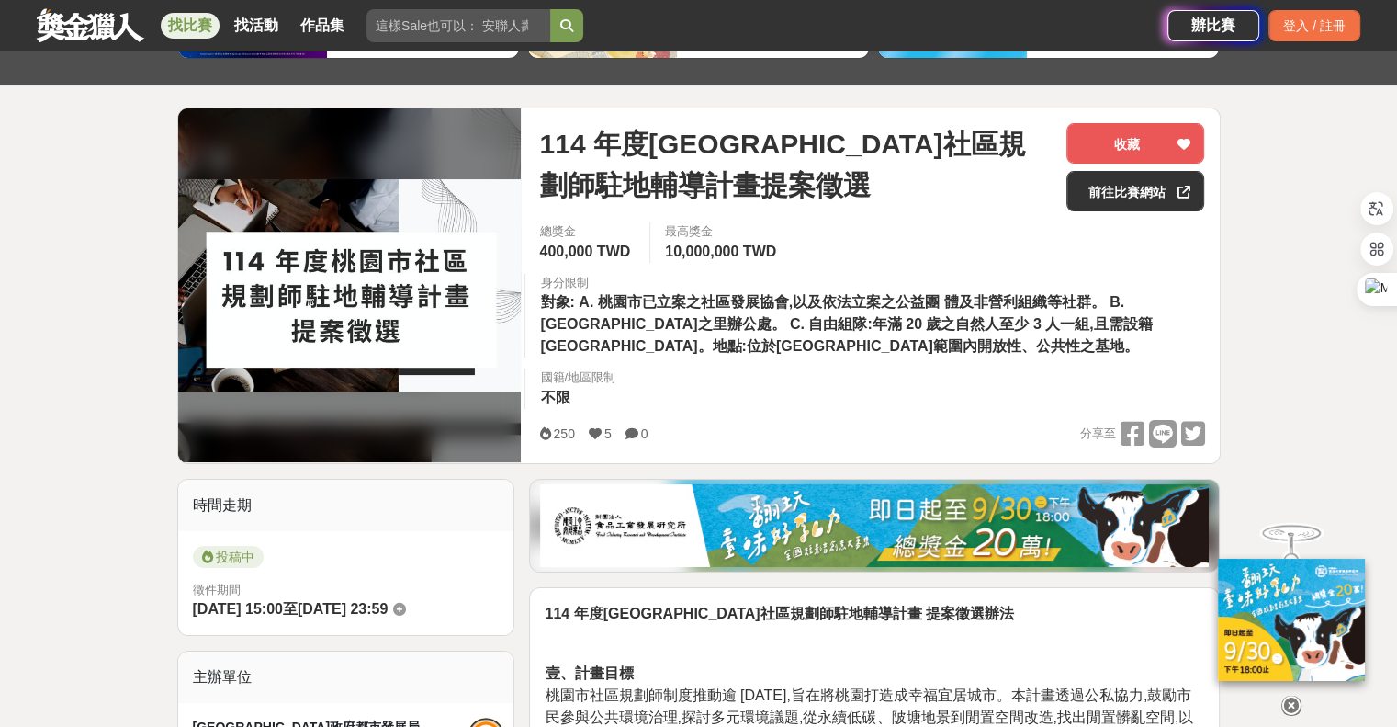
scroll to position [276, 0]
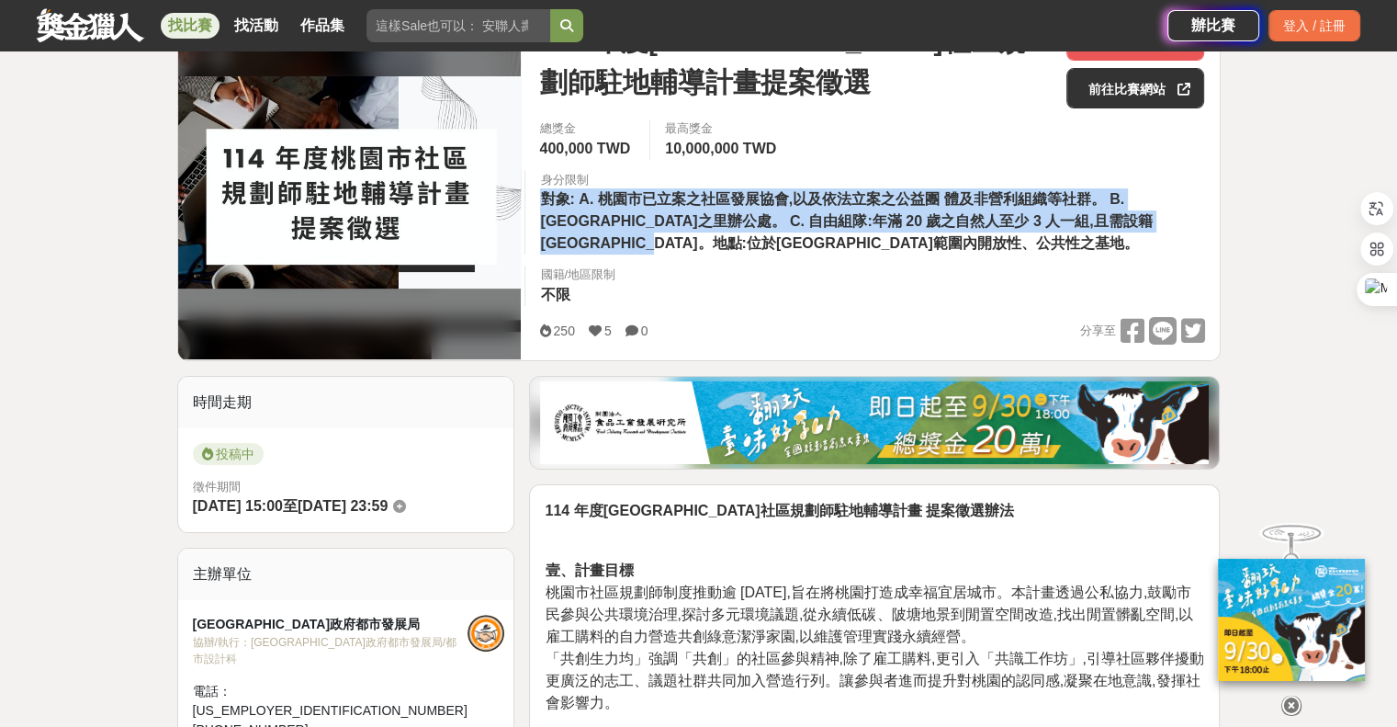
drag, startPoint x: 908, startPoint y: 185, endPoint x: 915, endPoint y: 245, distance: 61.1
click at [915, 245] on div "身分限制 對象: A. 桃園市已立案之社區發展協會,以及依法立案之公益團 體及非營利組織等社群。 B. [GEOGRAPHIC_DATA]之里辦公處。 C. …" at bounding box center [872, 213] width 694 height 85
click at [913, 248] on div "身分限制 對象: A. 桃園市已立案之社區發展協會,以及依法立案之公益團 體及非營利組織等社群。 B. [GEOGRAPHIC_DATA]之里辦公處。 C. …" at bounding box center [872, 213] width 694 height 85
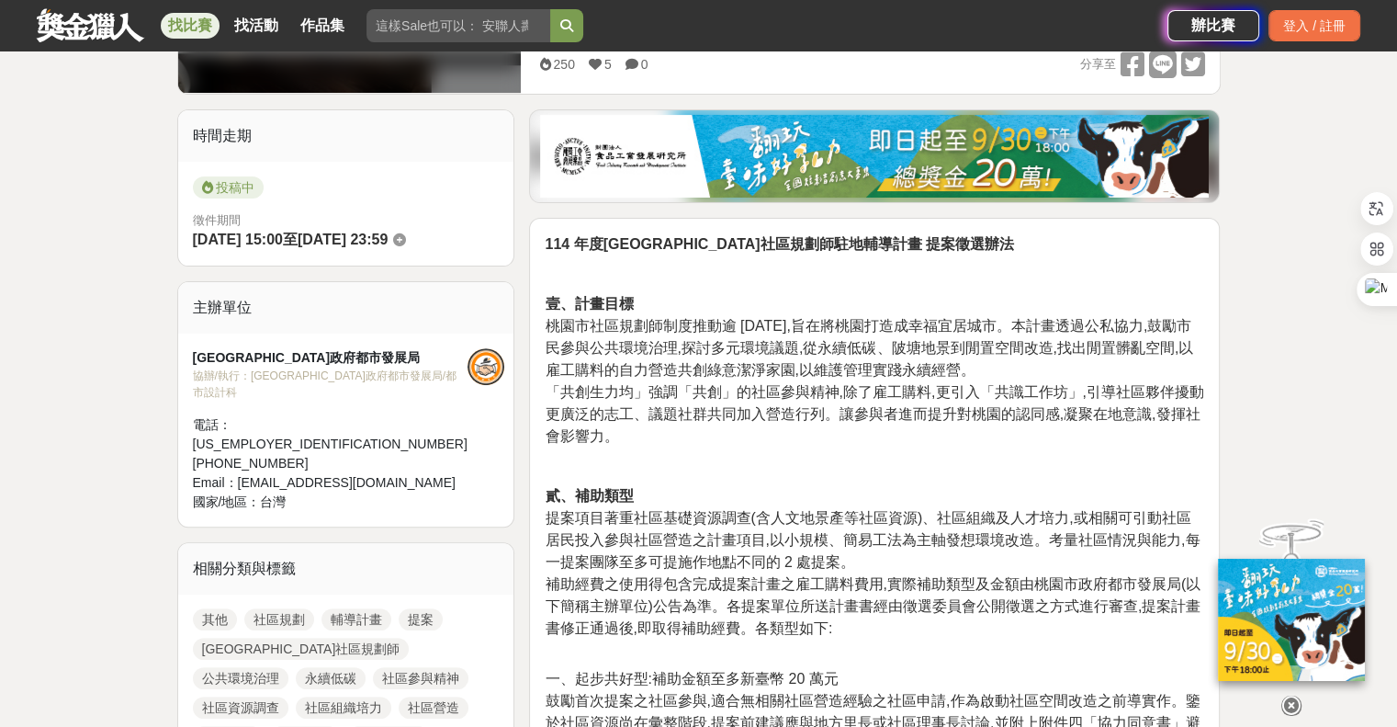
scroll to position [551, 0]
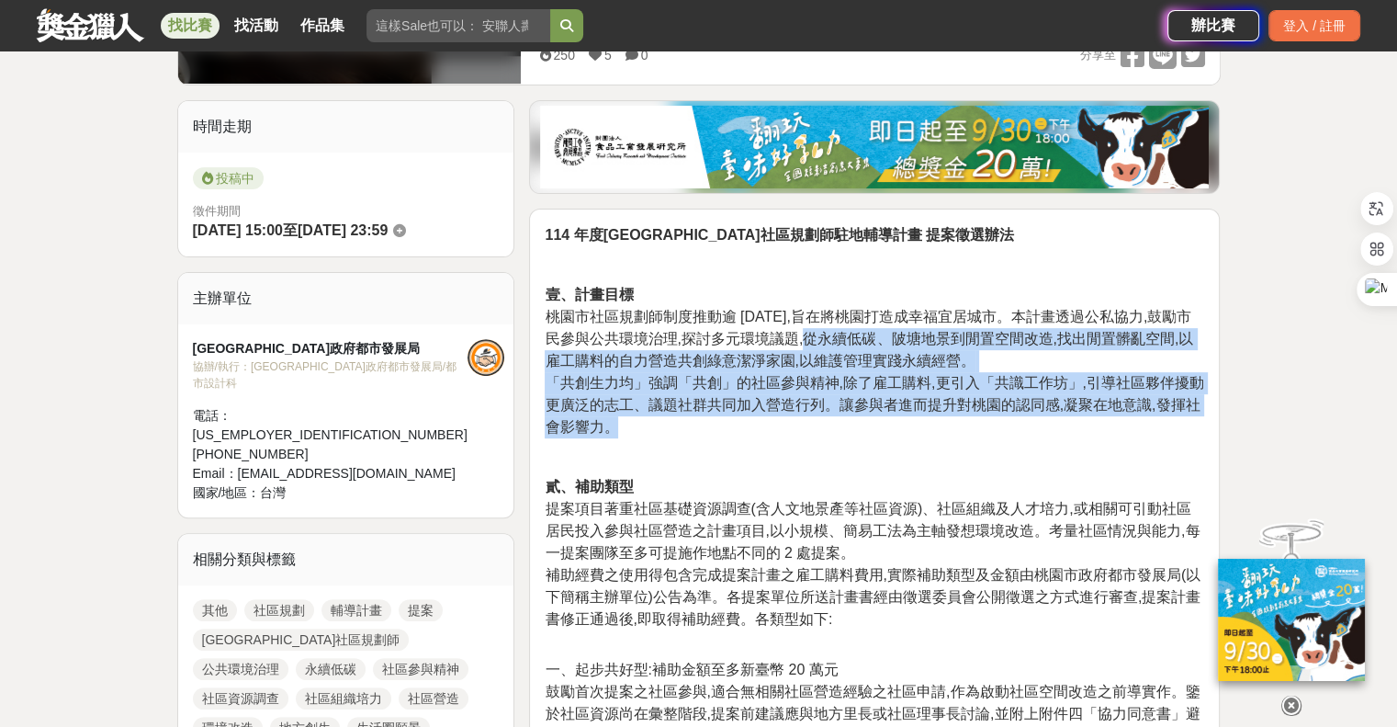
drag, startPoint x: 815, startPoint y: 337, endPoint x: 1004, endPoint y: 423, distance: 207.6
click at [1004, 423] on p "壹、計畫目標 [GEOGRAPHIC_DATA]社區規劃師制度推動逾 [DATE],旨在將桃園打造成幸福宜居城市。本計畫透過公私協力,鼓勵市民參與公共環境治理…" at bounding box center [875, 361] width 660 height 154
click at [1004, 422] on p "壹、計畫目標 [GEOGRAPHIC_DATA]社區規劃師制度推動逾 [DATE],旨在將桃園打造成幸福宜居城市。本計畫透過公私協力,鼓勵市民參與公共環境治理…" at bounding box center [875, 361] width 660 height 154
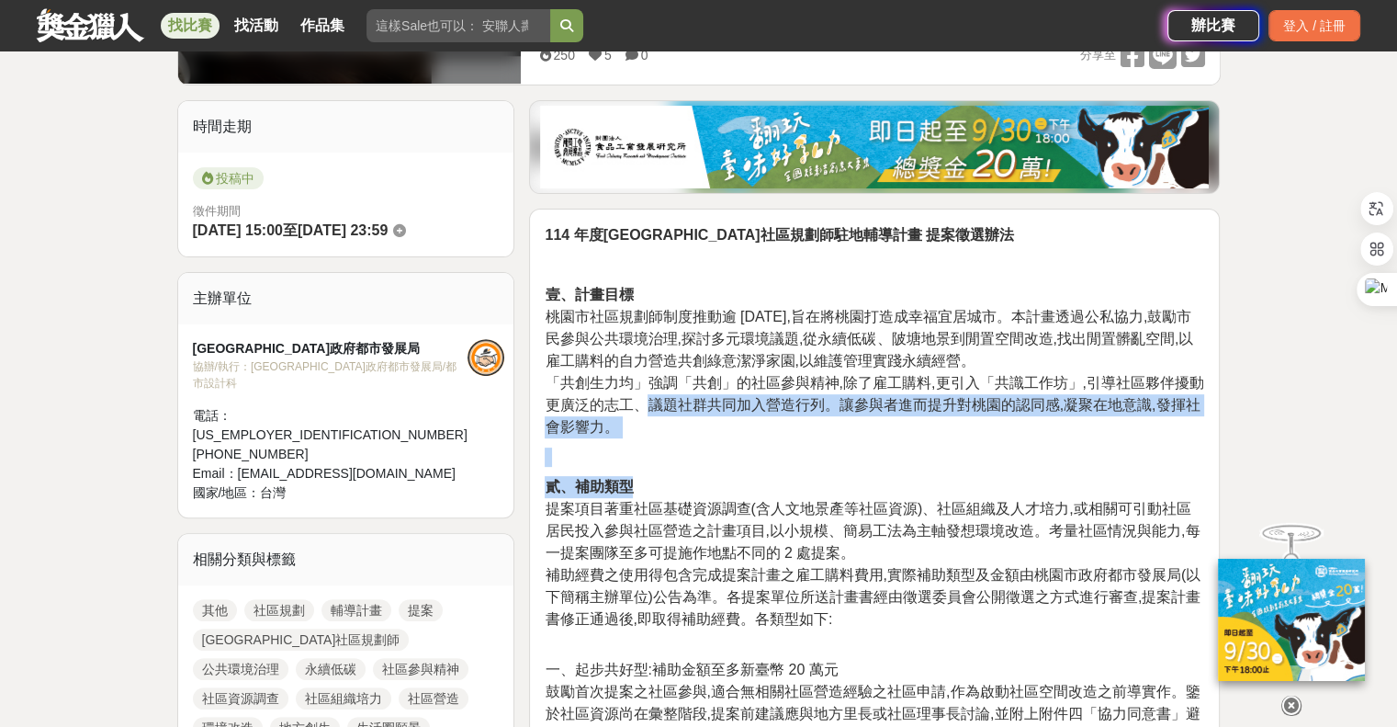
drag, startPoint x: 643, startPoint y: 394, endPoint x: 1118, endPoint y: 491, distance: 484.8
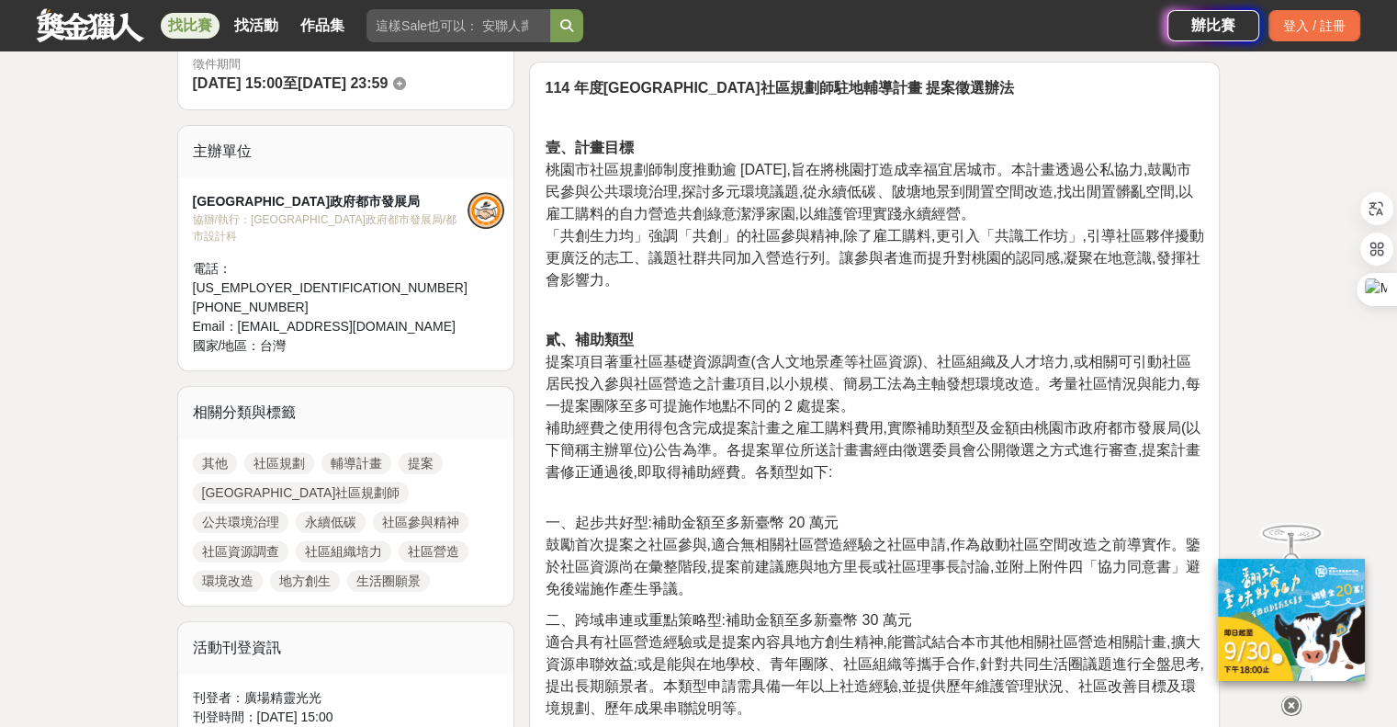
scroll to position [735, 0]
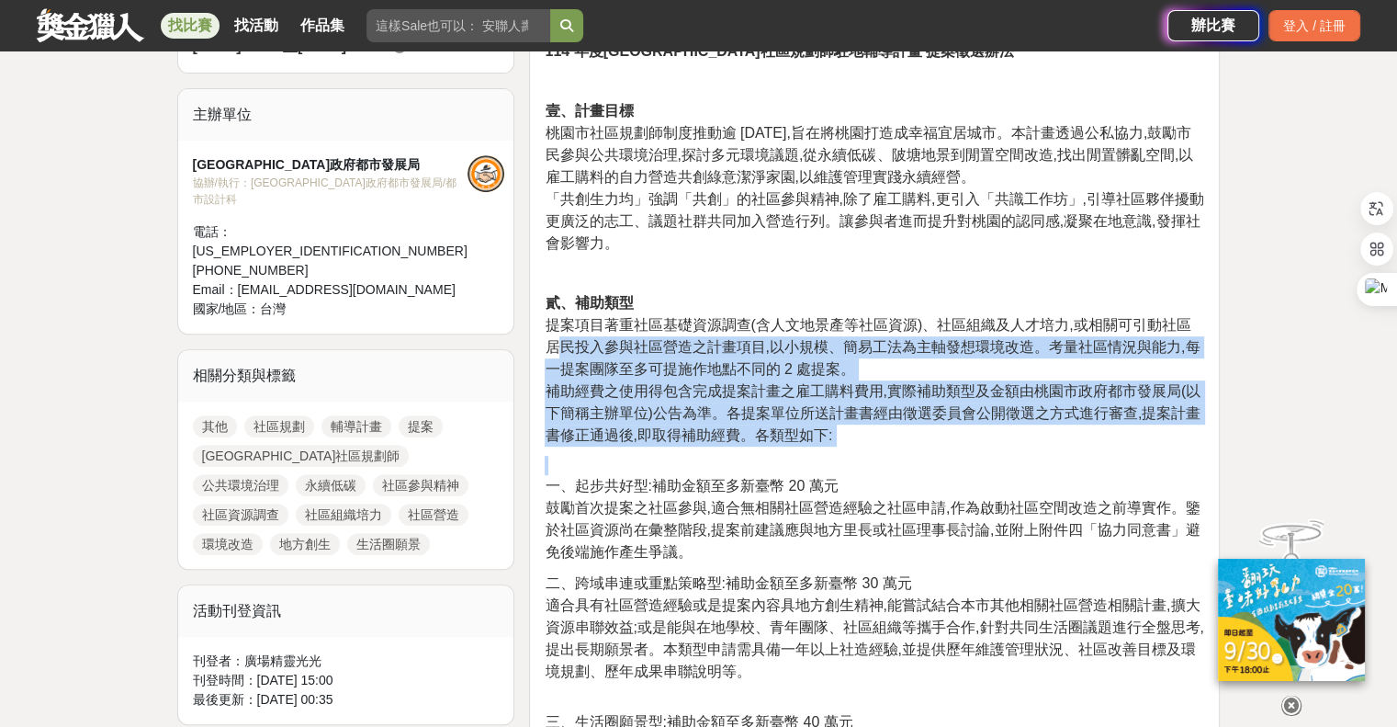
drag, startPoint x: 549, startPoint y: 343, endPoint x: 945, endPoint y: 452, distance: 410.7
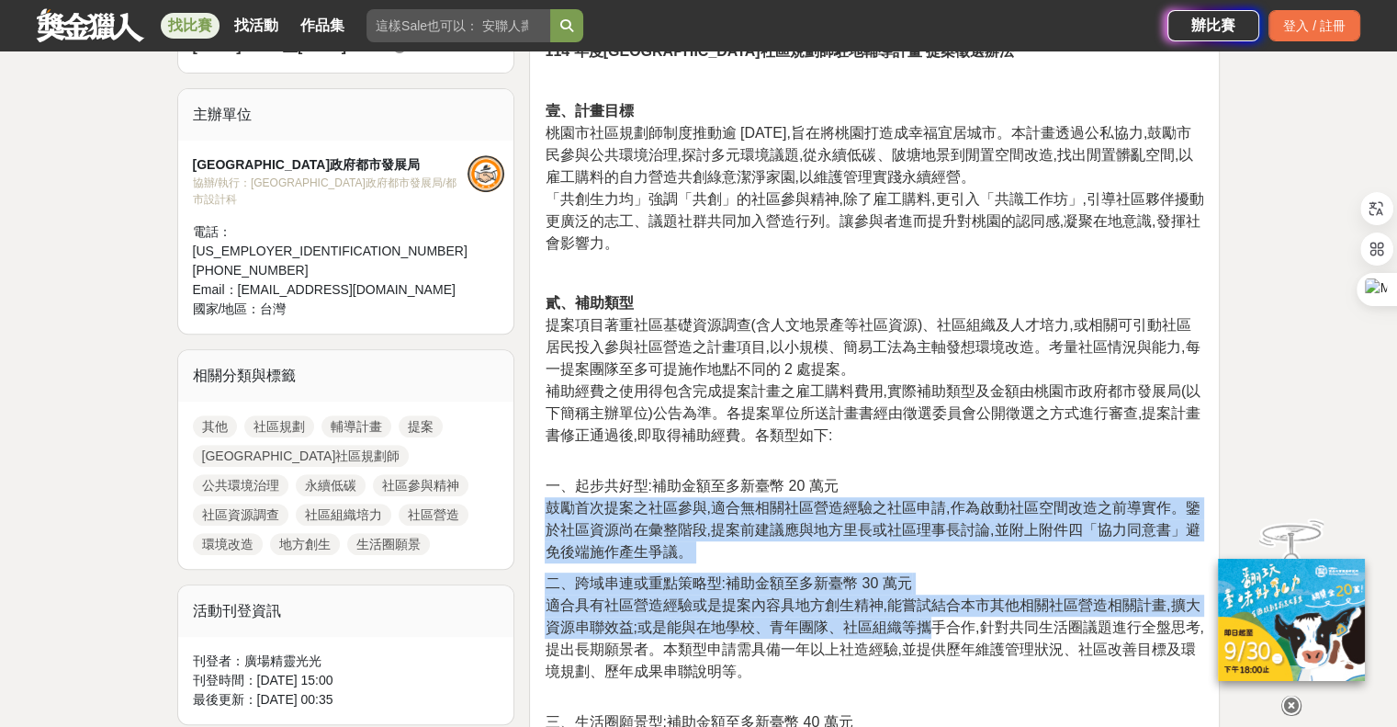
drag, startPoint x: 551, startPoint y: 503, endPoint x: 950, endPoint y: 620, distance: 415.4
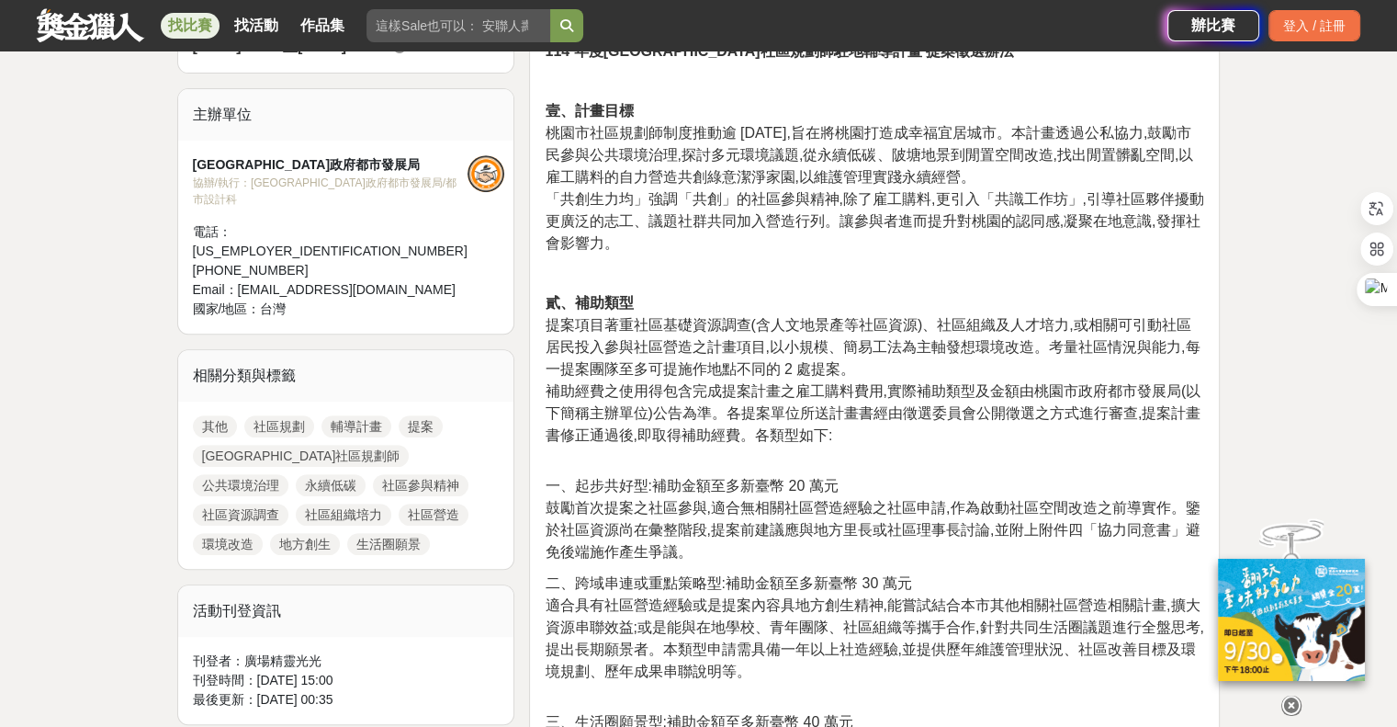
click at [968, 632] on span "適合具有社區營造經驗或是提案內容具地方創生精神,能嘗試結合本市其他相關社區營造相關計畫,擴大資源串聯效益;或是能與在地學校、青年團隊、社區組織等攜手合作,針對…" at bounding box center [874, 638] width 659 height 82
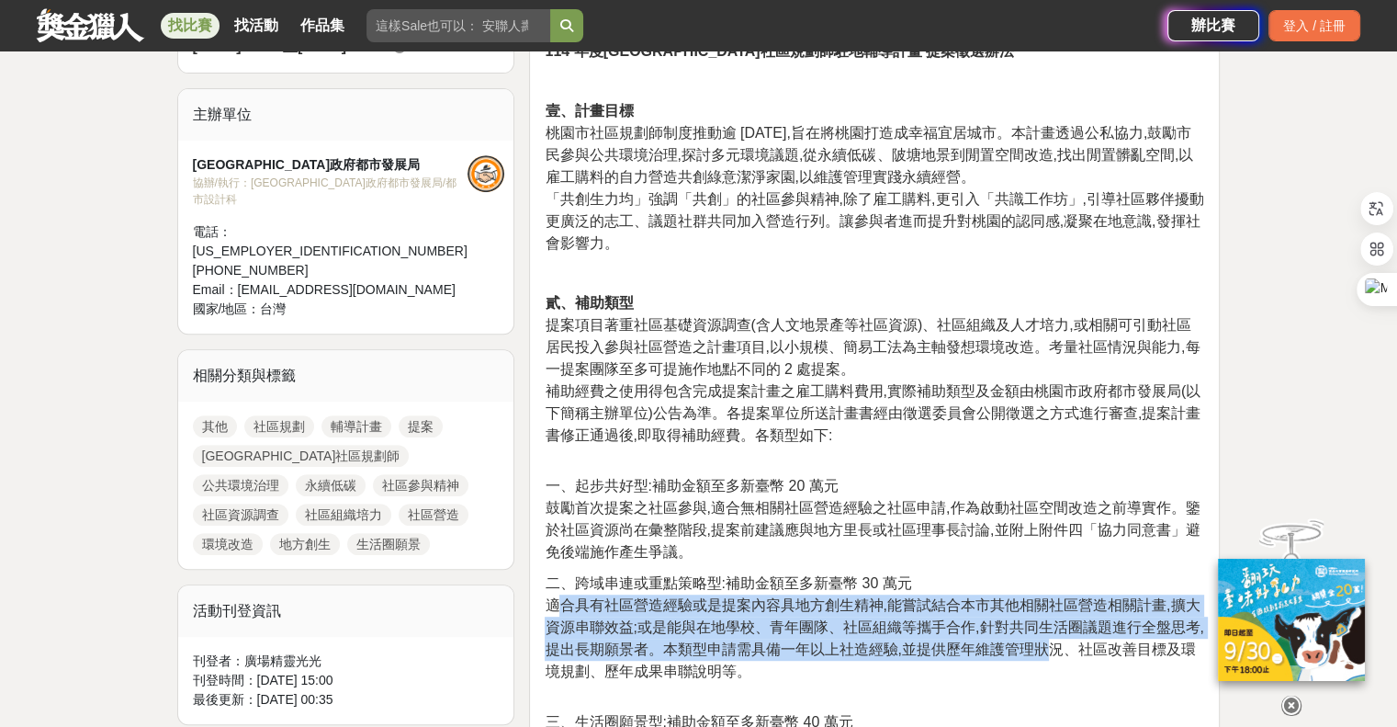
drag, startPoint x: 565, startPoint y: 614, endPoint x: 1033, endPoint y: 636, distance: 469.0
click at [1050, 646] on p "二、跨域串連或重點策略型:補助金額至多新臺幣 30 萬元 適合具有社區營造經驗或是提案內容具地方創生精神,能嘗試結合本市其他相關社區營造相關計畫,擴大資源串聯…" at bounding box center [875, 637] width 660 height 130
click at [907, 624] on span "適合具有社區營造經驗或是提案內容具地方創生精神,能嘗試結合本市其他相關社區營造相關計畫,擴大資源串聯效益;或是能與在地學校、青年團隊、社區組織等攜手合作,針對…" at bounding box center [874, 638] width 659 height 82
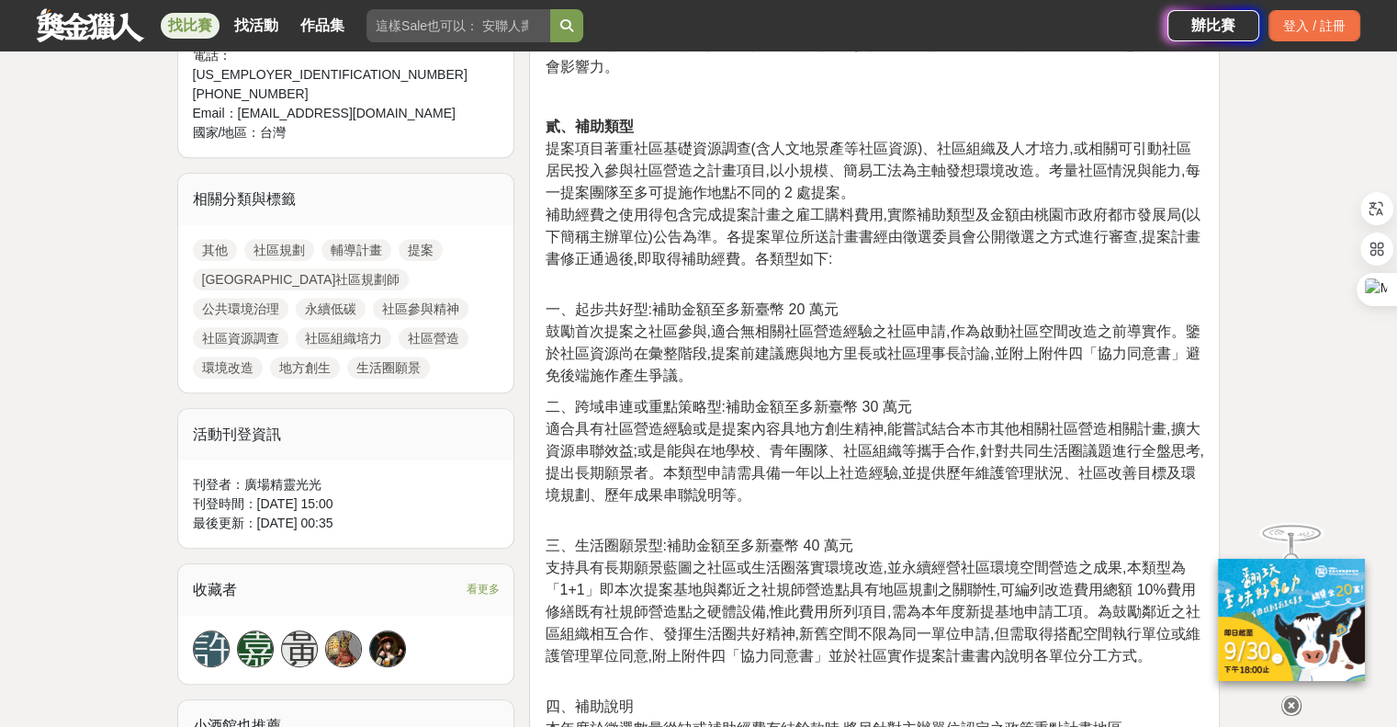
scroll to position [919, 0]
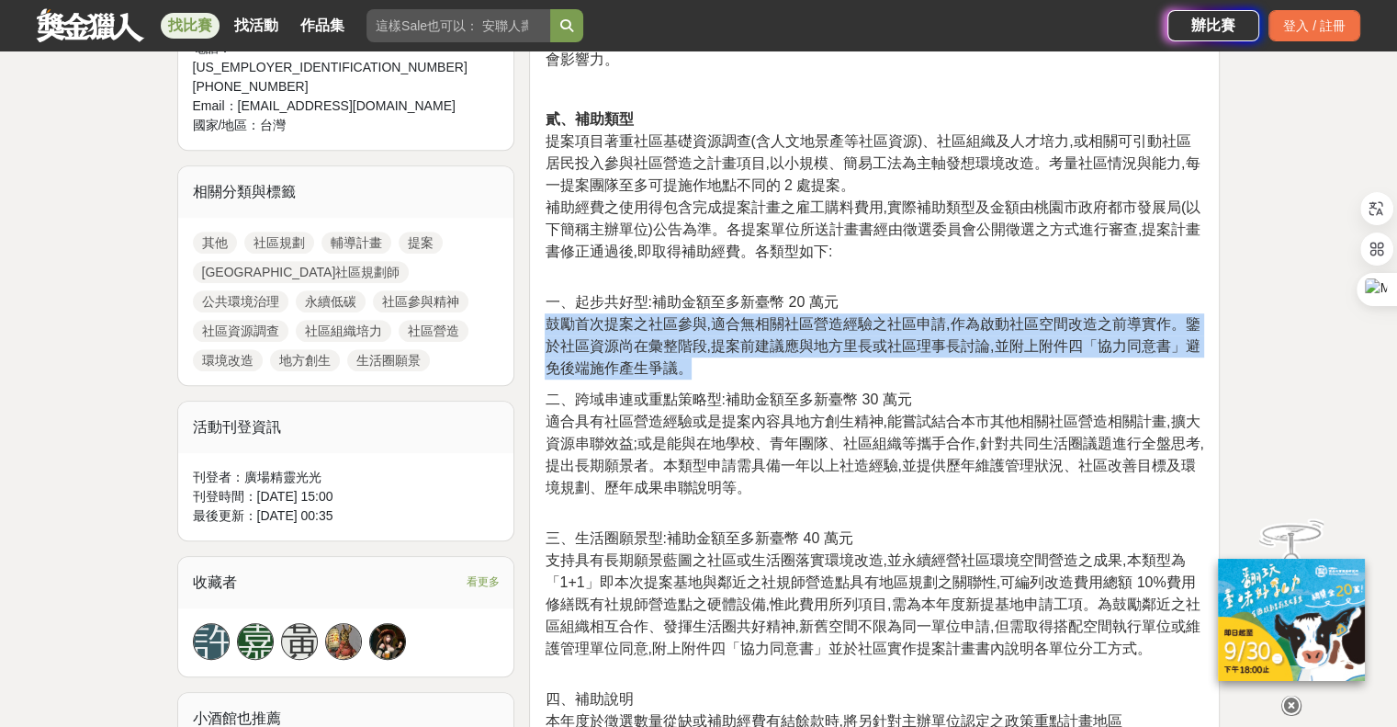
drag, startPoint x: 540, startPoint y: 322, endPoint x: 1093, endPoint y: 360, distance: 554.4
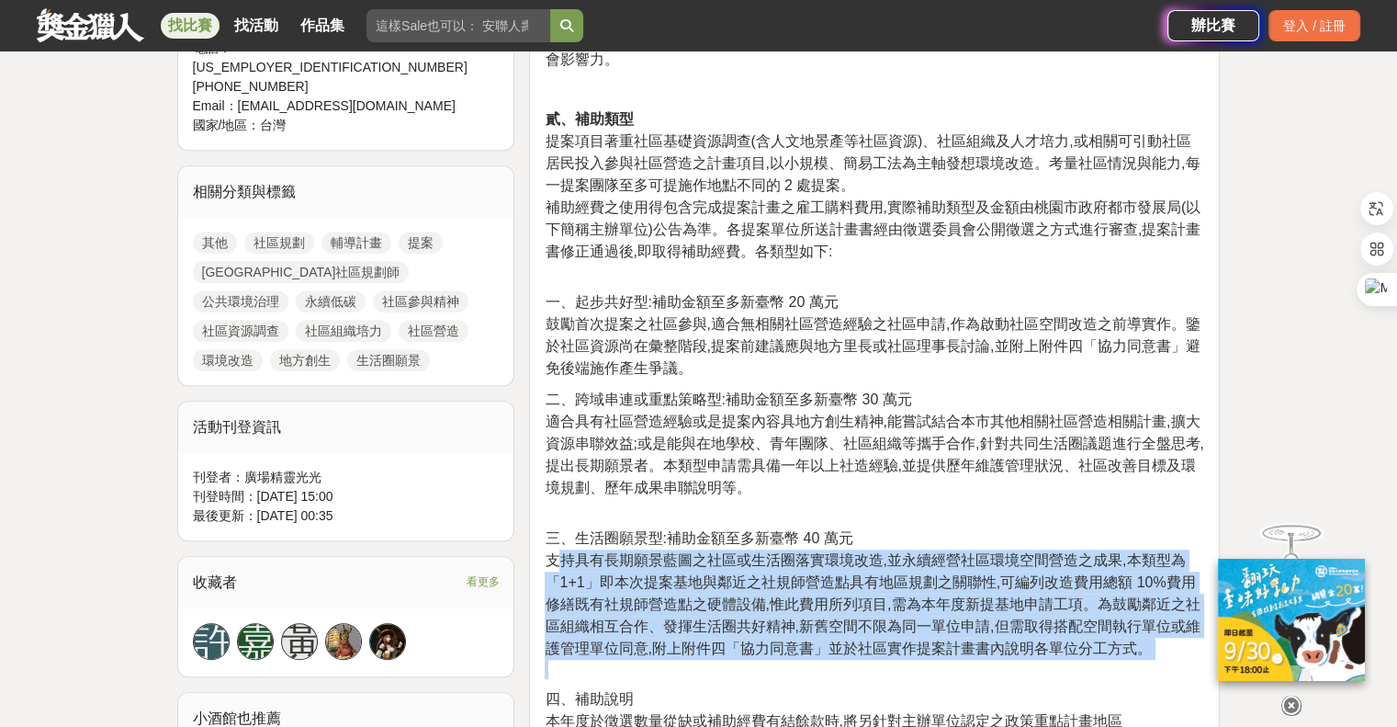
drag, startPoint x: 552, startPoint y: 553, endPoint x: 1084, endPoint y: 666, distance: 543.7
click at [1084, 666] on p "三、生活圈願景型:補助金額至多新臺幣 40 萬元 支持具有長期願景藍圖之社區或生活圈落實環境改造,並永續經營社區環境空間營造之成果,本類型為「1+1」即本次提…" at bounding box center [875, 603] width 660 height 152
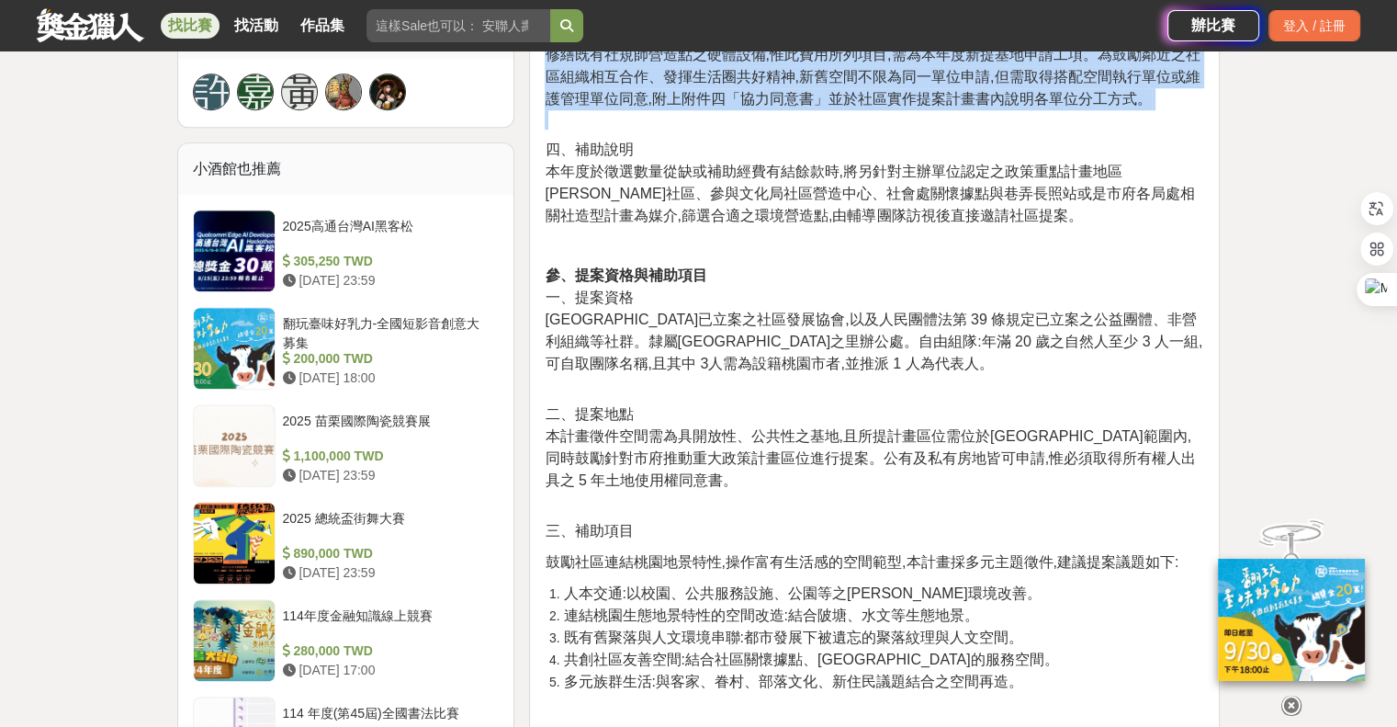
scroll to position [1470, 0]
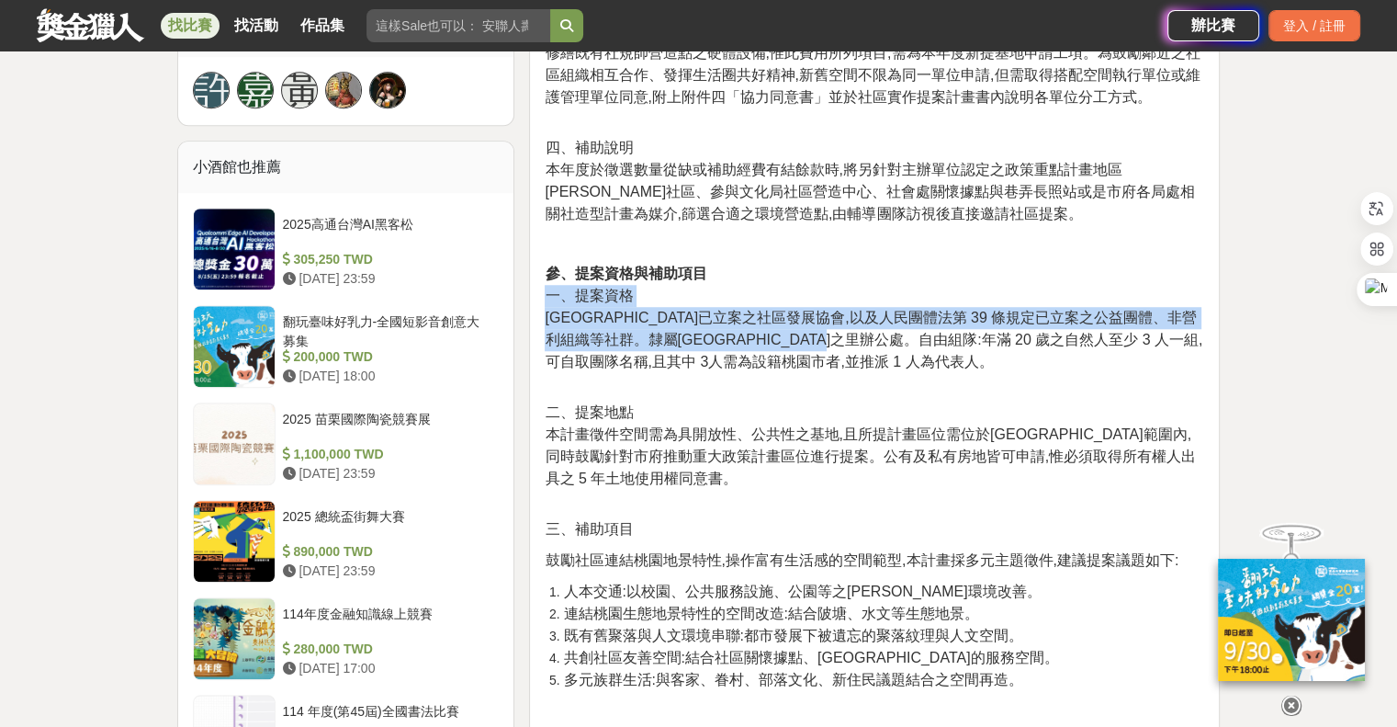
drag, startPoint x: 567, startPoint y: 305, endPoint x: 955, endPoint y: 326, distance: 389.1
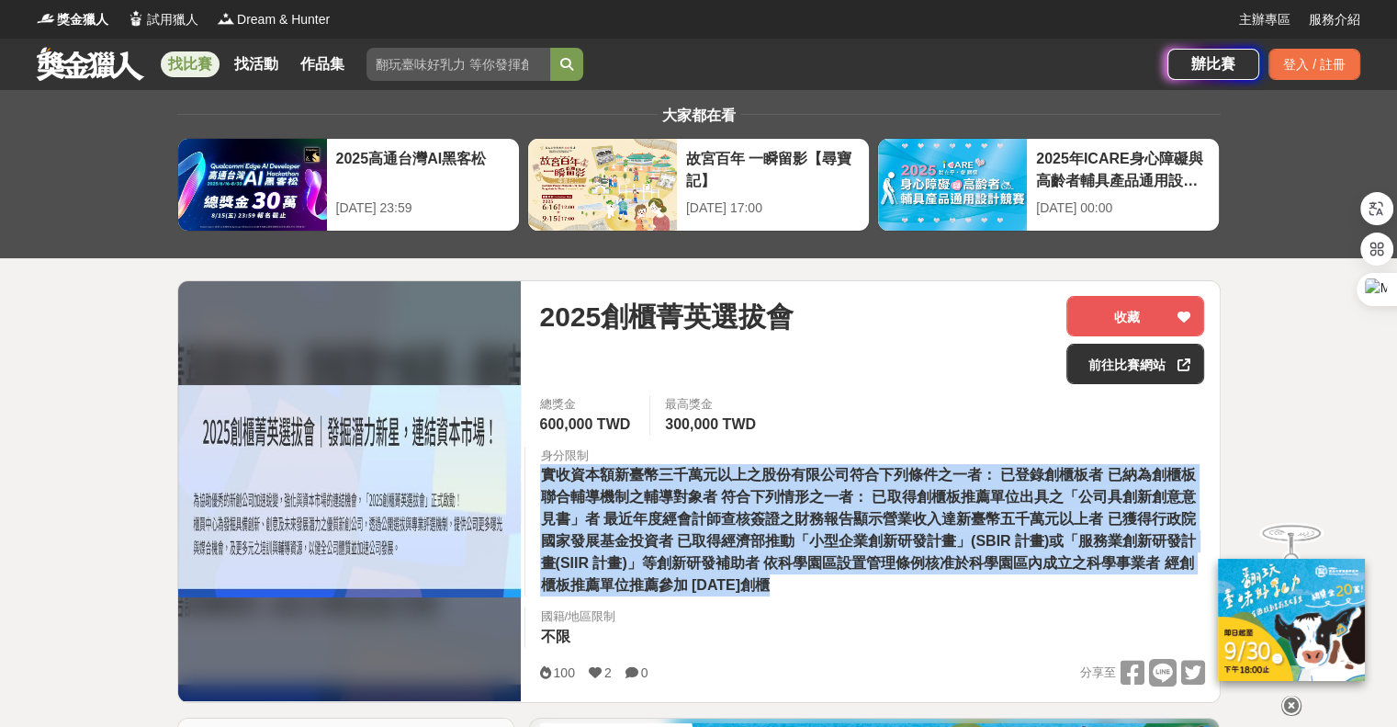
drag, startPoint x: 546, startPoint y: 472, endPoint x: 899, endPoint y: 603, distance: 377.0
click at [899, 603] on div "總獎金 600,000 TWD 最高獎金 300,000 TWD 身分限制 實收資本額新臺幣三千萬元以上之股份有限公司符合下列條件之一者： 已登錄創櫃板者 已…" at bounding box center [872, 527] width 694 height 264
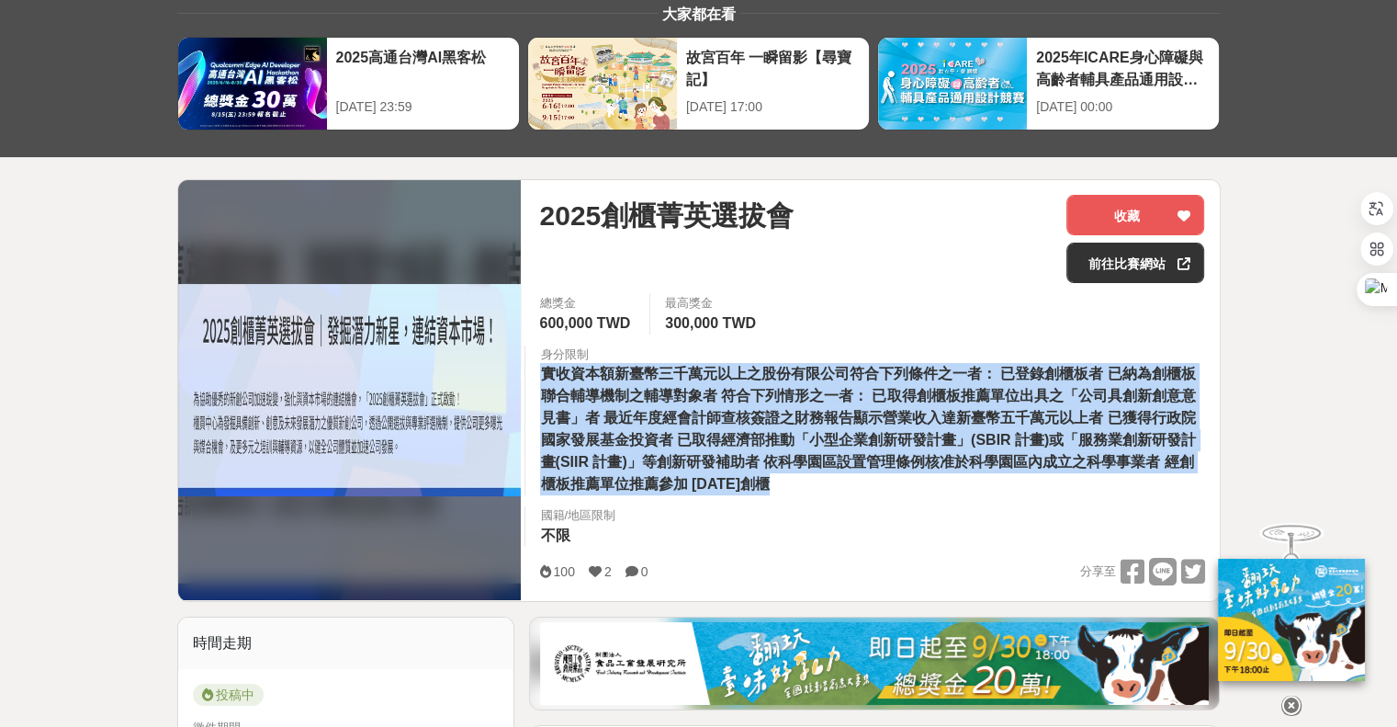
scroll to position [459, 0]
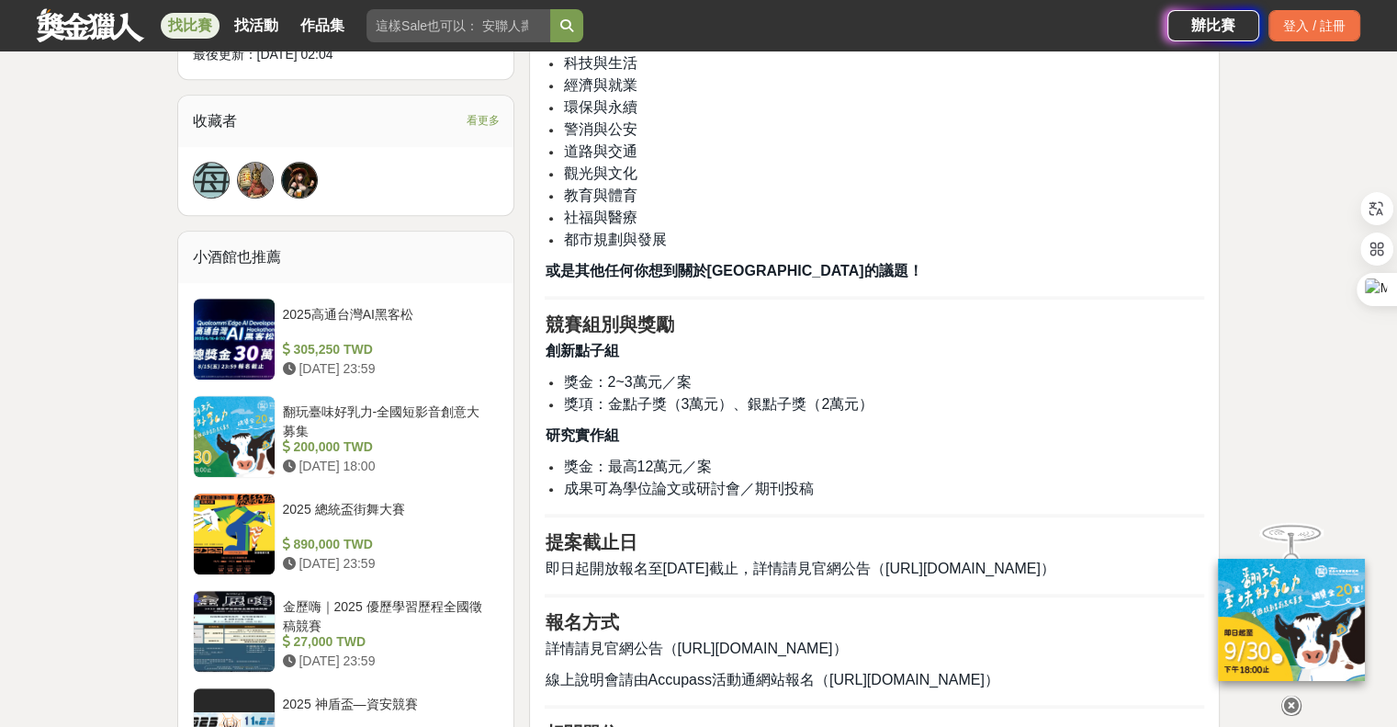
scroll to position [1194, 0]
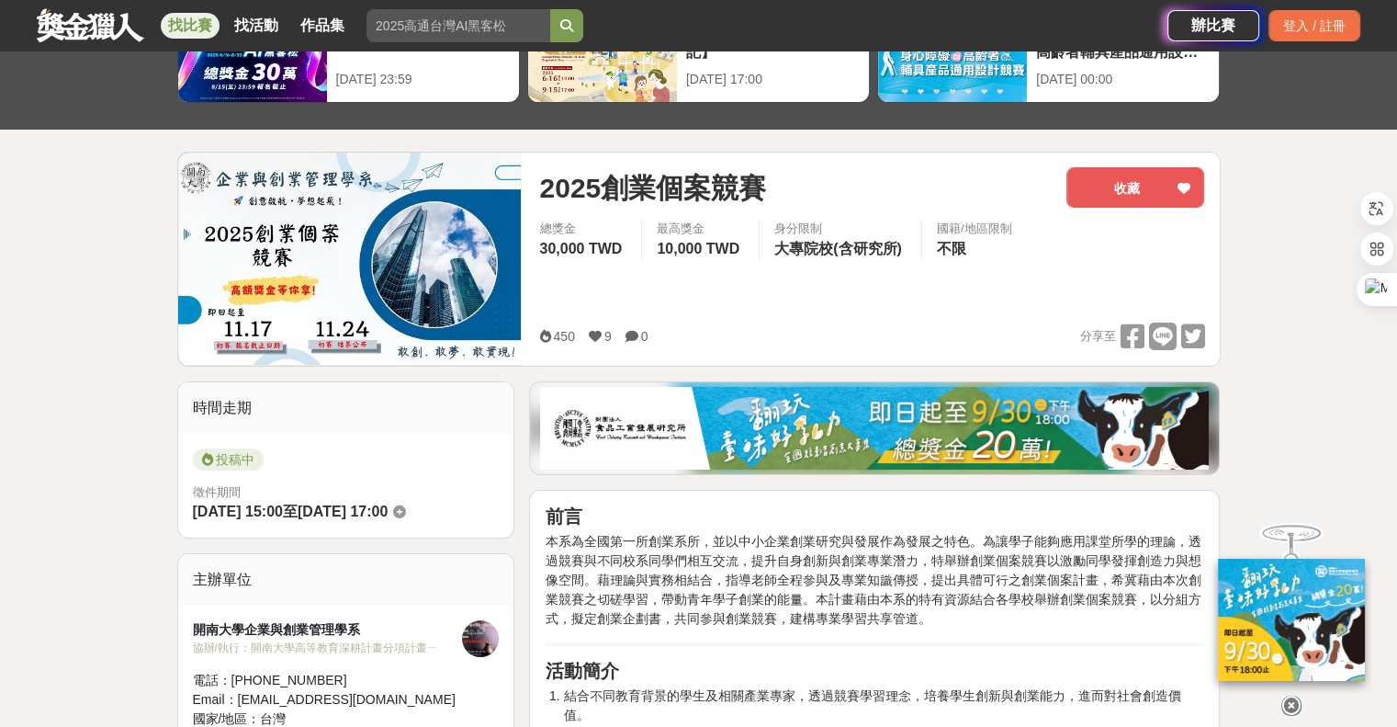
scroll to position [276, 0]
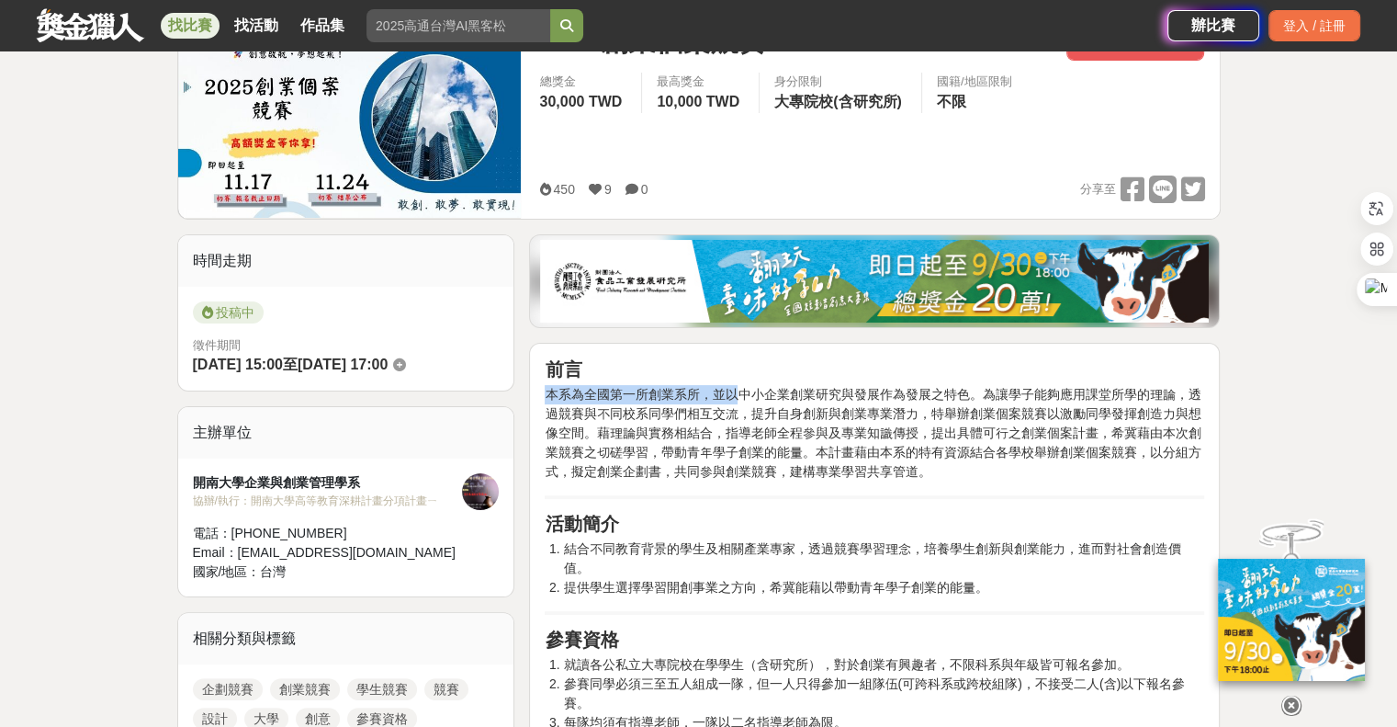
drag, startPoint x: 745, startPoint y: 397, endPoint x: 1183, endPoint y: 490, distance: 447.9
click at [1033, 455] on span "本系為全國第一所創業系所，並以中小企業創業研究與發展作為發展之特色。為讓學子能夠應用課堂所學的理論，透過競賽與不同校系同學們相互交流，提升自身創新與創業專業潛…" at bounding box center [873, 433] width 656 height 92
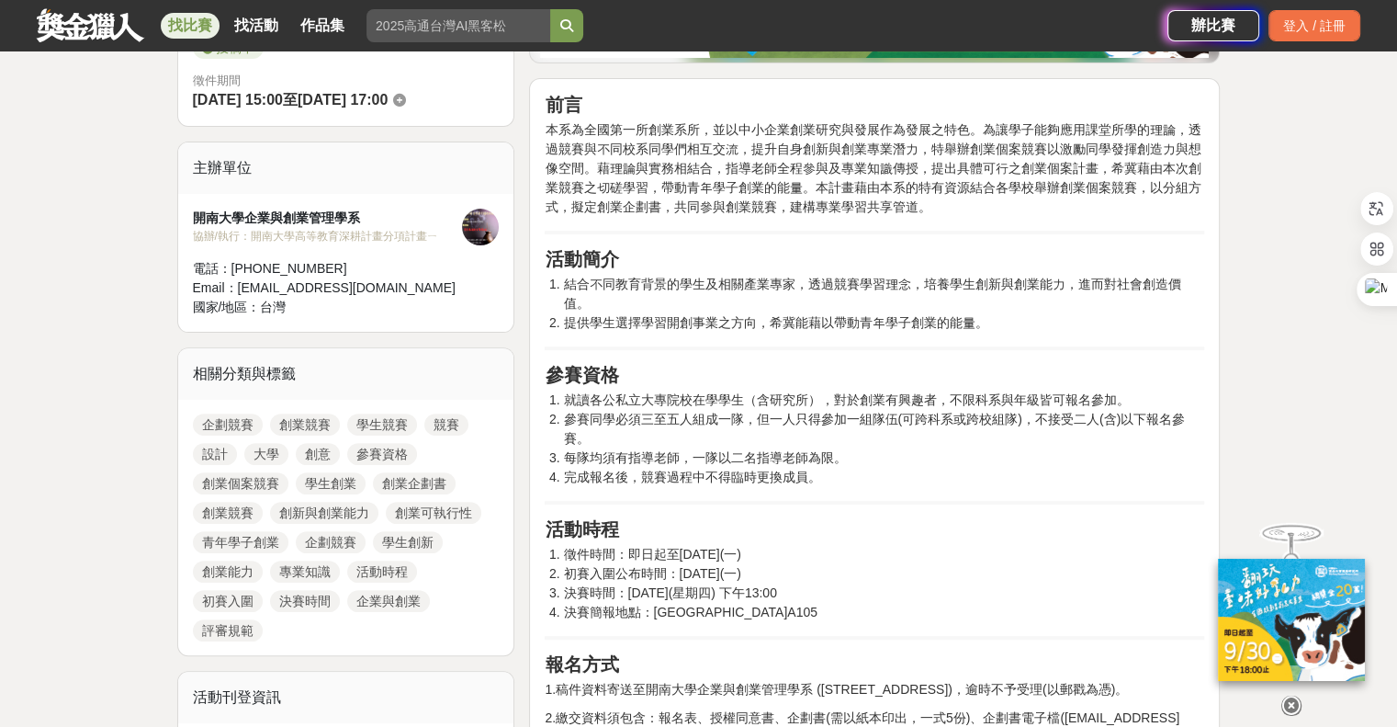
scroll to position [551, 0]
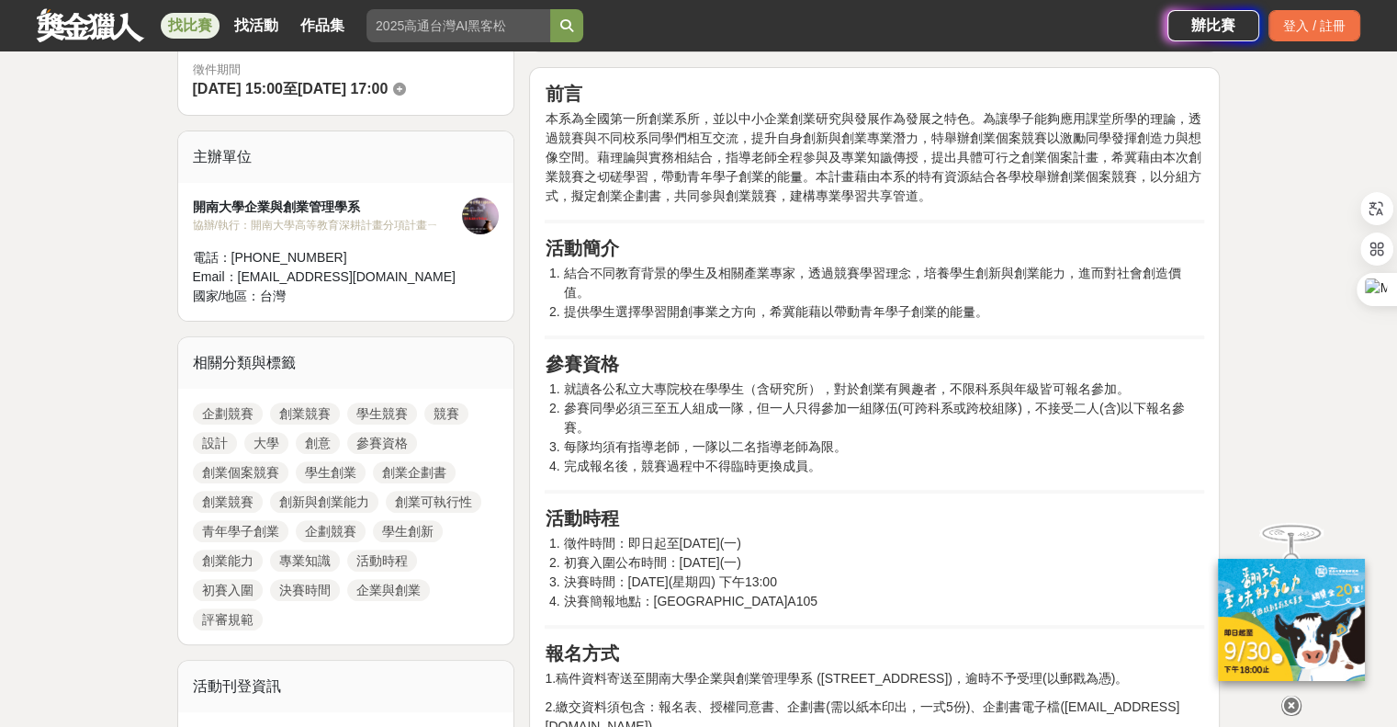
drag, startPoint x: 612, startPoint y: 548, endPoint x: 866, endPoint y: 624, distance: 265.4
drag, startPoint x: 566, startPoint y: 387, endPoint x: 860, endPoint y: 463, distance: 303.7
click at [856, 466] on ol "就讀各公私立大專院校在學學生（含研究所），對於創業有興趣者，不限科系與年級皆可報名參加。 參賽同學必須三至五人組成一隊，但一人只得參加一組隊伍(可跨科系或跨校…" at bounding box center [875, 427] width 660 height 96
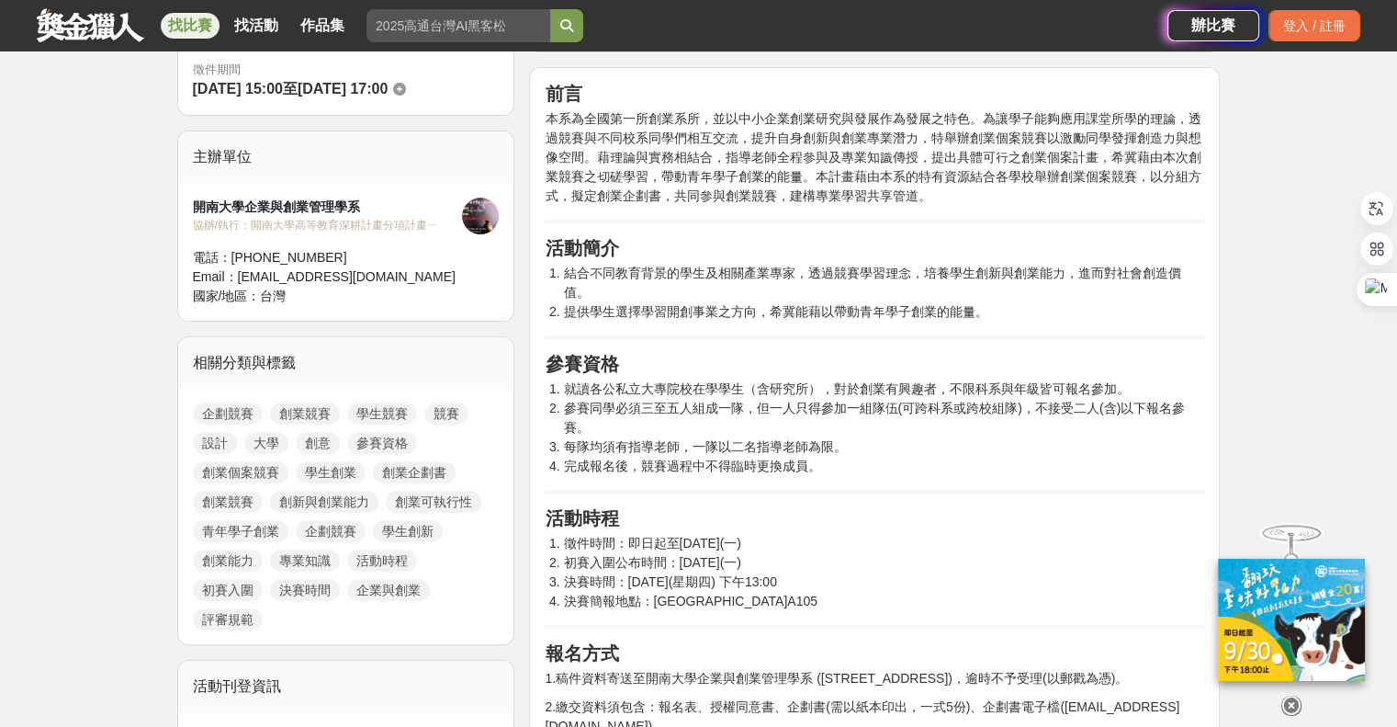
click at [860, 463] on li "完成報名後，競賽過程中不得臨時更換成員。" at bounding box center [883, 466] width 641 height 19
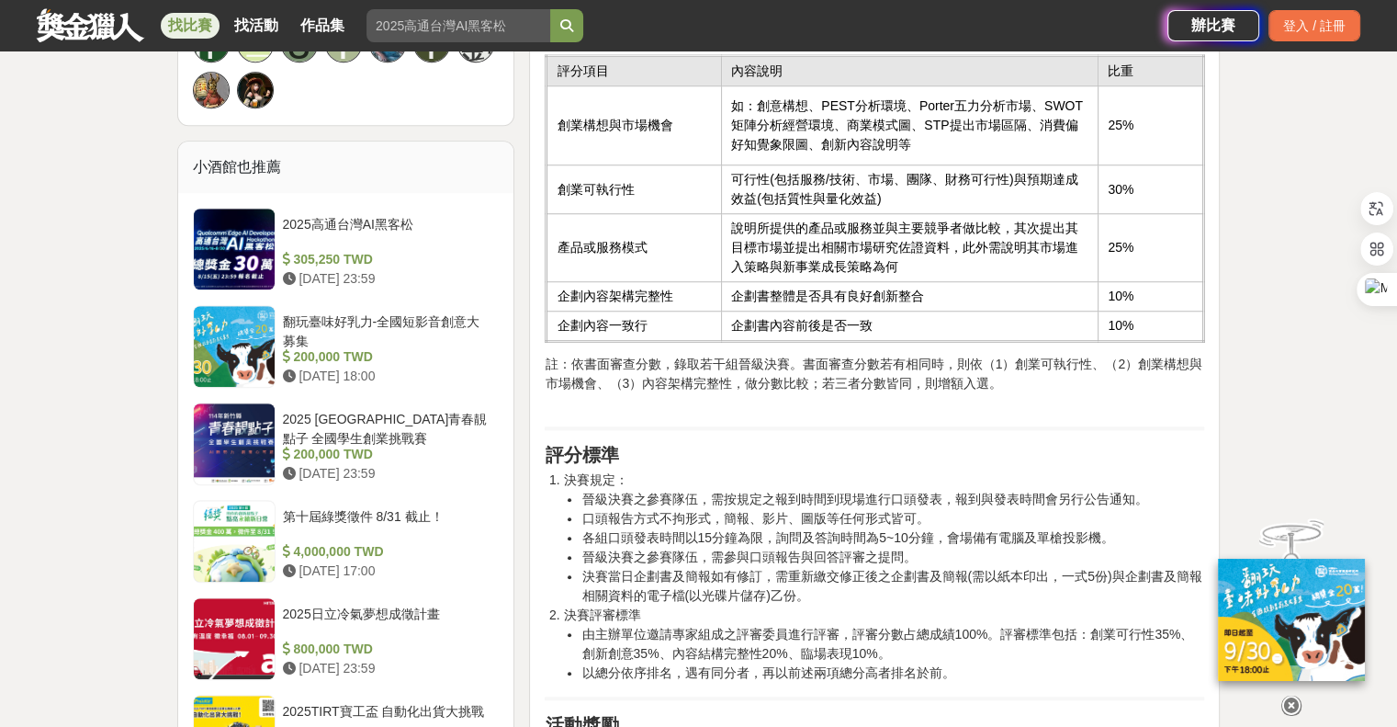
scroll to position [1470, 0]
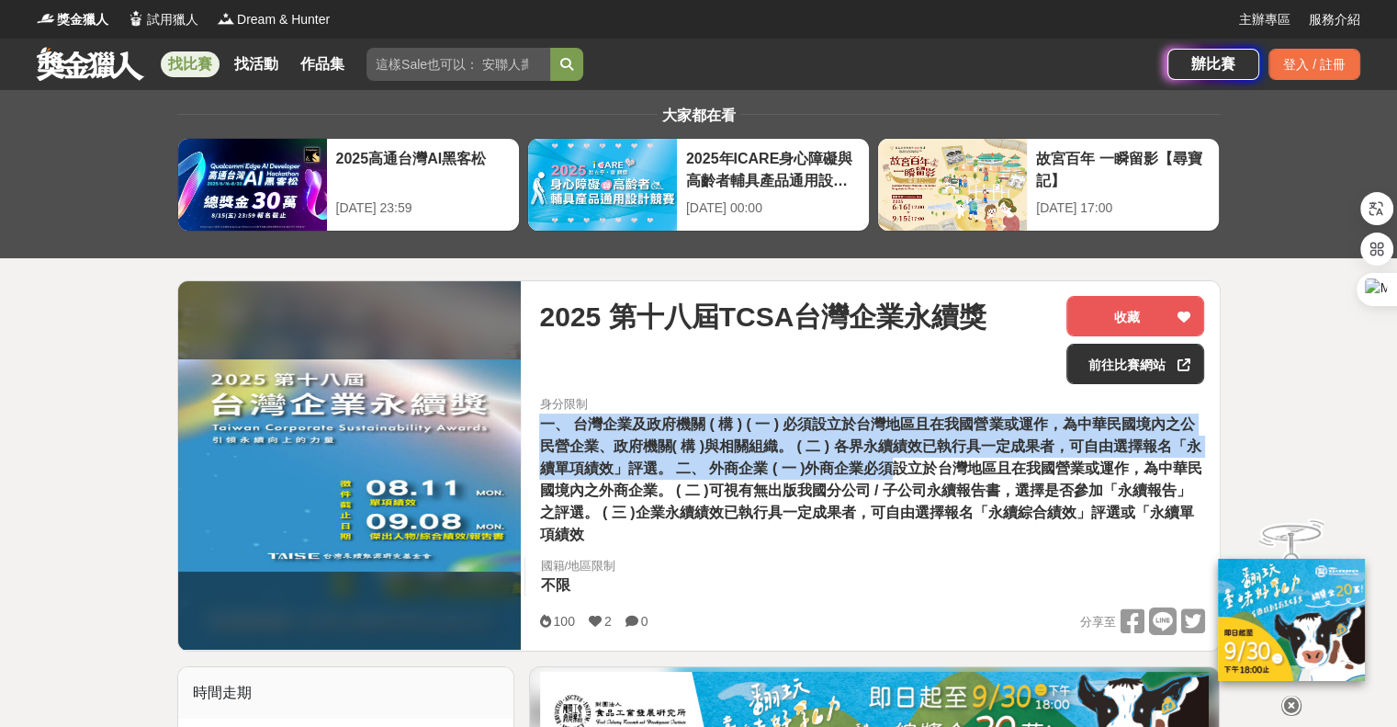
drag, startPoint x: 686, startPoint y: 405, endPoint x: 898, endPoint y: 469, distance: 221.7
click at [898, 469] on div "身分限制 一、 台灣企業及政府機關 ( 構 ) ( 一 ) 必須設立於台灣地區且在我國營業或運作，為中華民國境內之公民營企業、政府機關( 構 )與相關組織。 …" at bounding box center [872, 470] width 694 height 151
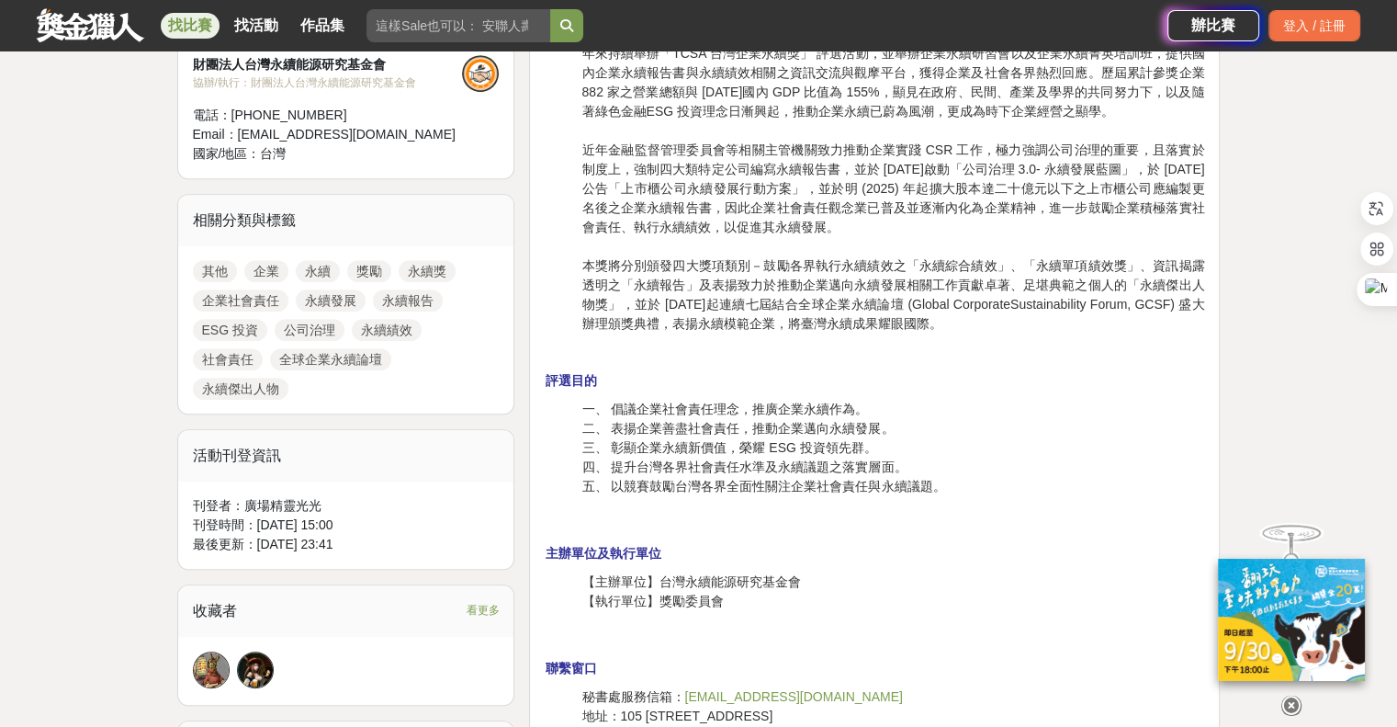
scroll to position [1010, 0]
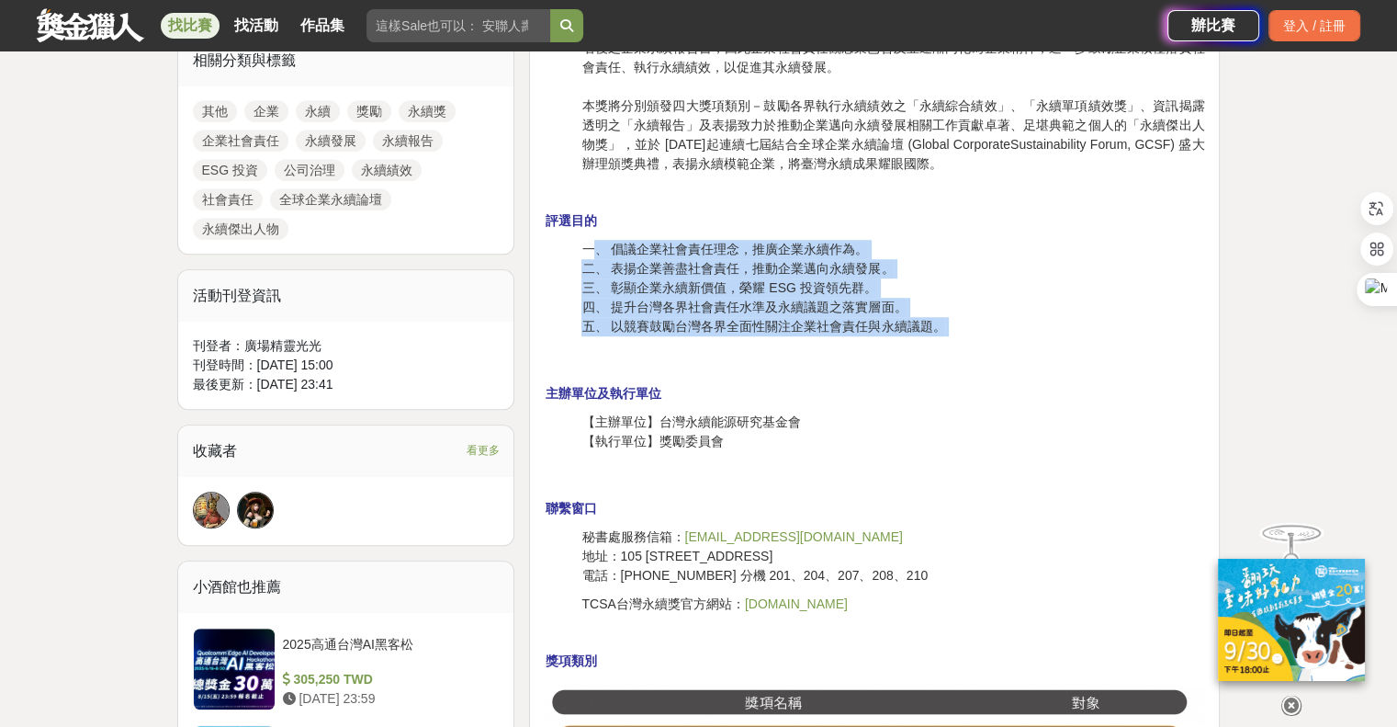
drag, startPoint x: 692, startPoint y: 261, endPoint x: 997, endPoint y: 334, distance: 313.7
click at [997, 335] on p "一、 倡議企業社會責任理念，推廣企業永續作為。 二、 表揚企業善盡社會責任，推動企業邁向永續發展。 三、 彰顯企業永續新價值，榮耀 ESG 投資領先群。 四、…" at bounding box center [892, 307] width 623 height 135
click at [998, 333] on p "一、 倡議企業社會責任理念，推廣企業永續作為。 二、 表揚企業善盡社會責任，推動企業邁向永續發展。 三、 彰顯企業永續新價值，榮耀 ESG 投資領先群。 四、…" at bounding box center [892, 307] width 623 height 135
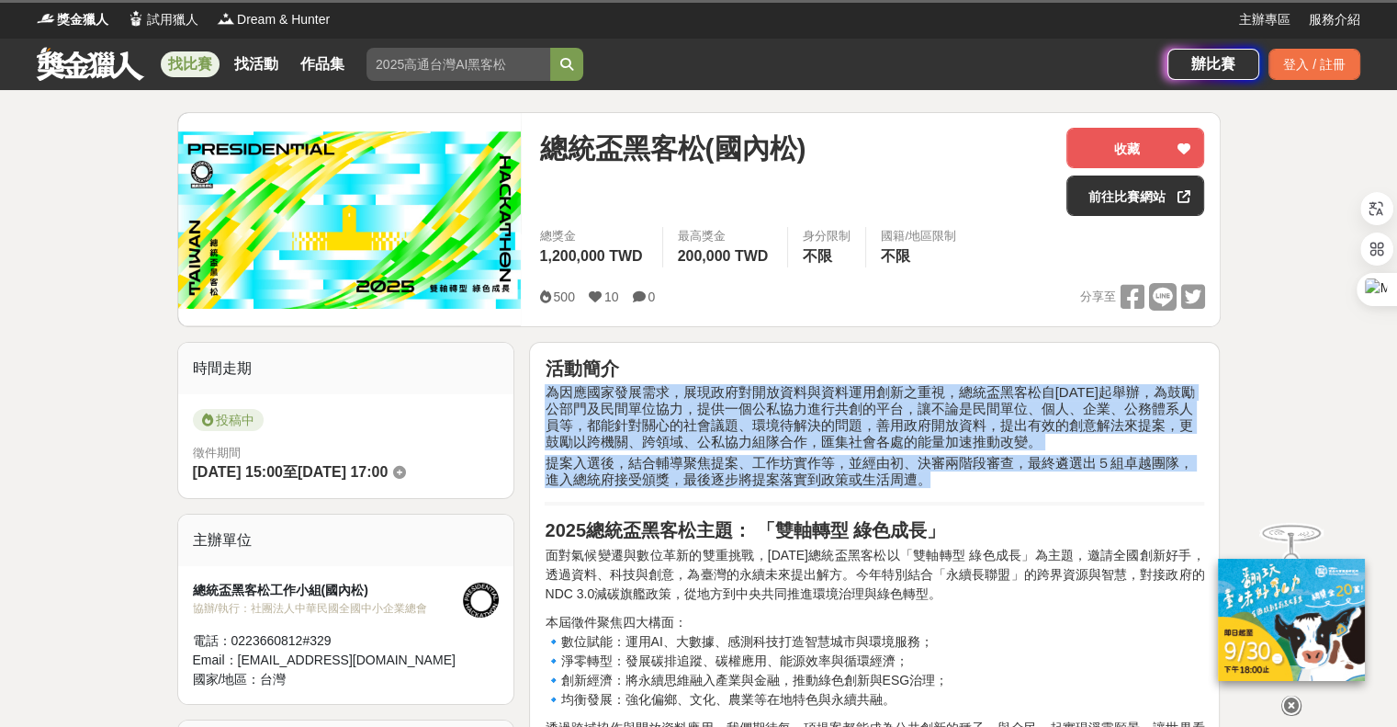
drag, startPoint x: 630, startPoint y: 394, endPoint x: 1029, endPoint y: 476, distance: 407.0
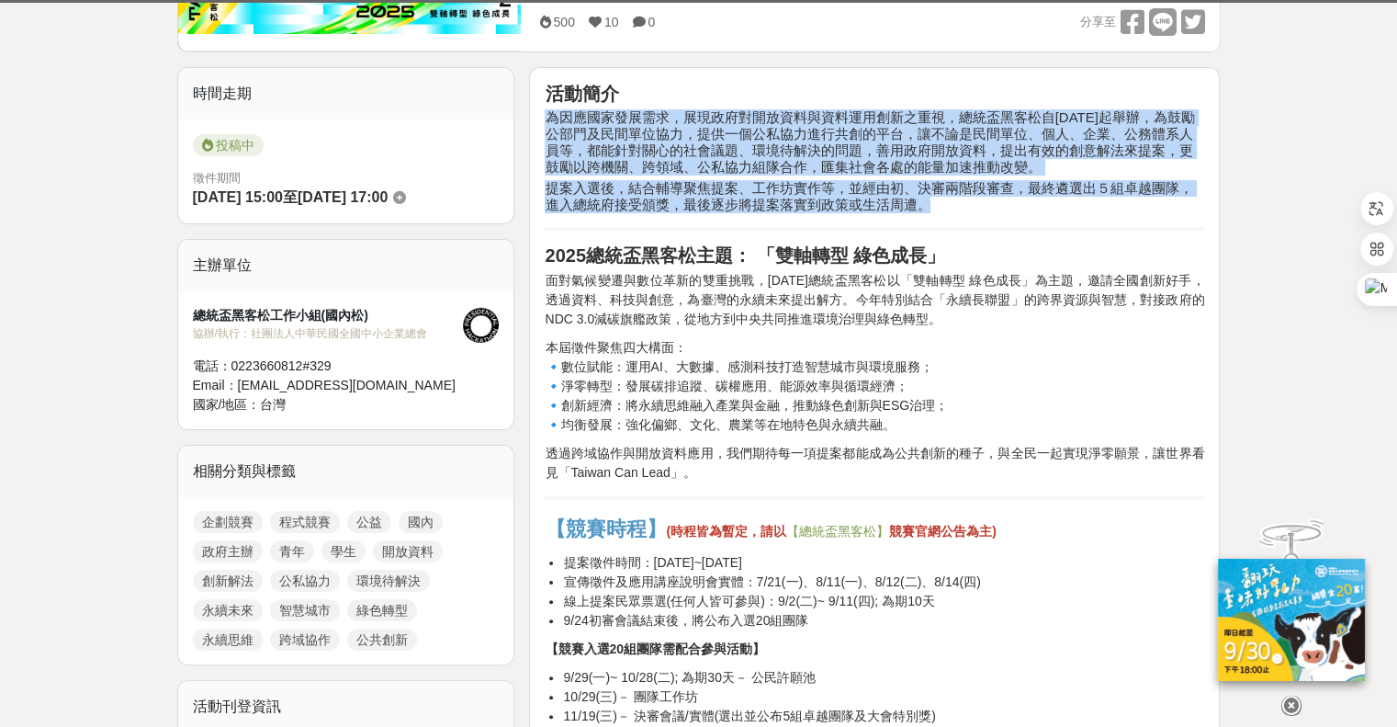
scroll to position [276, 0]
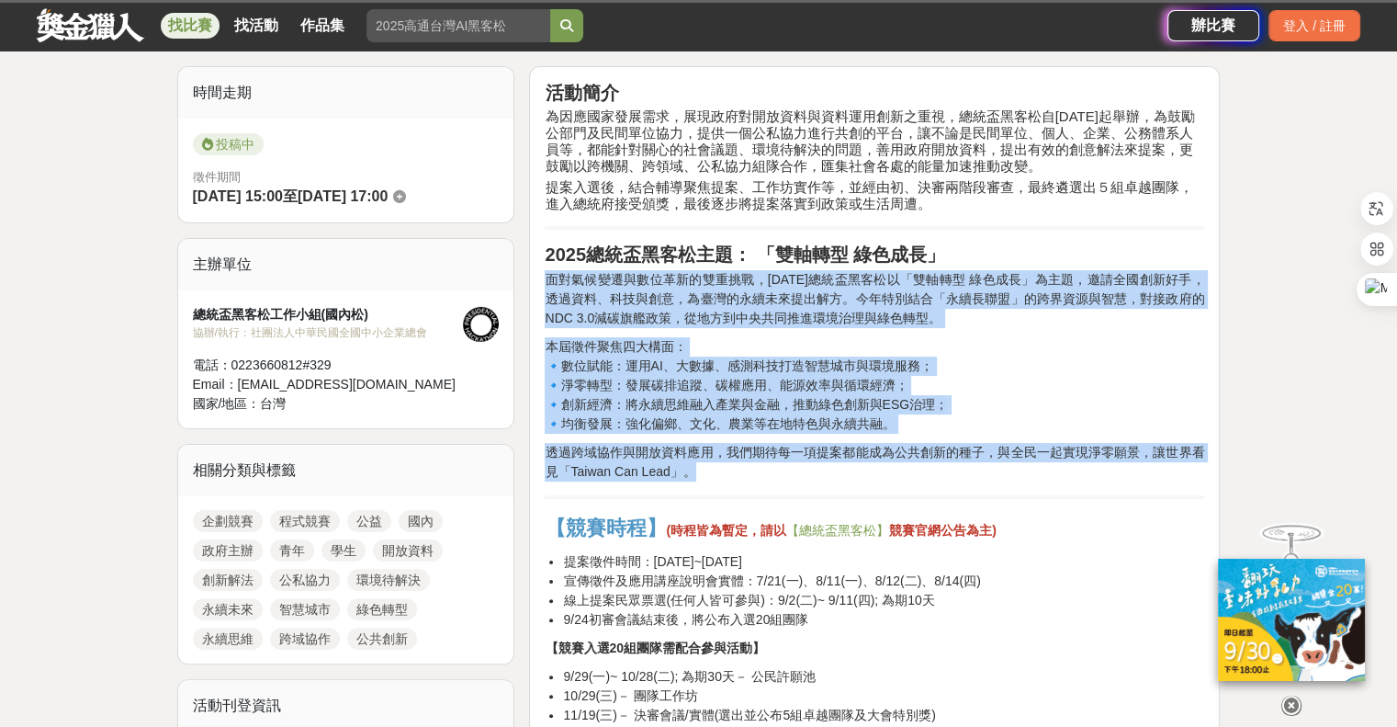
drag, startPoint x: 544, startPoint y: 279, endPoint x: 1066, endPoint y: 477, distance: 557.9
click at [1044, 476] on p "透過跨域協作與開放資料應用，我們期待每一項提案都能成為公共創新的種子，與全民一起實現淨零願景，讓世界看見「Taiwan Can Lead」。" at bounding box center [875, 462] width 660 height 39
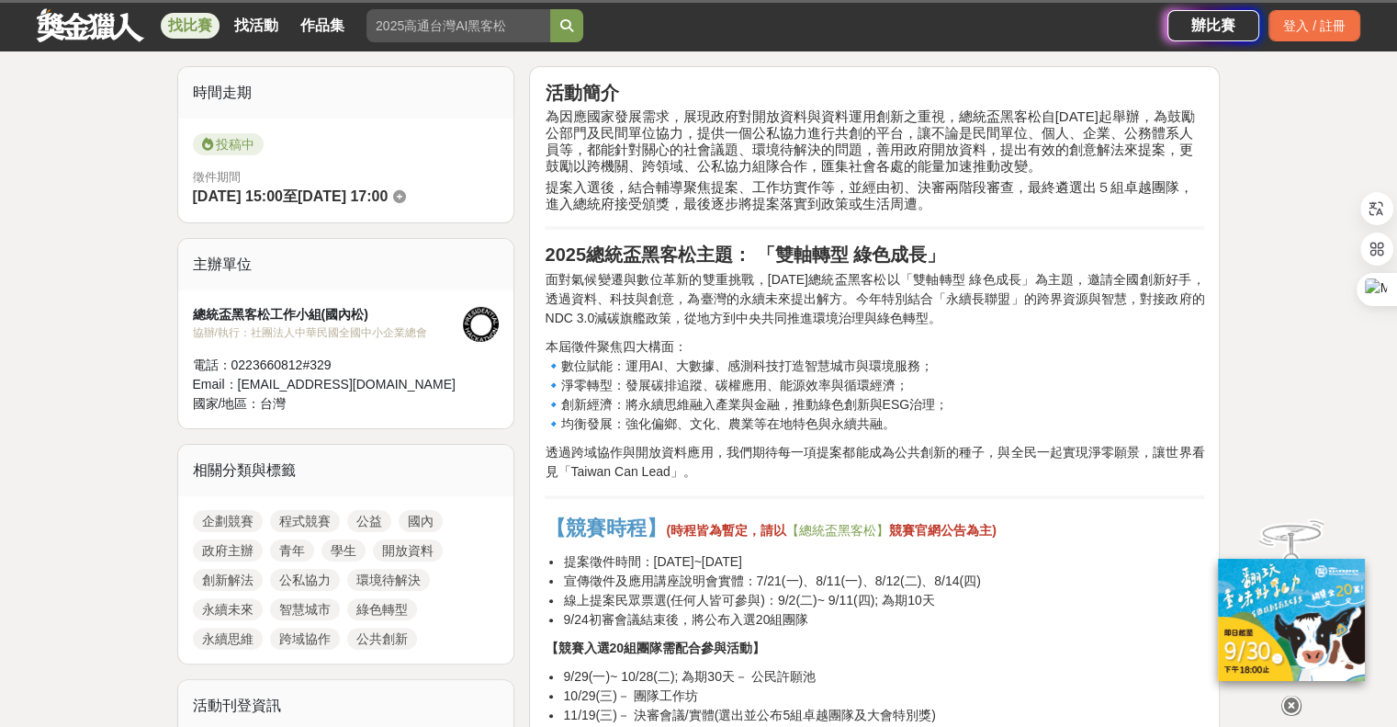
click at [1010, 451] on p "透過跨域協作與開放資料應用，我們期待每一項提案都能成為公共創新的種子，與全民一起實現淨零願景，讓世界看見「Taiwan Can Lead」。" at bounding box center [875, 462] width 660 height 39
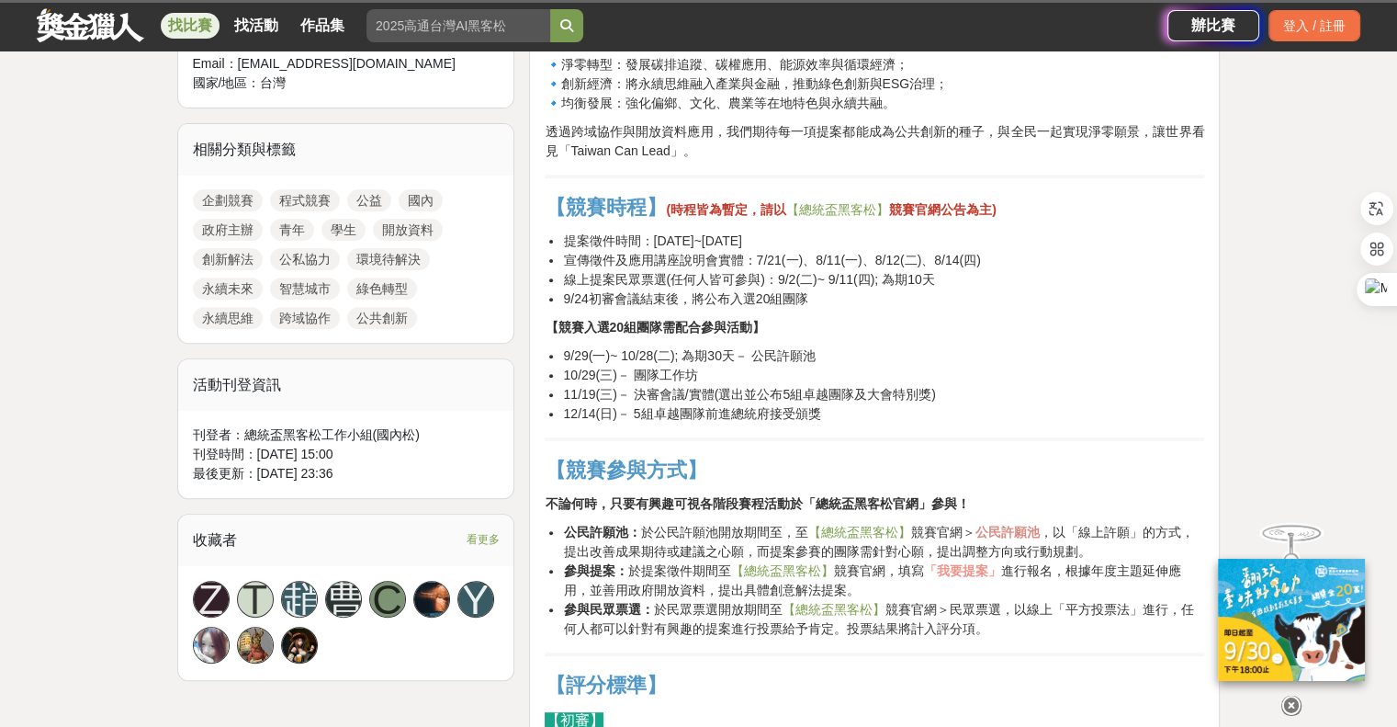
scroll to position [643, 0]
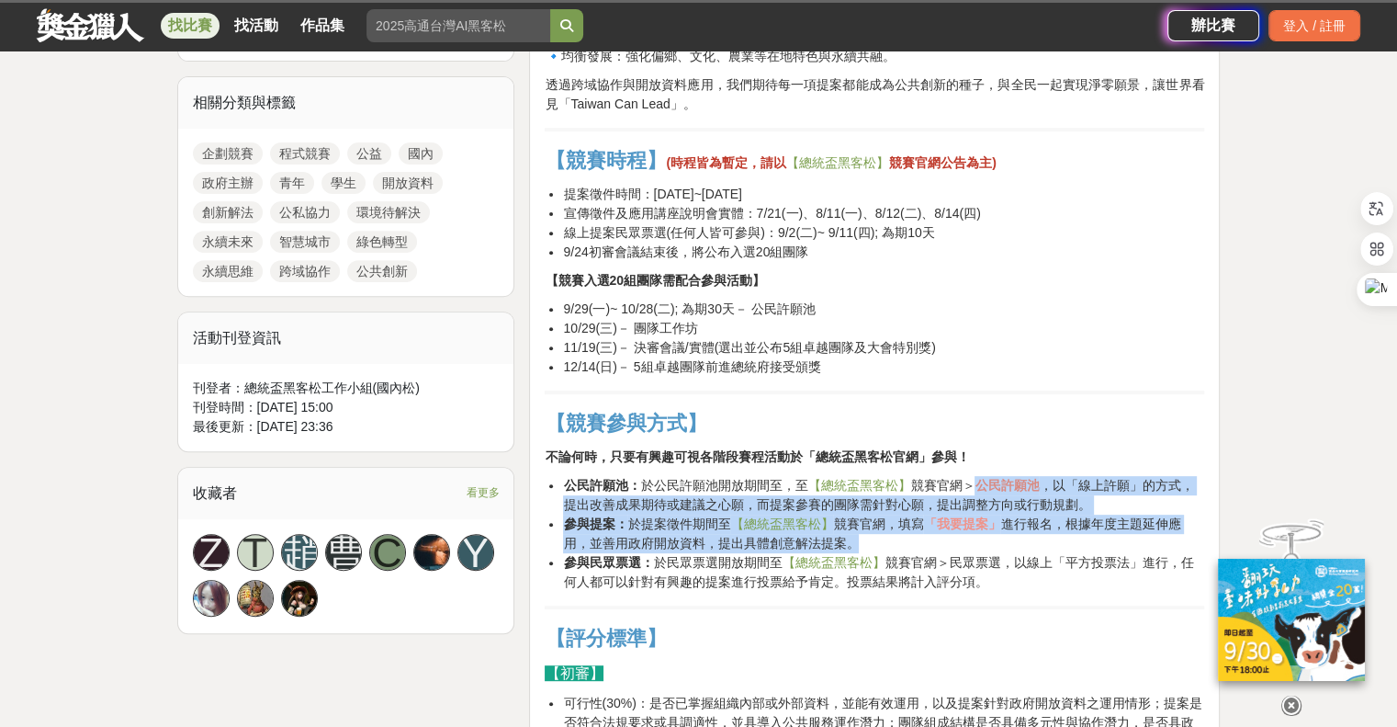
drag, startPoint x: 976, startPoint y: 480, endPoint x: 1042, endPoint y: 547, distance: 93.5
click at [1042, 547] on ul "公民許願池： 於公民許願池開放期間至，至 【總統盃黑客松】 競賽官網＞ 公民許願池 ，以「線上許願」的方式，提出改善成果期待或建議之心願，而提案參賽的團隊需針…" at bounding box center [875, 534] width 660 height 116
